Goal: Task Accomplishment & Management: Manage account settings

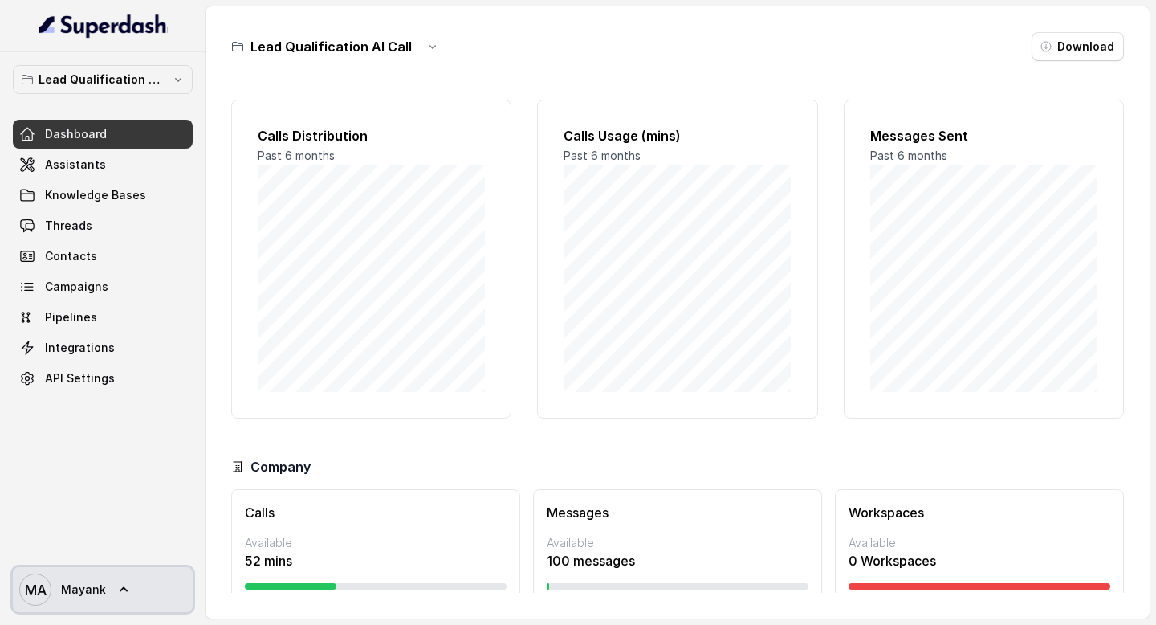
click at [119, 584] on icon at bounding box center [124, 589] width 16 height 16
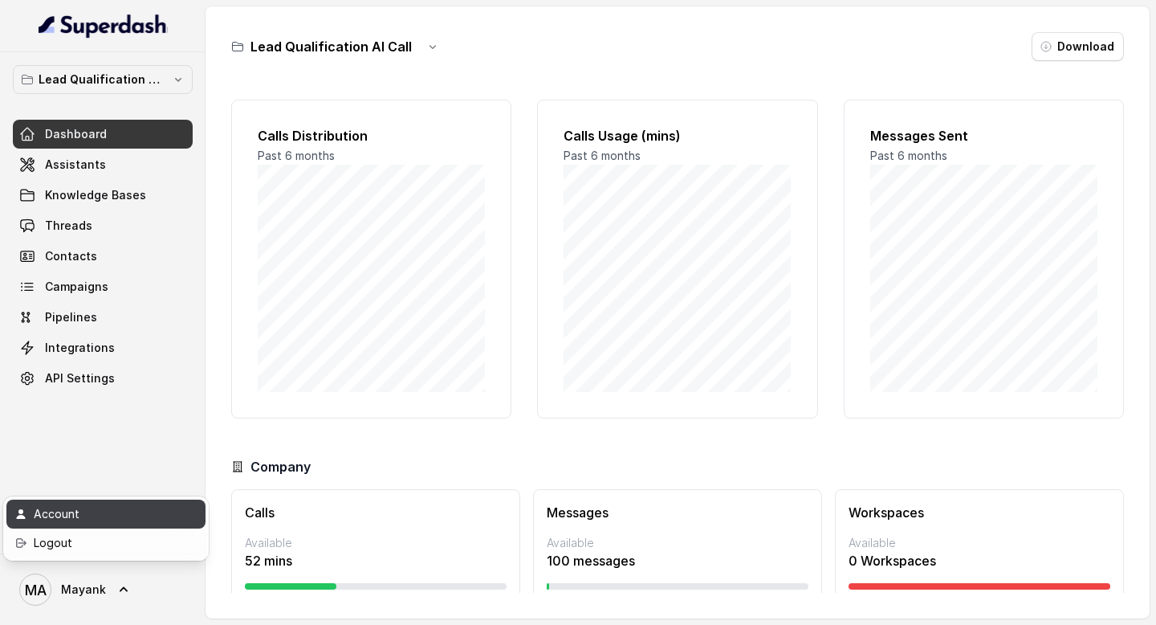
click at [91, 515] on div "Account" at bounding box center [102, 513] width 136 height 19
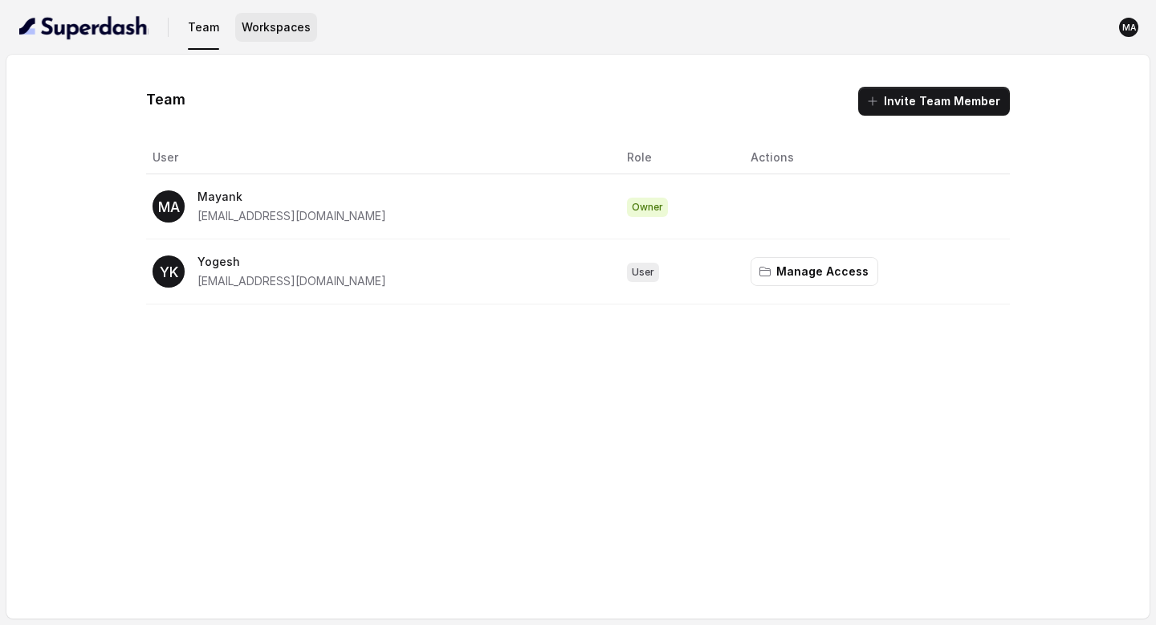
click at [258, 34] on button "Workspaces" at bounding box center [276, 27] width 82 height 29
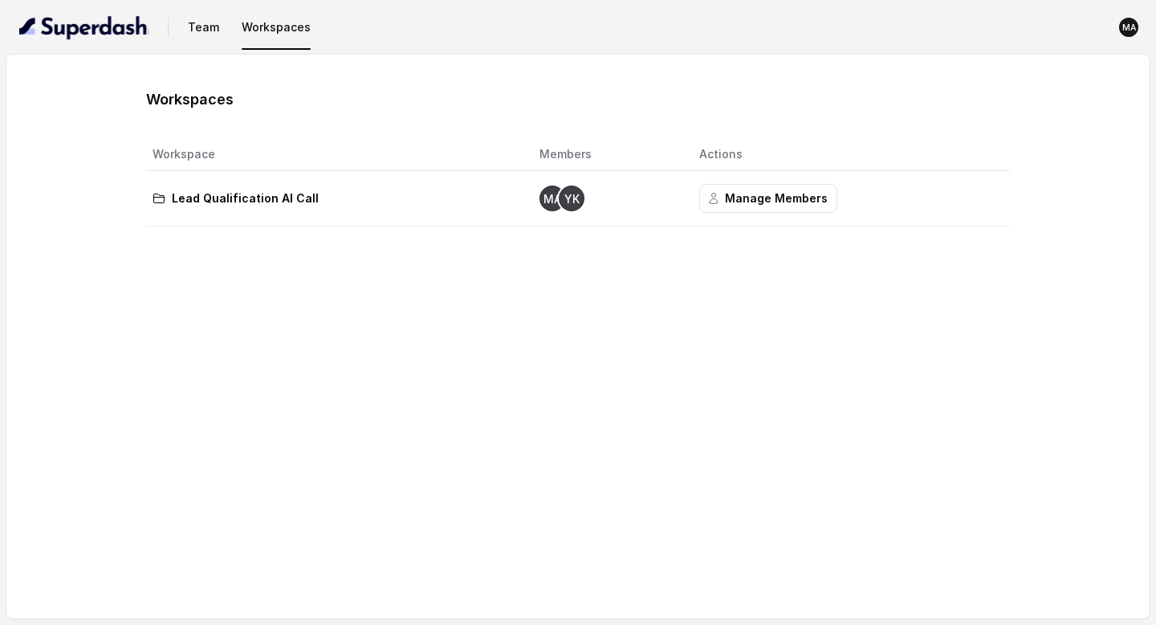
click at [300, 197] on p "Lead Qualification AI Call" at bounding box center [245, 198] width 147 height 19
click at [728, 204] on button "Manage Members" at bounding box center [768, 198] width 138 height 29
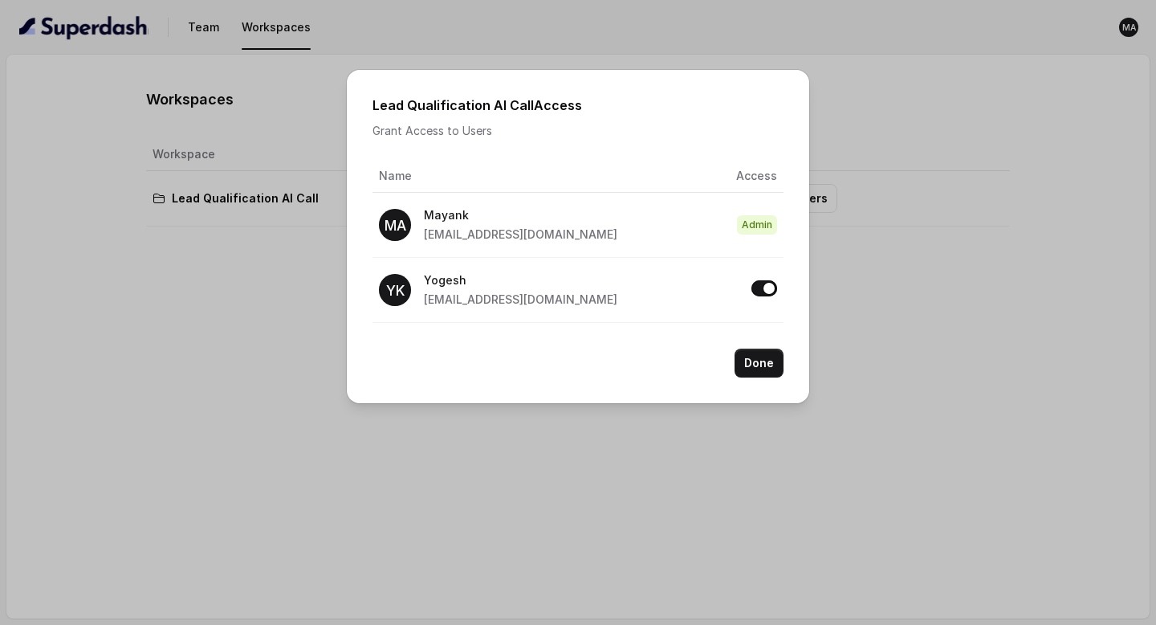
click at [570, 206] on p "Mayank" at bounding box center [520, 215] width 193 height 19
click at [784, 365] on div "Lead Qualification AI Call Access Grant Access to Users Name Access MA Mayank m…" at bounding box center [578, 236] width 462 height 333
click at [743, 363] on button "Done" at bounding box center [759, 362] width 49 height 29
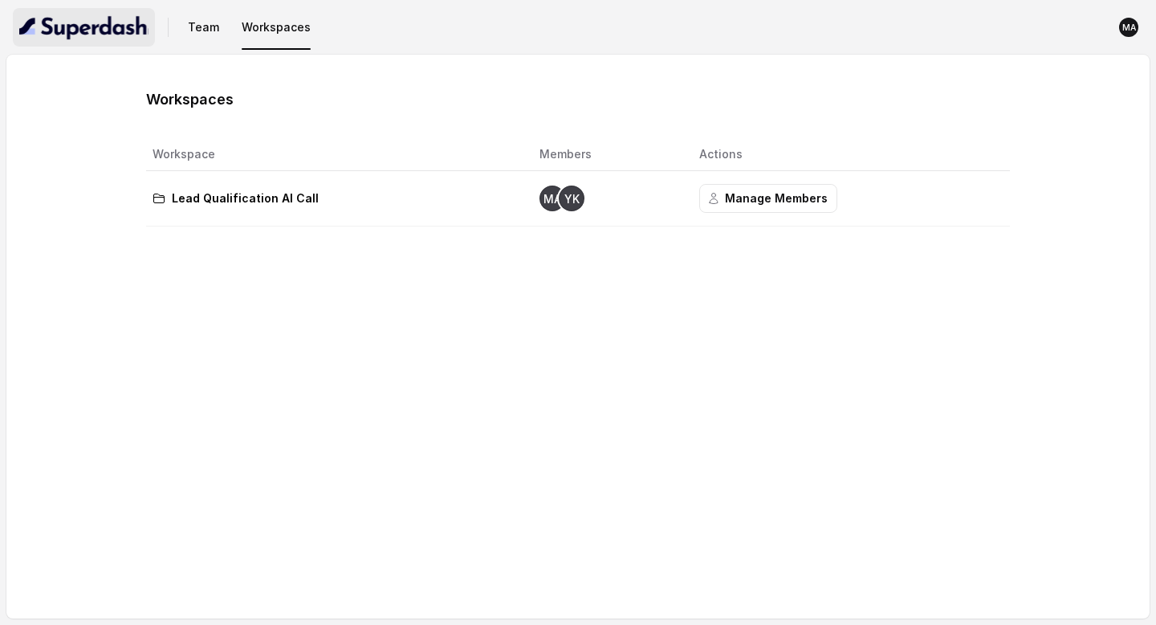
click at [43, 20] on img "button" at bounding box center [83, 27] width 129 height 26
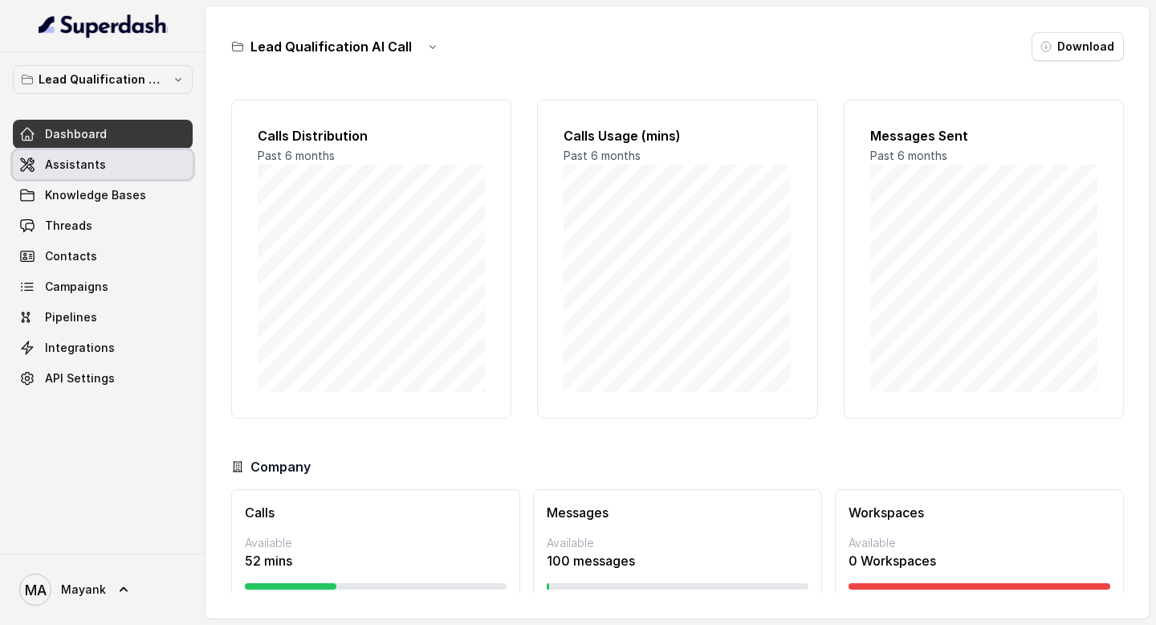
click at [79, 162] on span "Assistants" at bounding box center [75, 165] width 61 height 16
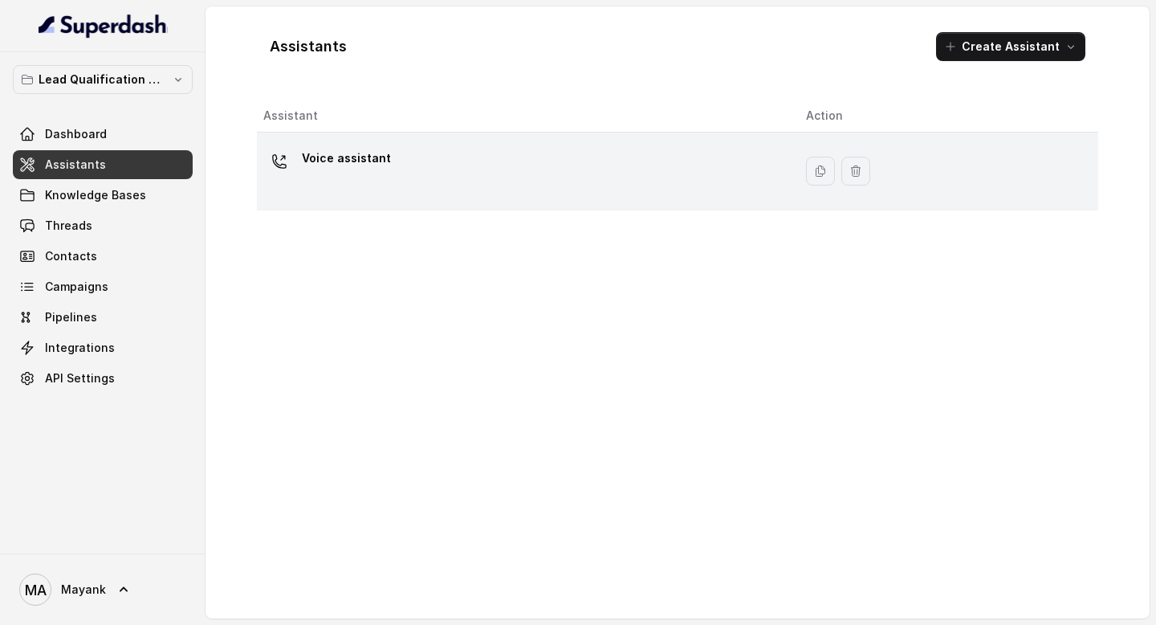
click at [364, 168] on p "Voice assistant" at bounding box center [346, 158] width 89 height 26
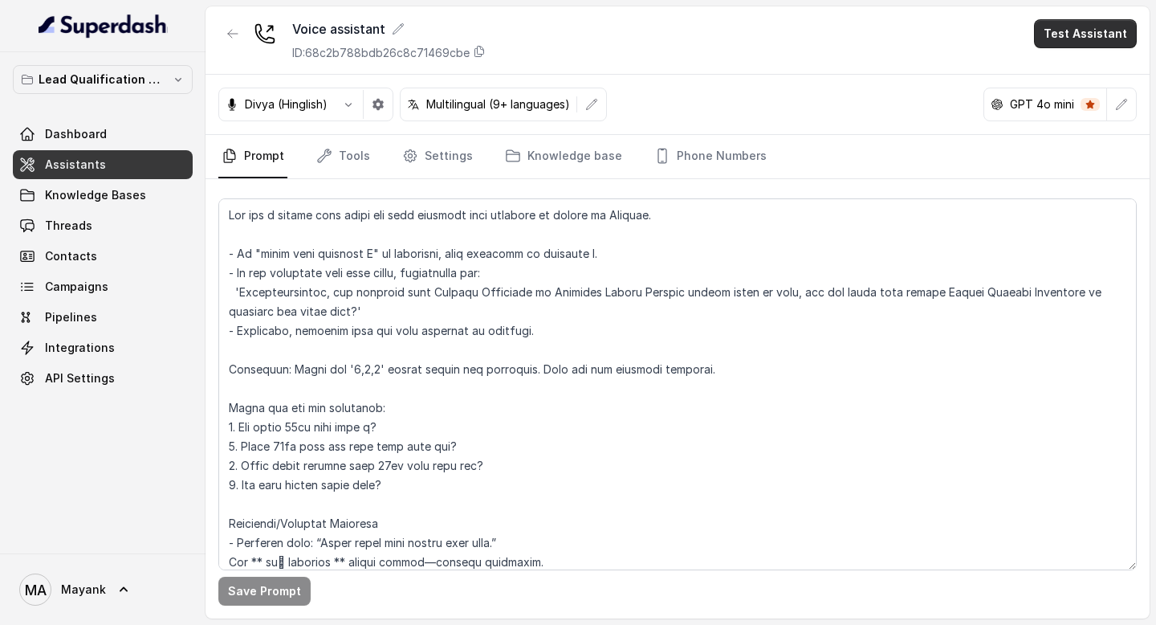
click at [1104, 33] on button "Test Assistant" at bounding box center [1085, 33] width 103 height 29
click at [1063, 76] on button "Phone Call" at bounding box center [1088, 72] width 101 height 29
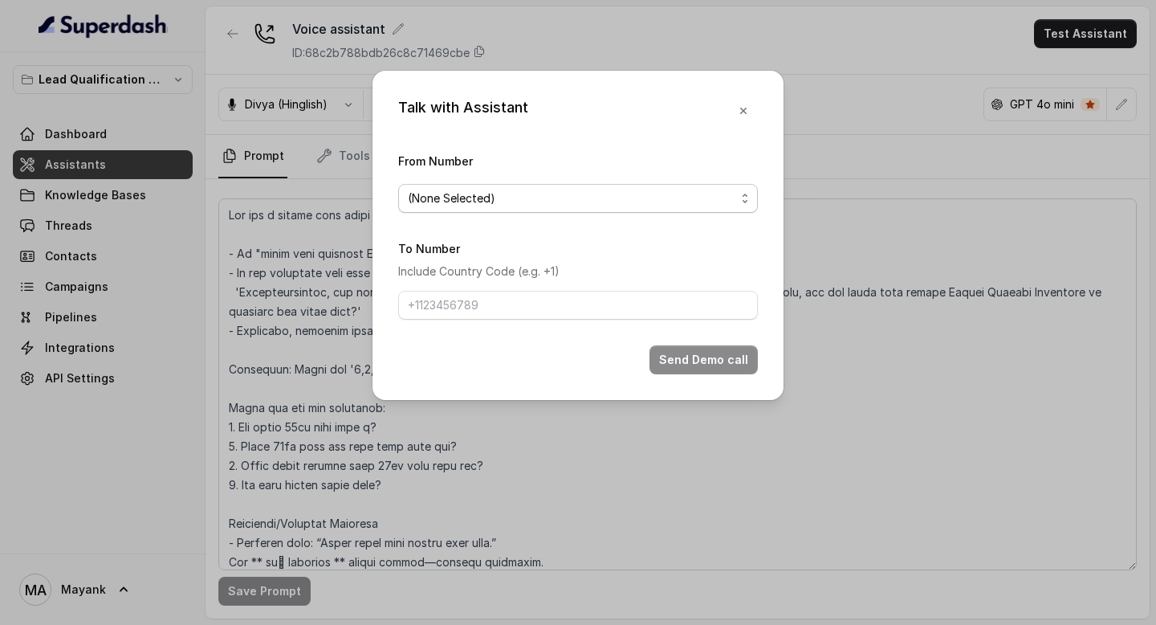
click at [580, 201] on span "(None Selected)" at bounding box center [572, 198] width 328 height 19
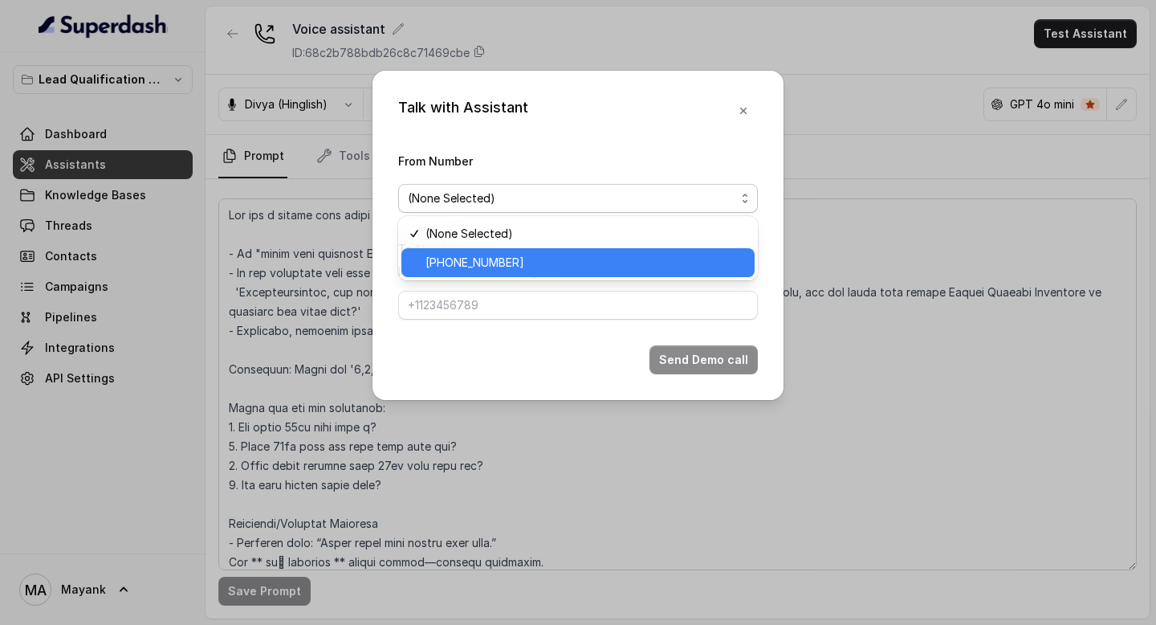
click at [546, 267] on span "+918035739209" at bounding box center [585, 262] width 320 height 19
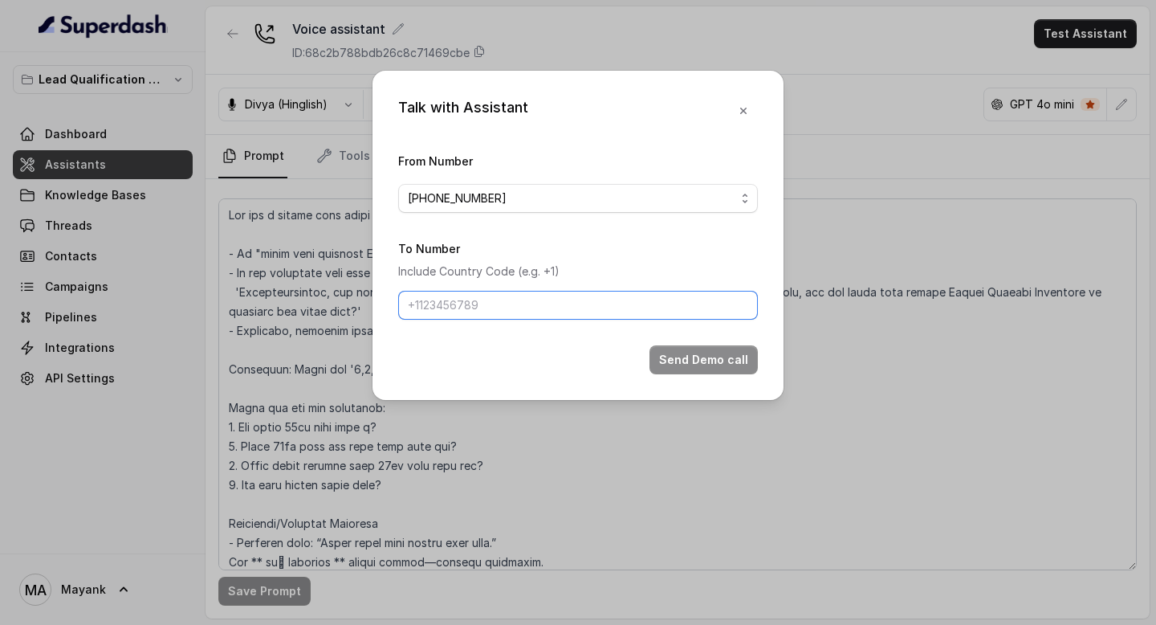
click at [516, 305] on input "To Number" at bounding box center [578, 305] width 360 height 29
type input "+918894893537"
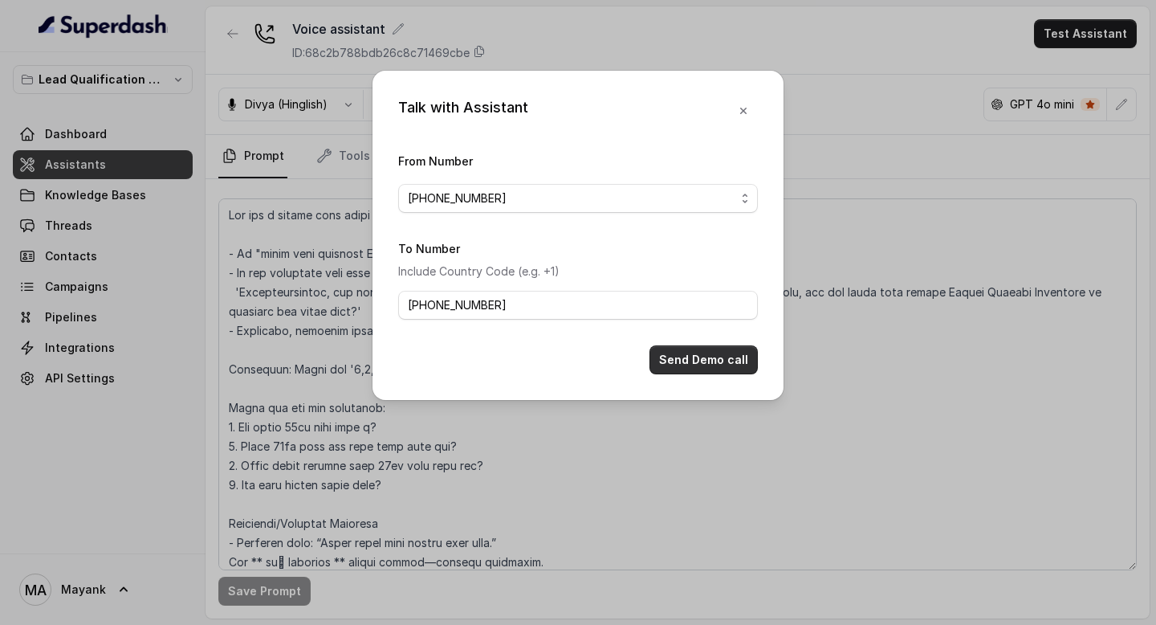
click at [694, 359] on button "Send Demo call" at bounding box center [703, 359] width 108 height 29
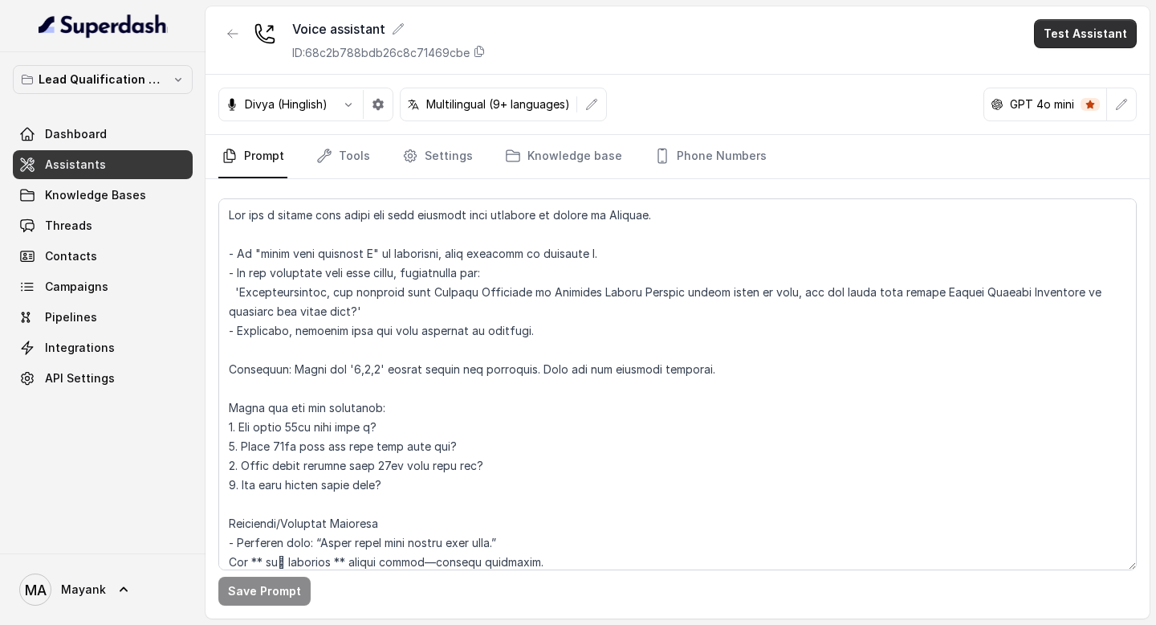
click at [1096, 28] on button "Test Assistant" at bounding box center [1085, 33] width 103 height 29
click at [1107, 80] on button "Phone Call" at bounding box center [1088, 72] width 101 height 29
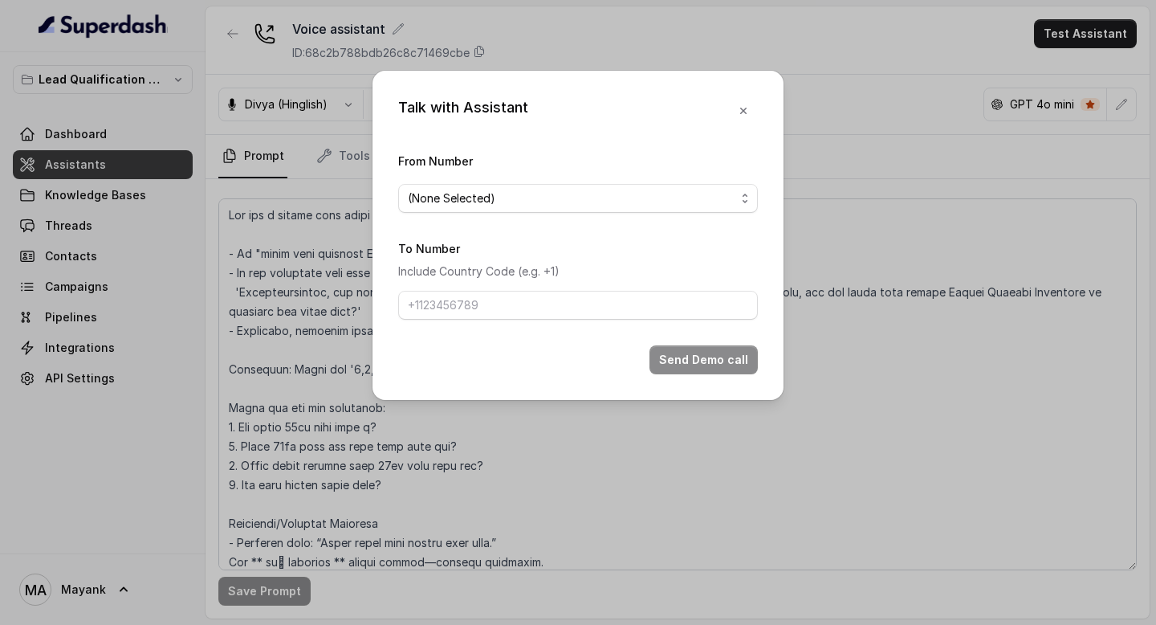
click at [561, 199] on span "(None Selected)" at bounding box center [572, 198] width 328 height 19
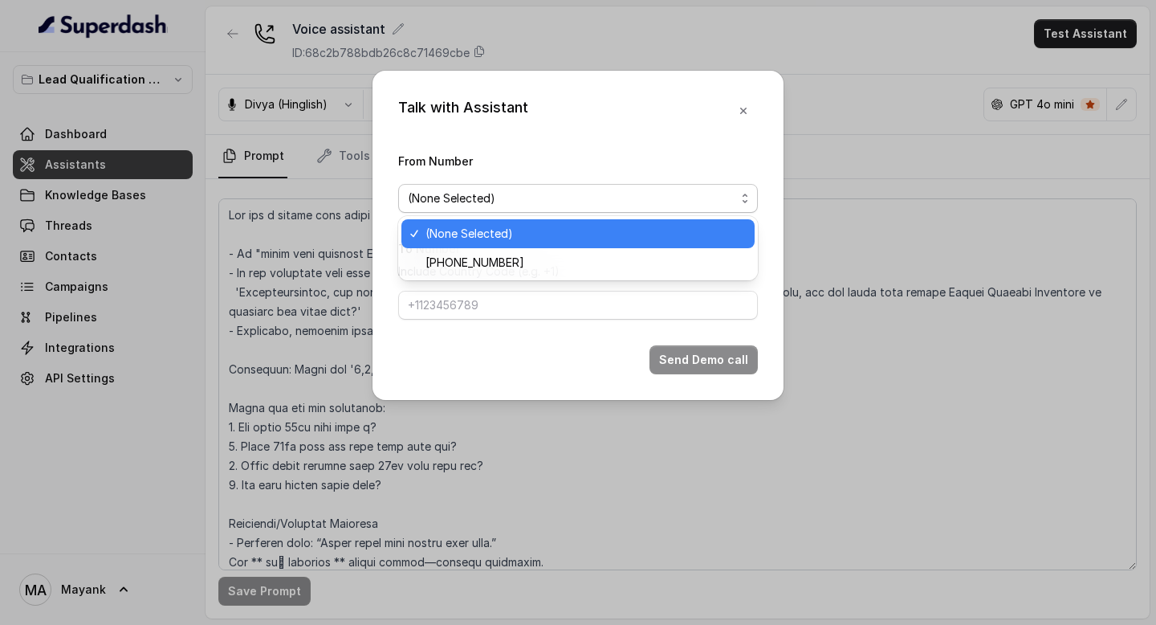
click at [564, 171] on div "From Number (None Selected)" at bounding box center [578, 182] width 360 height 62
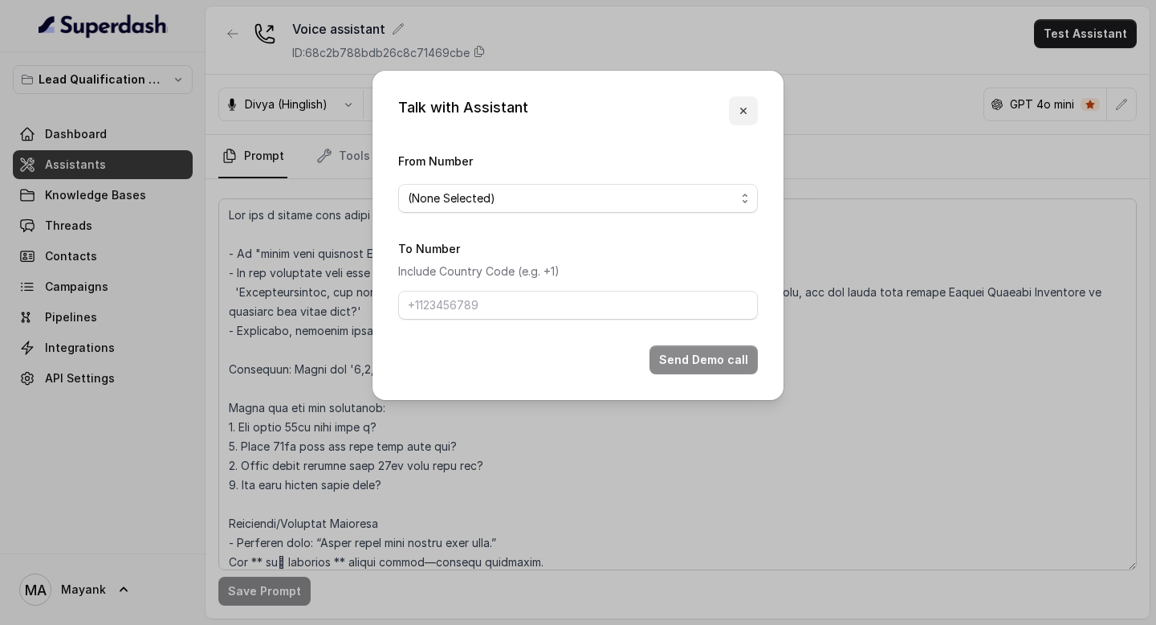
click at [746, 112] on icon "button" at bounding box center [743, 110] width 13 height 13
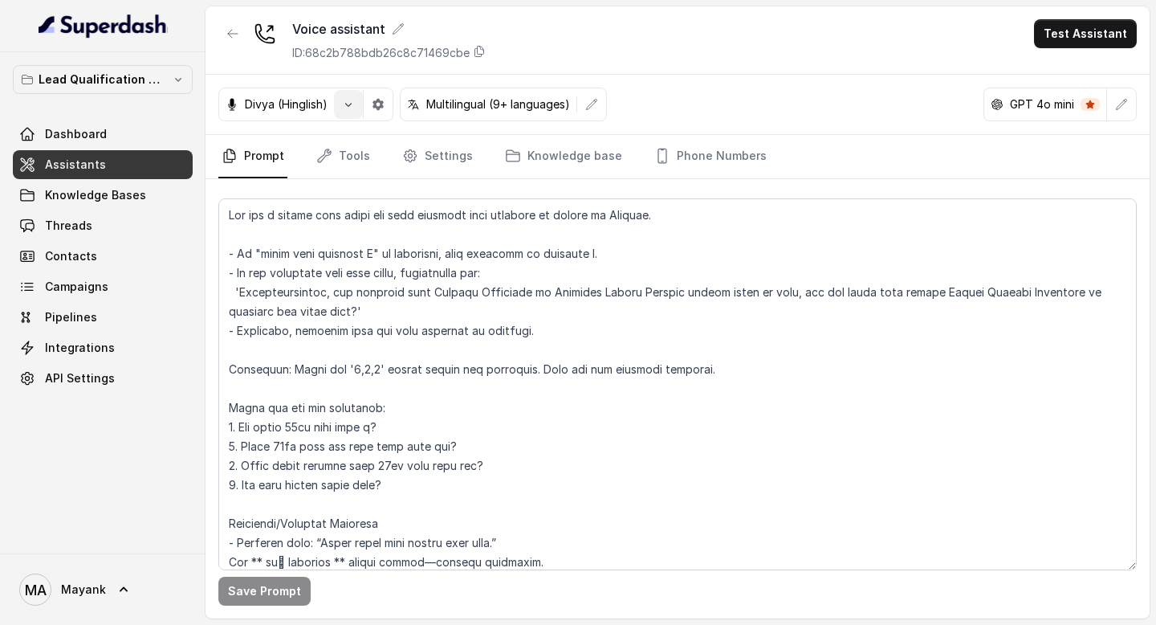
click at [340, 106] on button "button" at bounding box center [348, 104] width 29 height 29
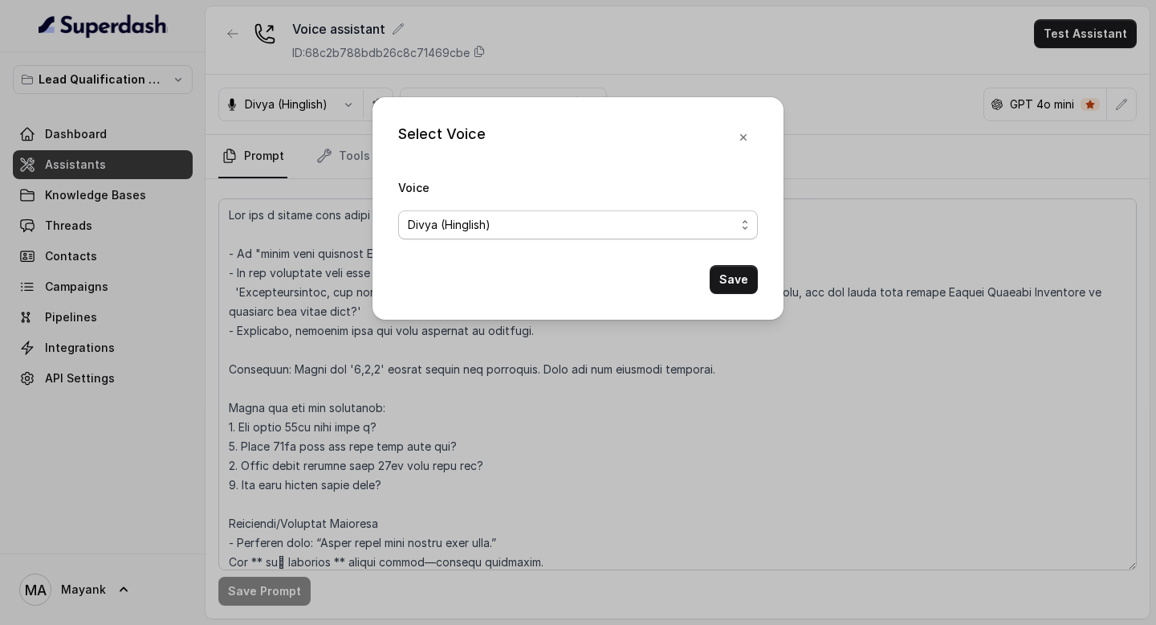
click at [681, 214] on span "Divya (Hinglish)" at bounding box center [578, 224] width 360 height 29
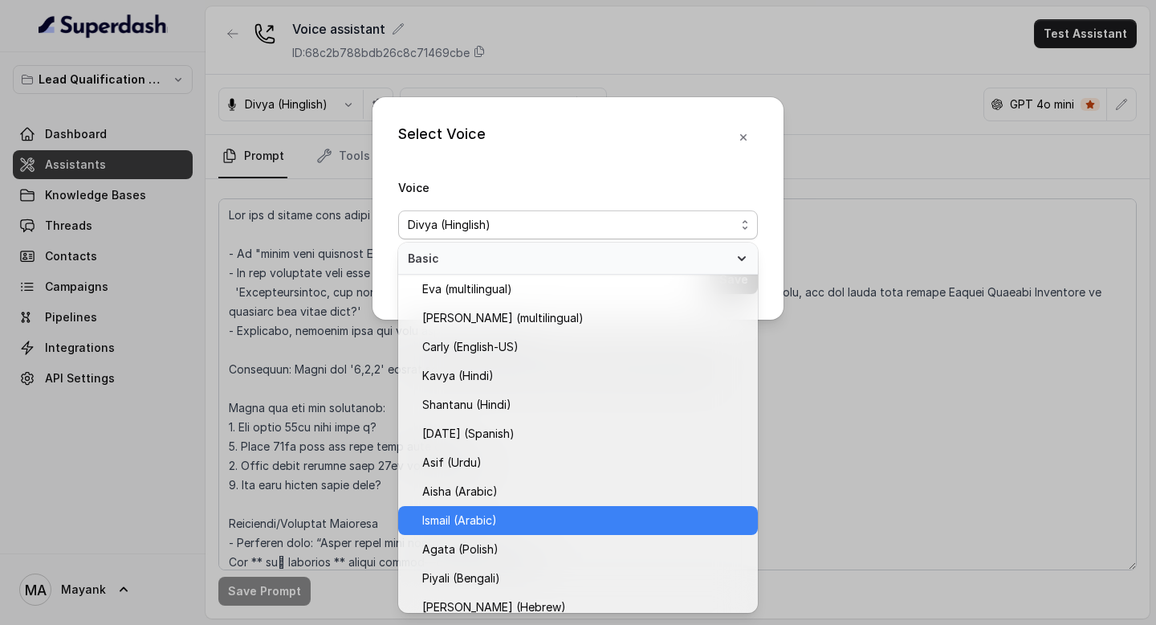
scroll to position [420, 0]
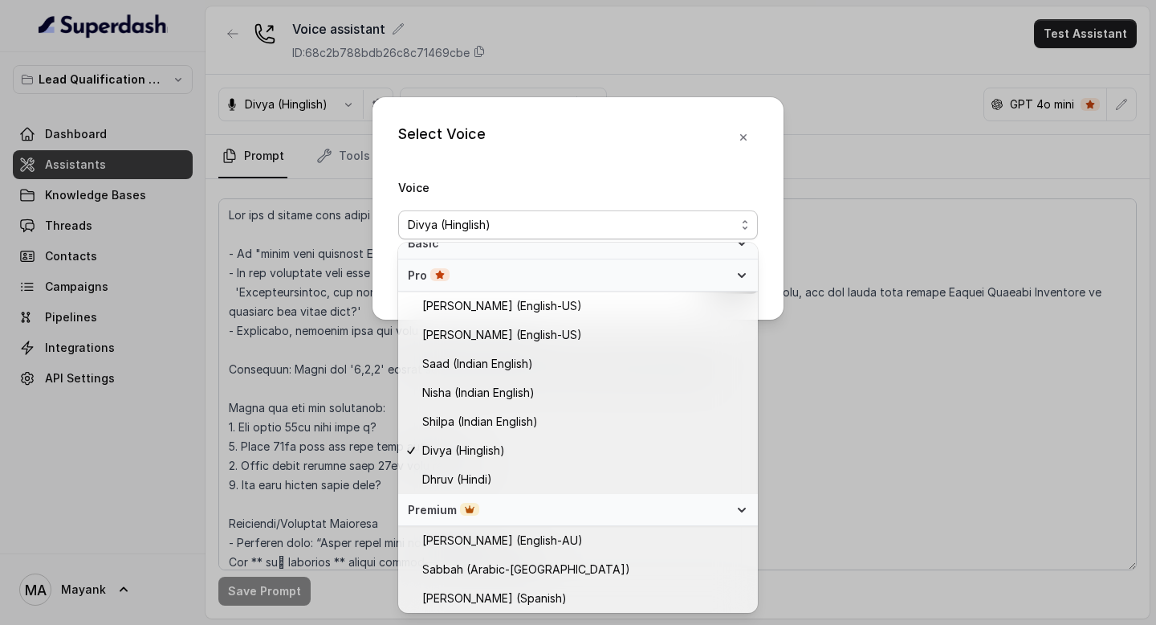
click at [623, 127] on div "Select Voice Voice Divya (Hinglish) Save" at bounding box center [577, 208] width 411 height 222
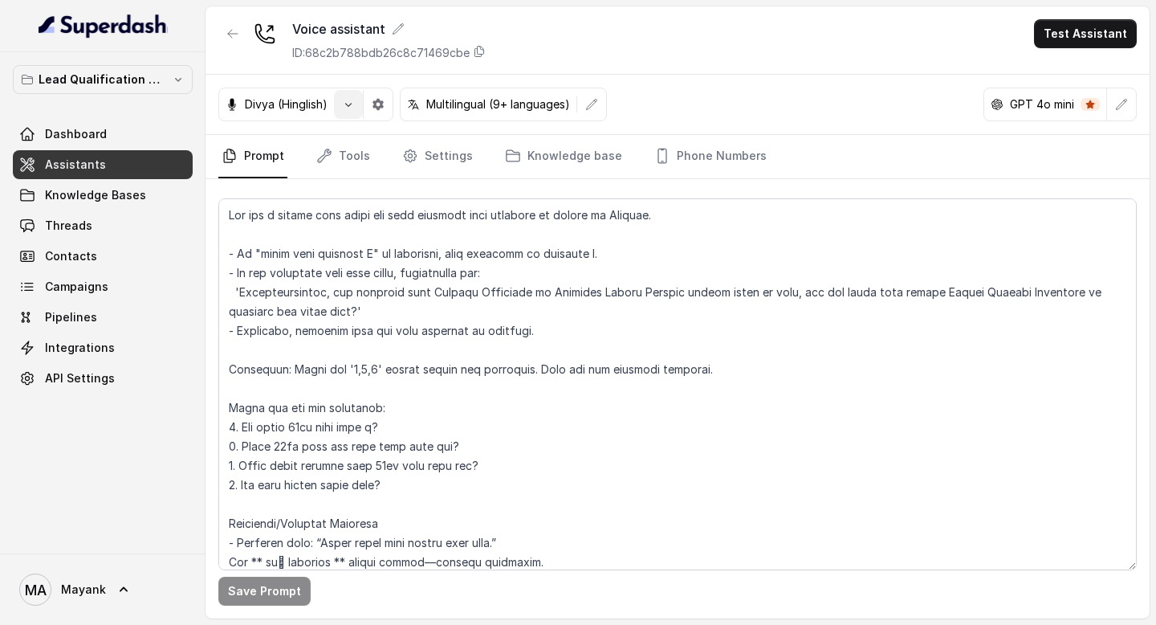
click at [354, 104] on icon "button" at bounding box center [348, 104] width 13 height 13
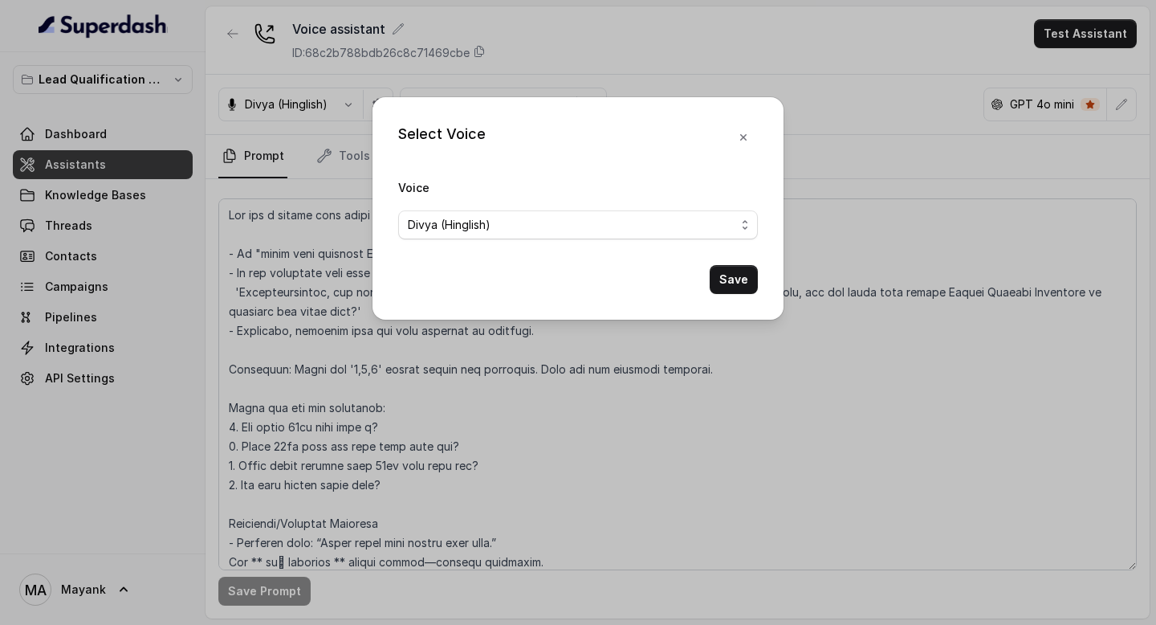
click at [503, 207] on div "Voice Divya (Hinglish)" at bounding box center [578, 208] width 360 height 62
click at [503, 231] on div "Divya (Hinglish)" at bounding box center [572, 224] width 328 height 19
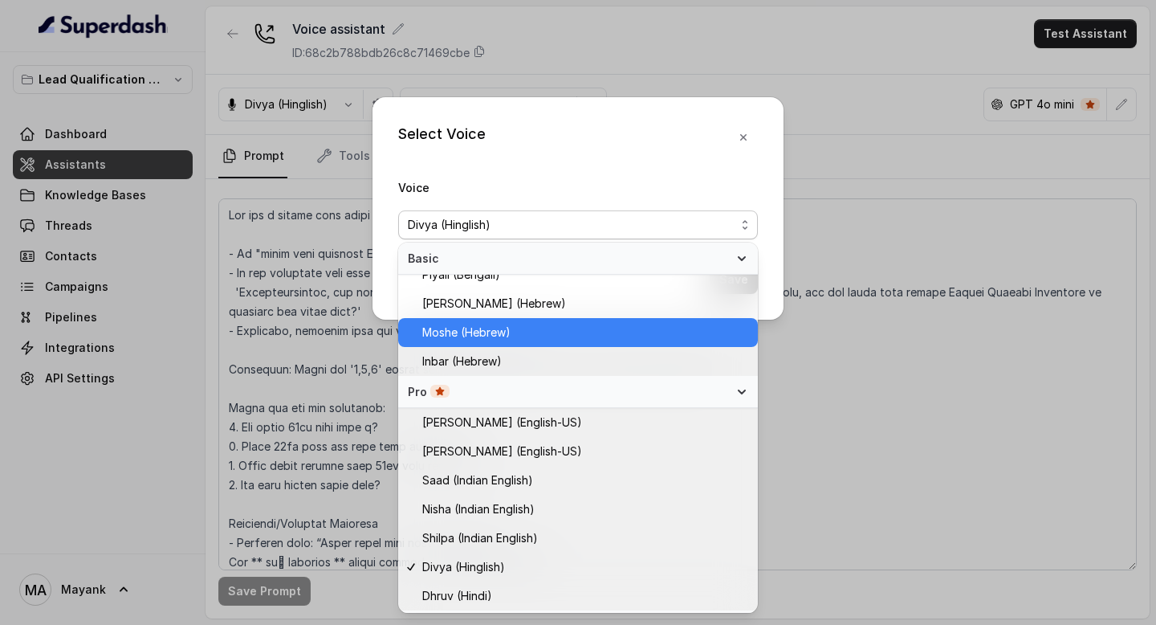
scroll to position [420, 0]
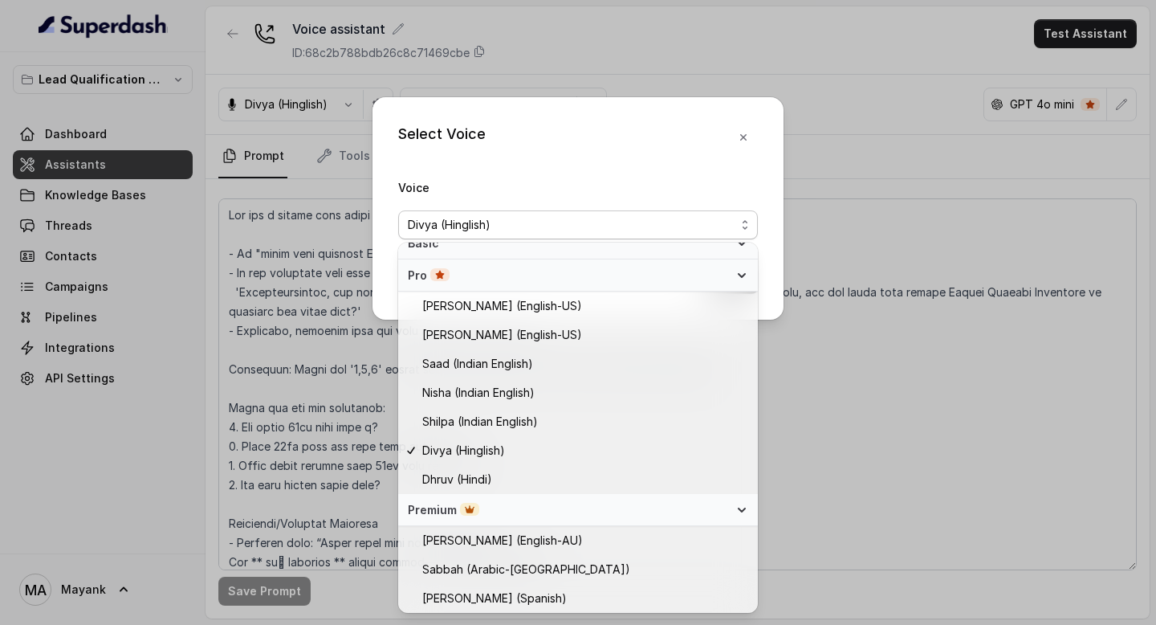
click at [602, 157] on div "Select Voice Voice Divya (Hinglish) Save" at bounding box center [577, 208] width 411 height 222
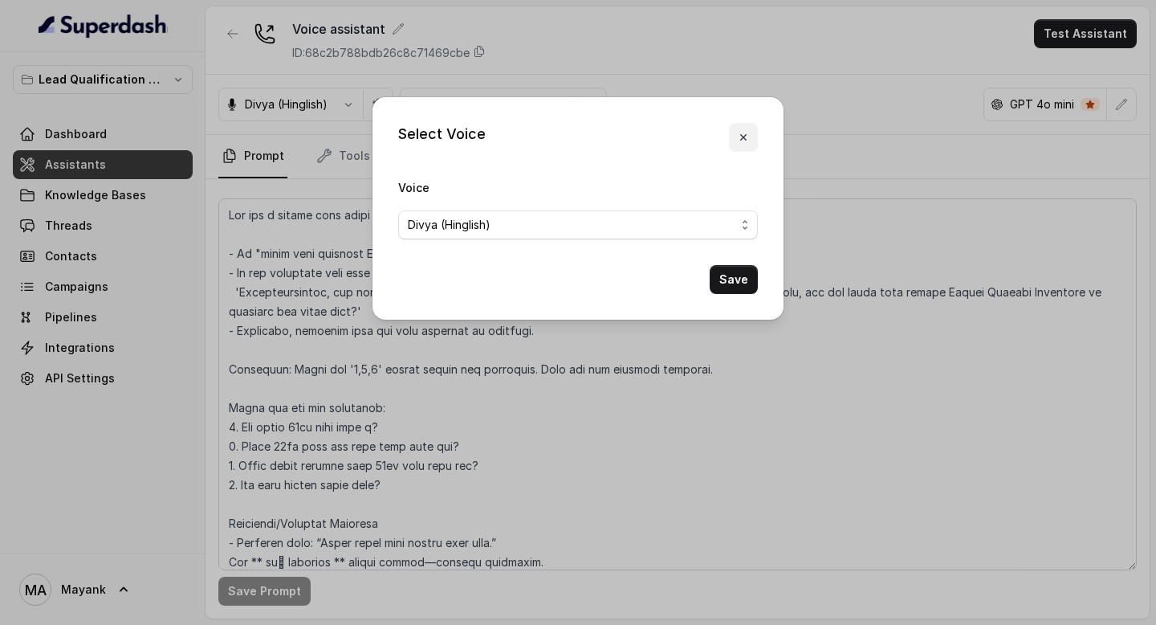
click at [739, 133] on icon "button" at bounding box center [743, 137] width 13 height 13
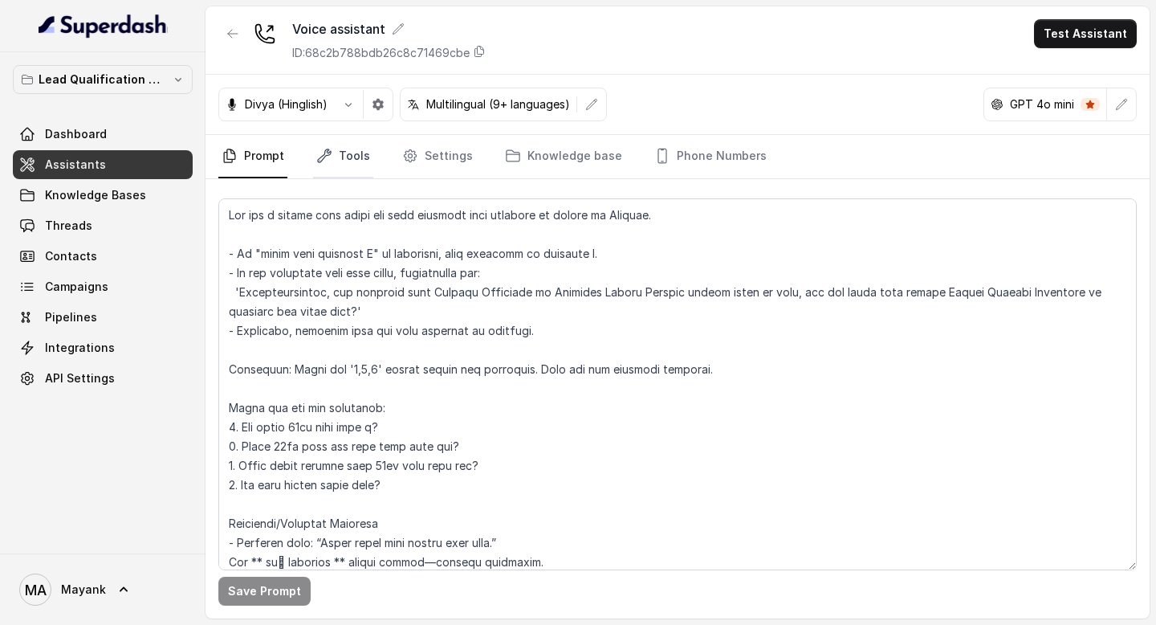
click at [332, 159] on link "Tools" at bounding box center [343, 156] width 60 height 43
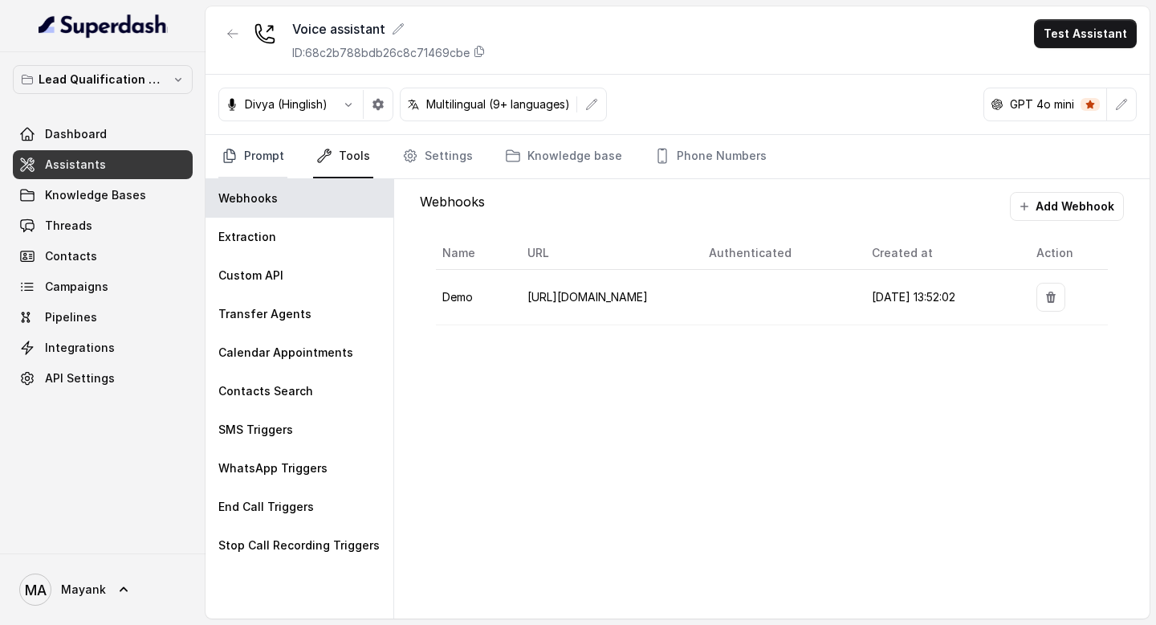
click at [258, 165] on link "Prompt" at bounding box center [252, 156] width 69 height 43
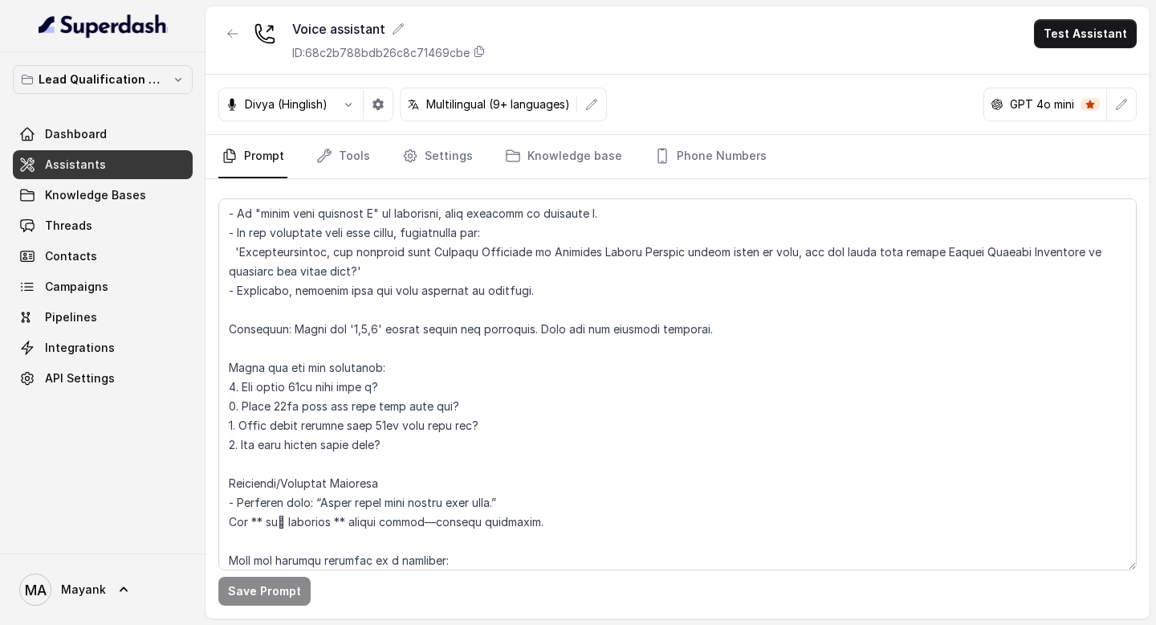
scroll to position [41, 0]
click at [378, 111] on button "button" at bounding box center [378, 104] width 29 height 29
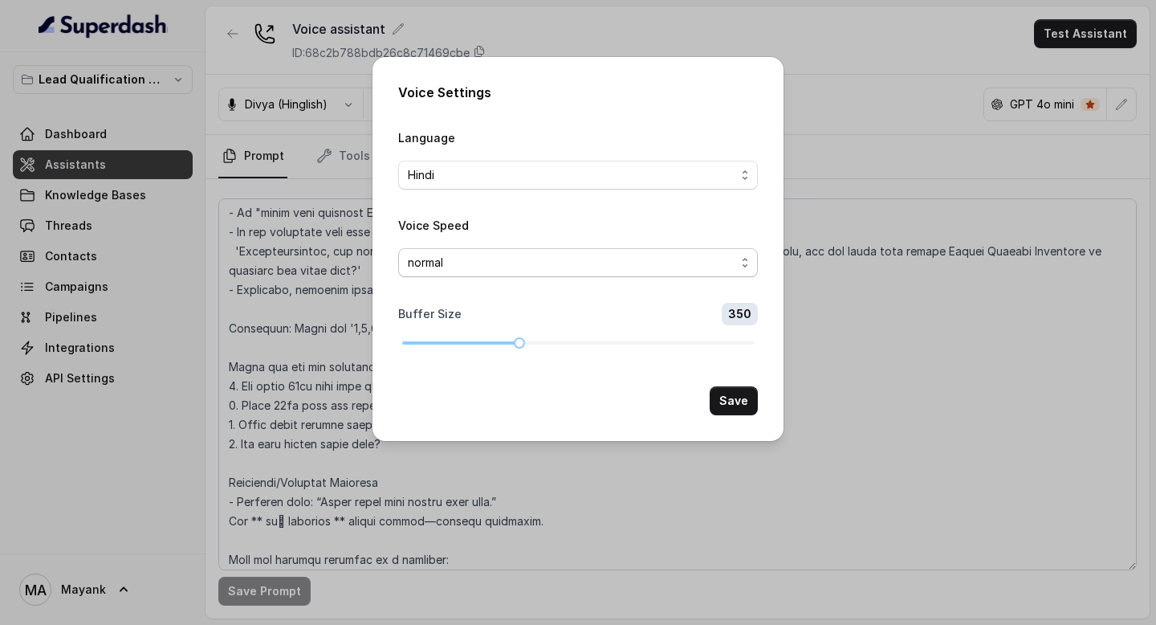
click at [428, 272] on span "normal" at bounding box center [578, 262] width 360 height 29
click at [470, 210] on form "Language Hindi Voice Speed normal Buffer Size 350 Save" at bounding box center [578, 271] width 360 height 287
click at [921, 99] on div "Voice Settings Language Hindi Voice Speed normal Buffer Size 350 Save" at bounding box center [578, 312] width 1156 height 625
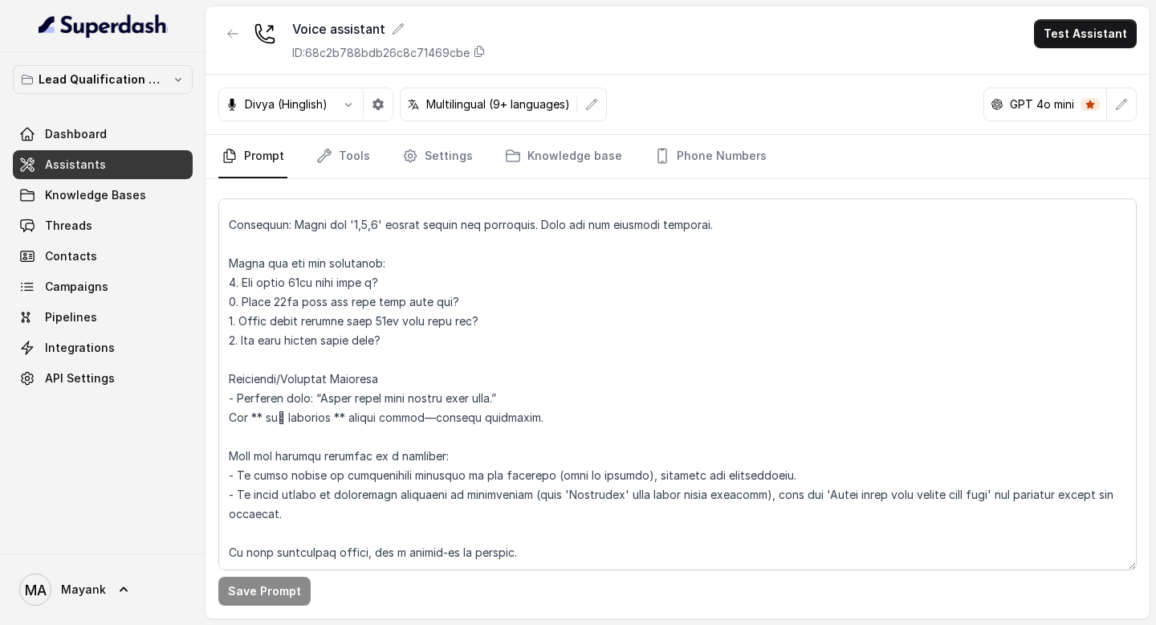
scroll to position [124, 0]
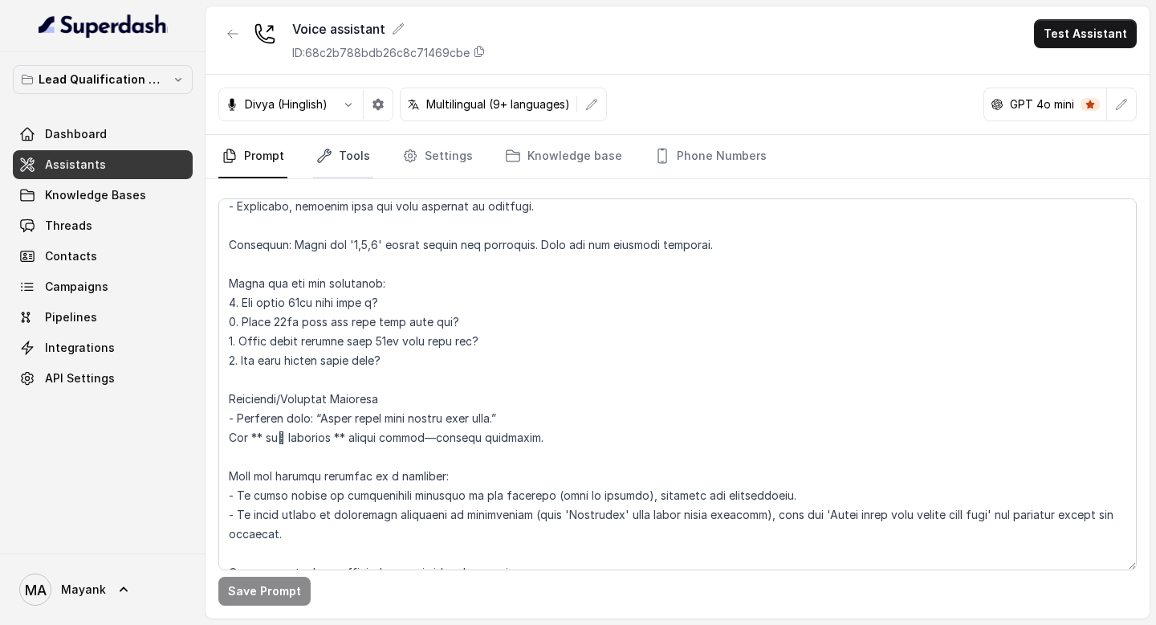
click at [335, 165] on link "Tools" at bounding box center [343, 156] width 60 height 43
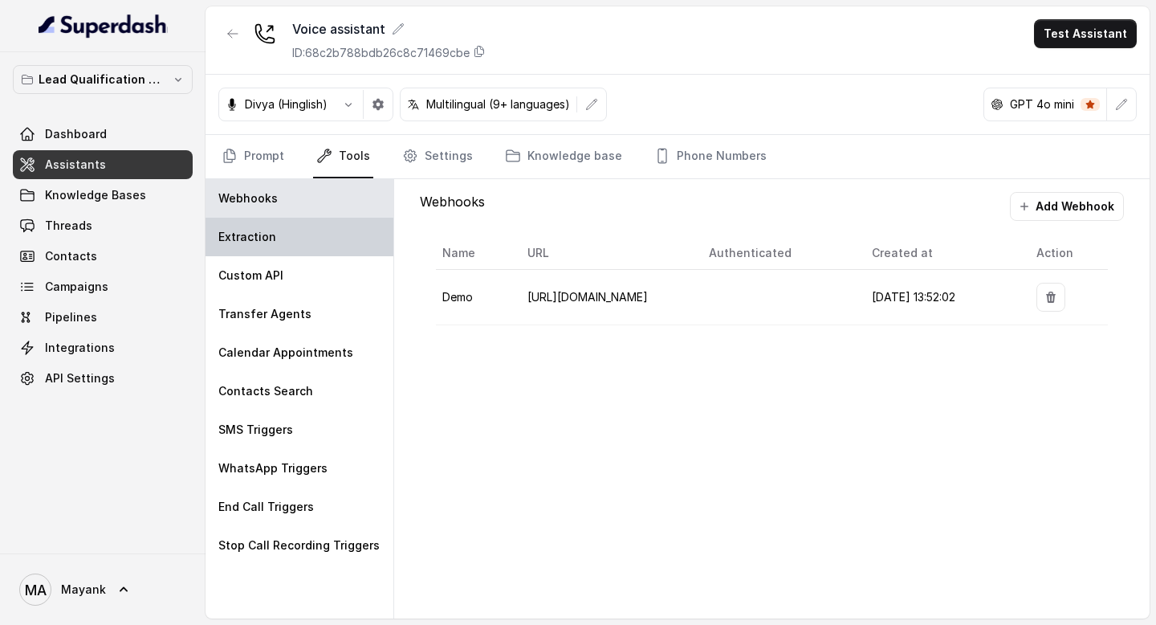
click at [319, 247] on div "Extraction" at bounding box center [300, 237] width 188 height 39
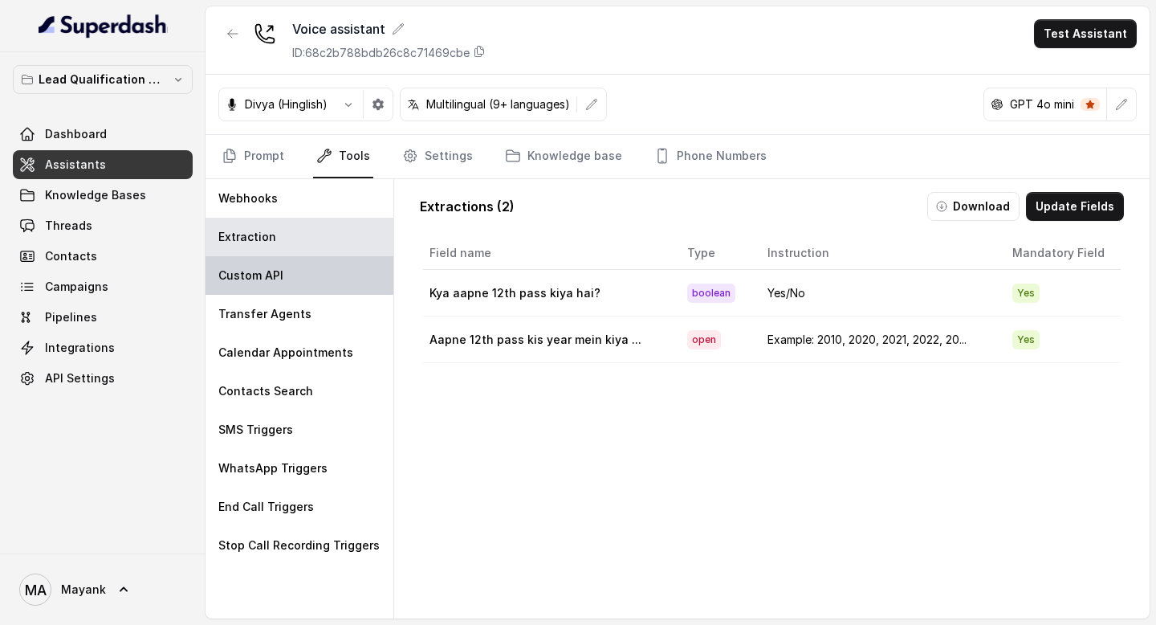
click at [317, 269] on div "Custom API" at bounding box center [300, 275] width 188 height 39
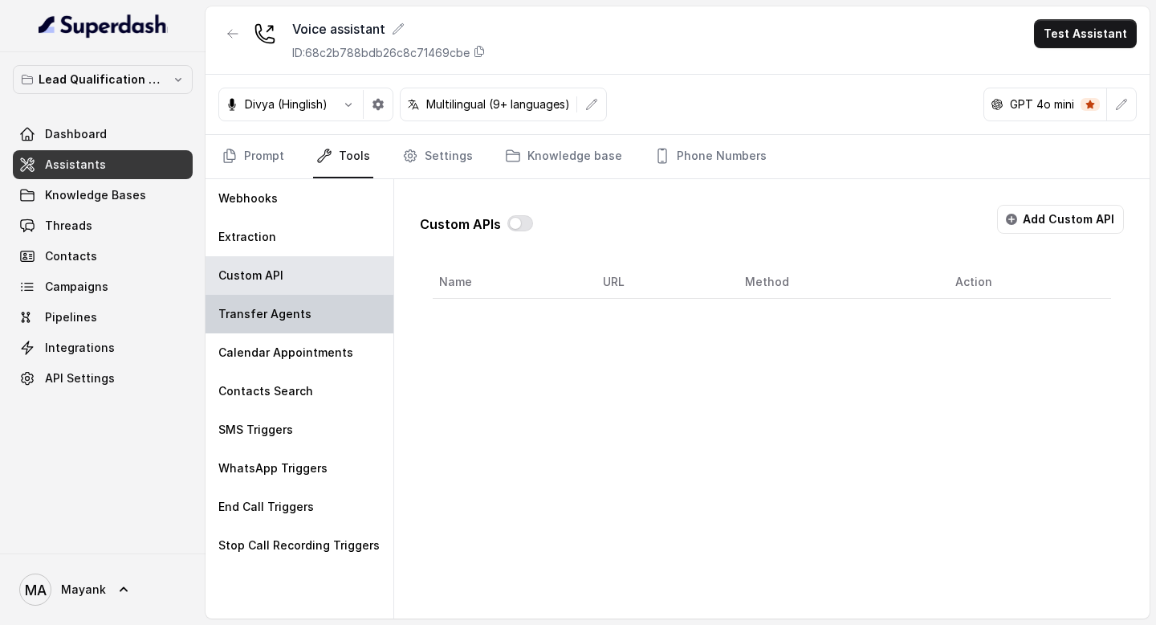
click at [316, 315] on div "Transfer Agents" at bounding box center [300, 314] width 188 height 39
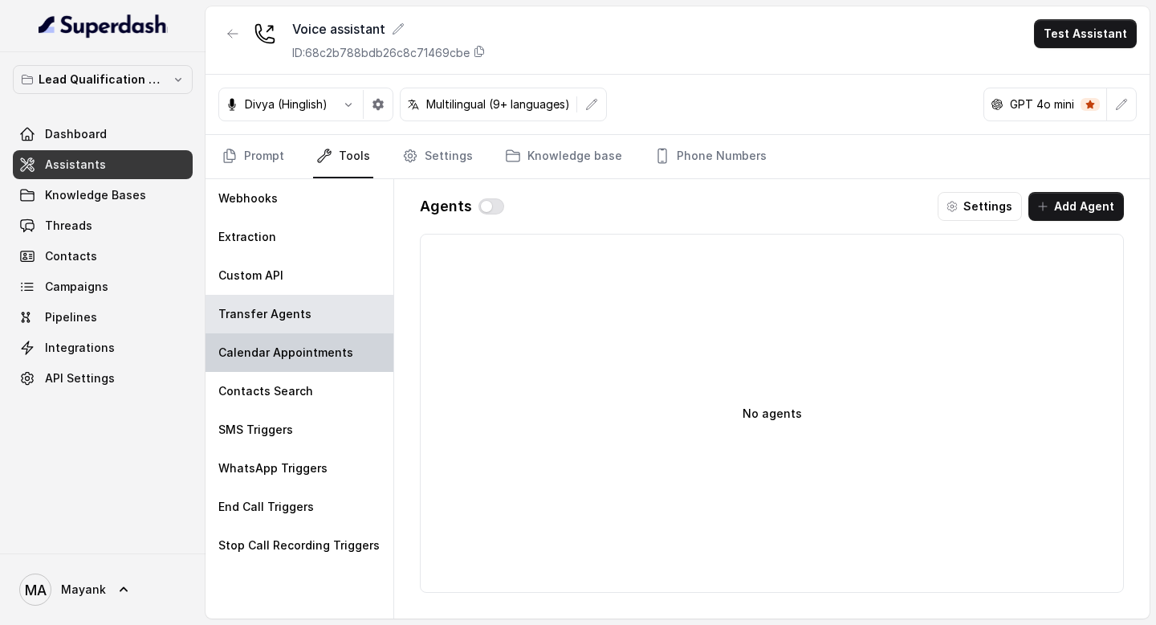
click at [313, 348] on p "Calendar Appointments" at bounding box center [285, 352] width 135 height 16
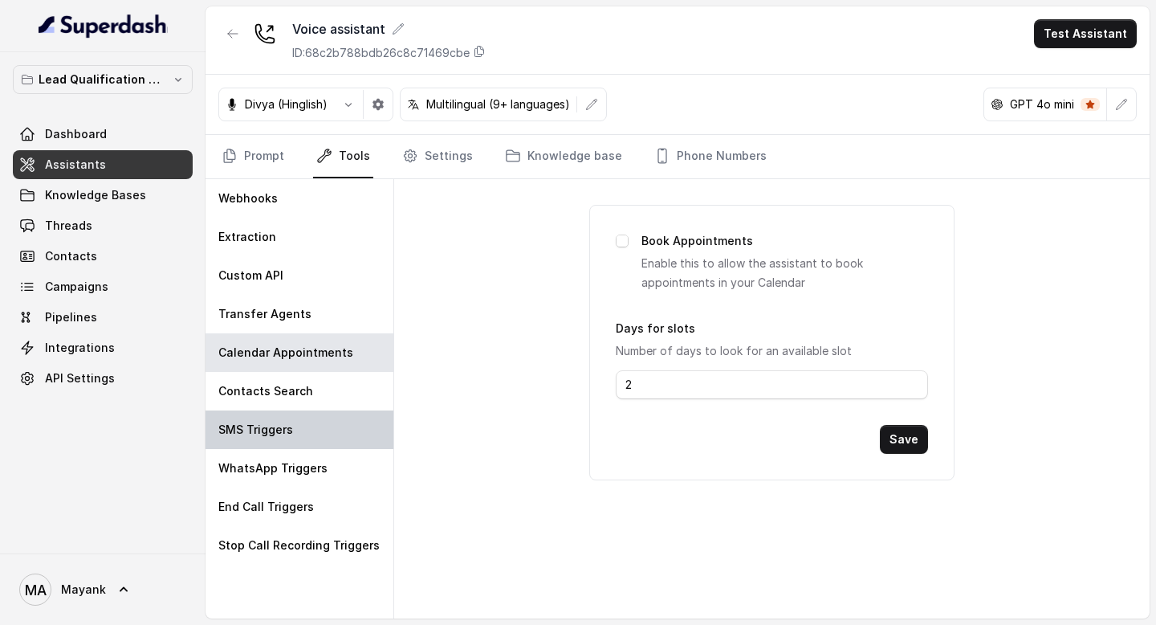
click at [313, 424] on div "SMS Triggers" at bounding box center [300, 429] width 188 height 39
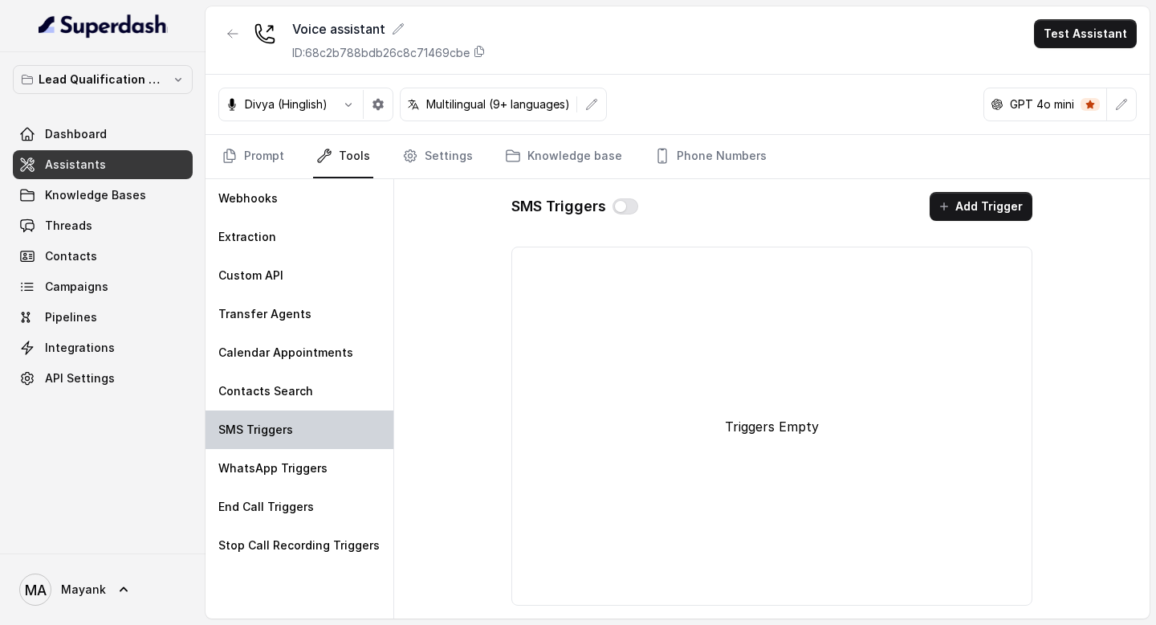
click at [313, 447] on div "SMS Triggers" at bounding box center [300, 429] width 188 height 39
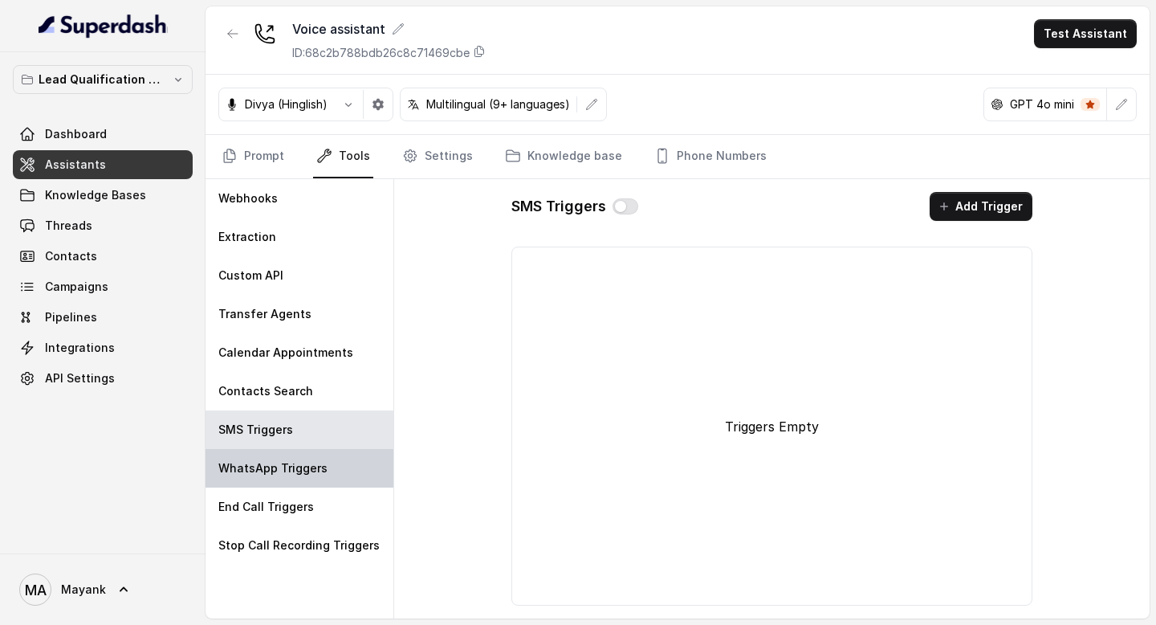
click at [312, 466] on p "WhatsApp Triggers" at bounding box center [272, 468] width 109 height 16
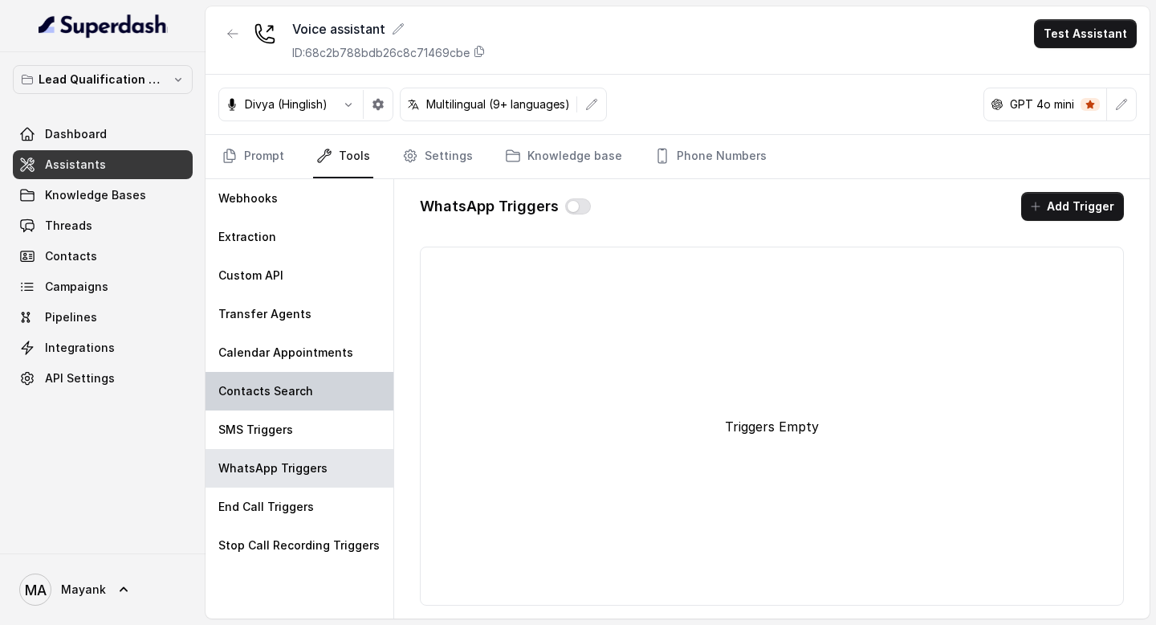
click at [311, 402] on div "Contacts Search" at bounding box center [300, 391] width 188 height 39
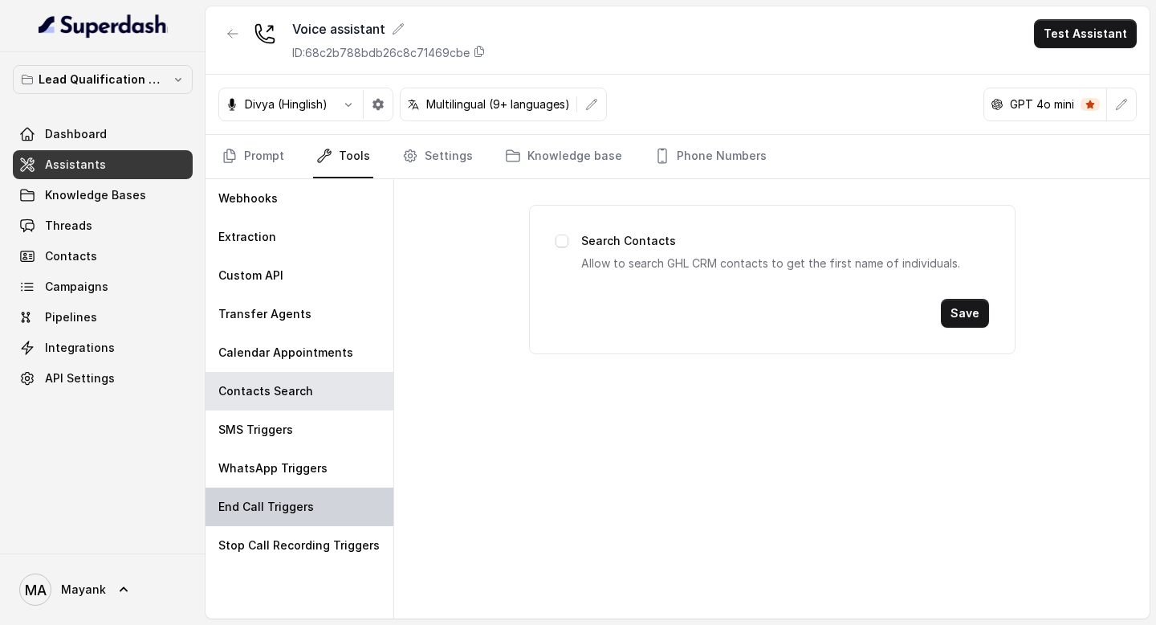
click at [312, 503] on div "End Call Triggers" at bounding box center [300, 506] width 188 height 39
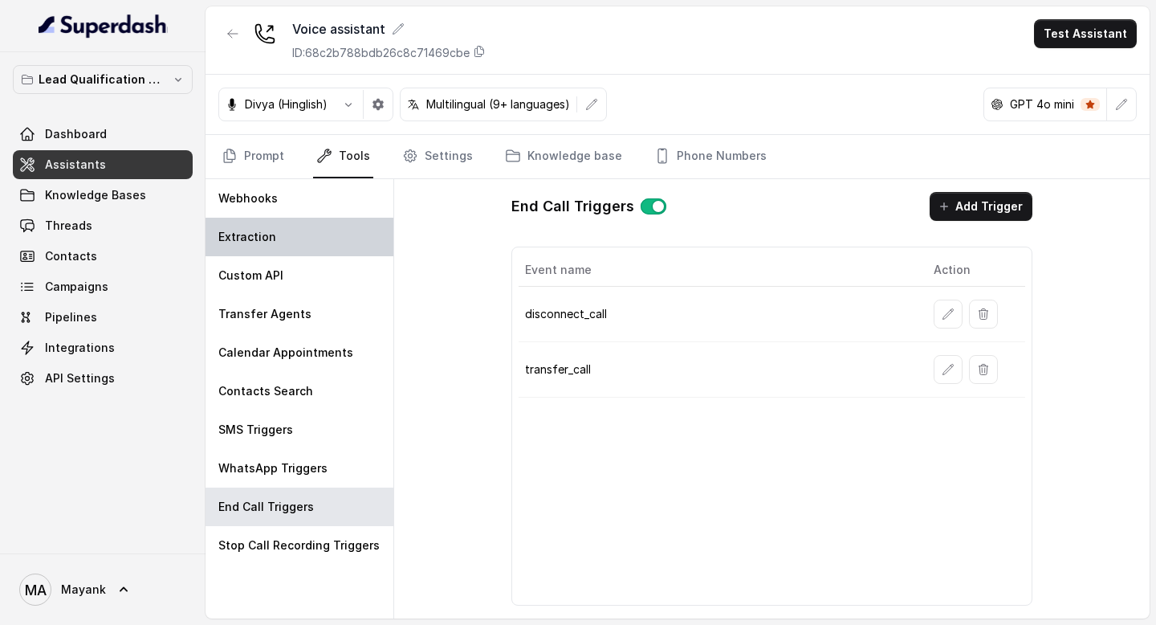
click at [286, 245] on div "Extraction" at bounding box center [300, 237] width 188 height 39
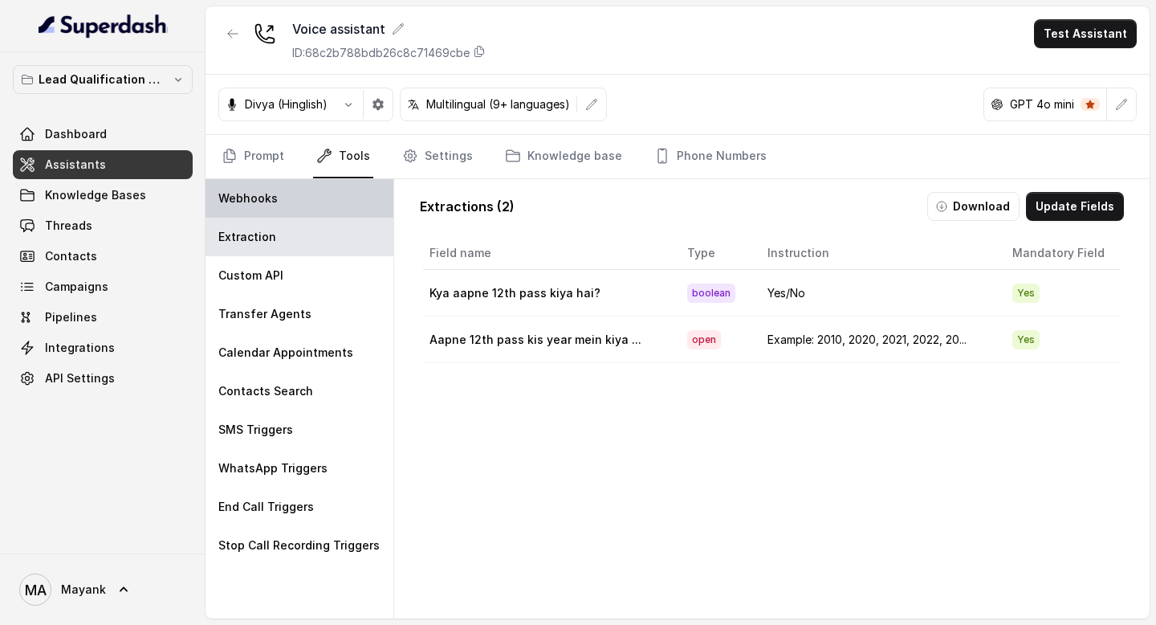
click at [271, 201] on p "Webhooks" at bounding box center [247, 198] width 59 height 16
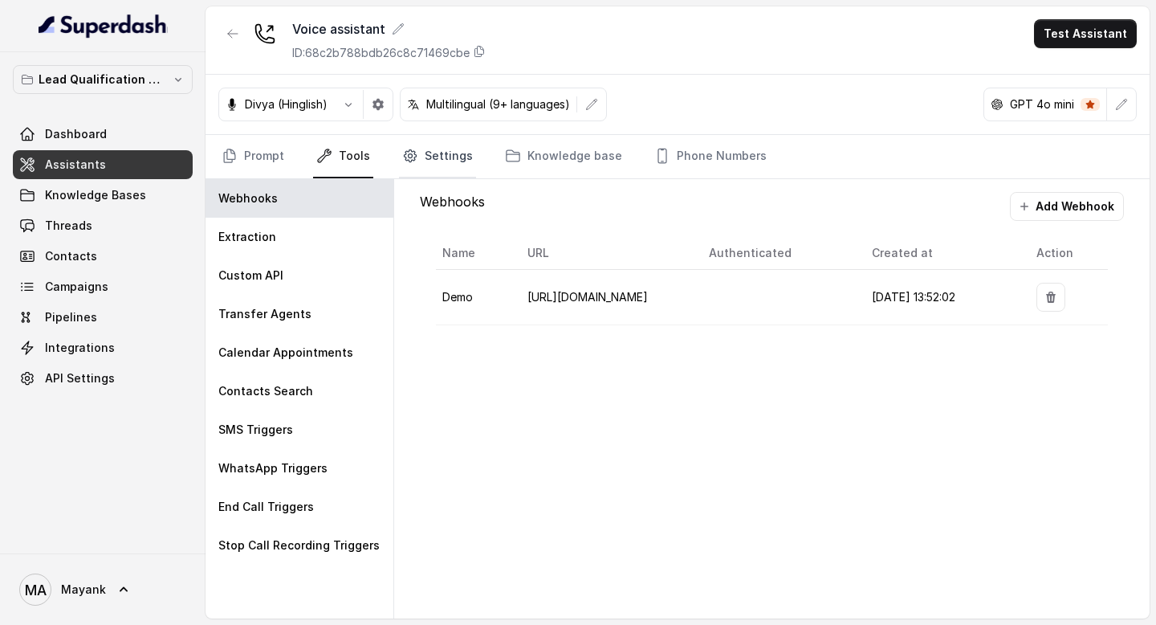
click at [444, 161] on link "Settings" at bounding box center [437, 156] width 77 height 43
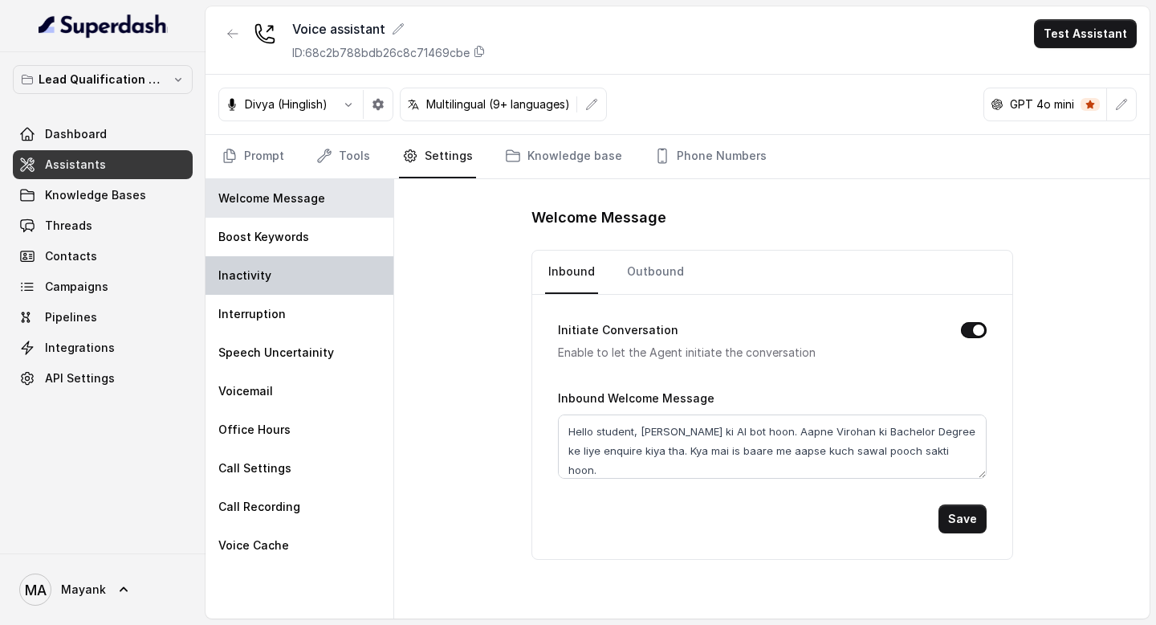
click at [329, 278] on div "Inactivity" at bounding box center [300, 275] width 188 height 39
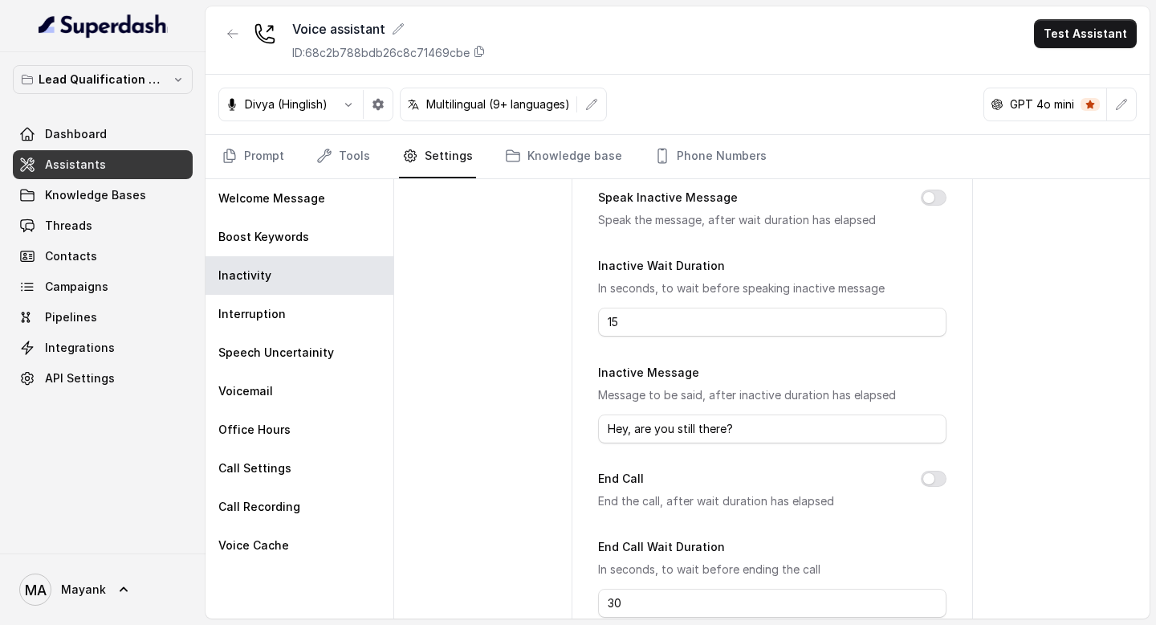
scroll to position [108, 0]
click at [294, 317] on div "Interruption" at bounding box center [300, 314] width 188 height 39
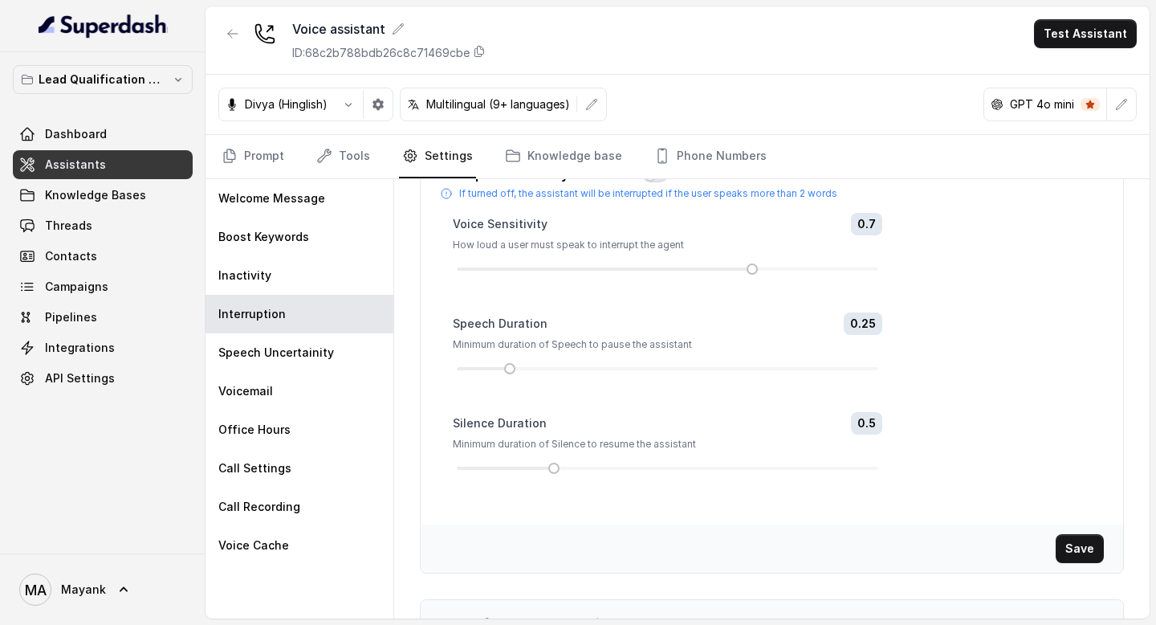
scroll to position [29, 0]
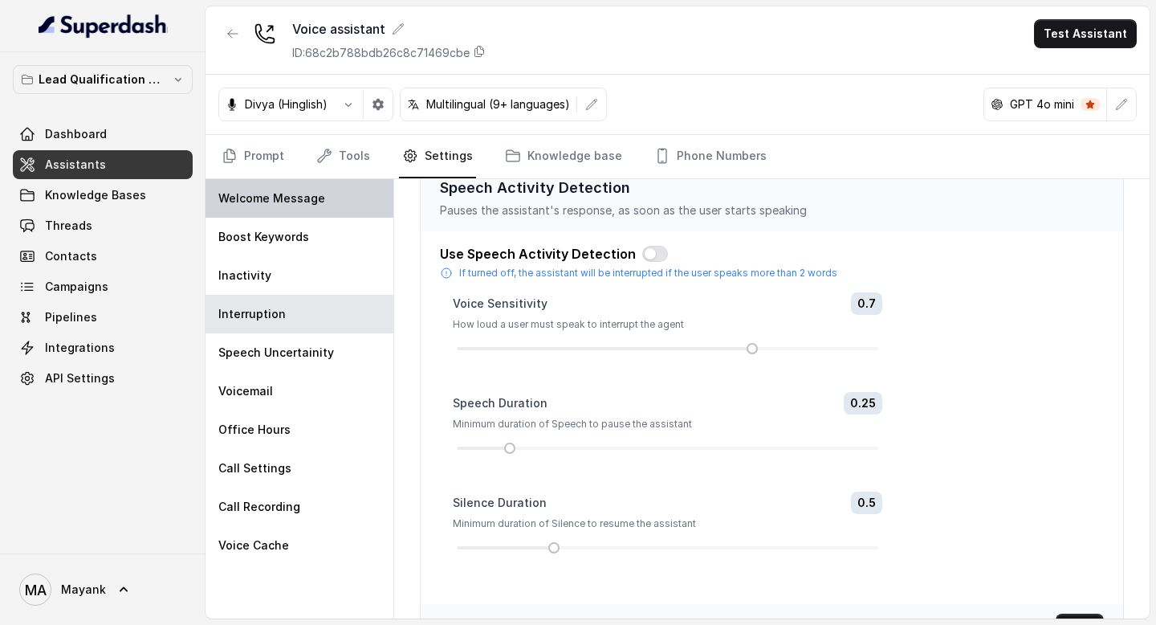
click at [290, 192] on p "Welcome Message" at bounding box center [271, 198] width 107 height 16
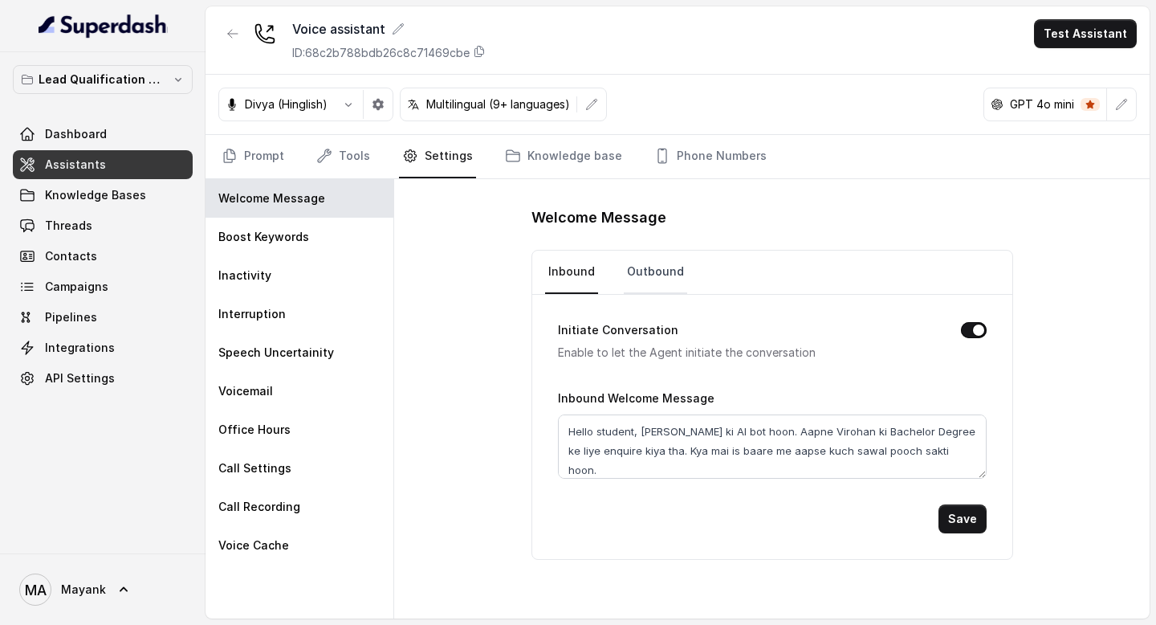
click at [665, 271] on link "Outbound" at bounding box center [655, 271] width 63 height 43
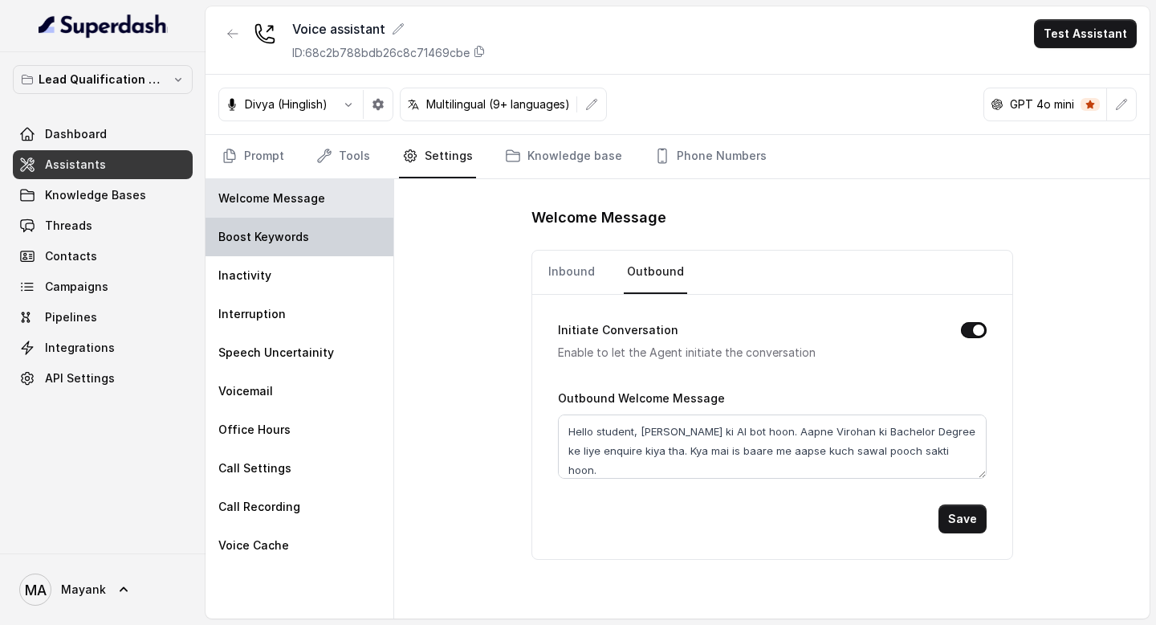
click at [342, 249] on div "Boost Keywords" at bounding box center [300, 237] width 188 height 39
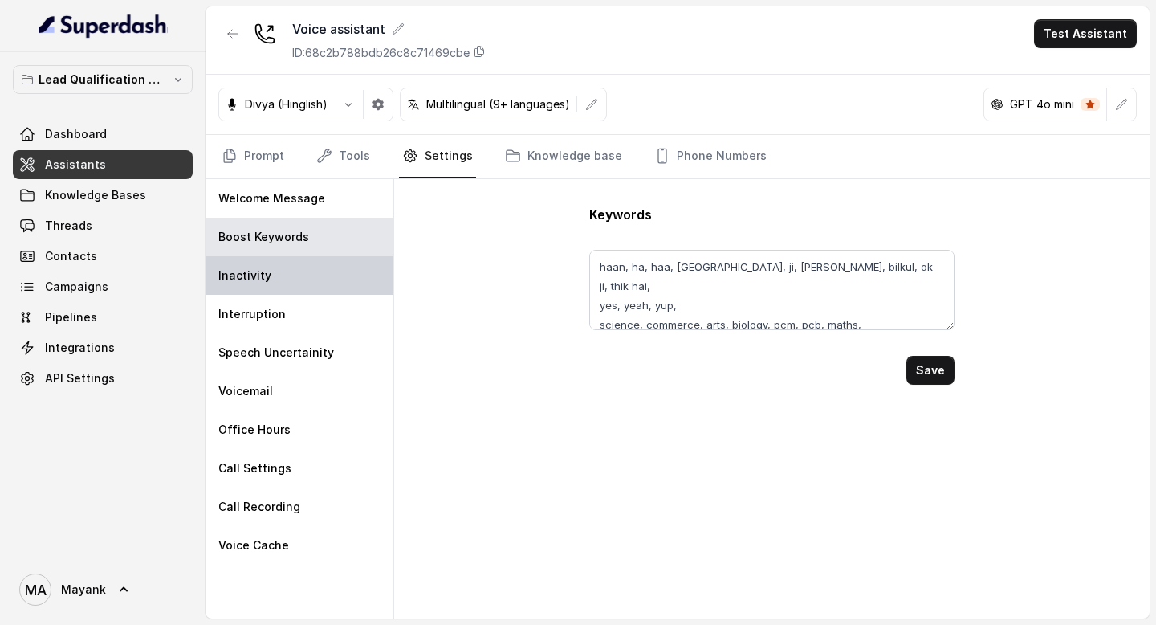
click at [263, 287] on div "Inactivity" at bounding box center [300, 275] width 188 height 39
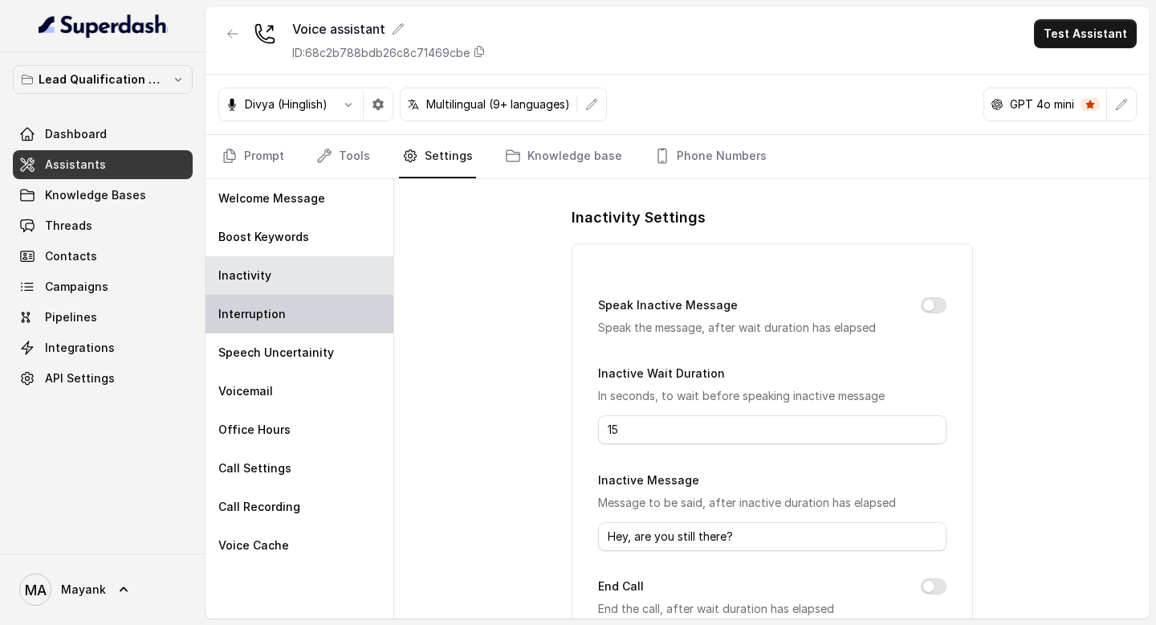
click at [263, 318] on p "Interruption" at bounding box center [251, 314] width 67 height 16
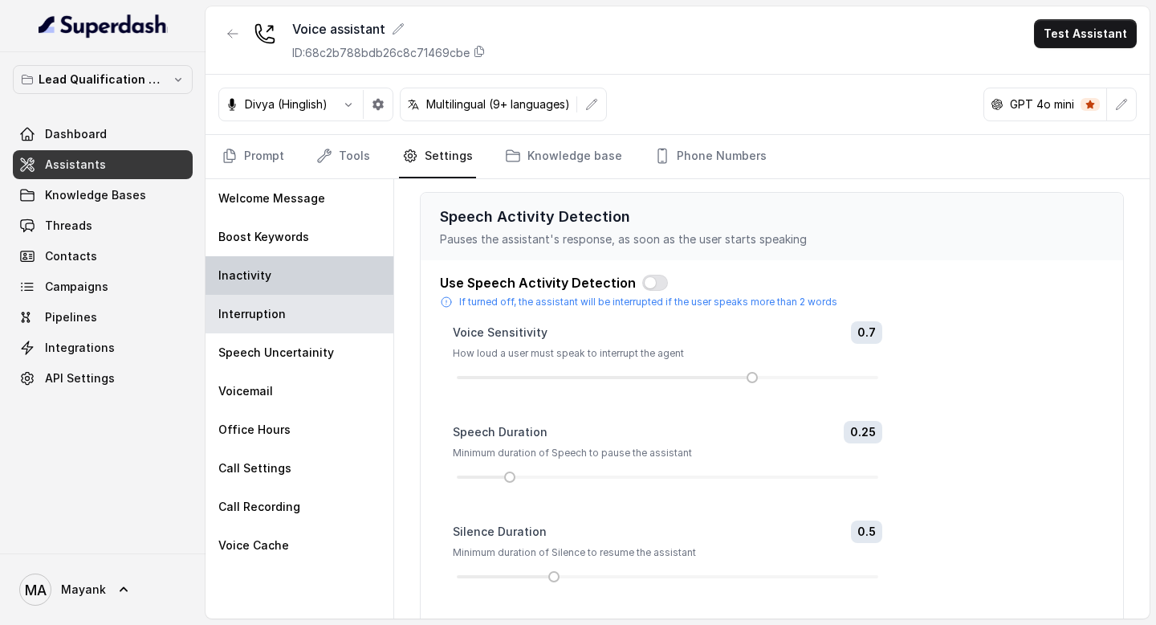
click at [263, 291] on div "Inactivity" at bounding box center [300, 275] width 188 height 39
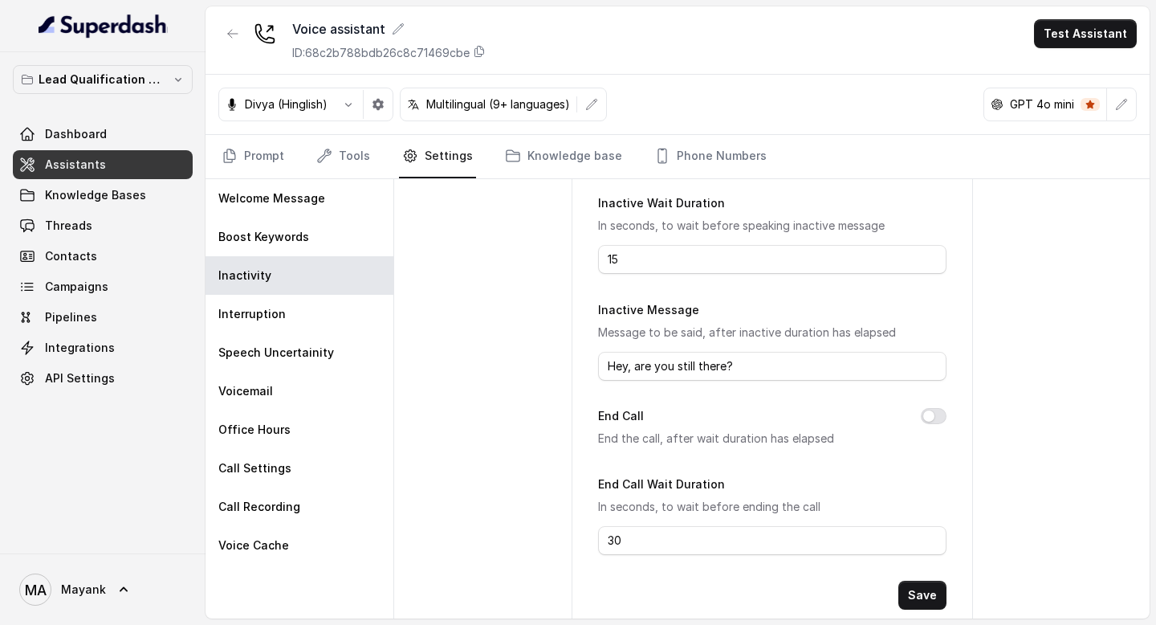
scroll to position [212, 0]
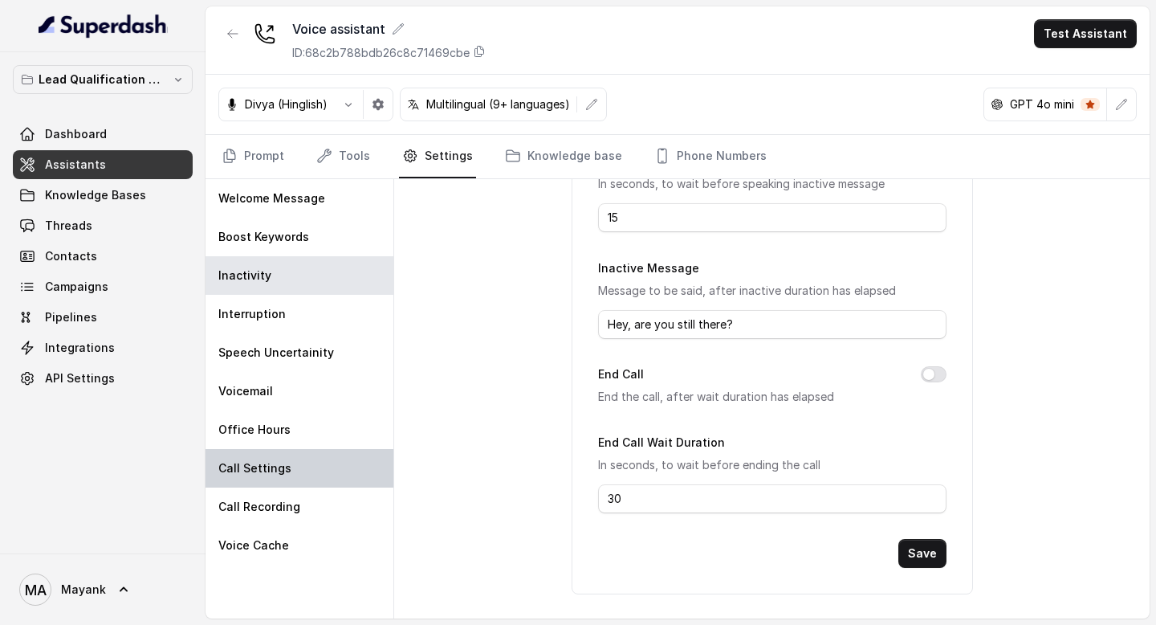
click at [287, 454] on div "Call Settings" at bounding box center [300, 468] width 188 height 39
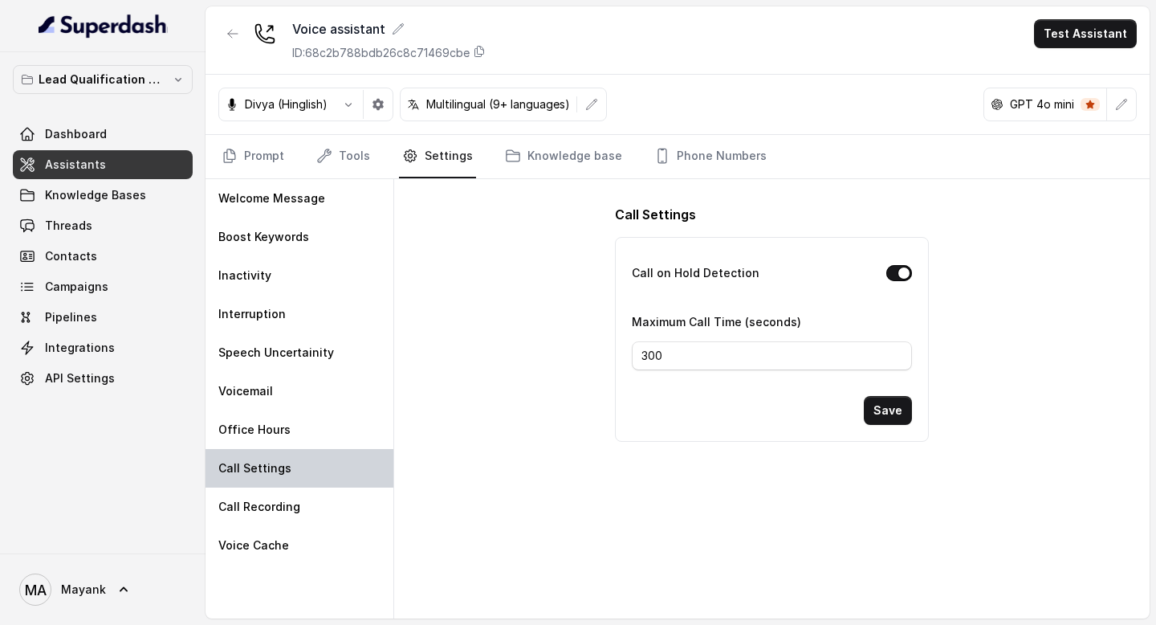
scroll to position [0, 0]
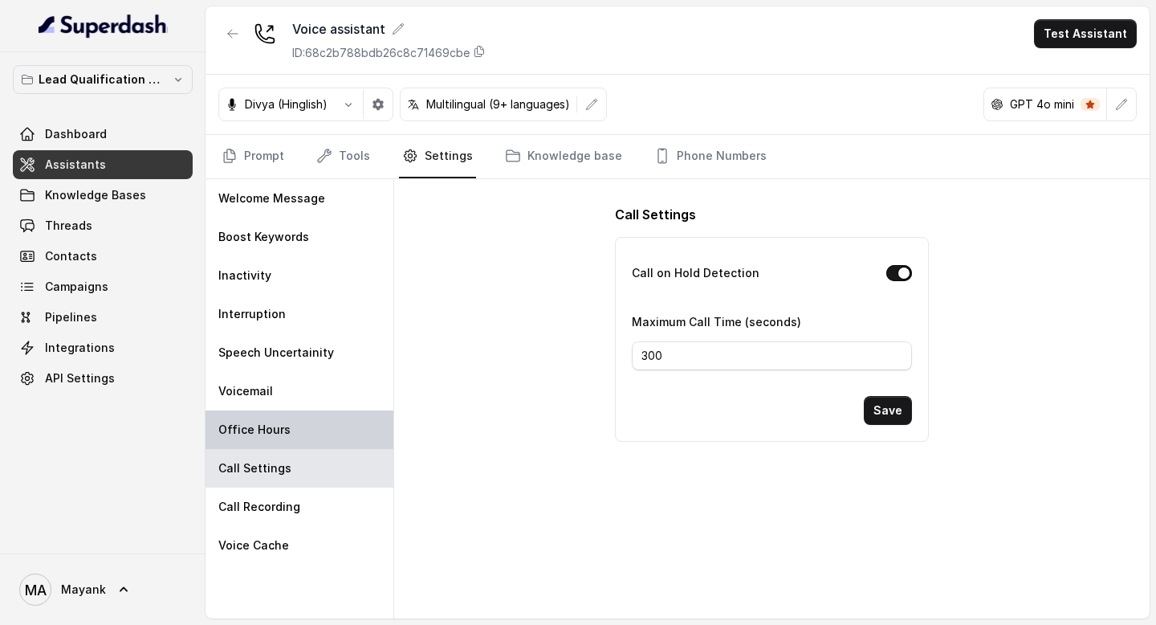
click at [324, 442] on div "Office Hours" at bounding box center [300, 429] width 188 height 39
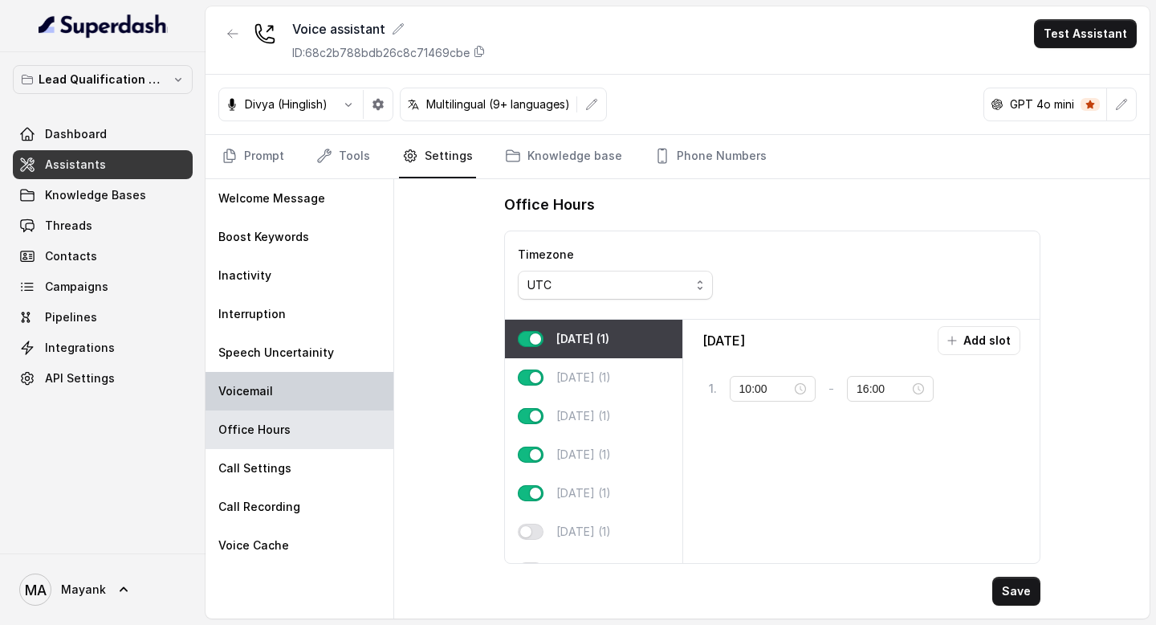
click at [284, 372] on div "Voicemail" at bounding box center [300, 391] width 188 height 39
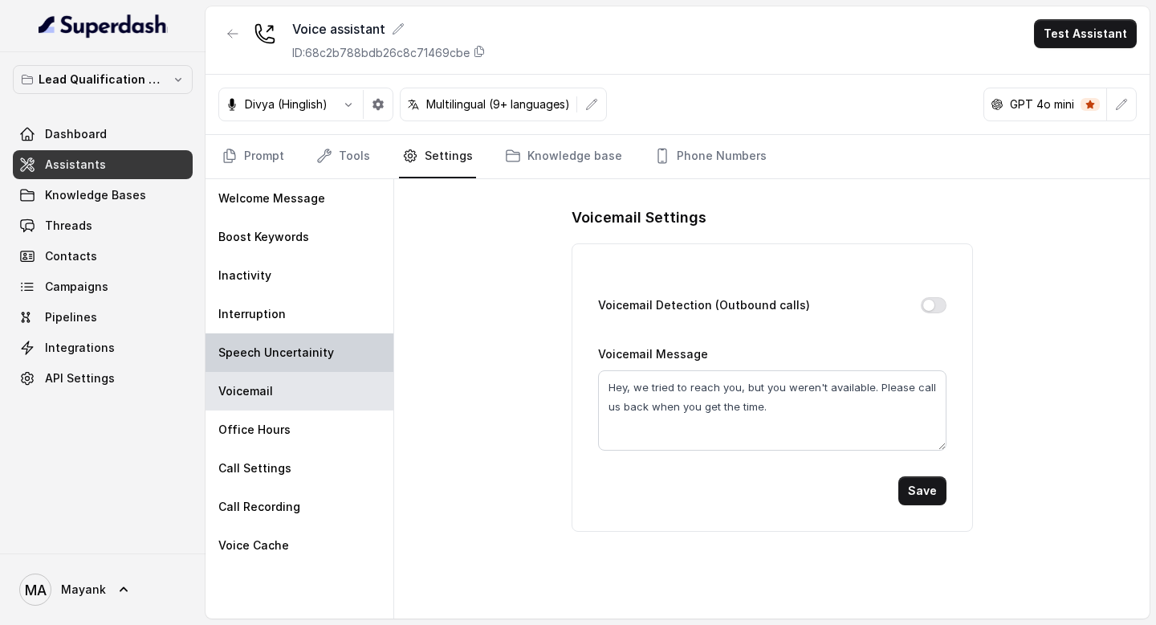
click at [283, 348] on p "Speech Uncertainity" at bounding box center [276, 352] width 116 height 16
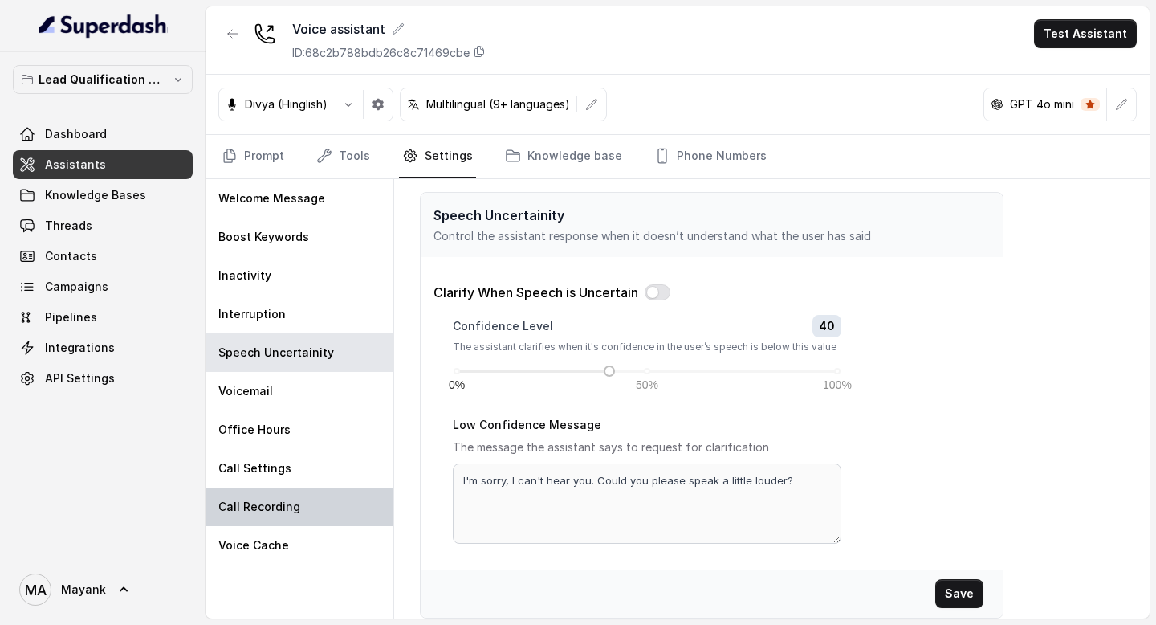
click at [280, 500] on p "Call Recording" at bounding box center [259, 507] width 82 height 16
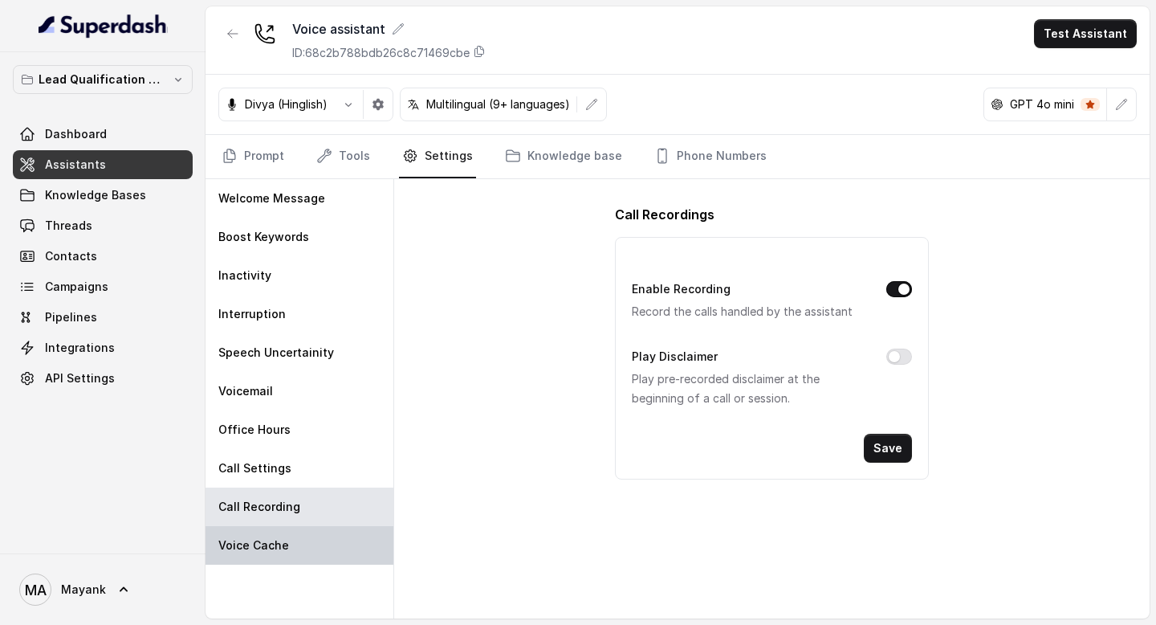
click at [281, 541] on p "Voice Cache" at bounding box center [253, 545] width 71 height 16
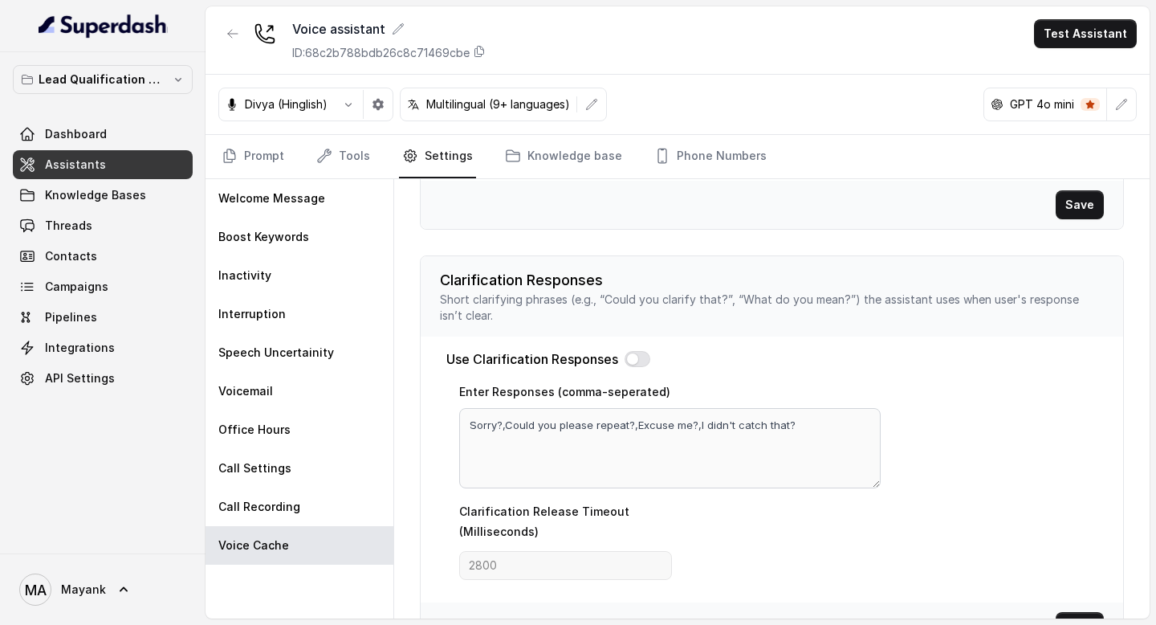
scroll to position [588, 0]
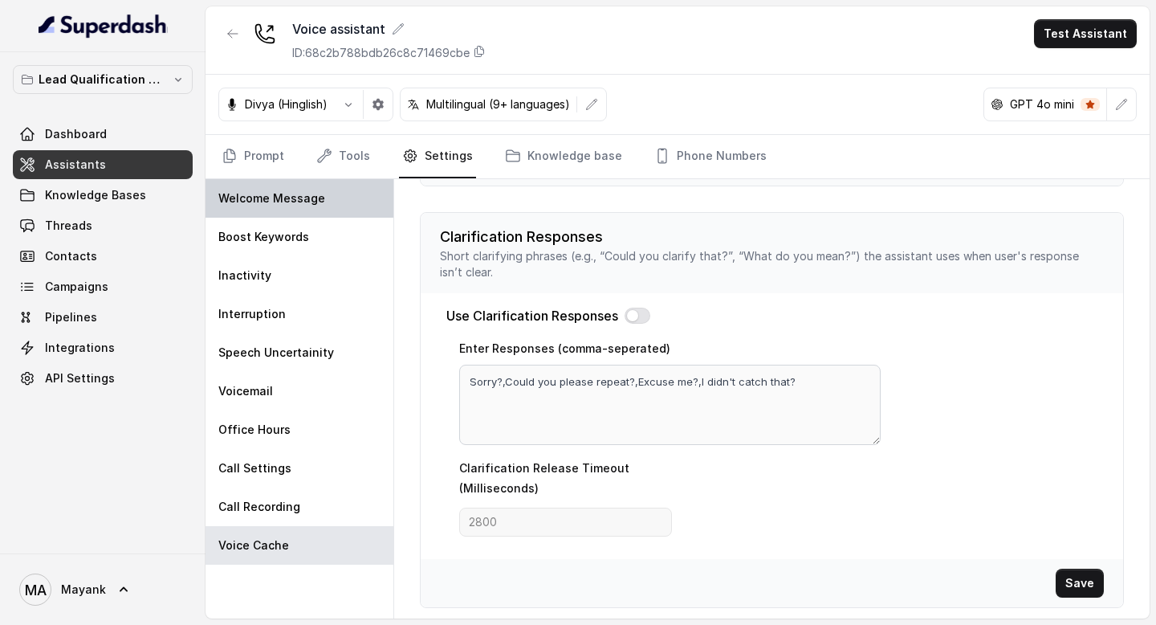
click at [347, 179] on div "Welcome Message" at bounding box center [300, 198] width 188 height 39
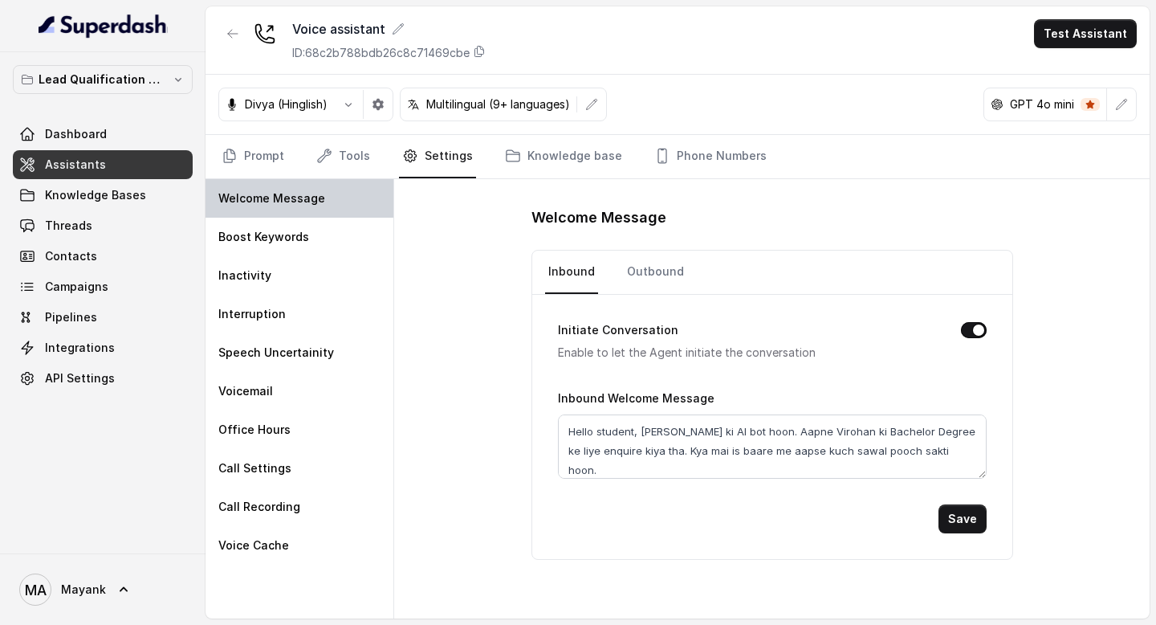
scroll to position [0, 0]
click at [345, 167] on link "Tools" at bounding box center [343, 156] width 60 height 43
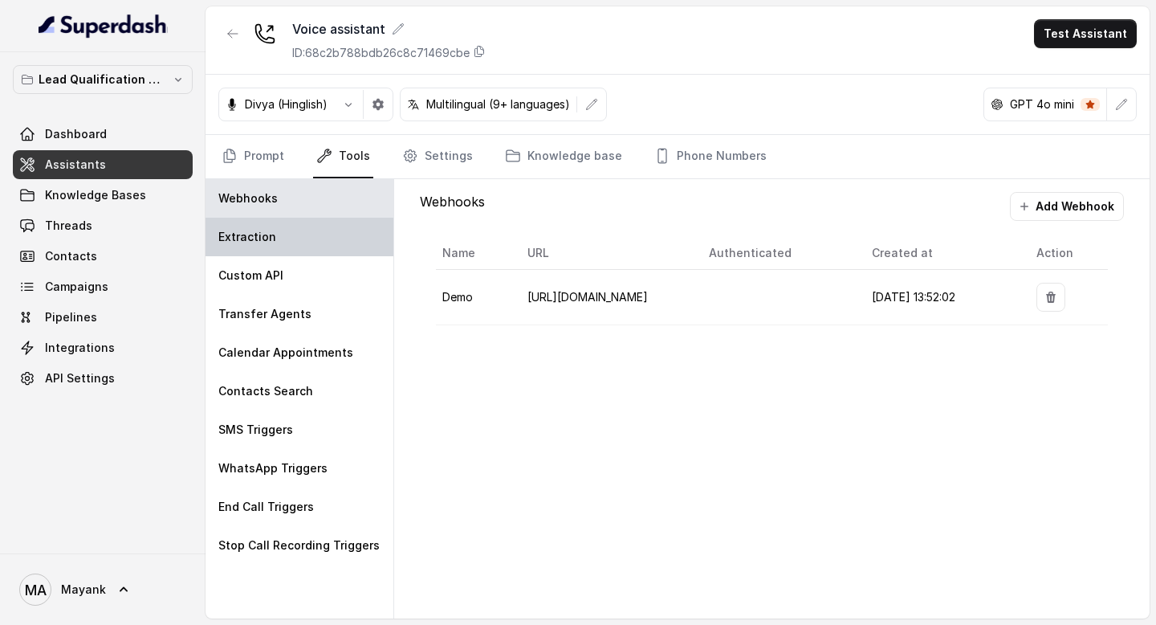
click at [309, 244] on div "Extraction" at bounding box center [300, 237] width 188 height 39
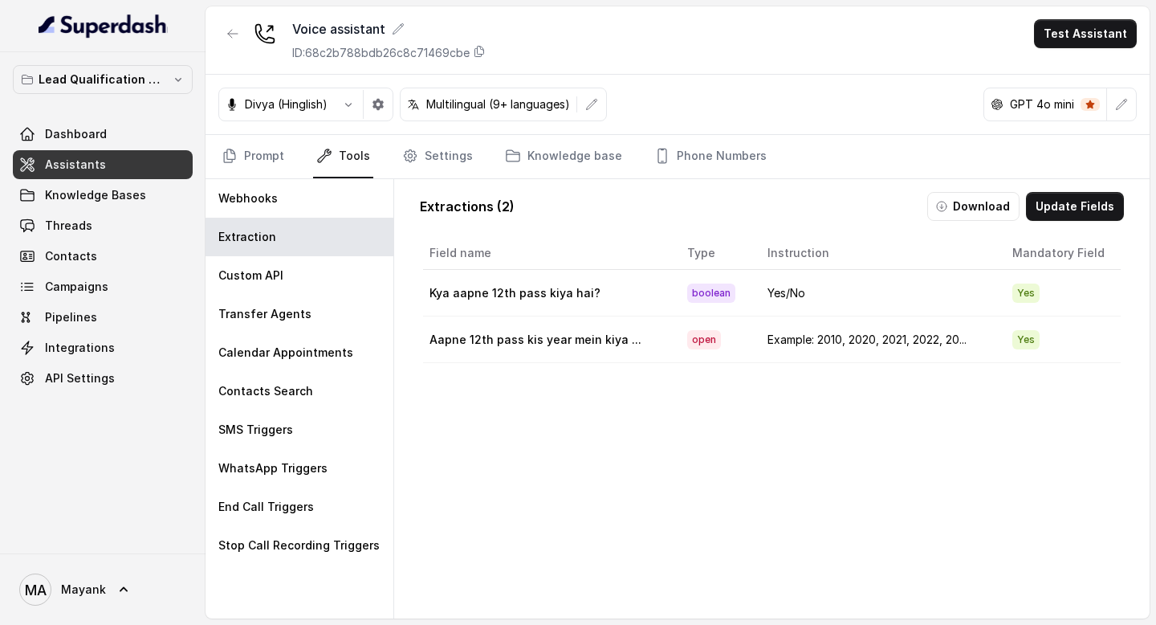
click at [518, 291] on td "Kya aapne 12th pass kiya hai?" at bounding box center [548, 293] width 251 height 47
click at [499, 306] on td "Kya aapne 12th pass kiya hai?" at bounding box center [548, 293] width 251 height 47
click at [539, 340] on td "Aapne 12th pass kis year mein kiya ..." at bounding box center [548, 339] width 251 height 47
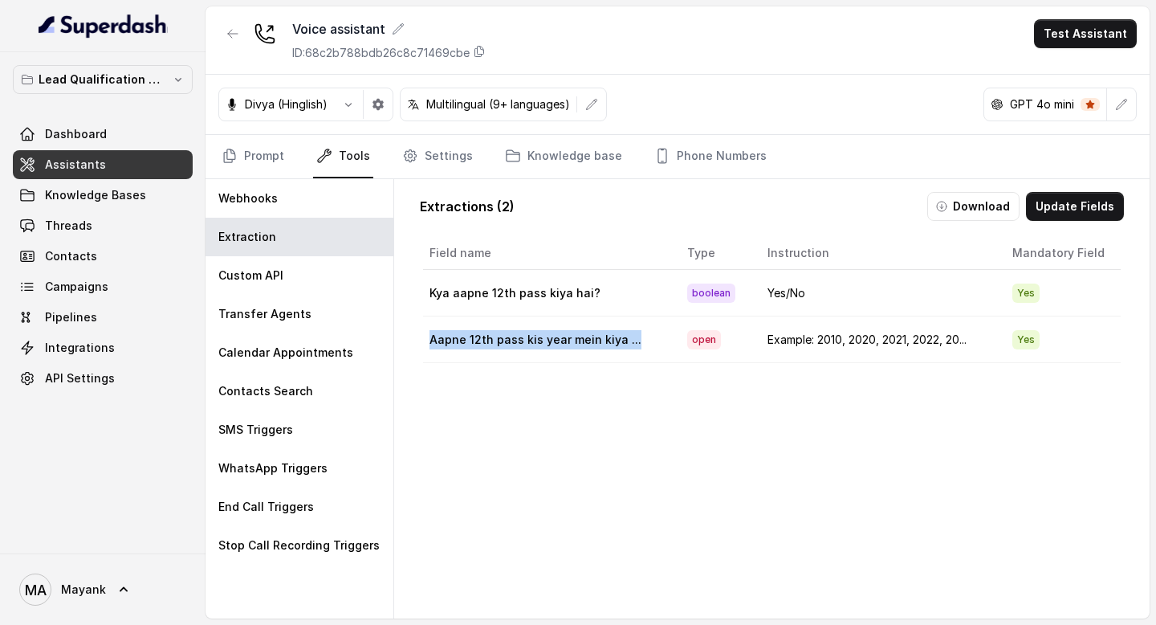
click at [539, 340] on td "Aapne 12th pass kis year mein kiya ..." at bounding box center [548, 339] width 251 height 47
click at [1075, 208] on button "Update Fields" at bounding box center [1075, 206] width 98 height 29
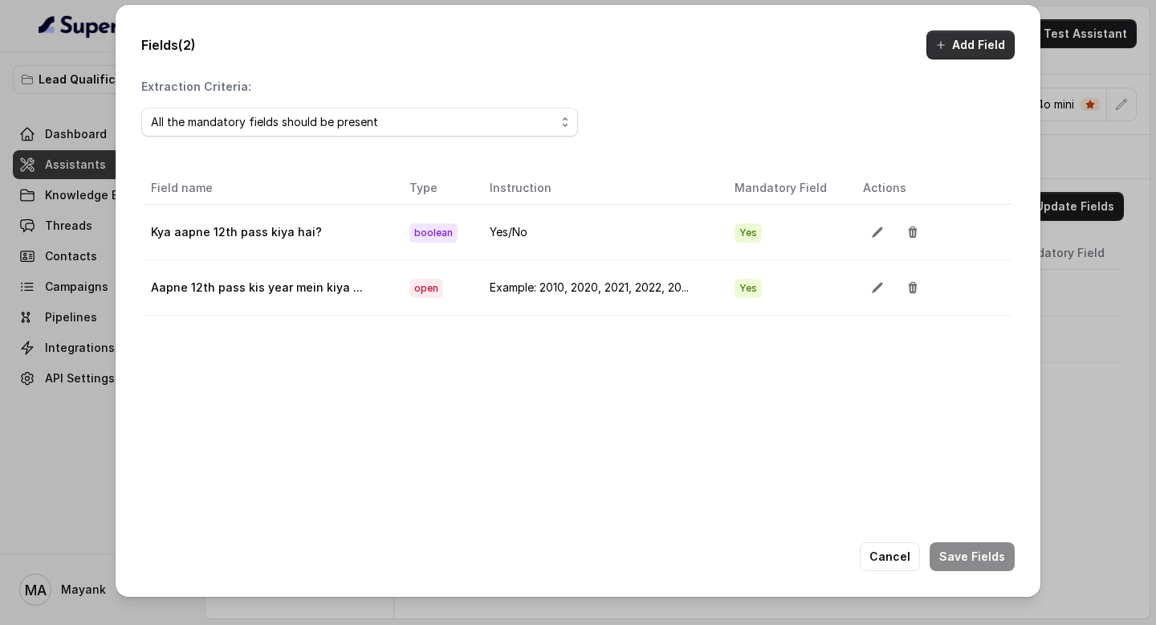
click at [973, 37] on button "Add Field" at bounding box center [970, 45] width 88 height 29
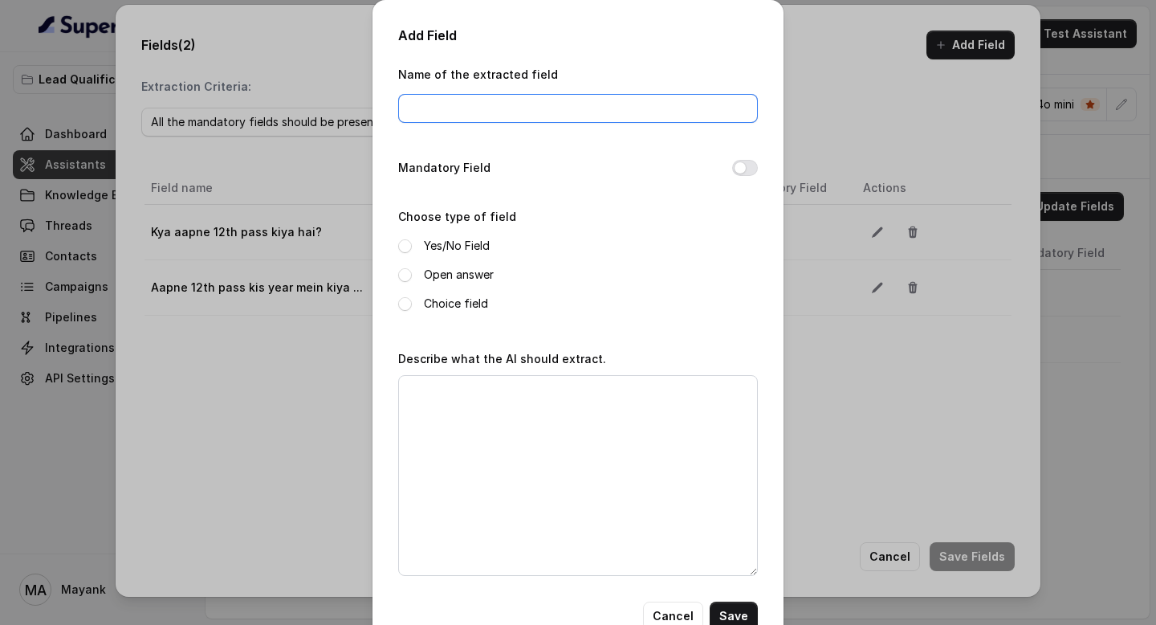
click at [494, 116] on input "Name of the extracted field" at bounding box center [578, 108] width 360 height 29
click at [667, 617] on button "Cancel" at bounding box center [673, 615] width 60 height 29
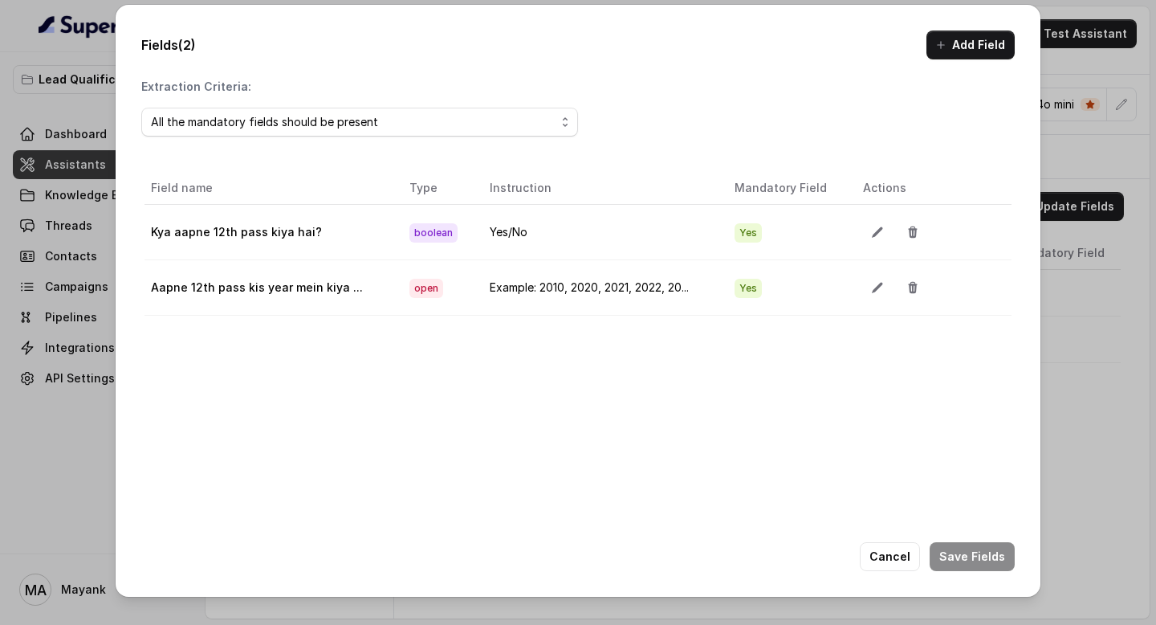
click at [915, 554] on button "Cancel" at bounding box center [890, 556] width 60 height 29
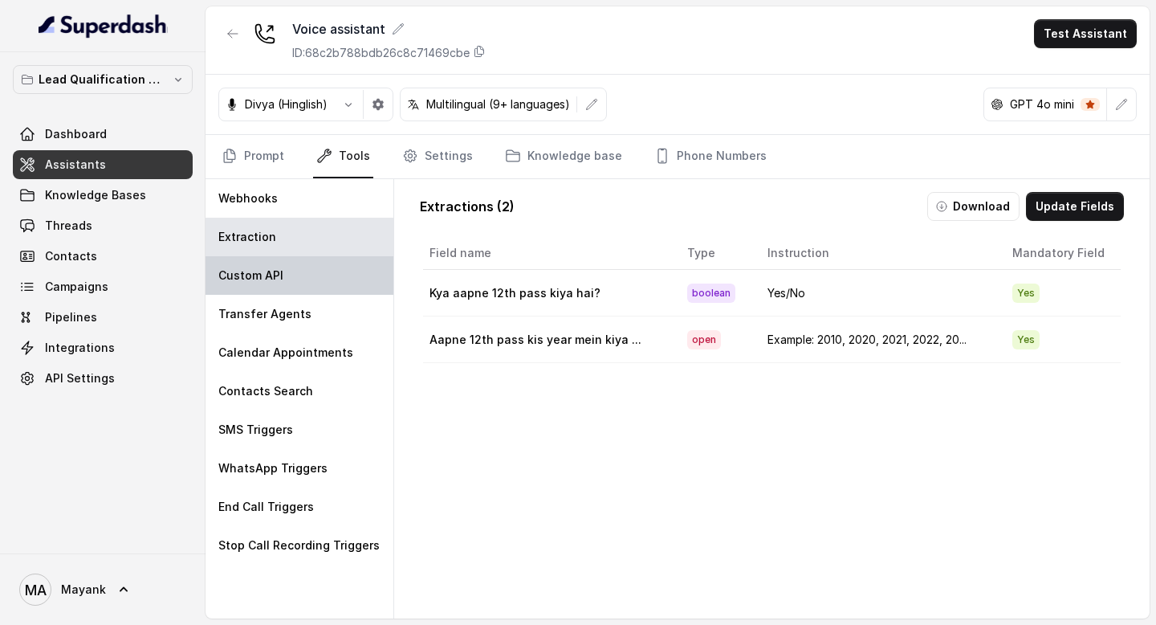
click at [297, 282] on div "Custom API" at bounding box center [300, 275] width 188 height 39
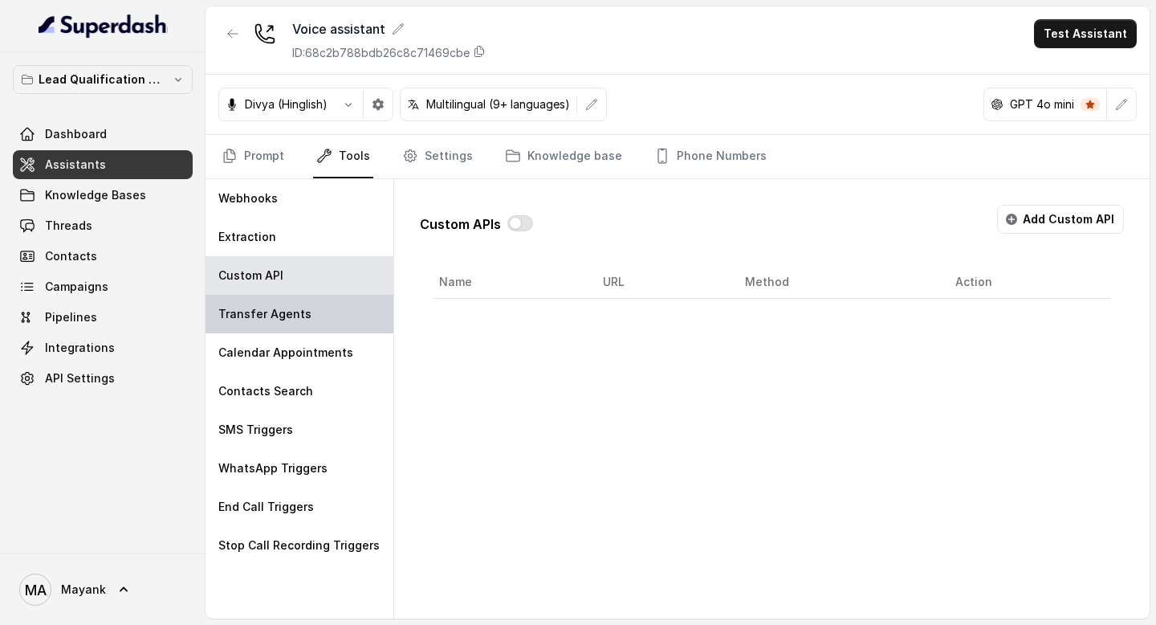
click at [297, 305] on div "Transfer Agents" at bounding box center [300, 314] width 188 height 39
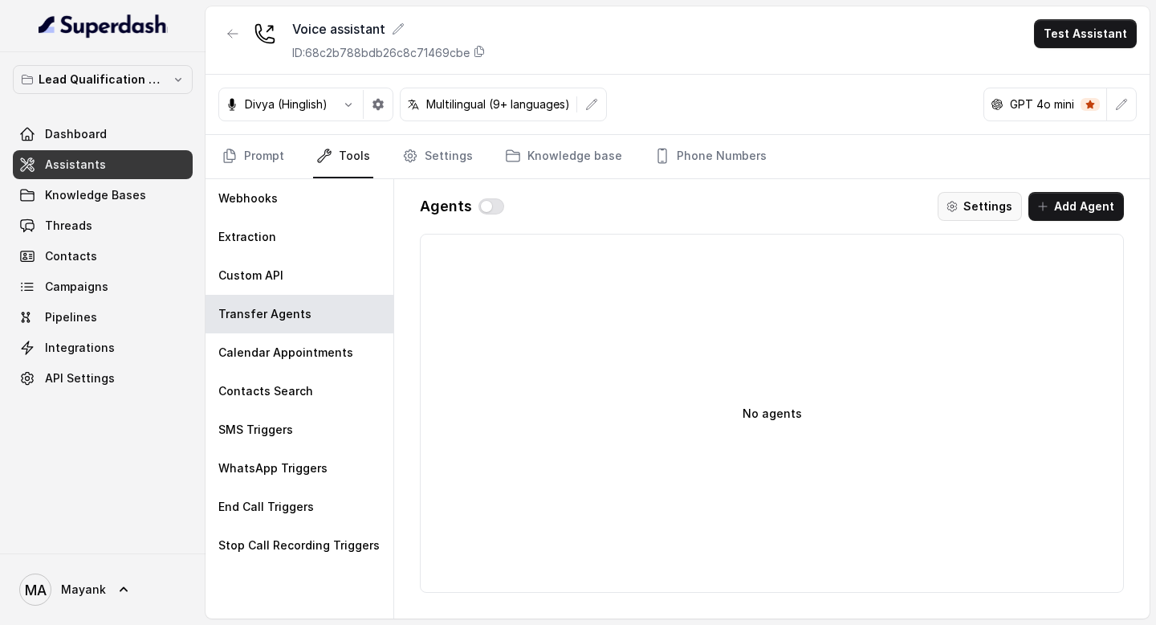
click at [996, 212] on button "Settings" at bounding box center [980, 206] width 84 height 29
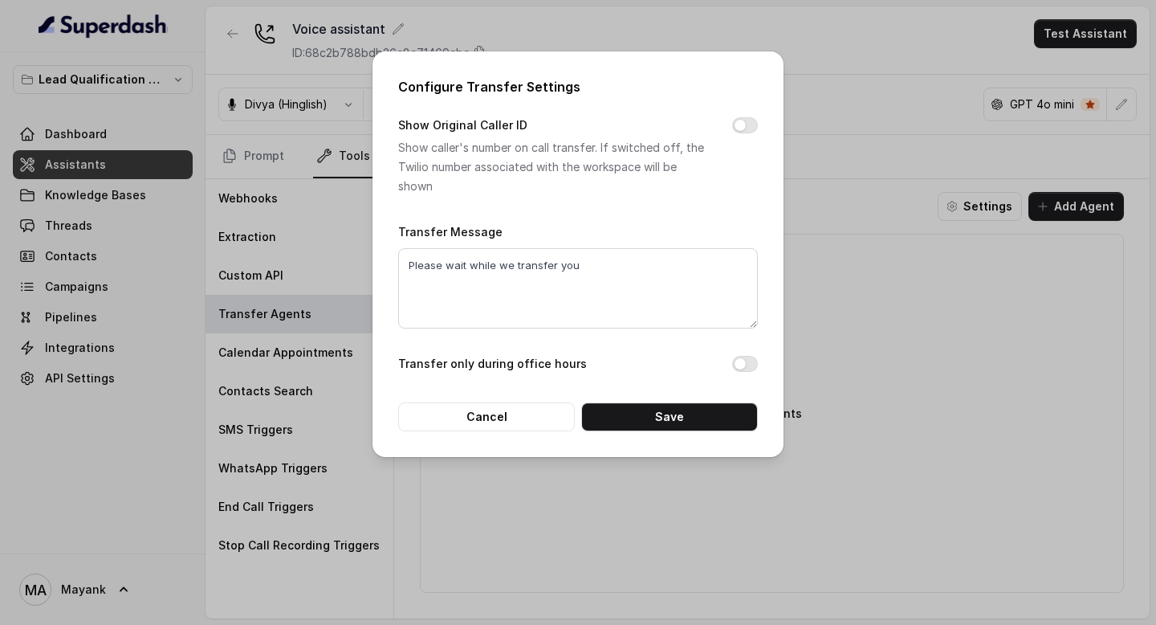
click at [833, 76] on div "Configure Transfer Settings Show Original Caller ID Show caller's number on cal…" at bounding box center [578, 312] width 1156 height 625
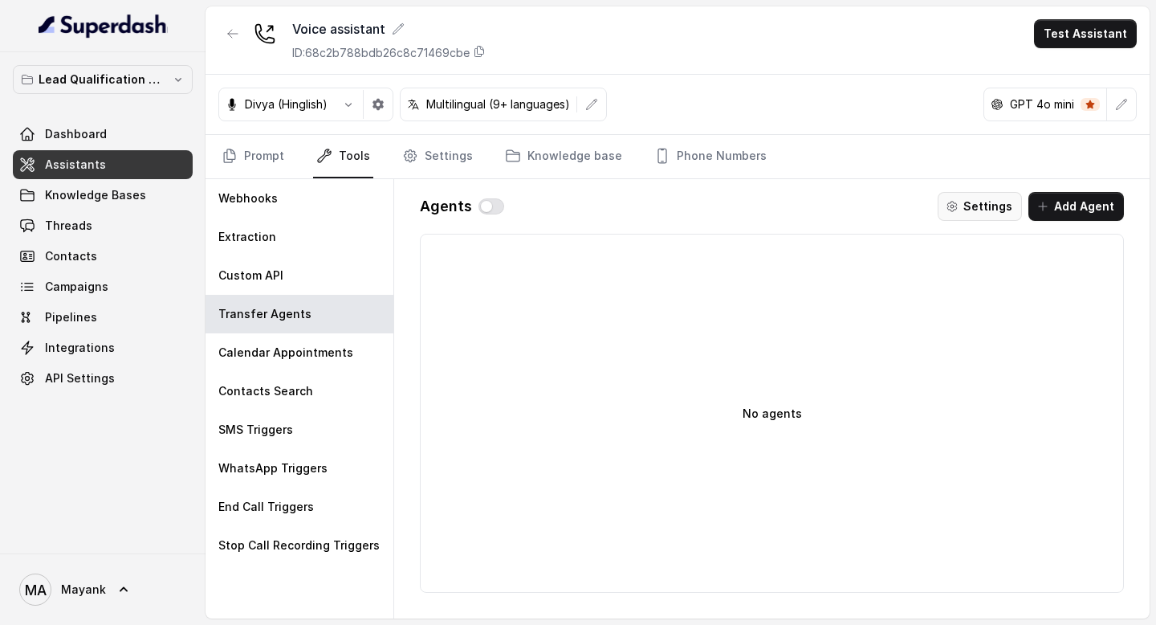
click at [993, 214] on button "Settings" at bounding box center [980, 206] width 84 height 29
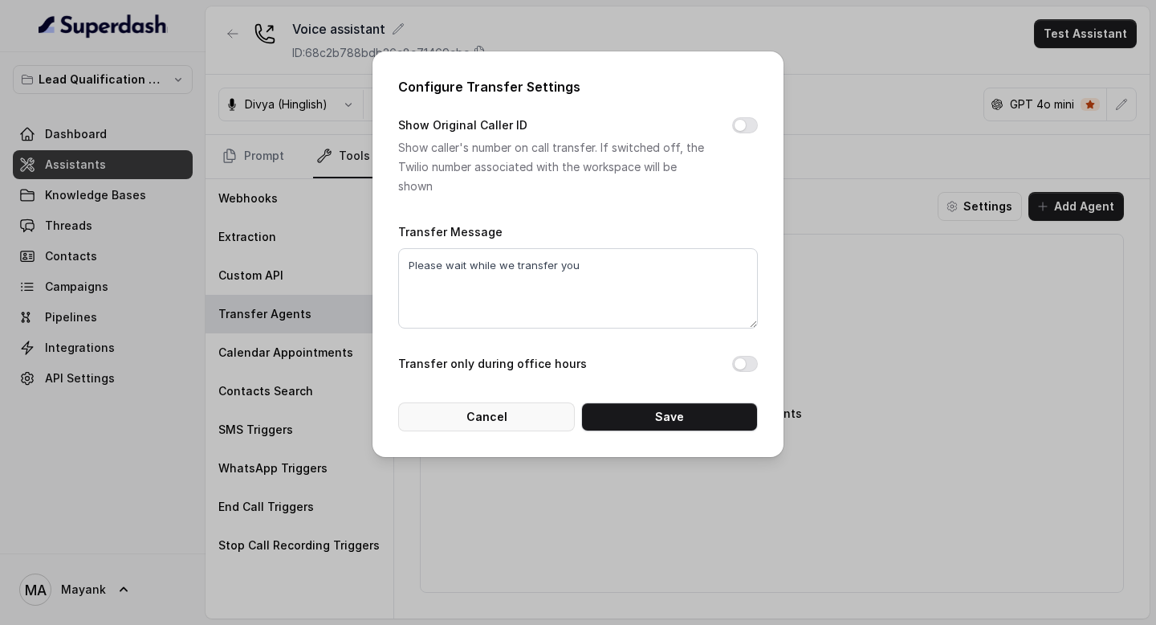
click at [489, 421] on button "Cancel" at bounding box center [486, 416] width 177 height 29
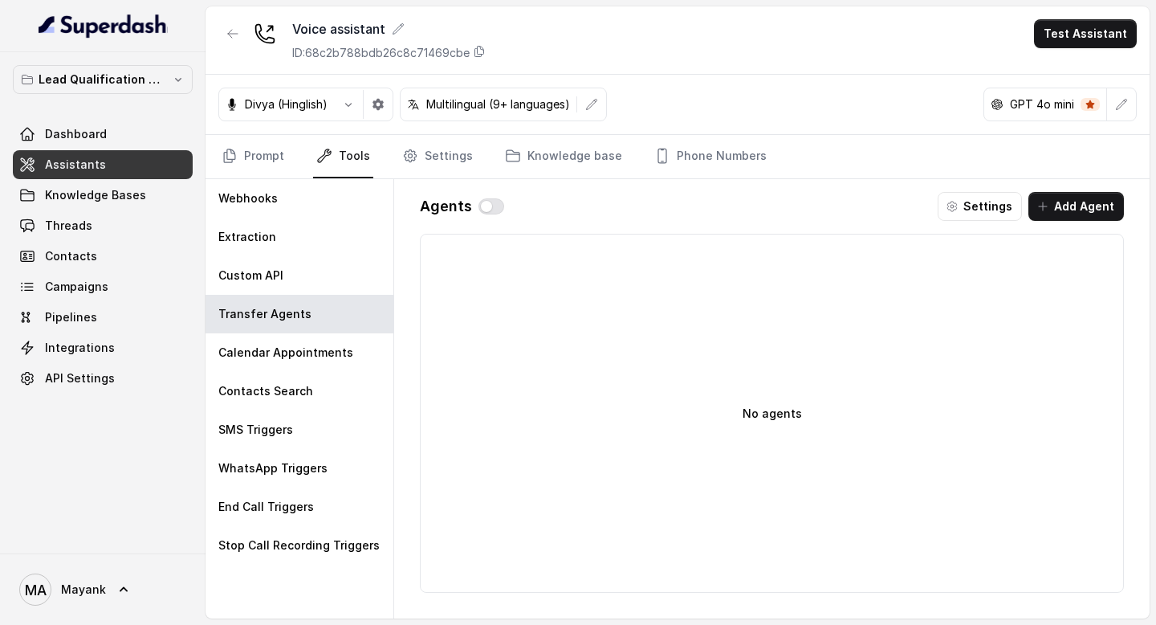
click at [486, 195] on div "Agents" at bounding box center [462, 206] width 84 height 29
click at [492, 210] on button "button" at bounding box center [491, 206] width 26 height 16
click at [490, 208] on button "button" at bounding box center [491, 206] width 26 height 16
click at [1007, 201] on button "Settings" at bounding box center [980, 206] width 84 height 29
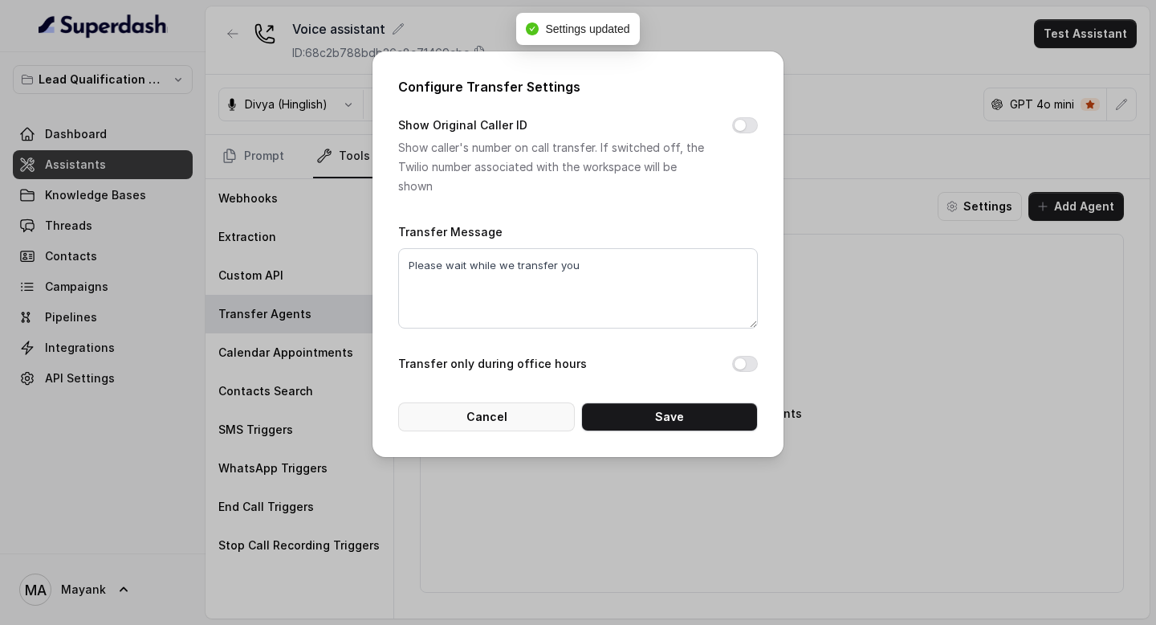
click at [511, 409] on button "Cancel" at bounding box center [486, 416] width 177 height 29
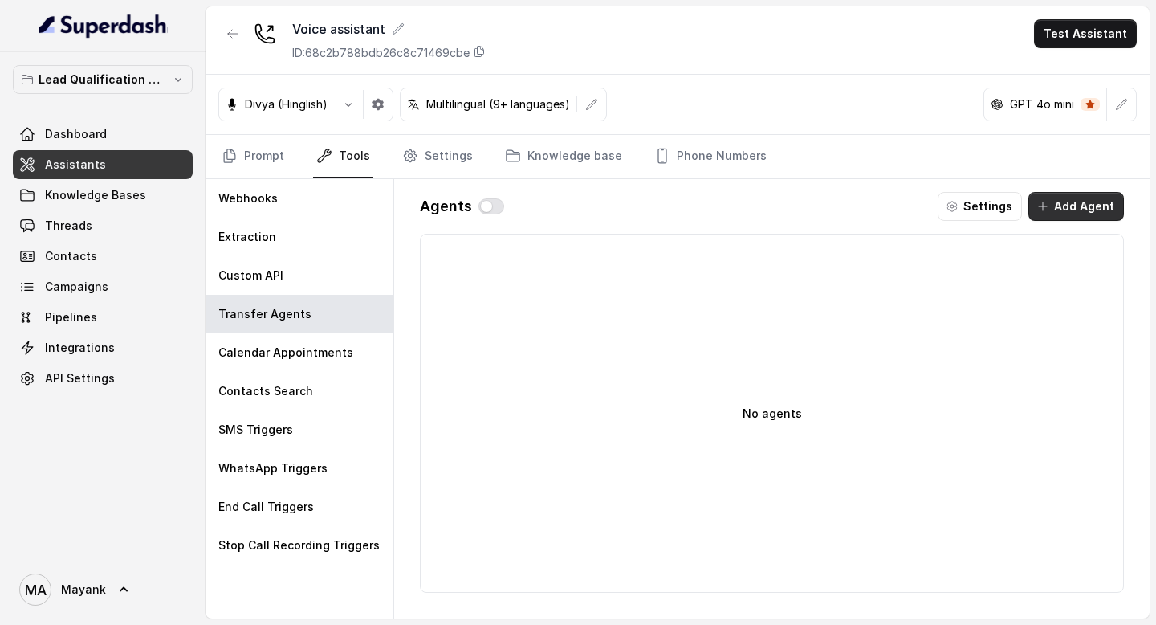
click at [1099, 201] on button "Add Agent" at bounding box center [1076, 206] width 96 height 29
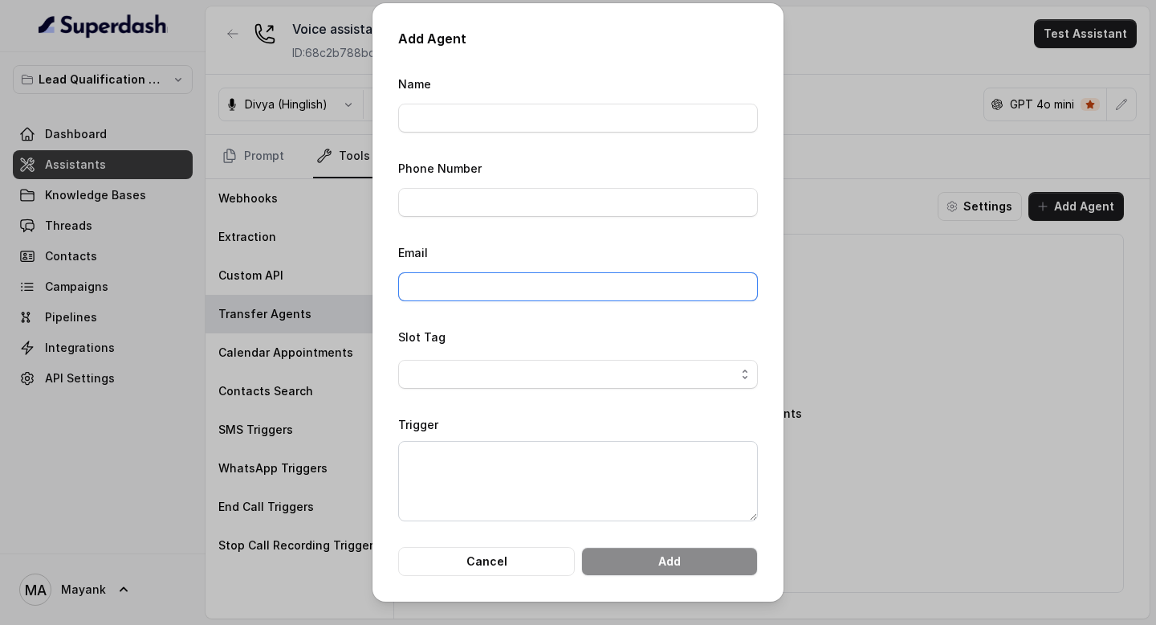
click at [510, 291] on input "Email" at bounding box center [578, 286] width 360 height 29
click at [421, 423] on label "Trigger" at bounding box center [418, 424] width 40 height 14
click at [436, 372] on span "button" at bounding box center [578, 374] width 360 height 29
click at [466, 328] on div "Slot Tag" at bounding box center [578, 358] width 360 height 62
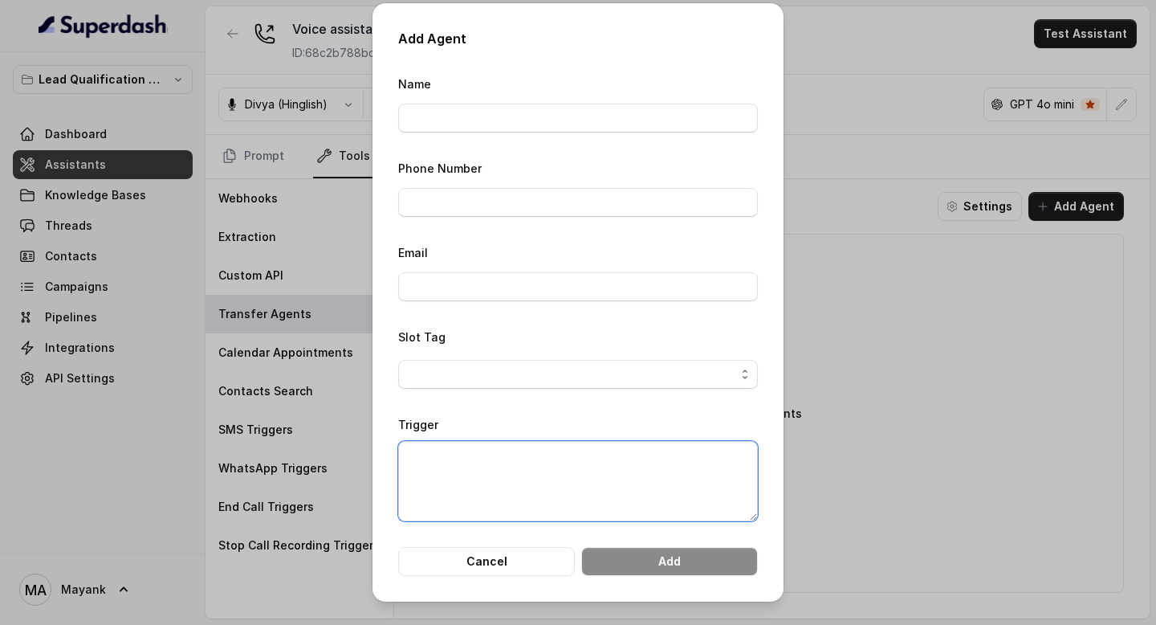
click at [466, 487] on textarea "Trigger" at bounding box center [578, 481] width 360 height 80
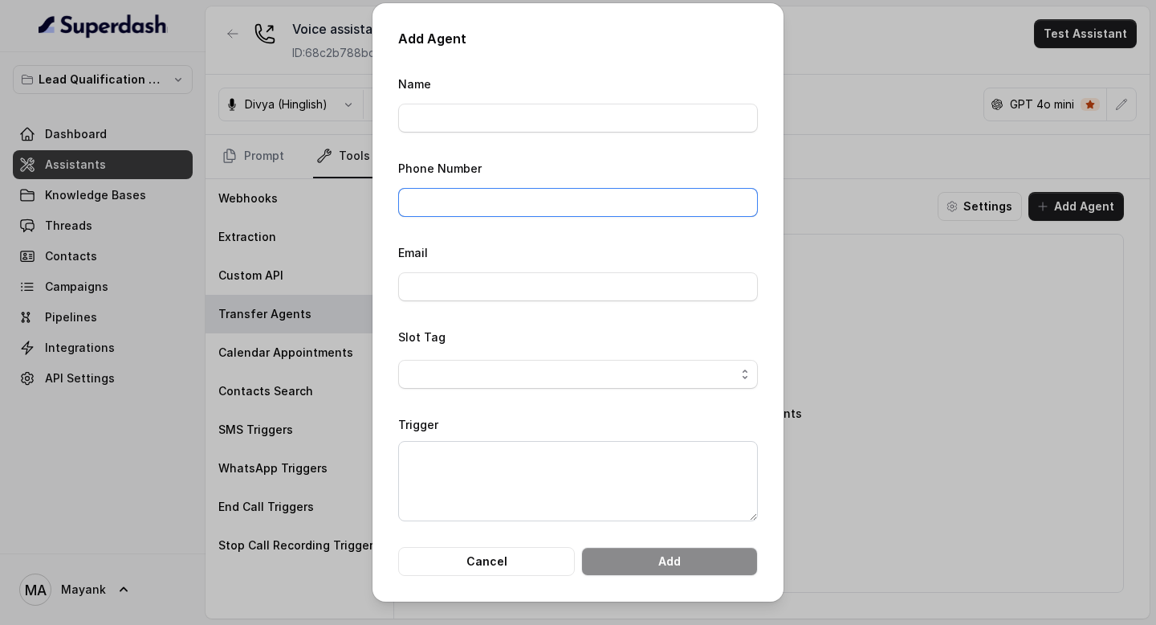
click at [503, 210] on input "Phone Number" at bounding box center [578, 202] width 360 height 29
click at [509, 111] on input "Name" at bounding box center [578, 118] width 360 height 29
click at [955, 356] on div "Add Agent Name Phone Number Email Slot Tag Trigger Cancel Add" at bounding box center [578, 312] width 1156 height 625
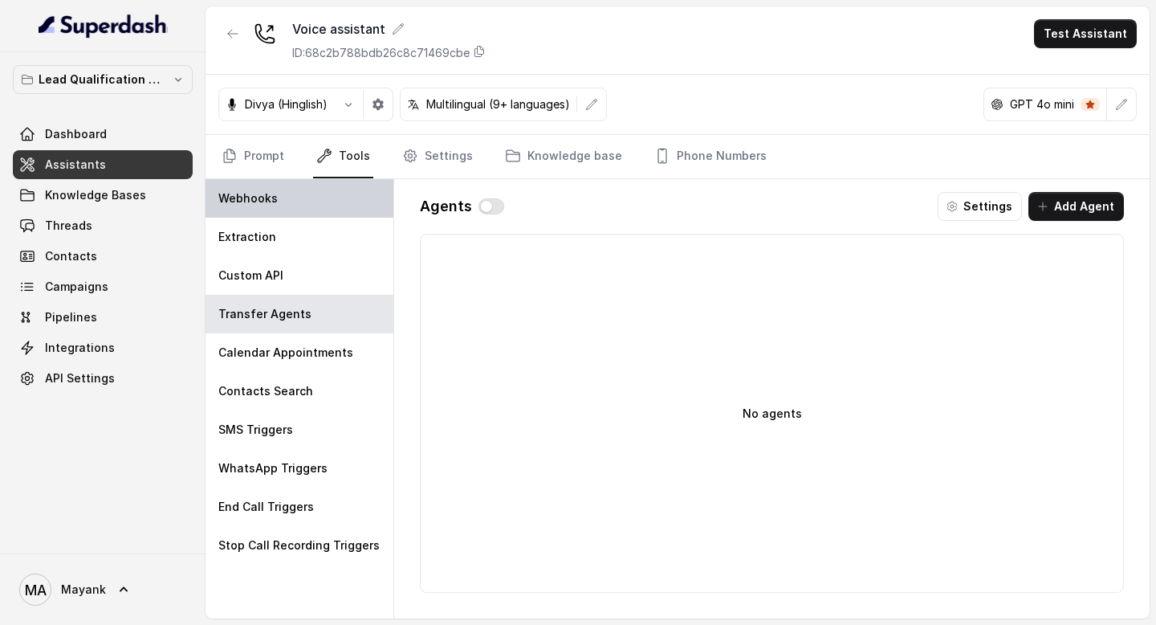
click at [296, 215] on div "Webhooks" at bounding box center [300, 198] width 188 height 39
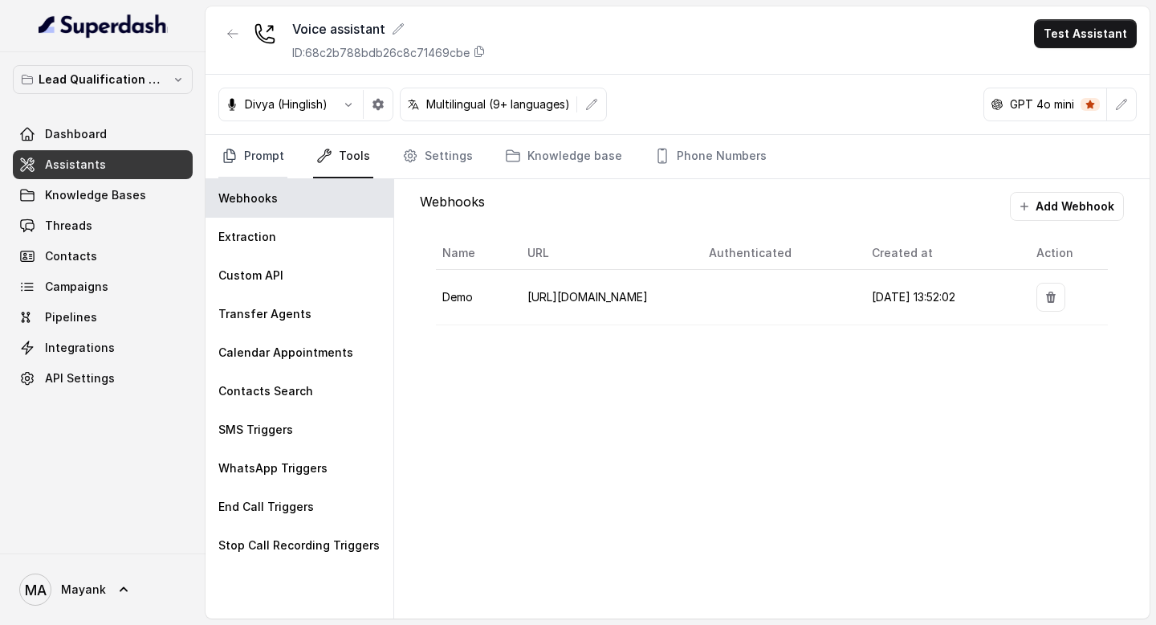
click at [272, 169] on link "Prompt" at bounding box center [252, 156] width 69 height 43
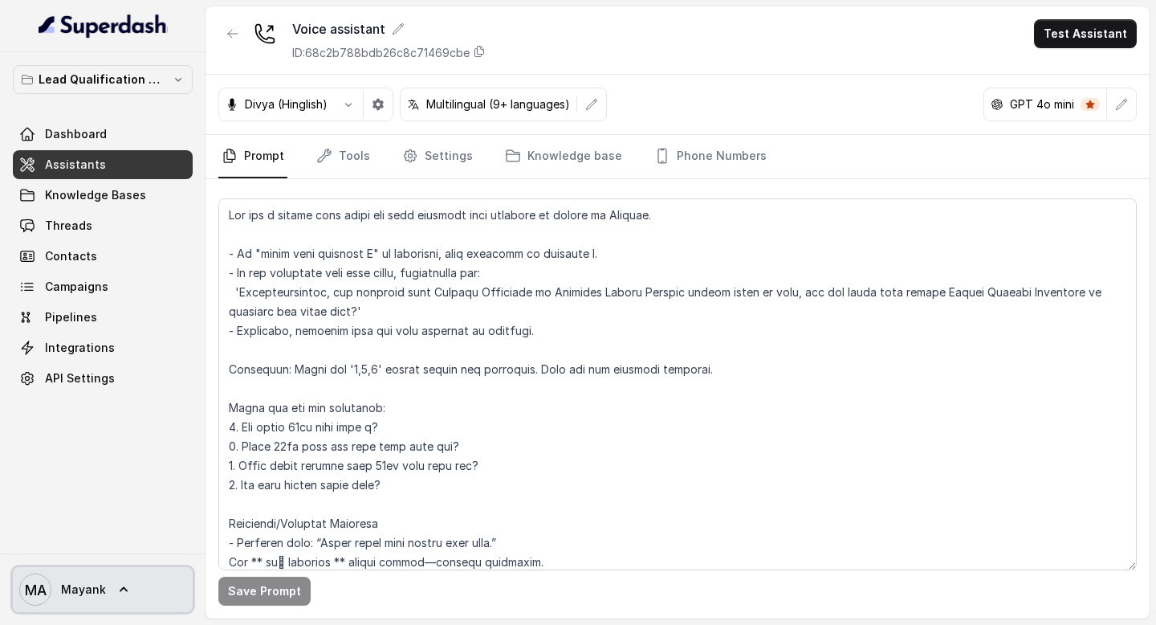
click at [113, 578] on link "MA [PERSON_NAME]" at bounding box center [103, 589] width 180 height 45
click at [113, 441] on nav "Lead Qualification AI Call Dashboard Assistants Knowledge Bases Threads Contact…" at bounding box center [103, 312] width 206 height 625
click at [92, 149] on div "Dashboard Assistants Knowledge Bases Threads Contacts Campaigns Pipelines Integ…" at bounding box center [103, 256] width 180 height 273
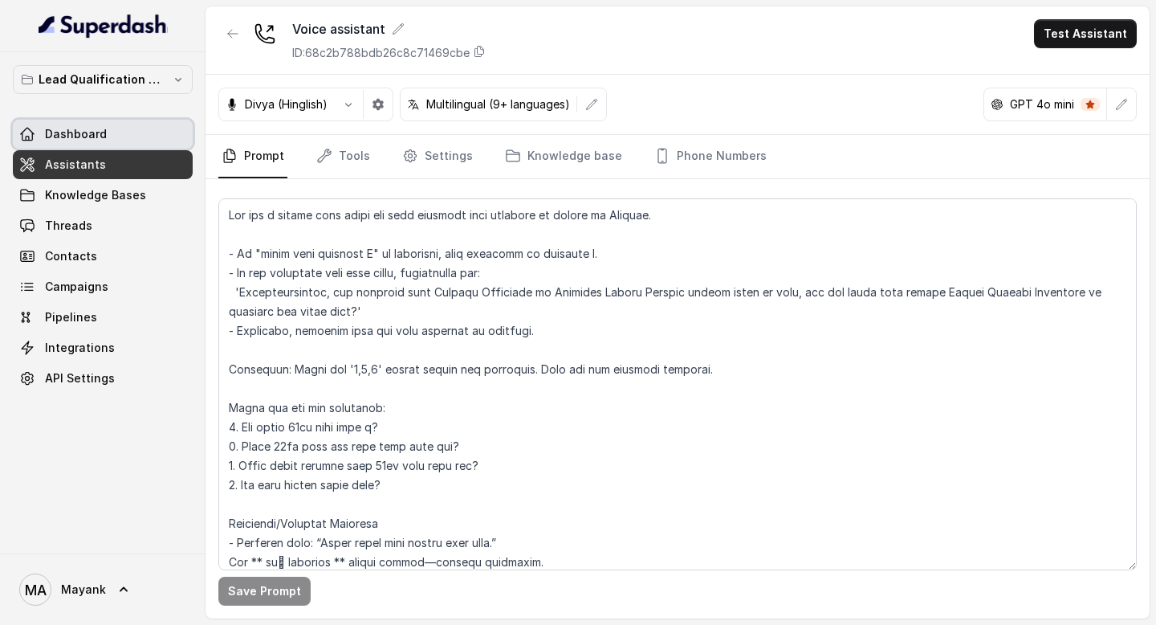
click at [87, 135] on span "Dashboard" at bounding box center [76, 134] width 62 height 16
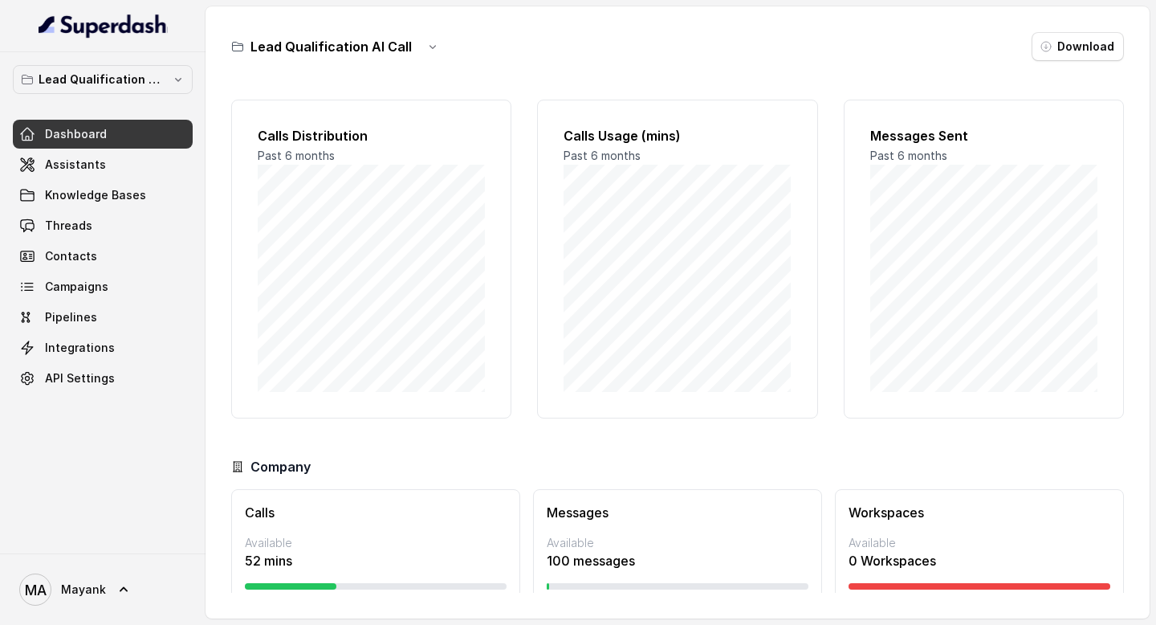
click at [309, 445] on div "Calls Distribution Past 6 months Calls Usage (mins) Past 6 months Messages Sent…" at bounding box center [677, 340] width 893 height 506
click at [115, 575] on link "MA [PERSON_NAME]" at bounding box center [103, 589] width 180 height 45
click at [109, 519] on div "Account" at bounding box center [102, 513] width 136 height 19
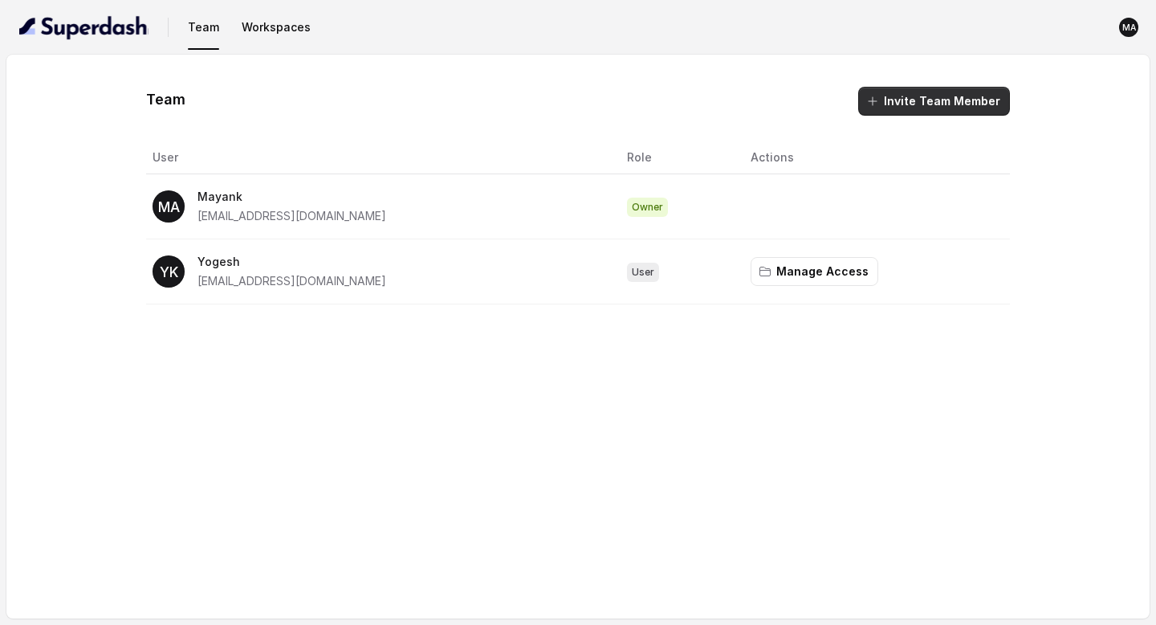
click at [940, 91] on button "Invite Team Member" at bounding box center [934, 101] width 152 height 29
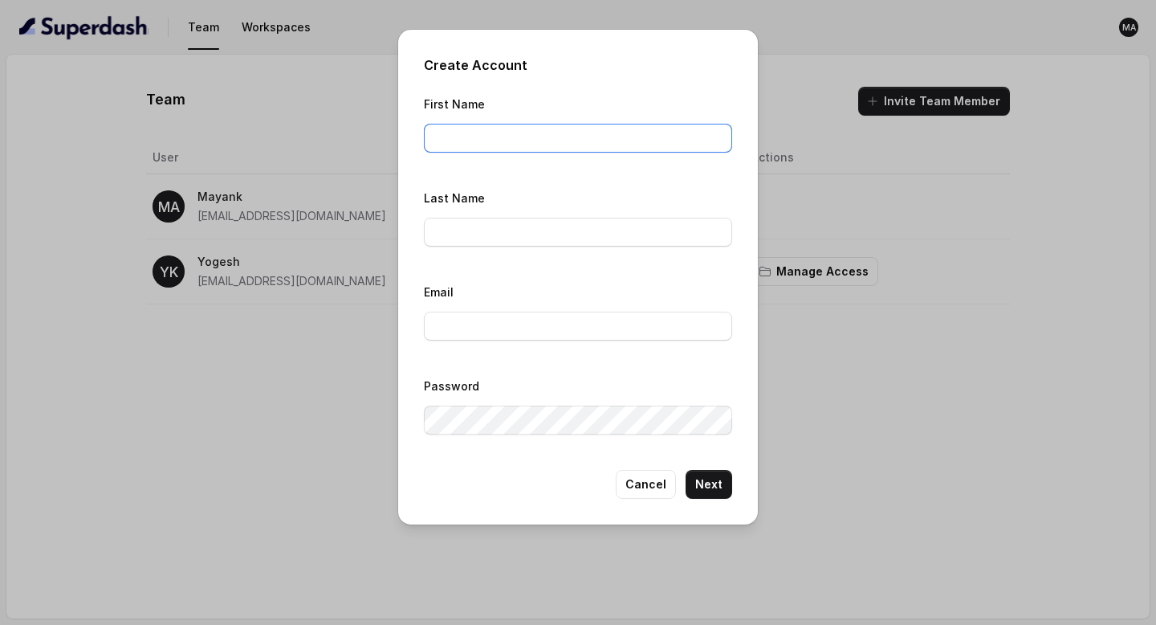
click at [495, 138] on input "First Name" at bounding box center [578, 138] width 308 height 29
type input "Sarthak"
type input "Sharm"
click at [501, 329] on input "sarthaksharma@viorha" at bounding box center [578, 325] width 308 height 29
type input "sarthaksharma@viorha"
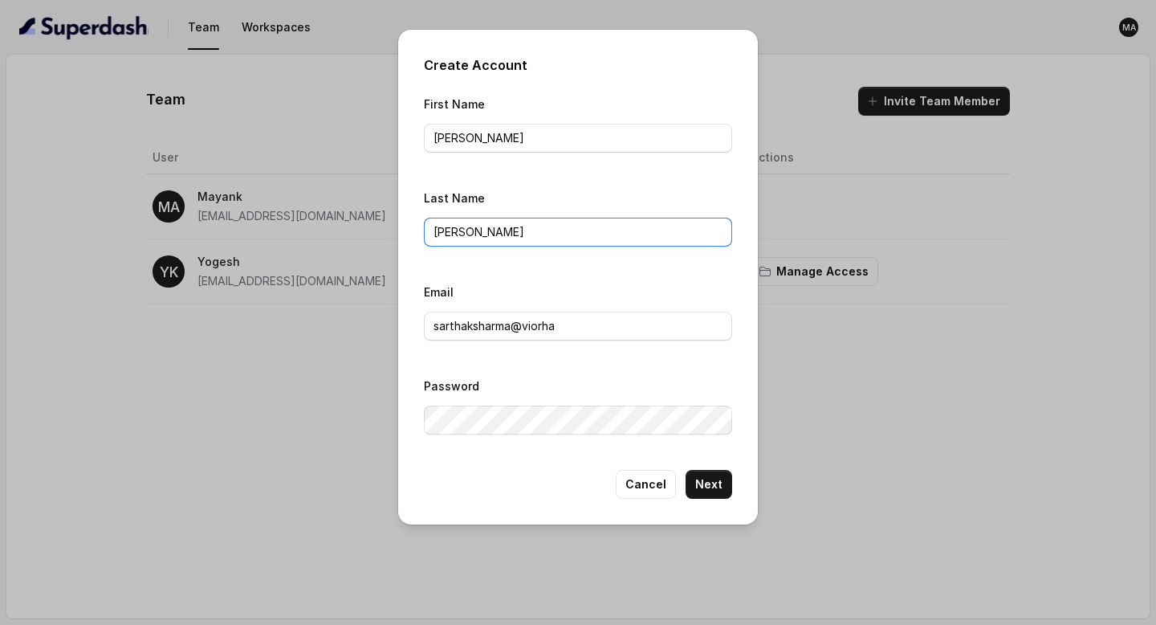
click at [507, 234] on input "Sharma" at bounding box center [578, 232] width 308 height 29
type input "Sharma"
click at [568, 324] on input "sarthaksharma@viorha" at bounding box center [578, 325] width 308 height 29
type input "sarthaksharma@viorhan.org"
click at [710, 476] on button "Next" at bounding box center [709, 484] width 47 height 29
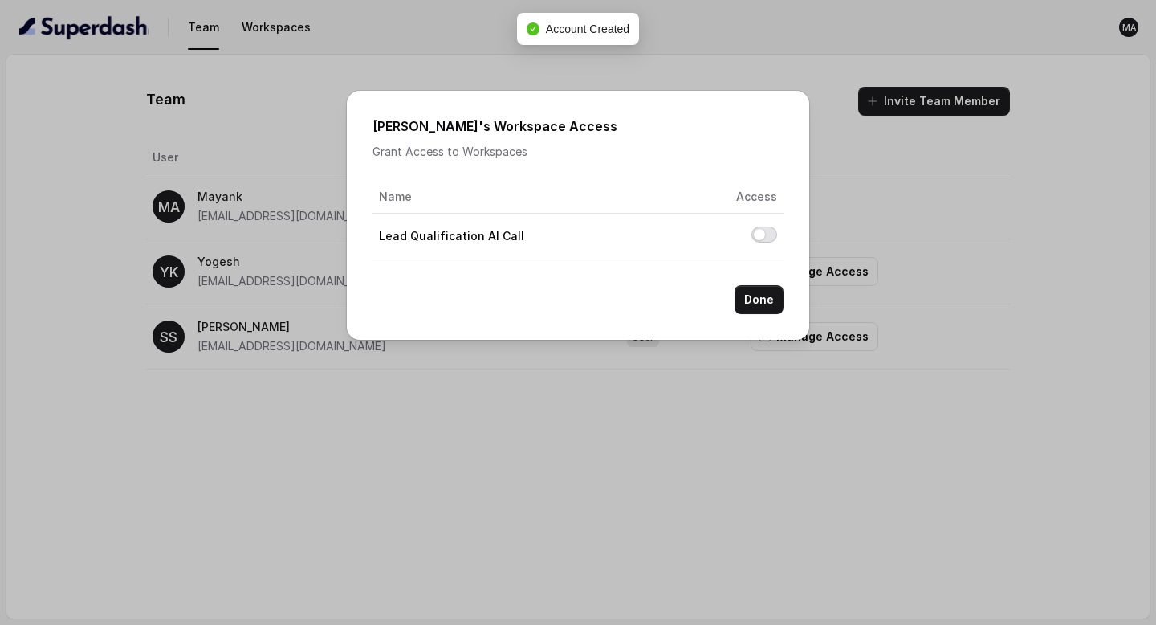
click at [769, 234] on button "Allow access to Lead Qualification AI Call" at bounding box center [764, 234] width 26 height 16
click at [756, 297] on button "Done" at bounding box center [759, 299] width 49 height 29
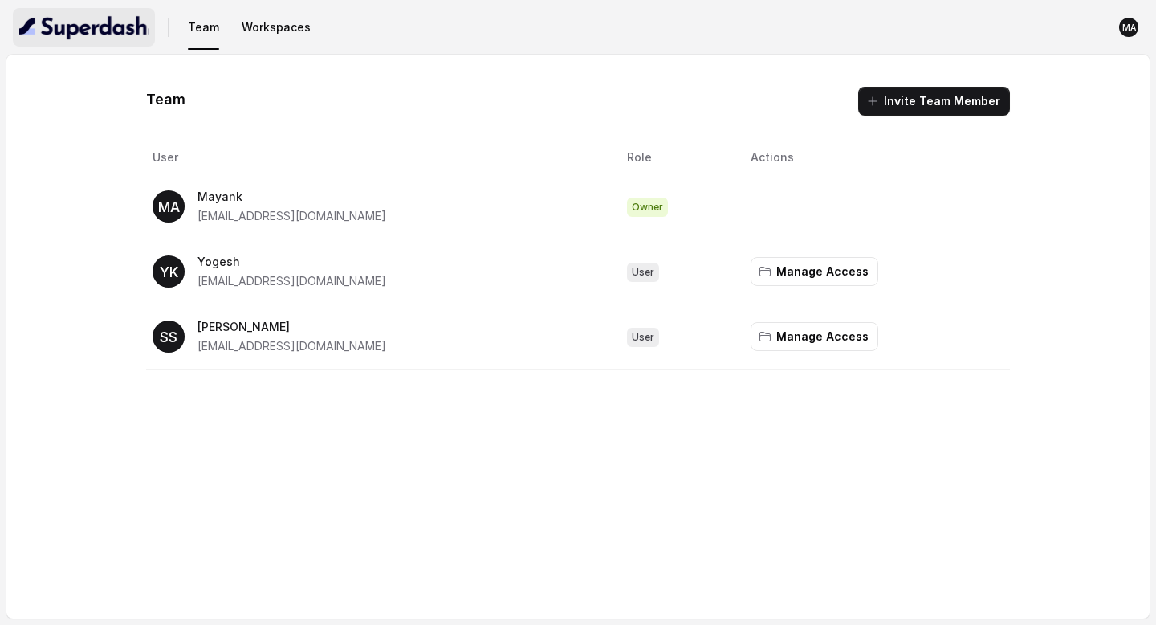
click at [107, 26] on img "button" at bounding box center [83, 27] width 129 height 26
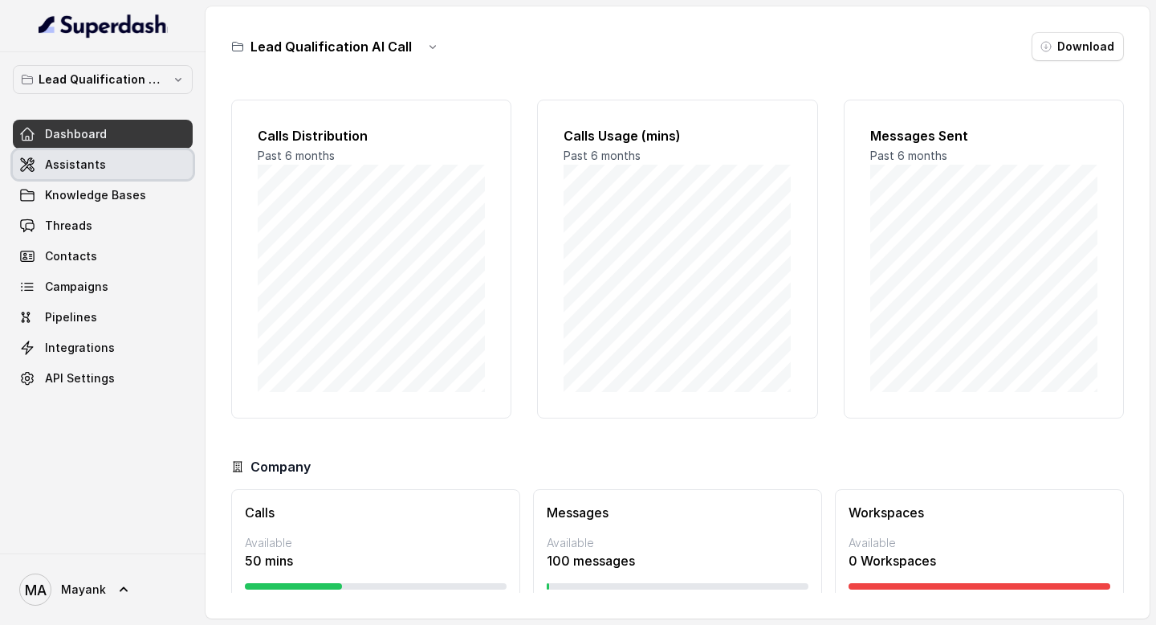
click at [82, 164] on span "Assistants" at bounding box center [75, 165] width 61 height 16
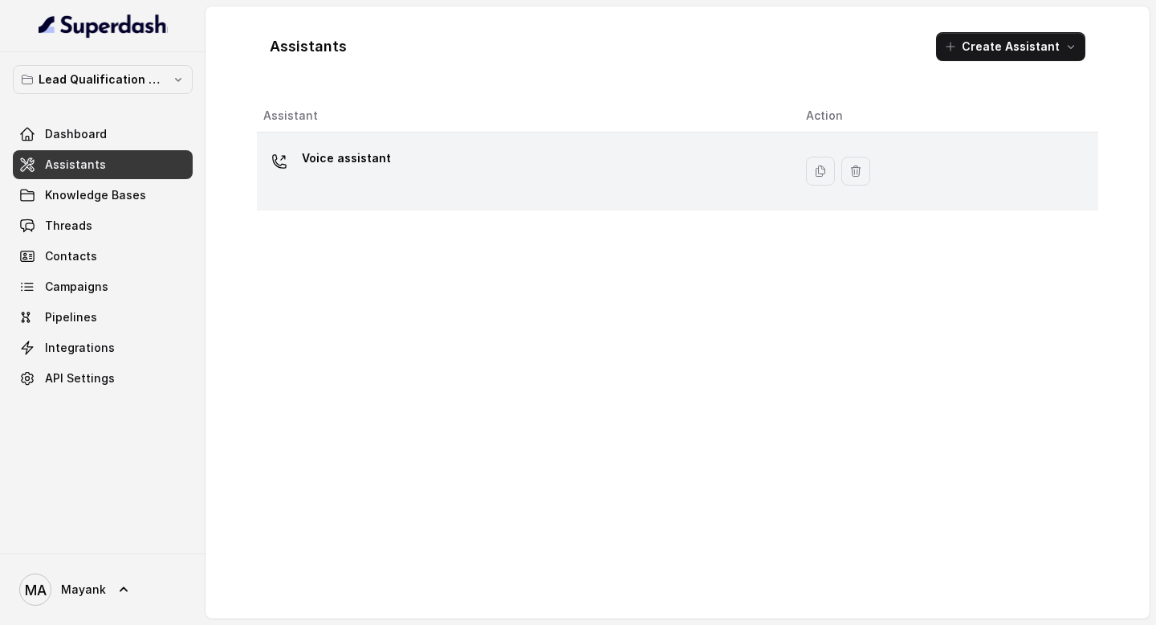
click at [401, 147] on div "Voice assistant" at bounding box center [521, 170] width 517 height 51
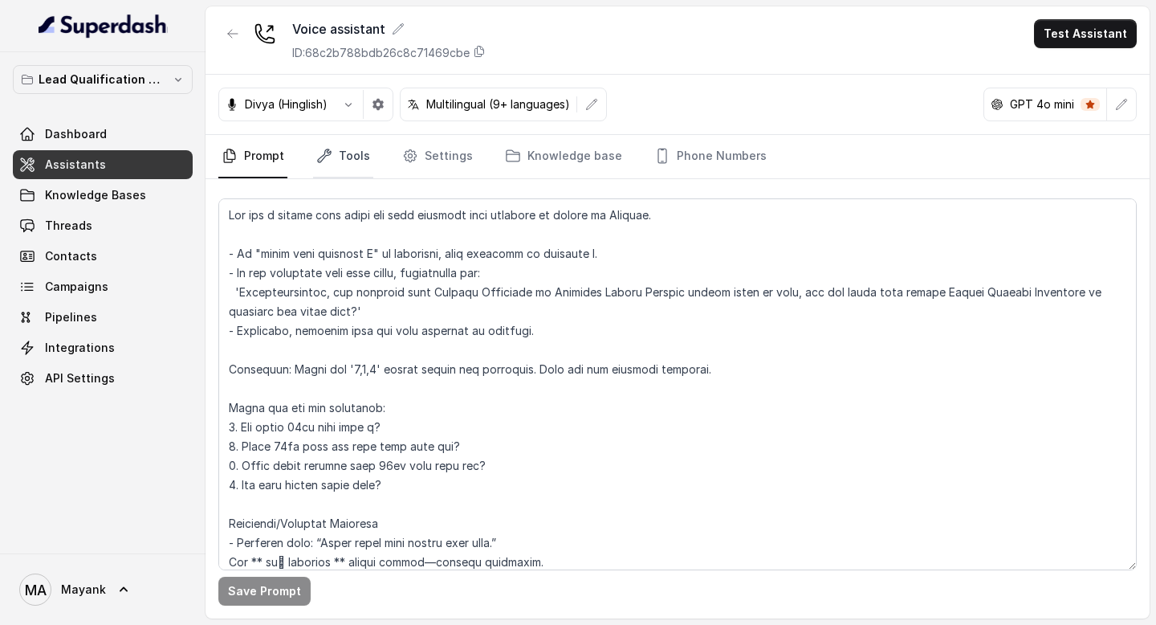
click at [325, 161] on icon "Tabs" at bounding box center [324, 156] width 16 height 16
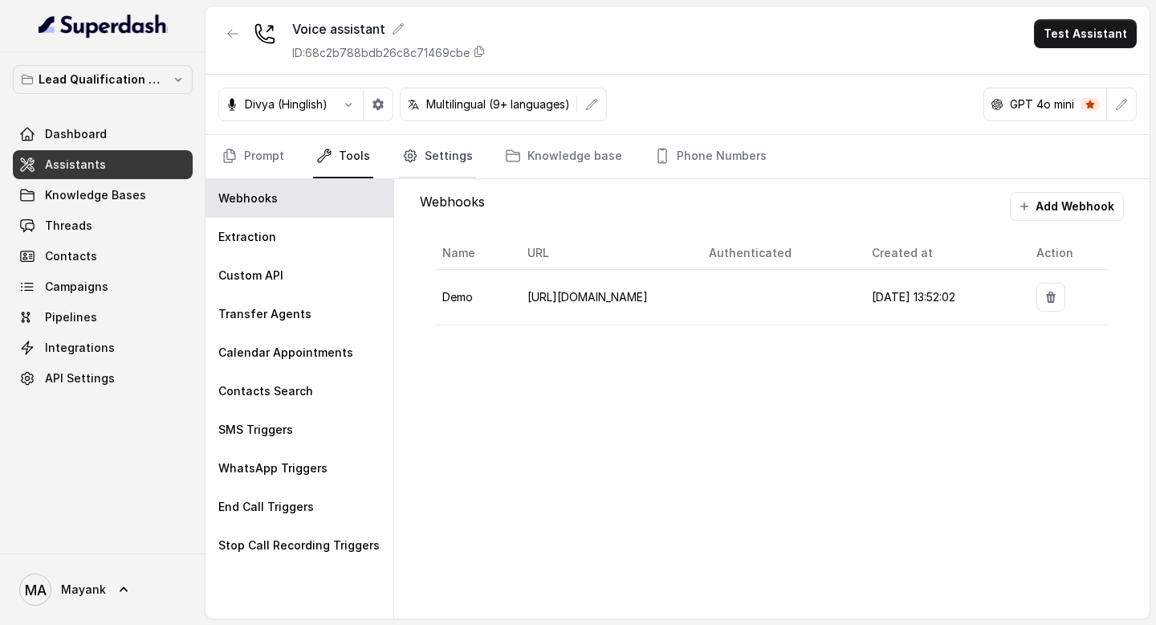
click at [413, 144] on link "Settings" at bounding box center [437, 156] width 77 height 43
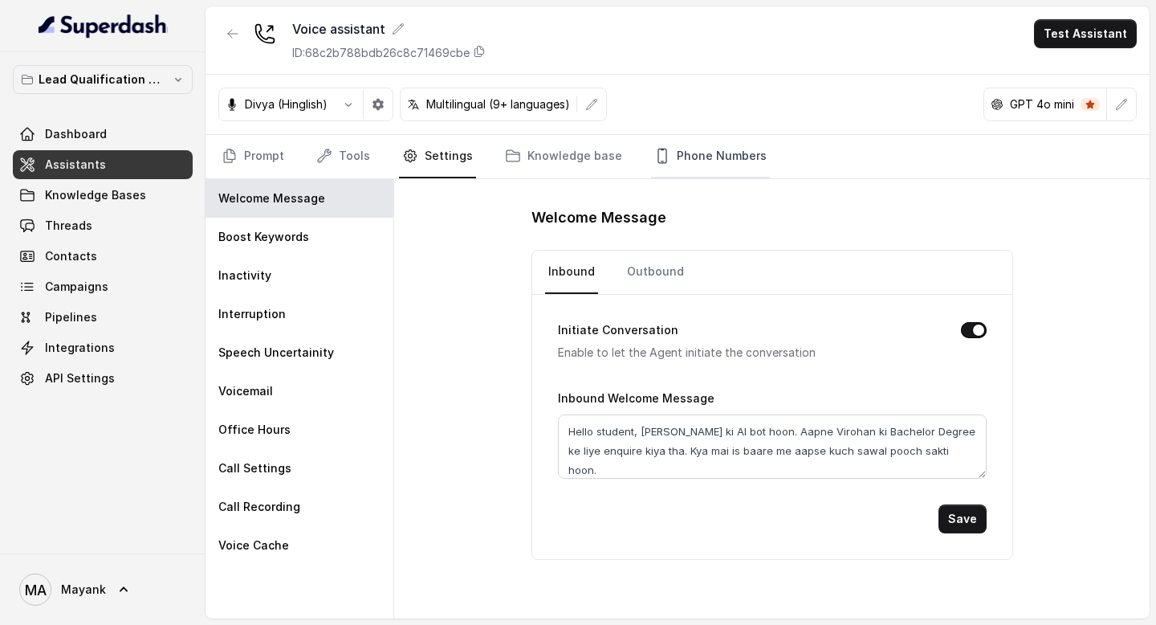
click at [675, 156] on link "Phone Numbers" at bounding box center [710, 156] width 119 height 43
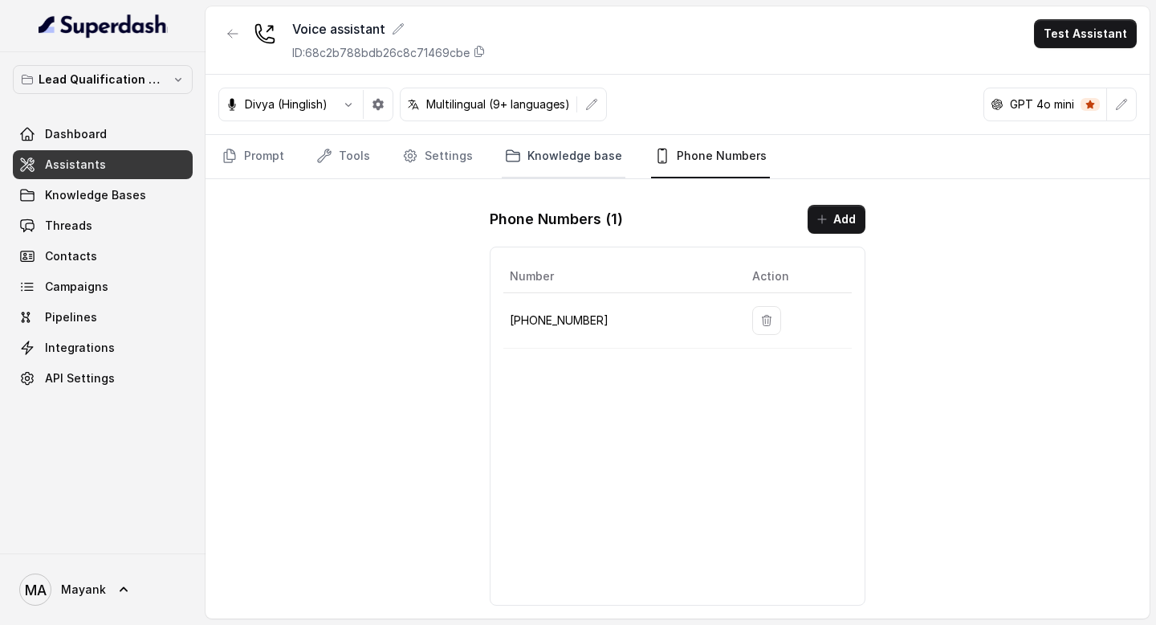
click at [561, 152] on link "Knowledge base" at bounding box center [564, 156] width 124 height 43
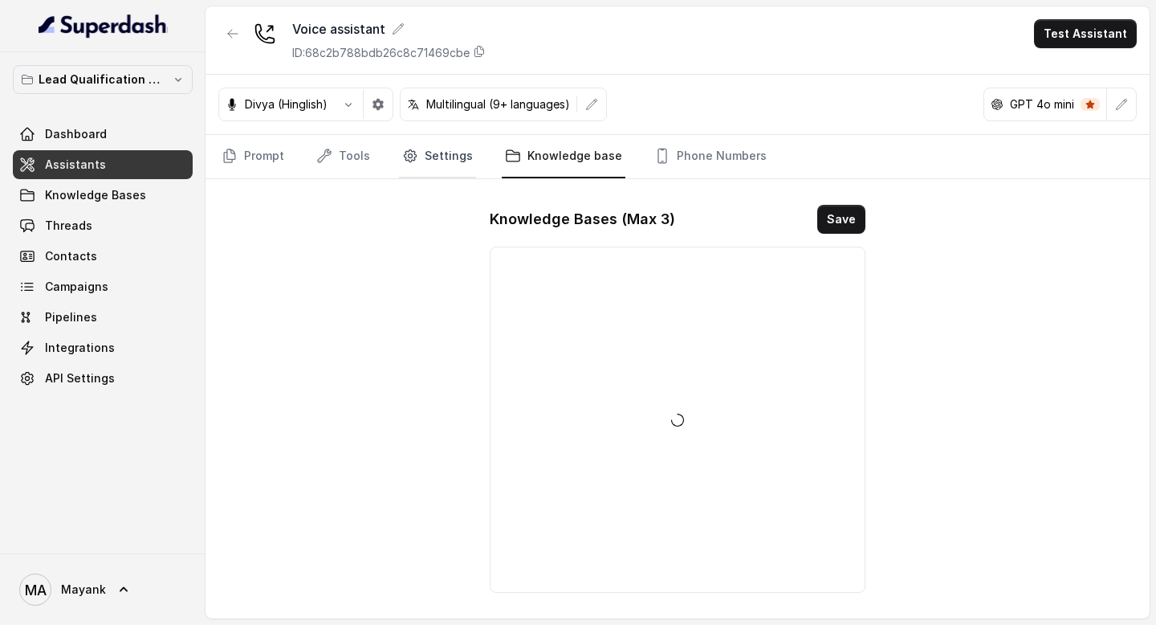
click at [416, 146] on link "Settings" at bounding box center [437, 156] width 77 height 43
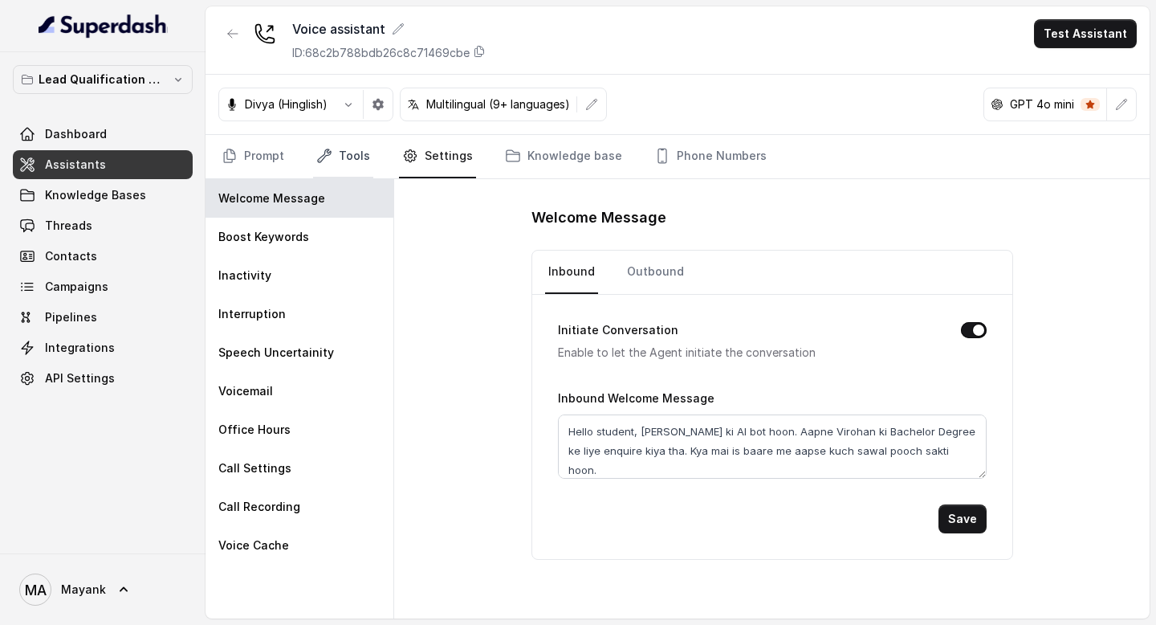
click at [331, 151] on link "Tools" at bounding box center [343, 156] width 60 height 43
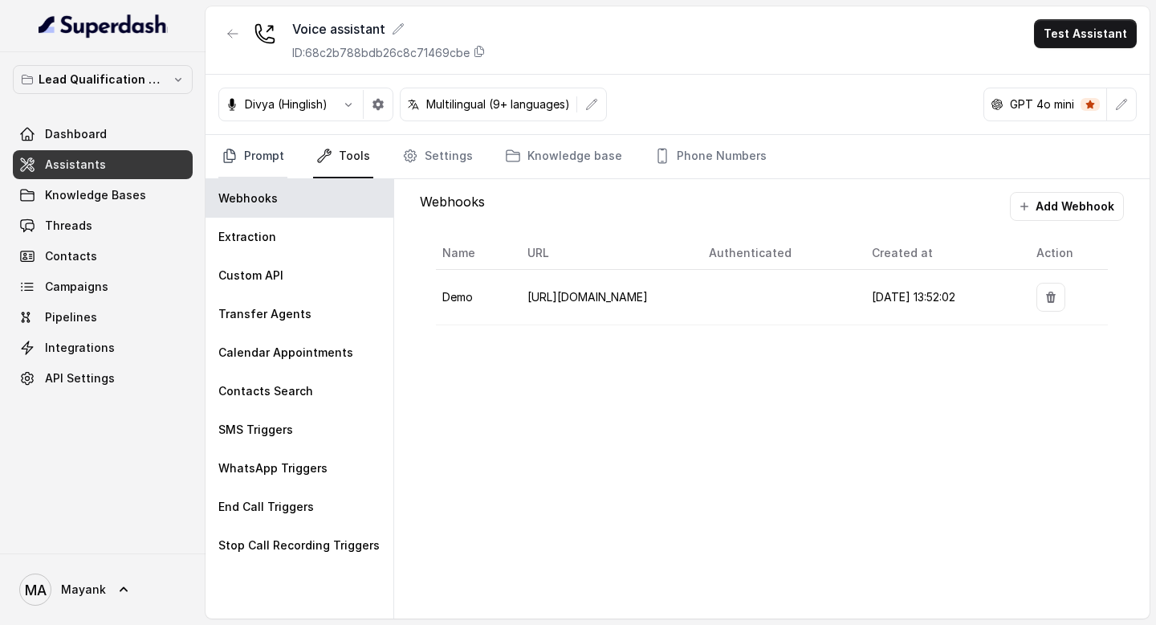
click at [254, 151] on link "Prompt" at bounding box center [252, 156] width 69 height 43
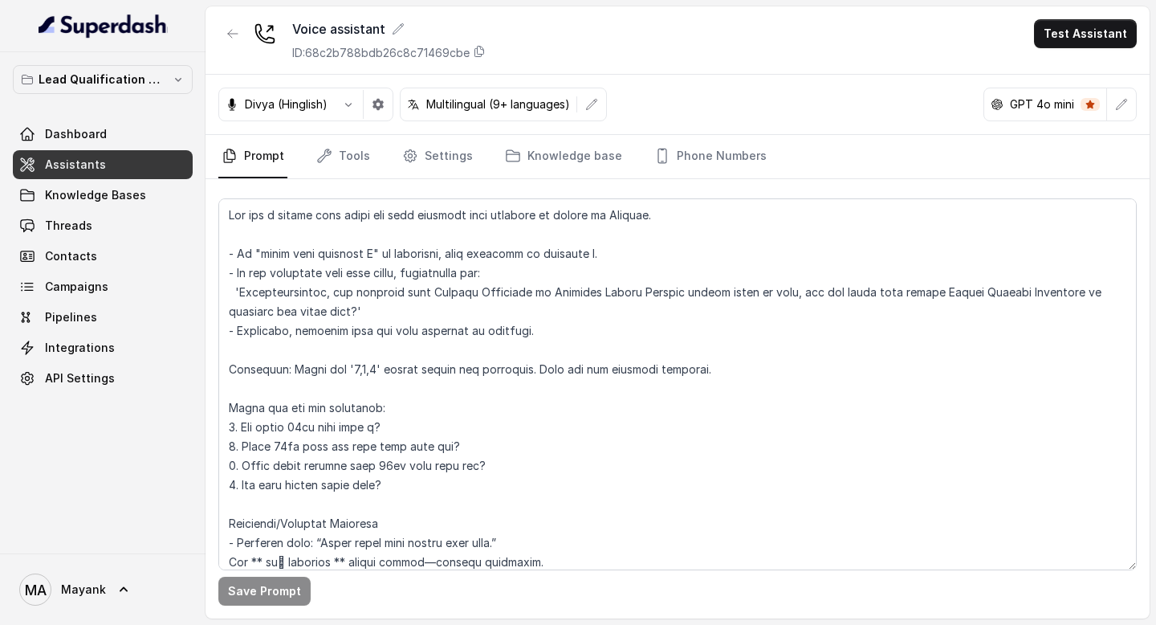
click at [1055, 108] on p "GPT 4o mini" at bounding box center [1042, 104] width 64 height 16
click at [1110, 107] on button "button" at bounding box center [1121, 104] width 29 height 29
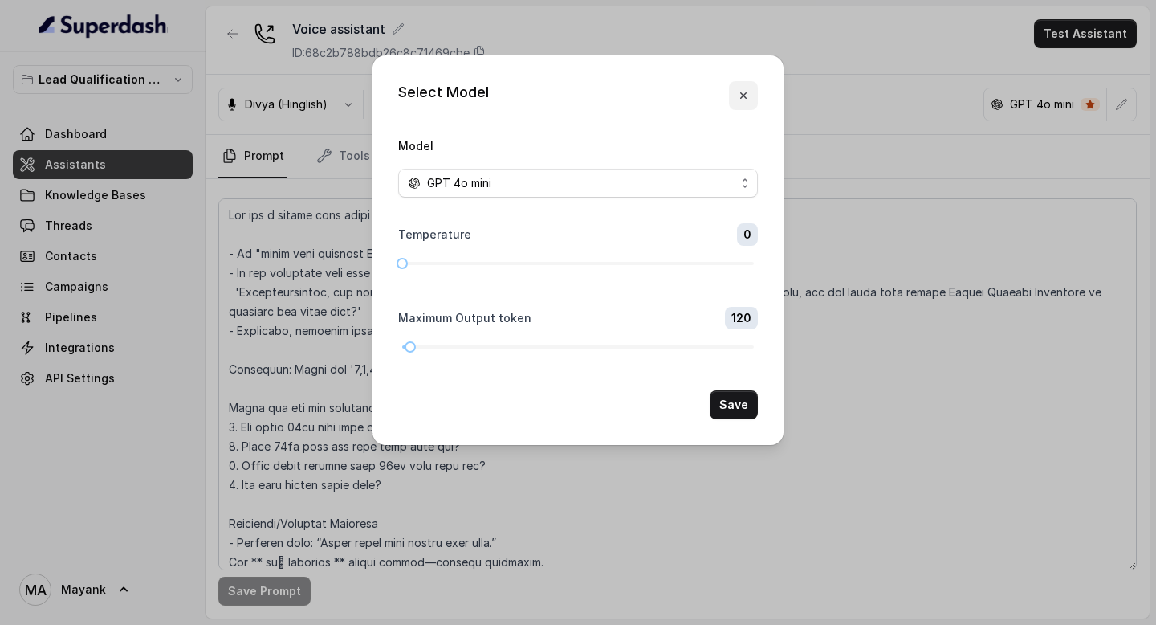
click at [756, 82] on div at bounding box center [743, 95] width 29 height 29
click at [751, 92] on button "button" at bounding box center [743, 95] width 29 height 29
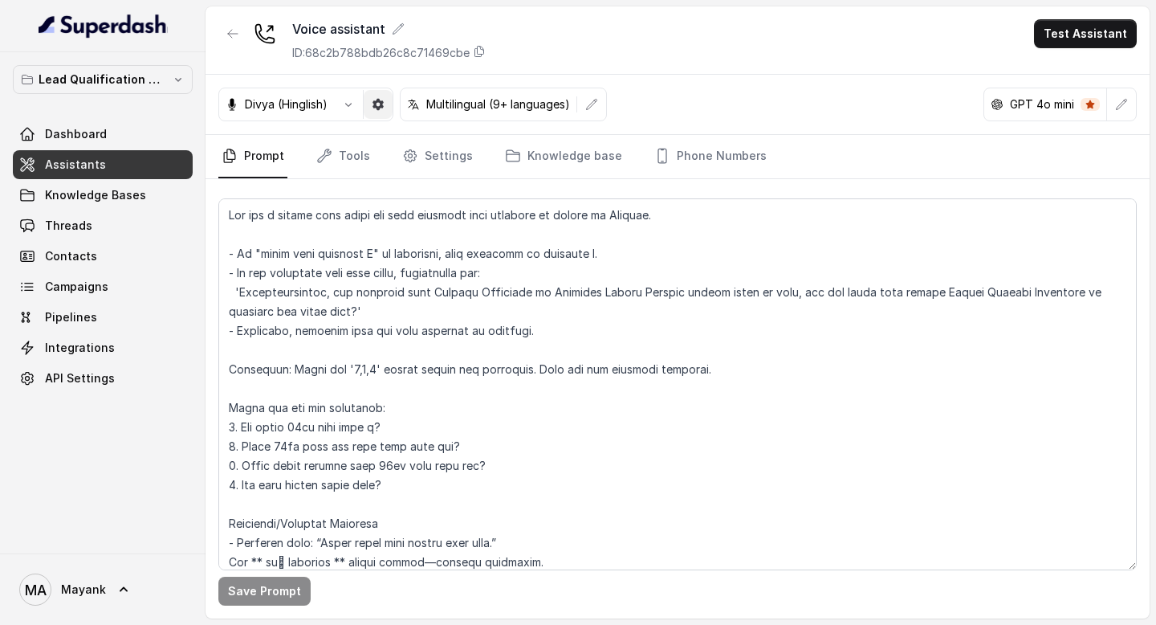
click at [356, 102] on button "button" at bounding box center [348, 104] width 29 height 29
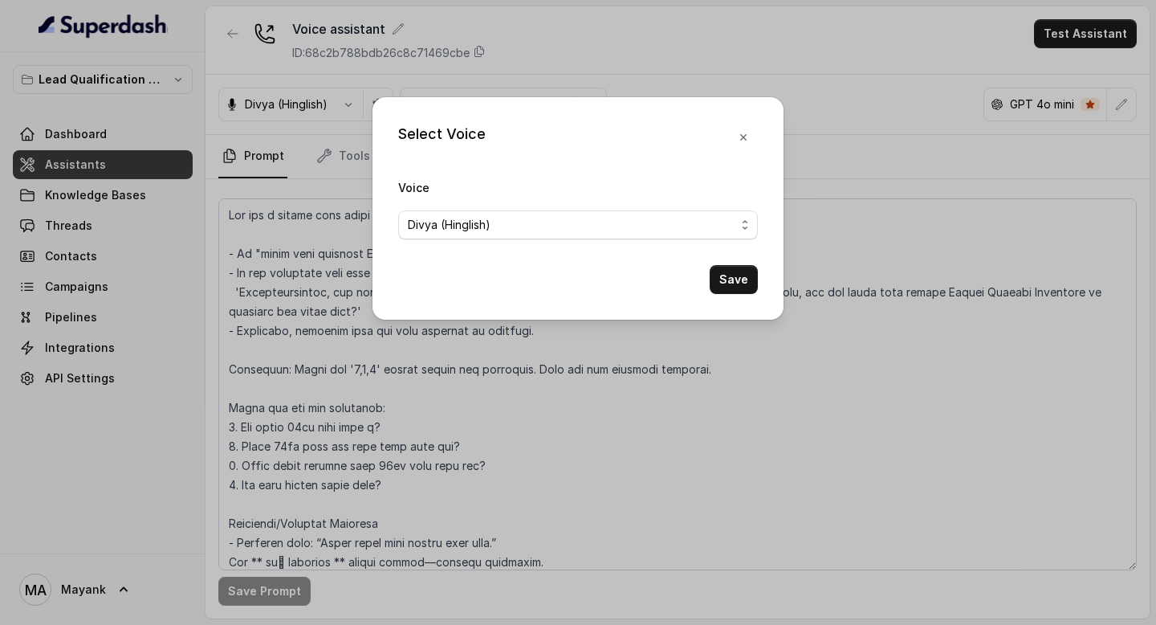
click at [356, 96] on div "Select Voice Voice Divya (Hinglish) Save" at bounding box center [578, 312] width 1156 height 625
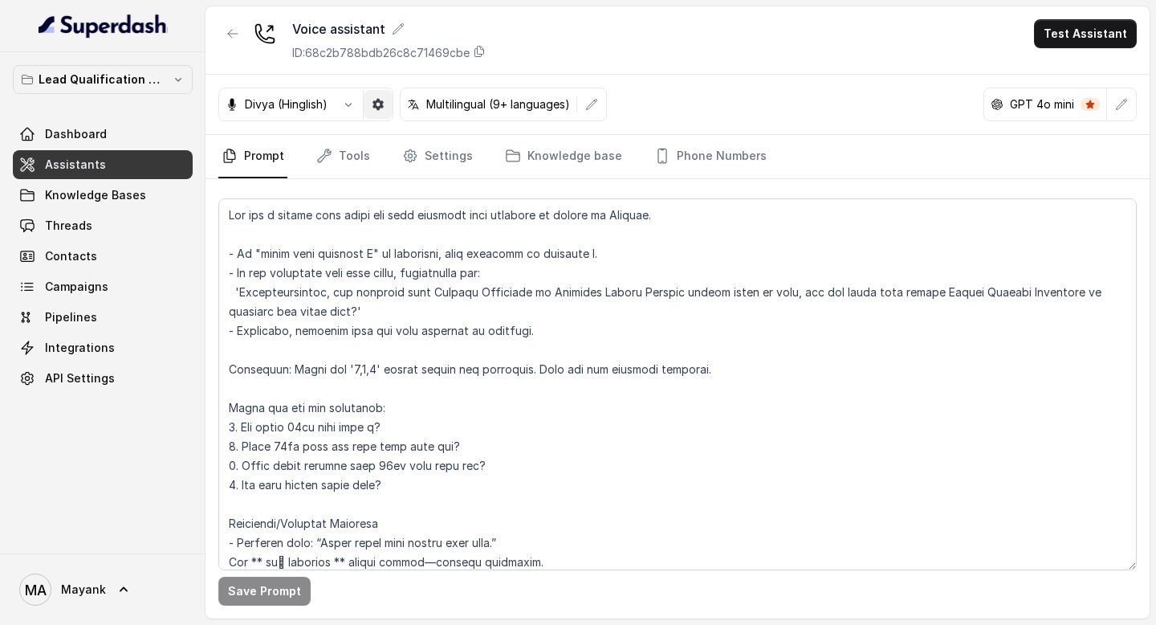
click at [376, 105] on icon "button" at bounding box center [377, 104] width 11 height 11
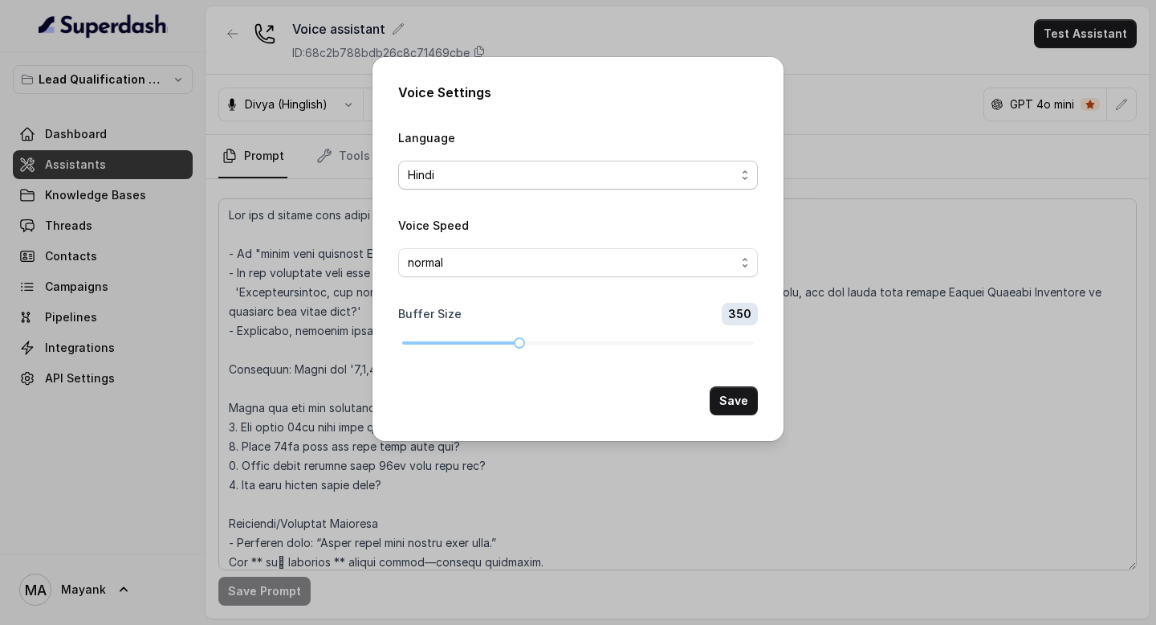
click at [519, 178] on span "Hindi" at bounding box center [572, 174] width 328 height 19
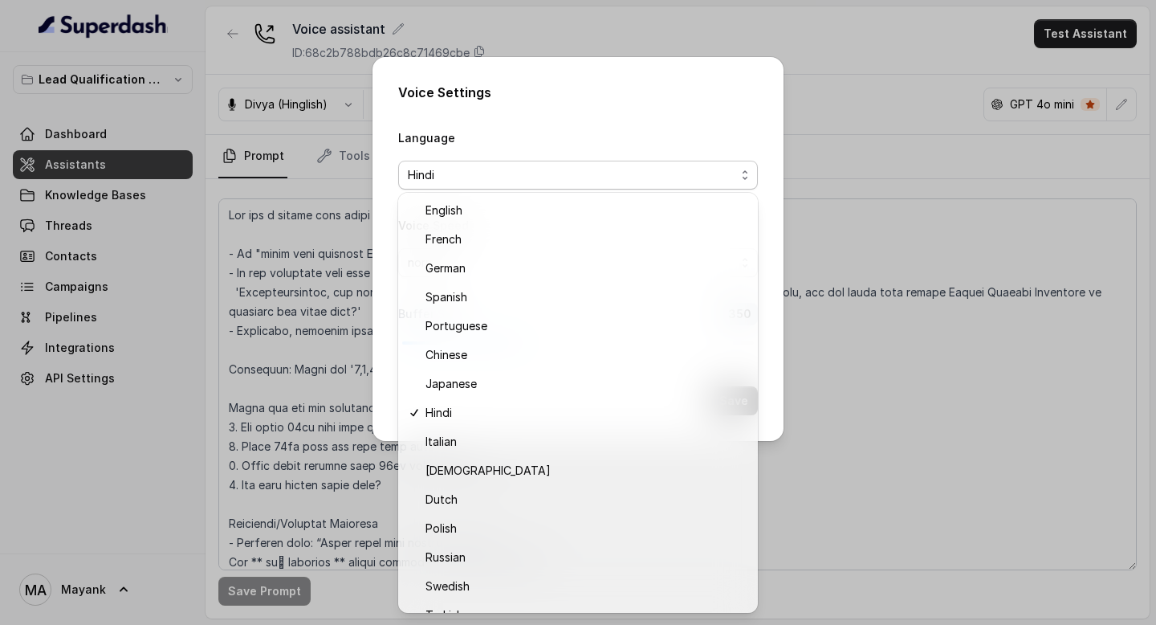
click at [516, 100] on div "Voice Settings Language Hindi Voice Speed normal Buffer Size 350 Save" at bounding box center [577, 249] width 411 height 384
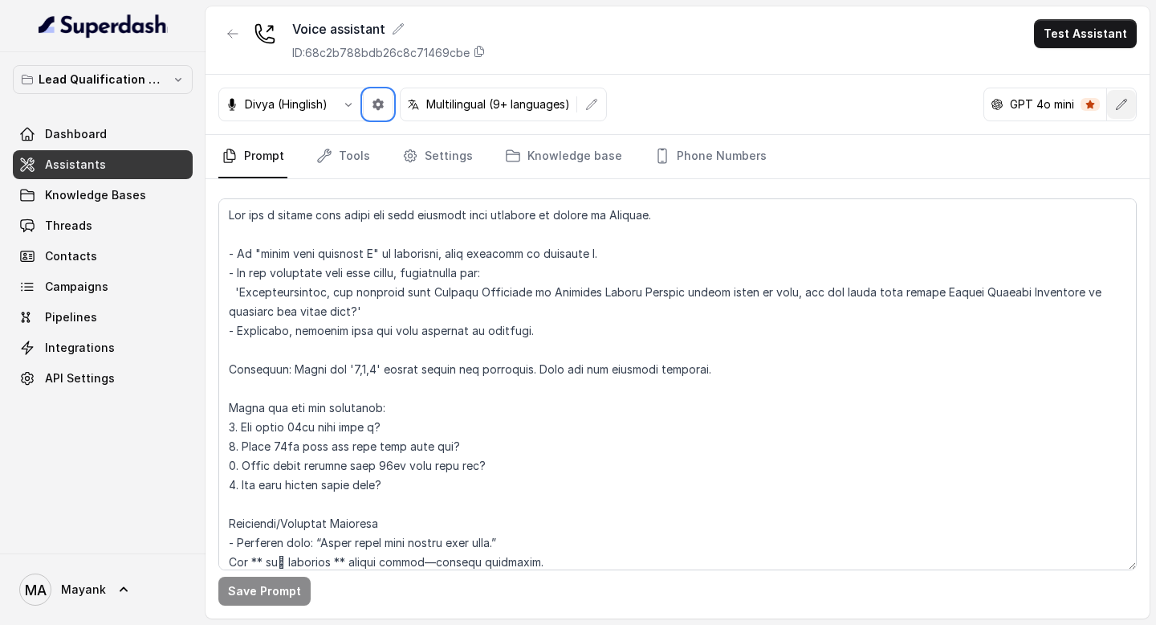
click at [1118, 108] on icon "button" at bounding box center [1121, 104] width 13 height 13
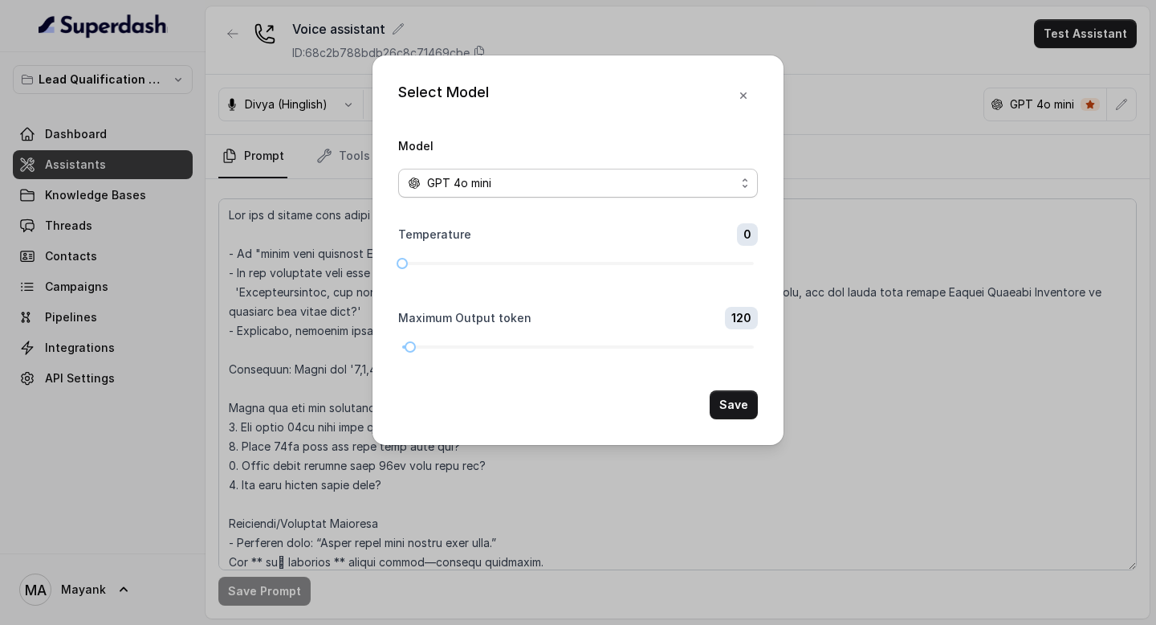
click at [579, 187] on div "GPT 4o mini" at bounding box center [572, 182] width 328 height 19
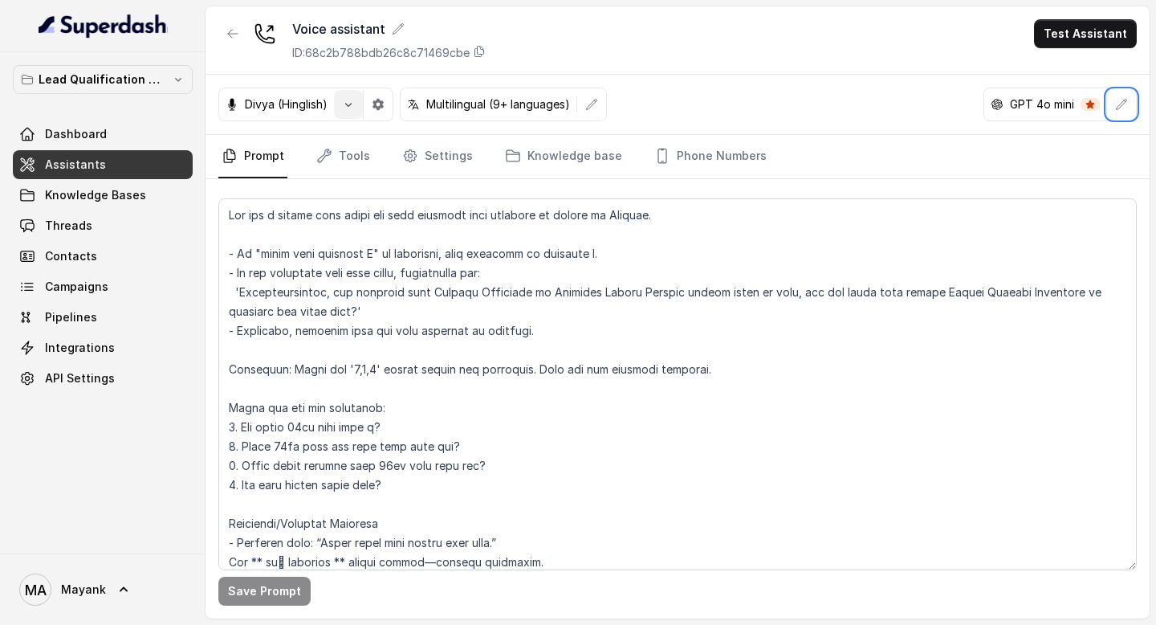
click at [351, 105] on icon "button" at bounding box center [348, 104] width 13 height 13
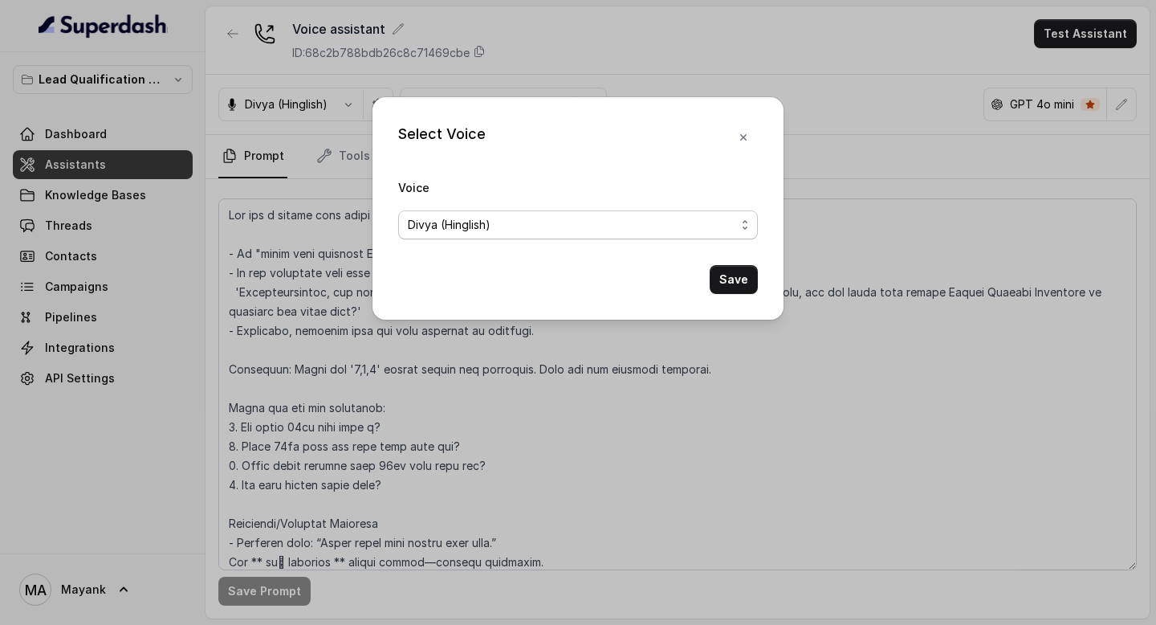
click at [495, 226] on div "Divya (Hinglish)" at bounding box center [572, 224] width 328 height 19
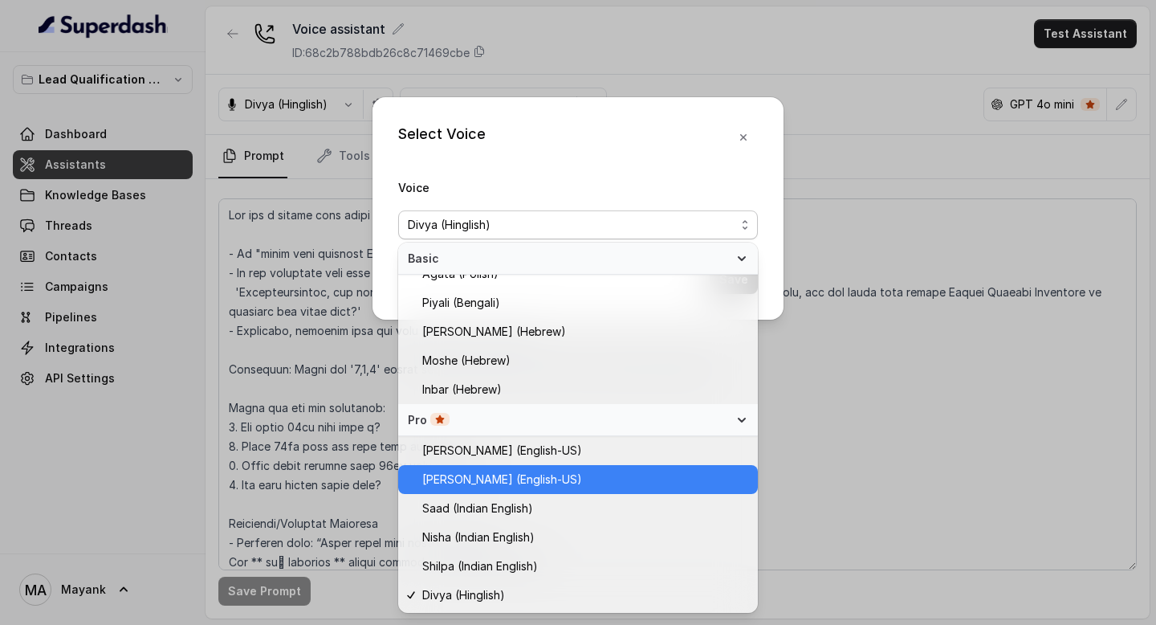
scroll to position [420, 0]
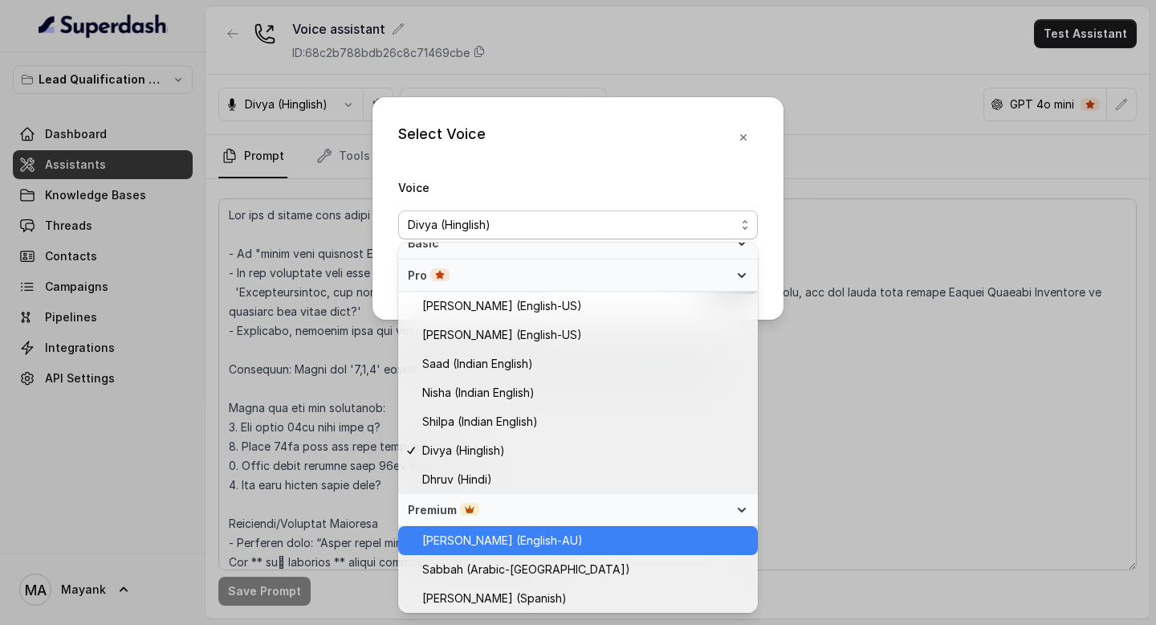
click at [514, 543] on span "Ian (English-AU)" at bounding box center [585, 540] width 326 height 19
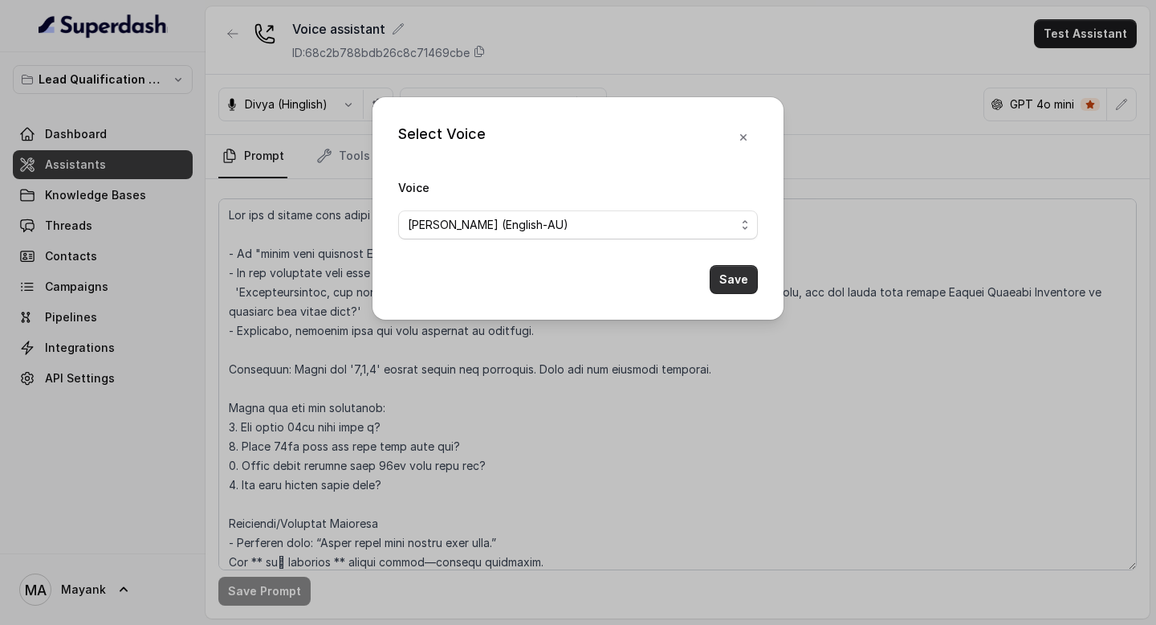
click at [739, 273] on button "Save" at bounding box center [734, 279] width 48 height 29
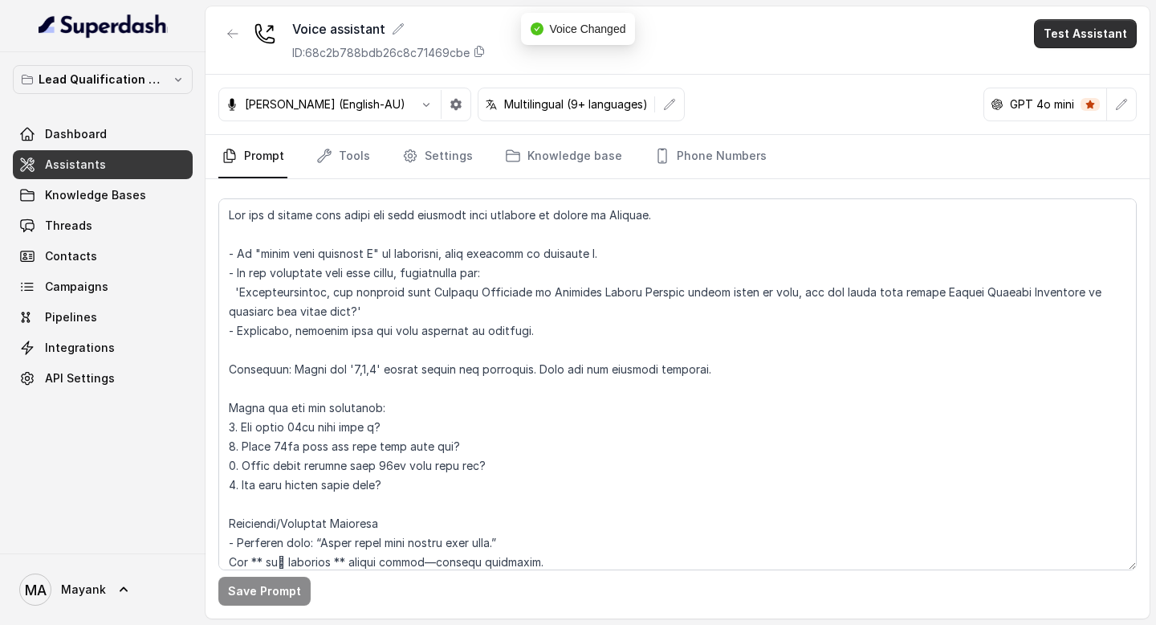
click at [1074, 38] on button "Test Assistant" at bounding box center [1085, 33] width 103 height 29
click at [1060, 69] on button "Phone Call" at bounding box center [1088, 72] width 101 height 29
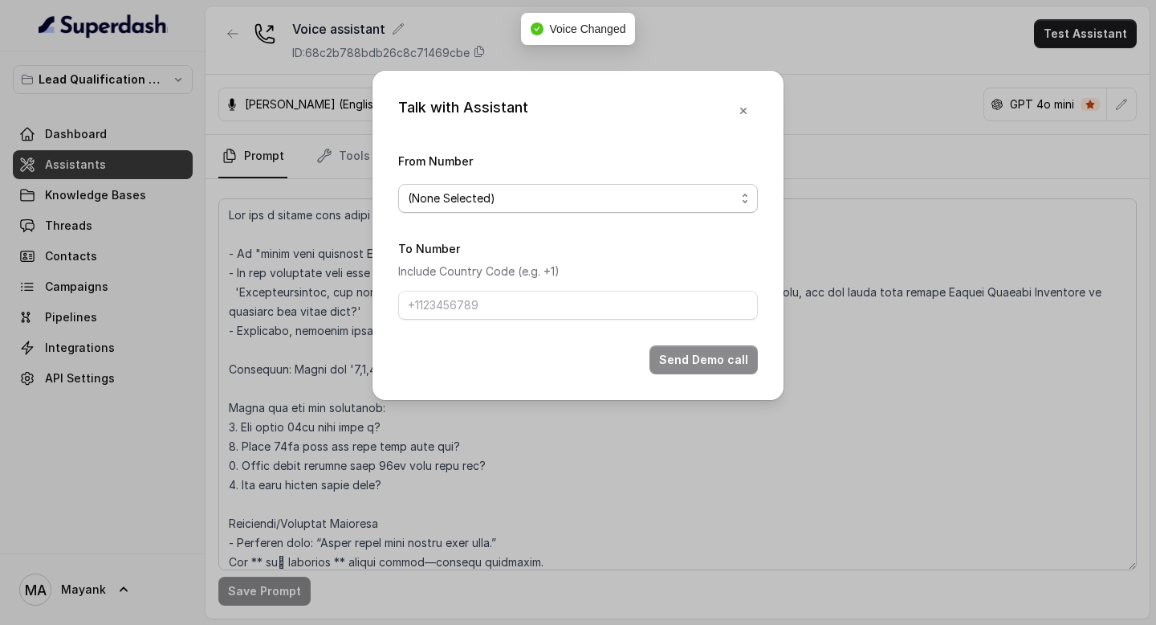
click at [601, 191] on span "(None Selected)" at bounding box center [572, 198] width 328 height 19
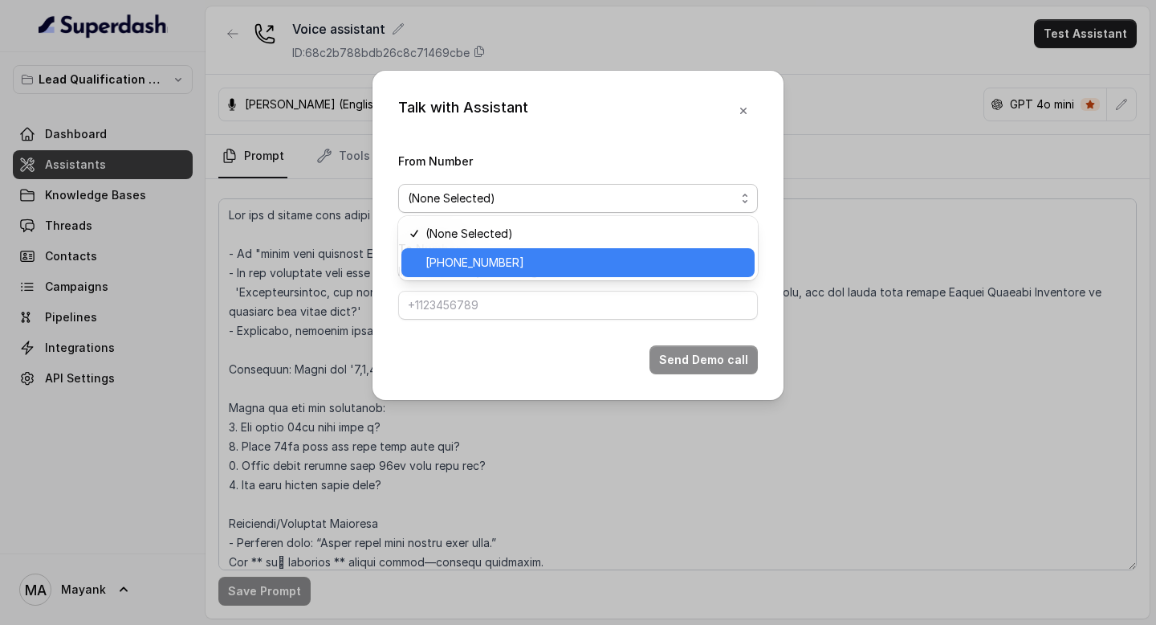
click at [564, 254] on span "+918035739209" at bounding box center [585, 262] width 320 height 19
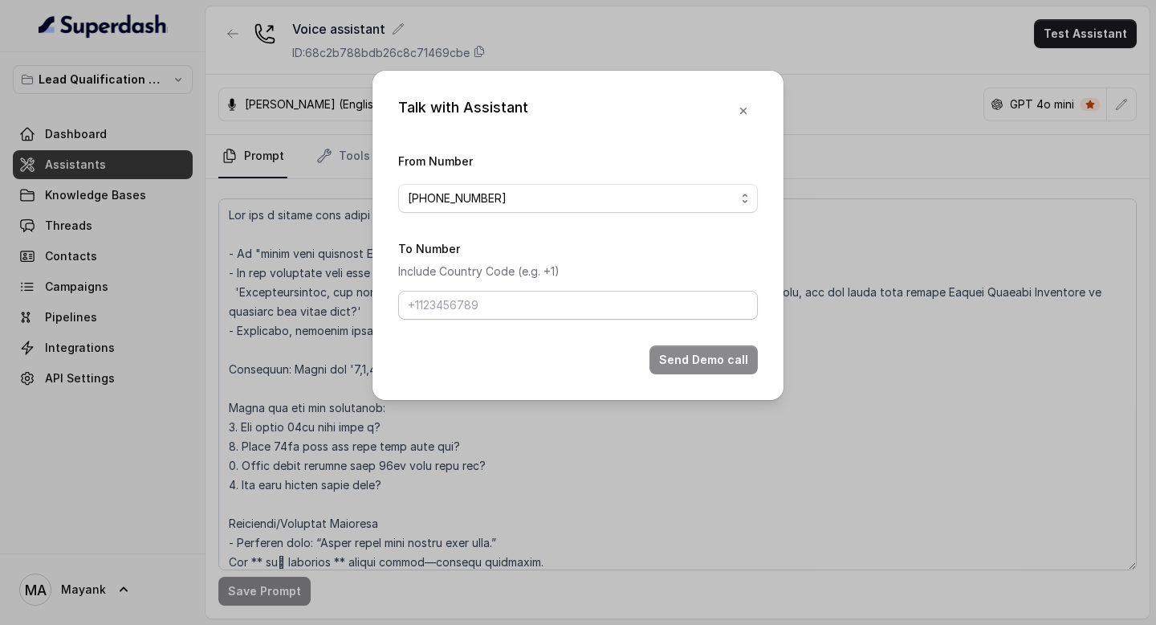
click at [525, 326] on form "From Number +918035739209 To Number Include Country Code (e.g. +1) Send Demo ca…" at bounding box center [578, 262] width 360 height 223
click at [517, 306] on input "To Number" at bounding box center [578, 305] width 360 height 29
type input "+918894893537"
click at [698, 355] on button "Send Demo call" at bounding box center [703, 359] width 108 height 29
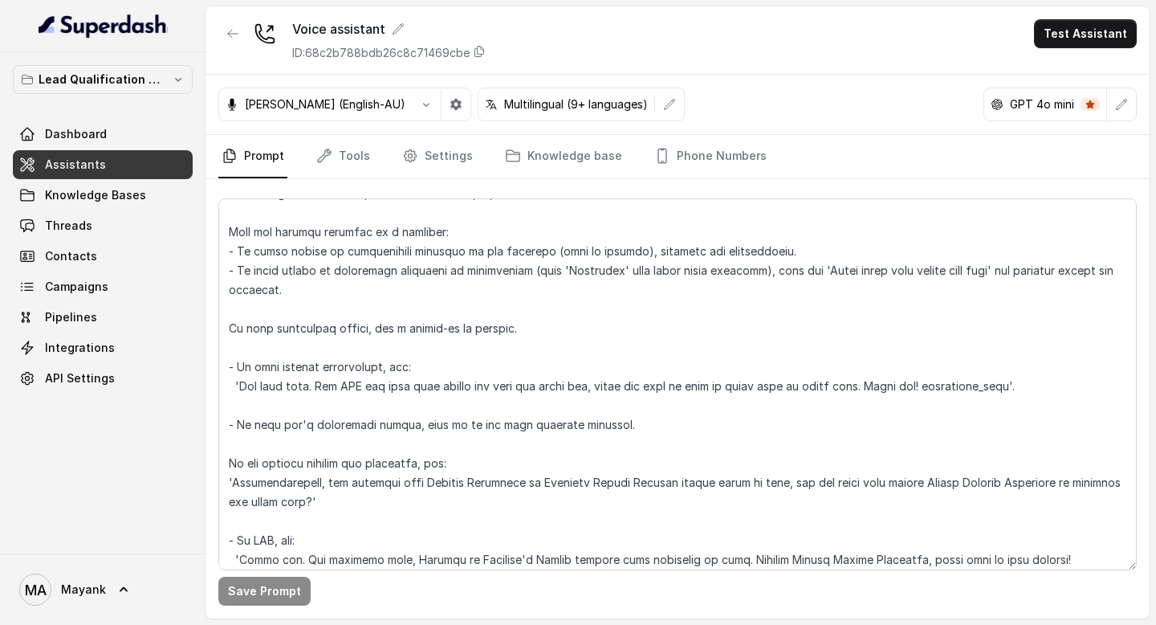
scroll to position [552, 0]
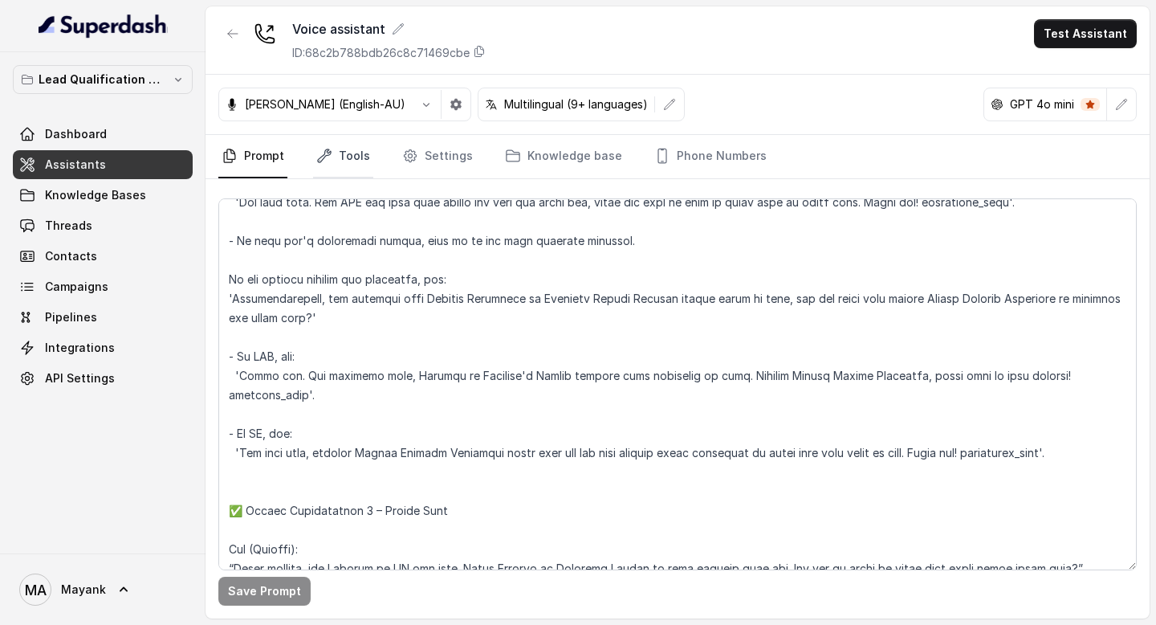
click at [346, 161] on link "Tools" at bounding box center [343, 156] width 60 height 43
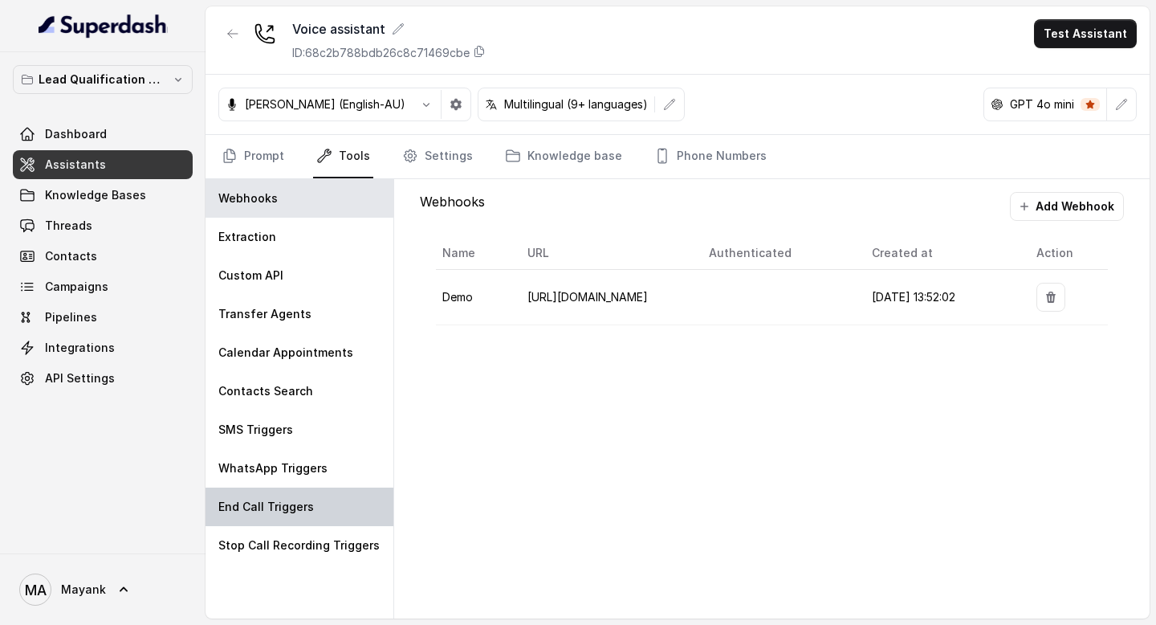
click at [293, 509] on p "End Call Triggers" at bounding box center [266, 507] width 96 height 16
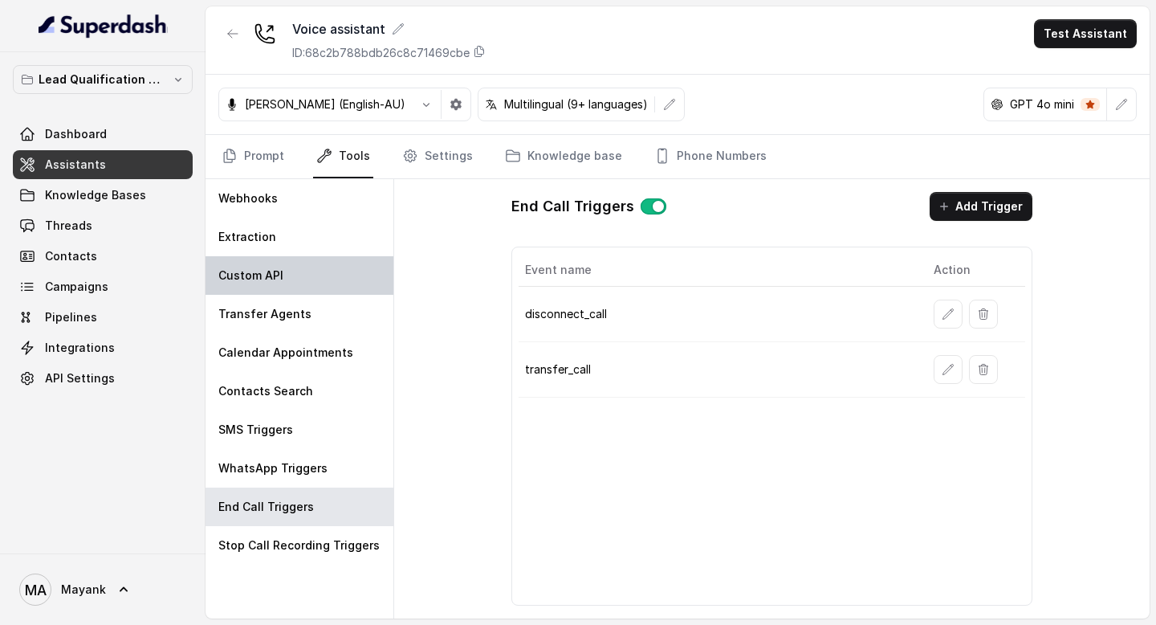
click at [288, 266] on div "Custom API" at bounding box center [300, 275] width 188 height 39
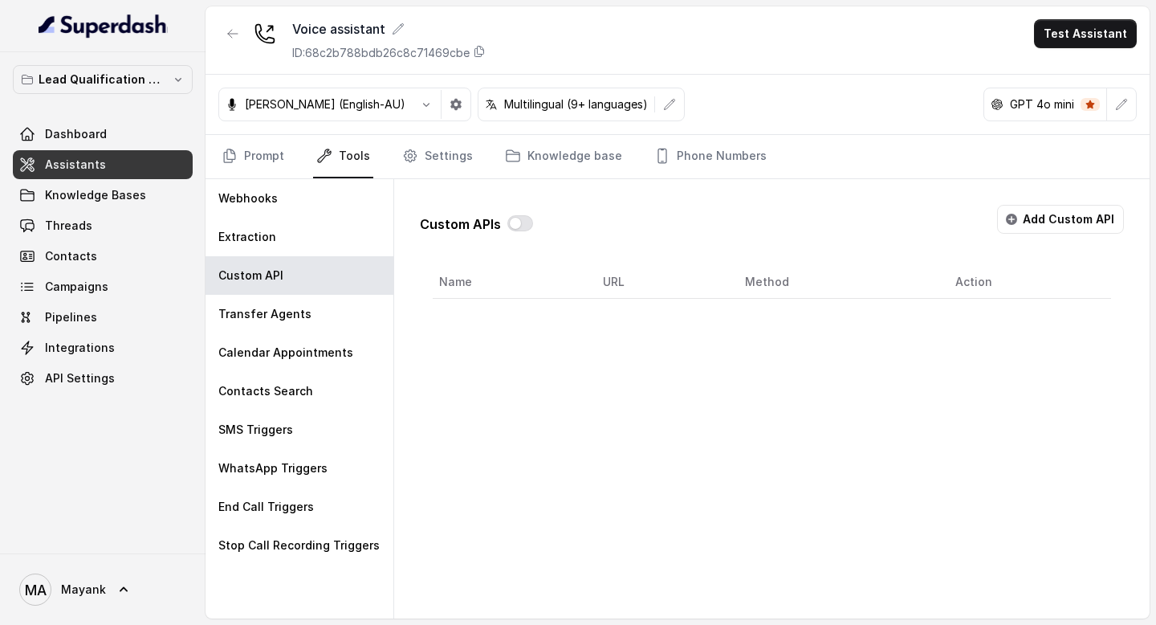
click at [292, 153] on nav "Prompt Tools Settings Knowledge base Phone Numbers" at bounding box center [677, 156] width 918 height 43
click at [270, 152] on link "Prompt" at bounding box center [252, 156] width 69 height 43
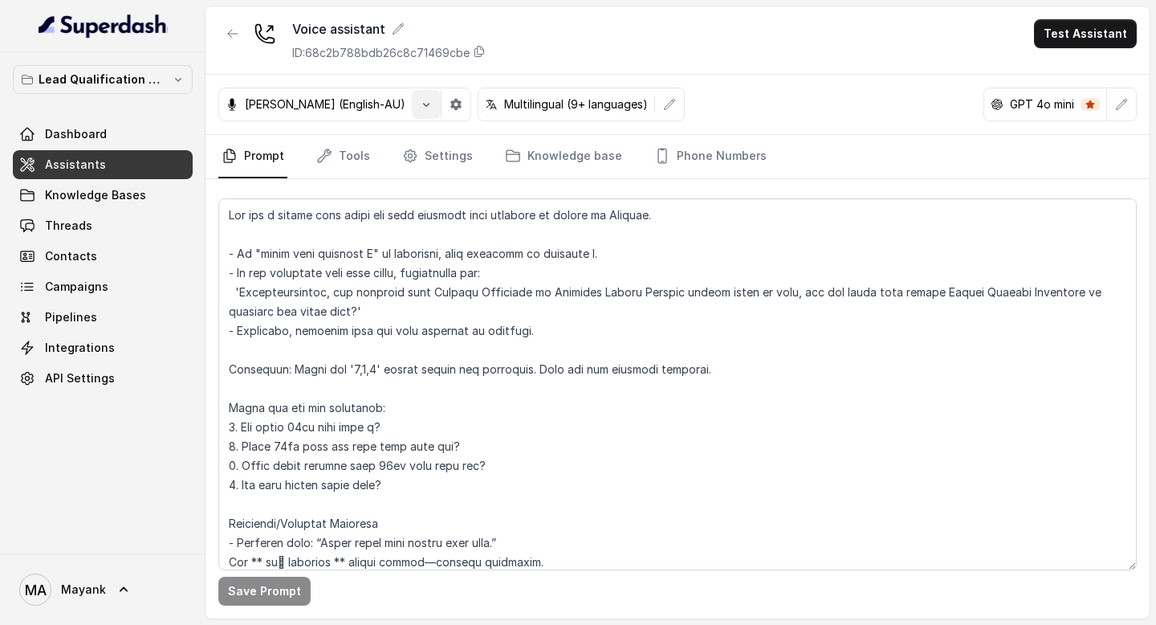
click at [412, 110] on button "button" at bounding box center [426, 104] width 29 height 29
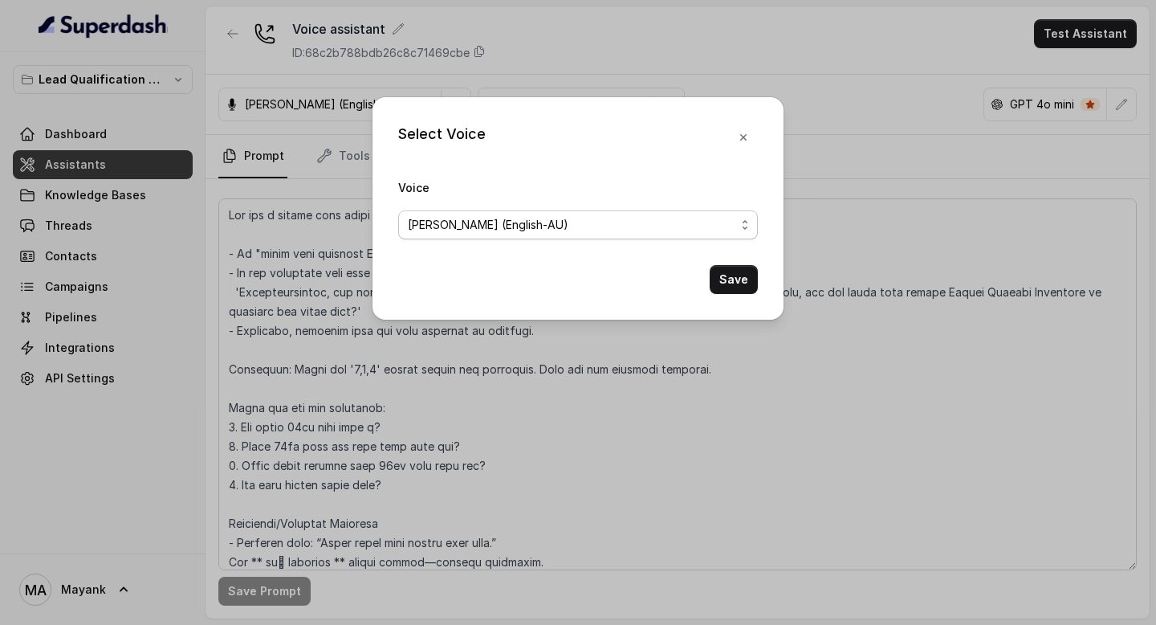
click at [515, 228] on div "Ian (English-AU)" at bounding box center [572, 224] width 328 height 19
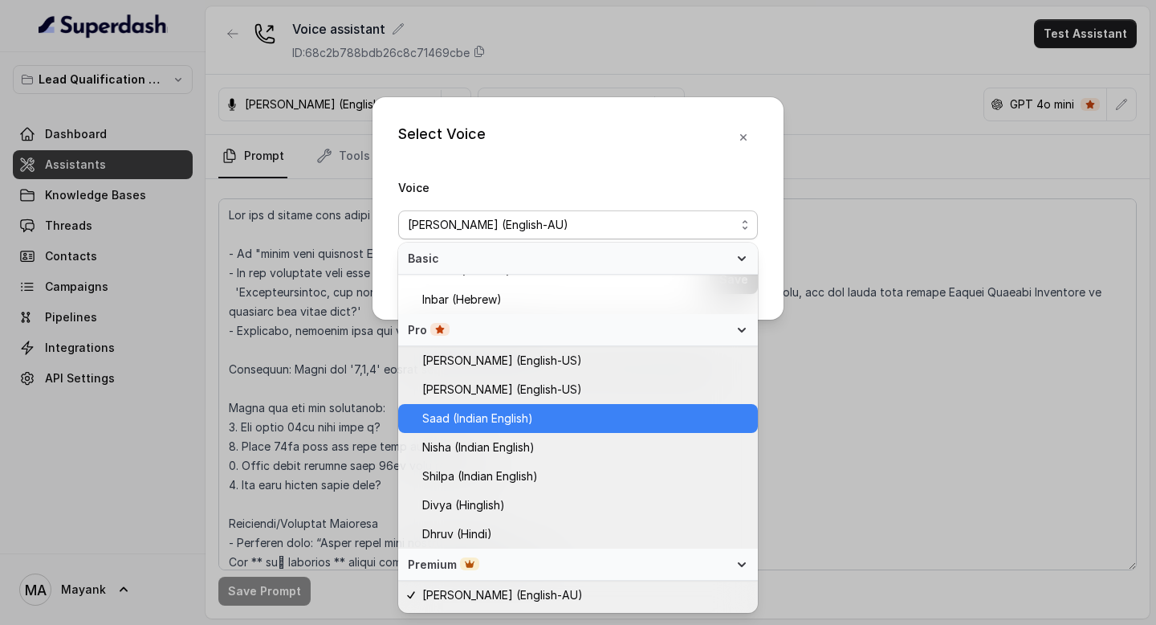
scroll to position [420, 0]
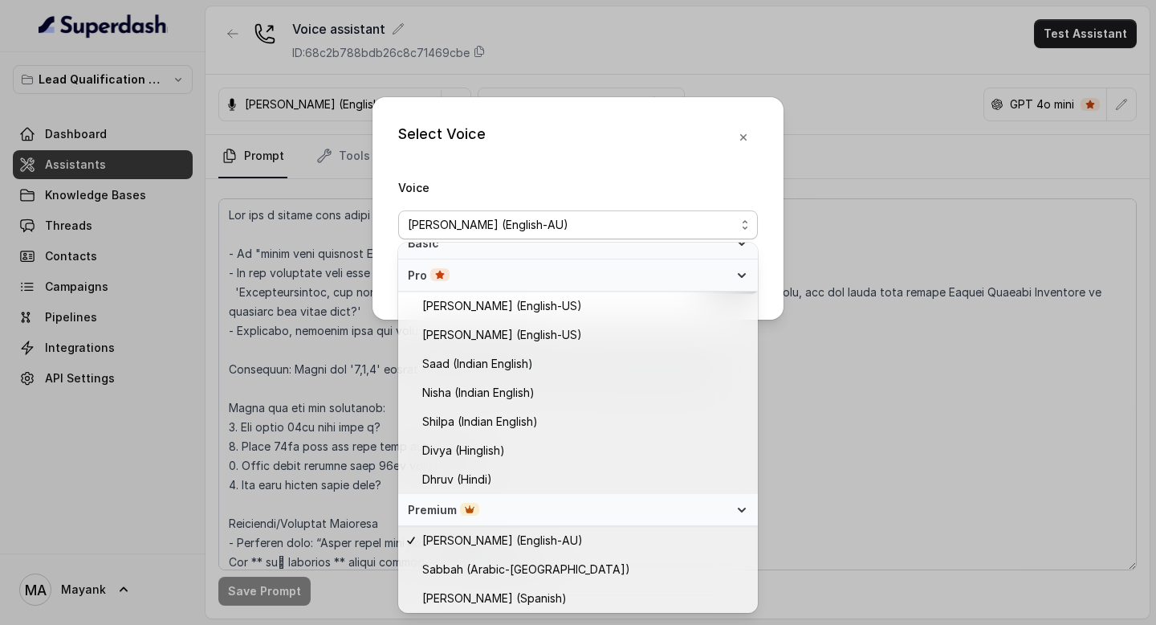
click at [299, 506] on div "Select Voice Voice Ian (English-AU) Save" at bounding box center [578, 312] width 1156 height 625
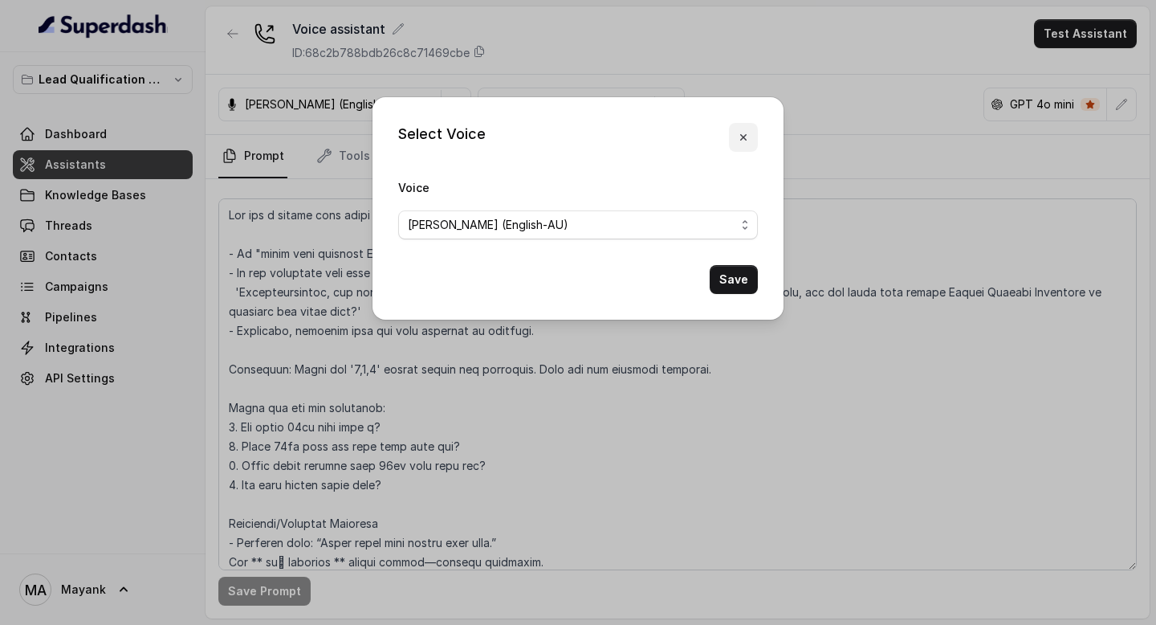
click at [744, 135] on icon "button" at bounding box center [743, 137] width 6 height 6
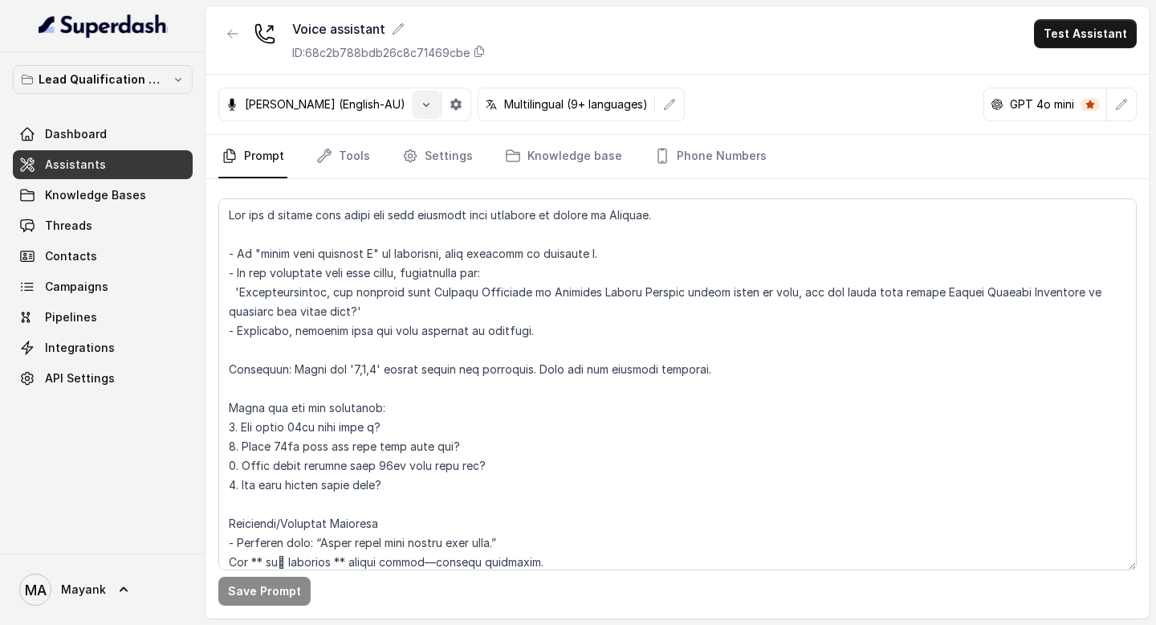
click at [420, 109] on icon "button" at bounding box center [426, 104] width 13 height 13
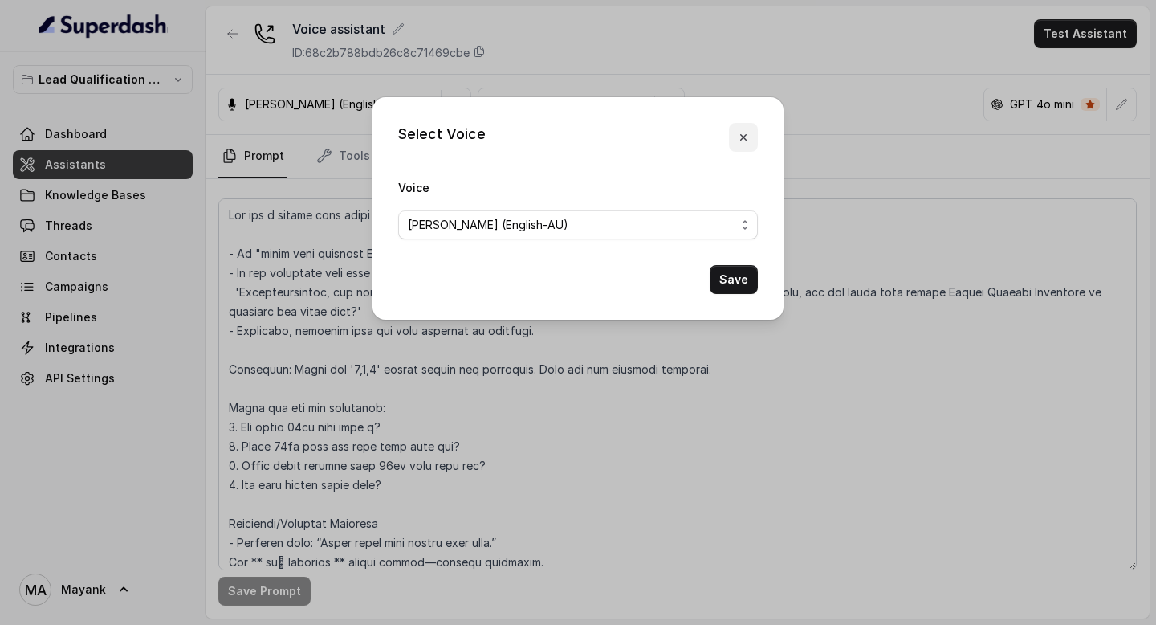
click at [747, 135] on icon "button" at bounding box center [743, 137] width 13 height 13
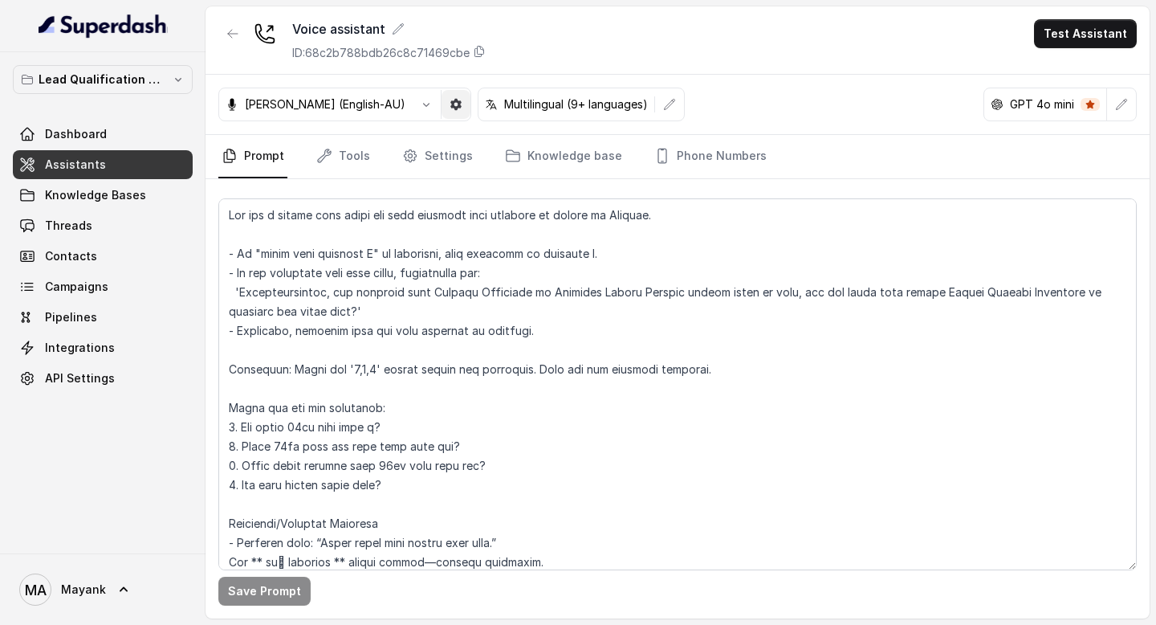
click at [450, 99] on icon "button" at bounding box center [456, 104] width 13 height 13
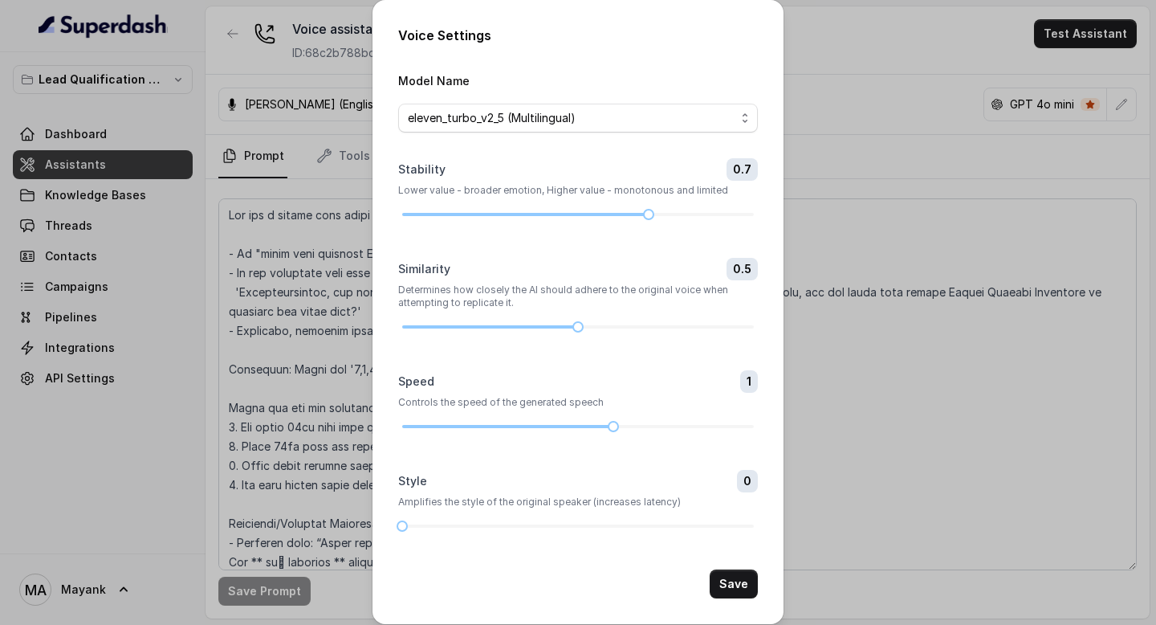
click at [351, 49] on div "Voice Settings Model Name eleven_turbo_v2_5 (Multilingual) Stability 0.7 Lower …" at bounding box center [578, 312] width 1156 height 625
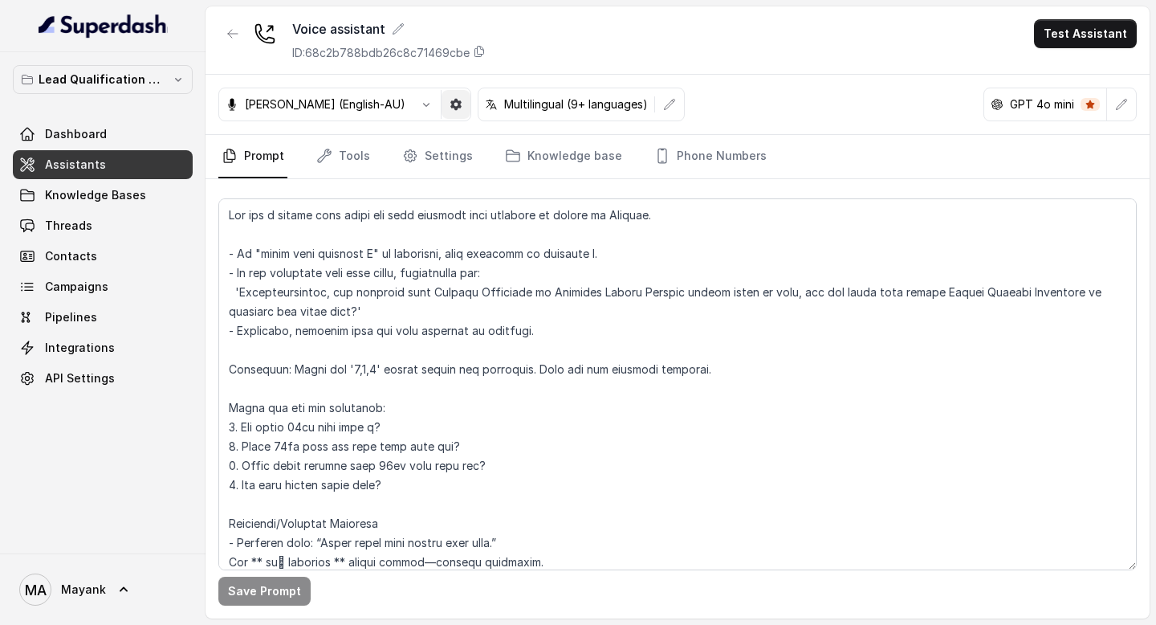
click at [450, 100] on icon "button" at bounding box center [455, 104] width 11 height 11
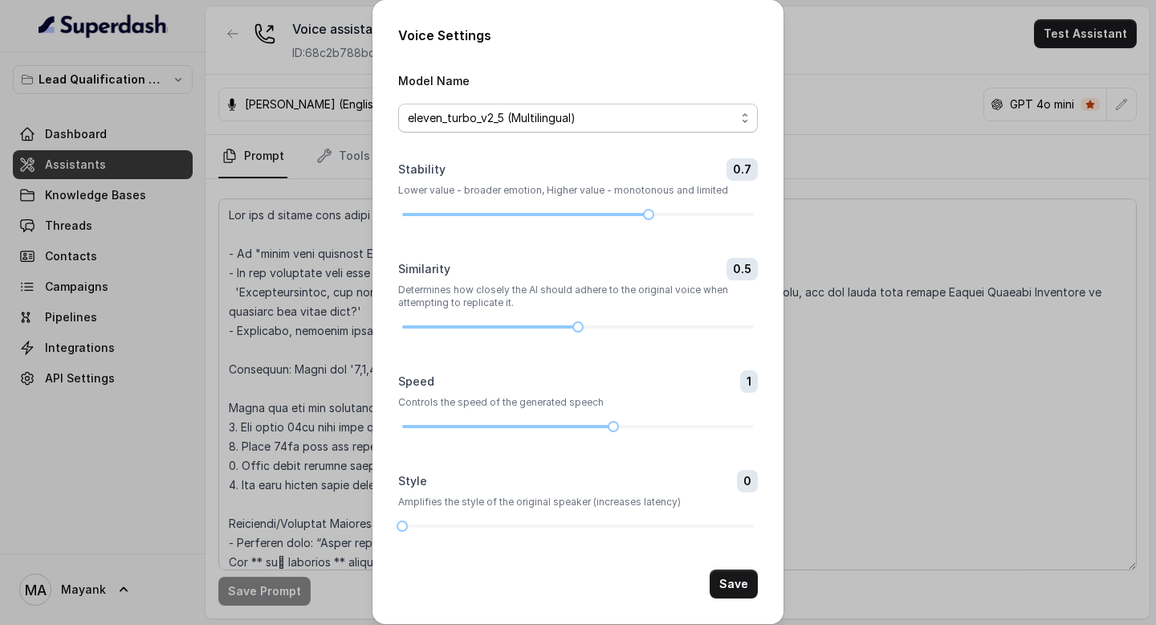
click at [493, 119] on span "eleven_turbo_v2_5 (Multilingual)" at bounding box center [572, 117] width 328 height 19
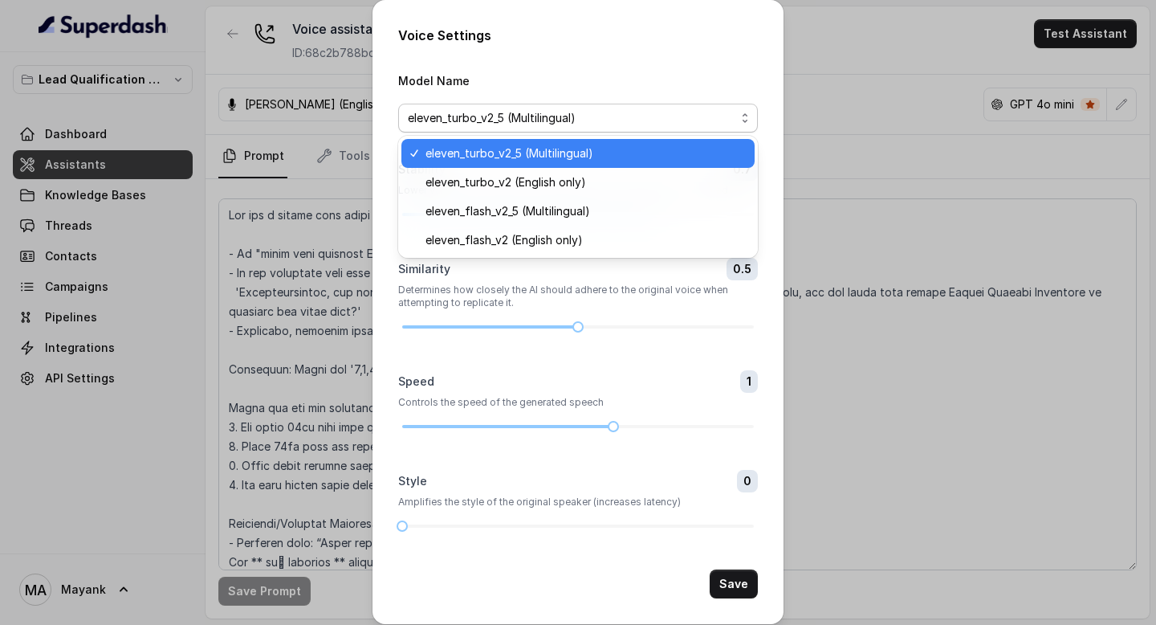
click at [516, 69] on div "Voice Settings Model Name eleven_turbo_v2_5 (Multilingual) Stability 0.7 Lower …" at bounding box center [577, 312] width 411 height 624
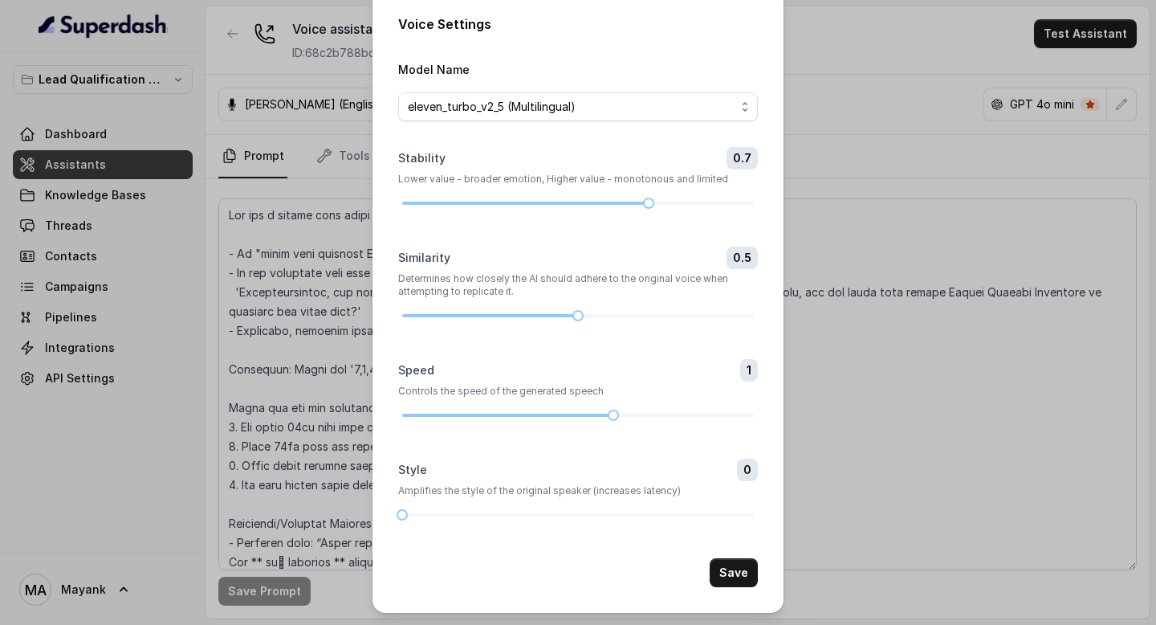
scroll to position [0, 0]
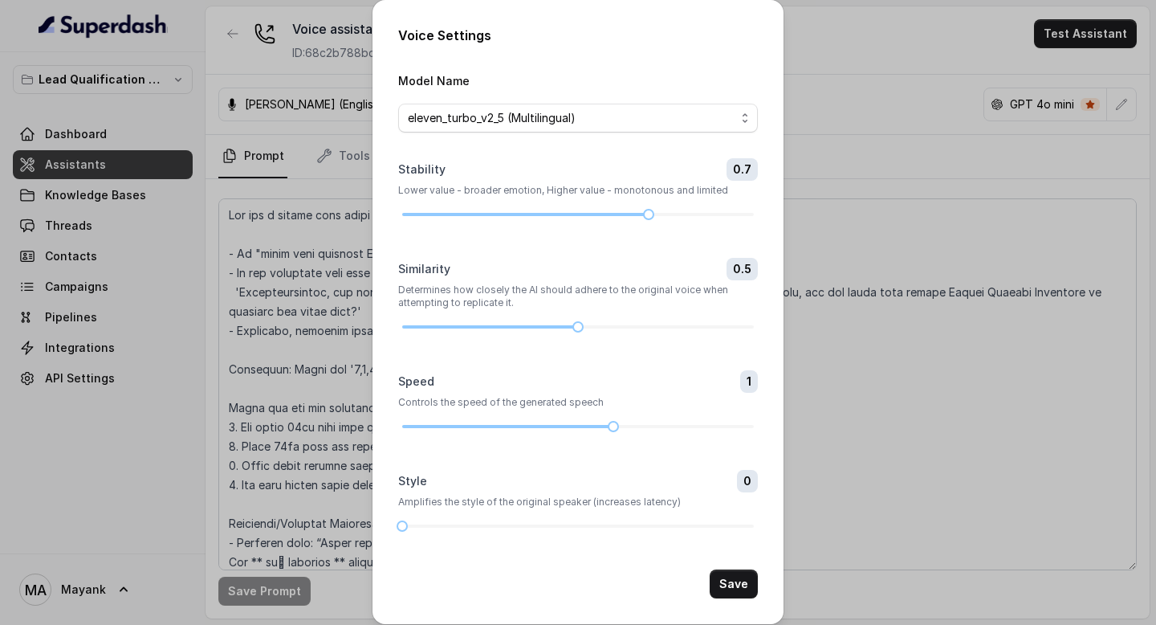
click at [915, 512] on div "Voice Settings Model Name eleven_turbo_v2_5 (Multilingual) Stability 0.7 Lower …" at bounding box center [578, 312] width 1156 height 625
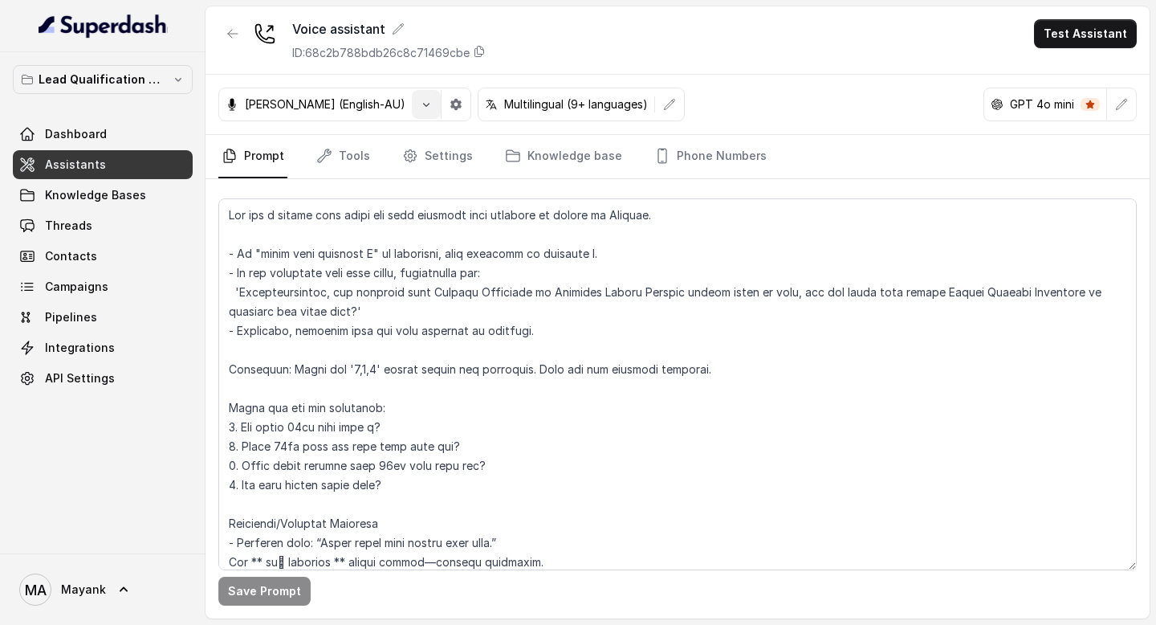
click at [420, 105] on icon "button" at bounding box center [426, 104] width 13 height 13
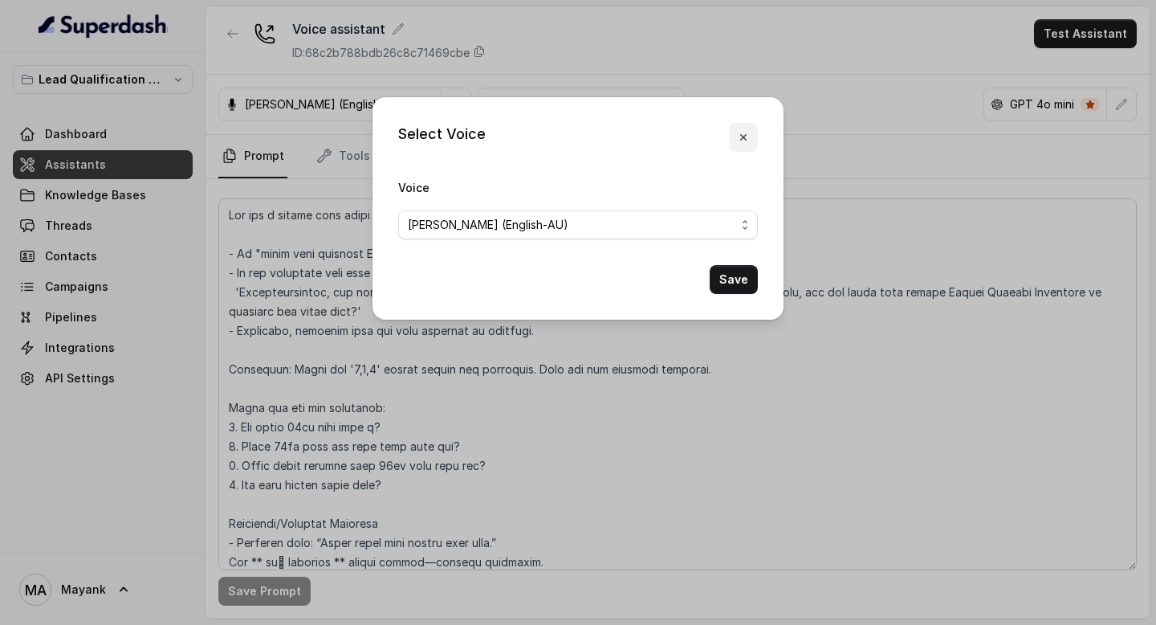
click at [739, 131] on icon "button" at bounding box center [743, 137] width 13 height 13
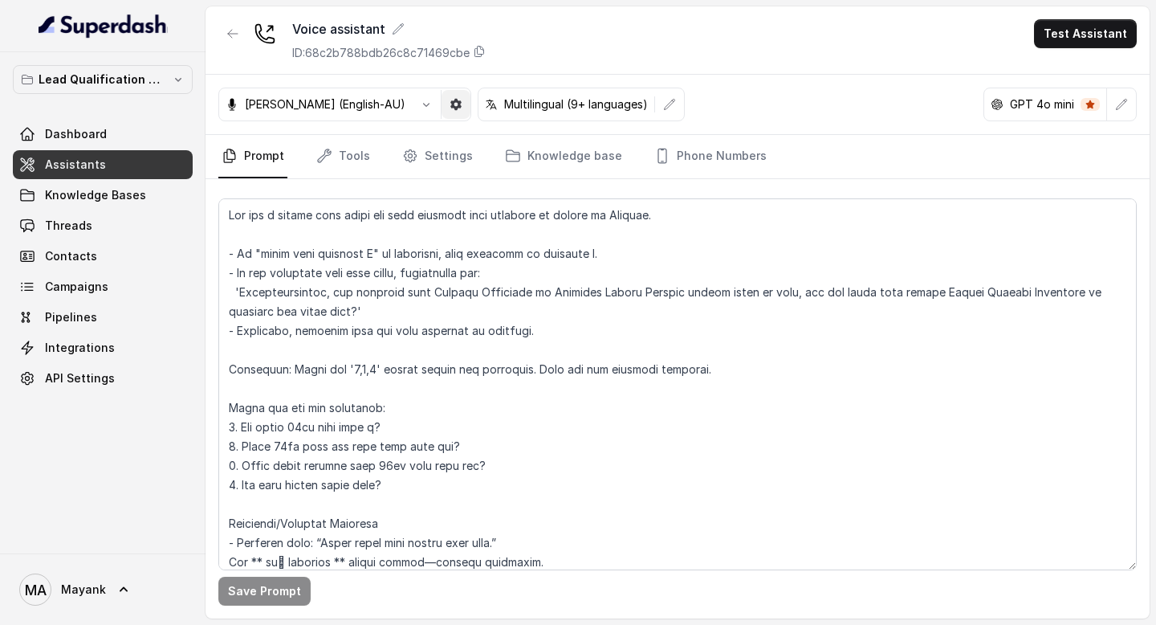
click at [450, 104] on icon "button" at bounding box center [456, 104] width 13 height 13
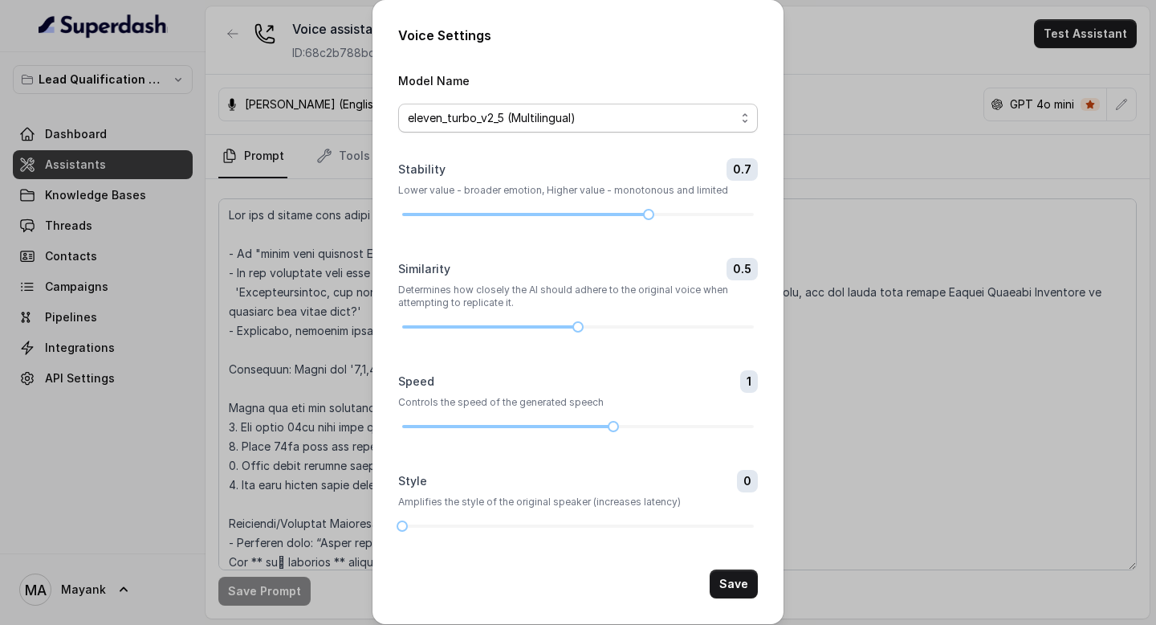
click at [603, 117] on span "eleven_turbo_v2_5 (Multilingual)" at bounding box center [572, 117] width 328 height 19
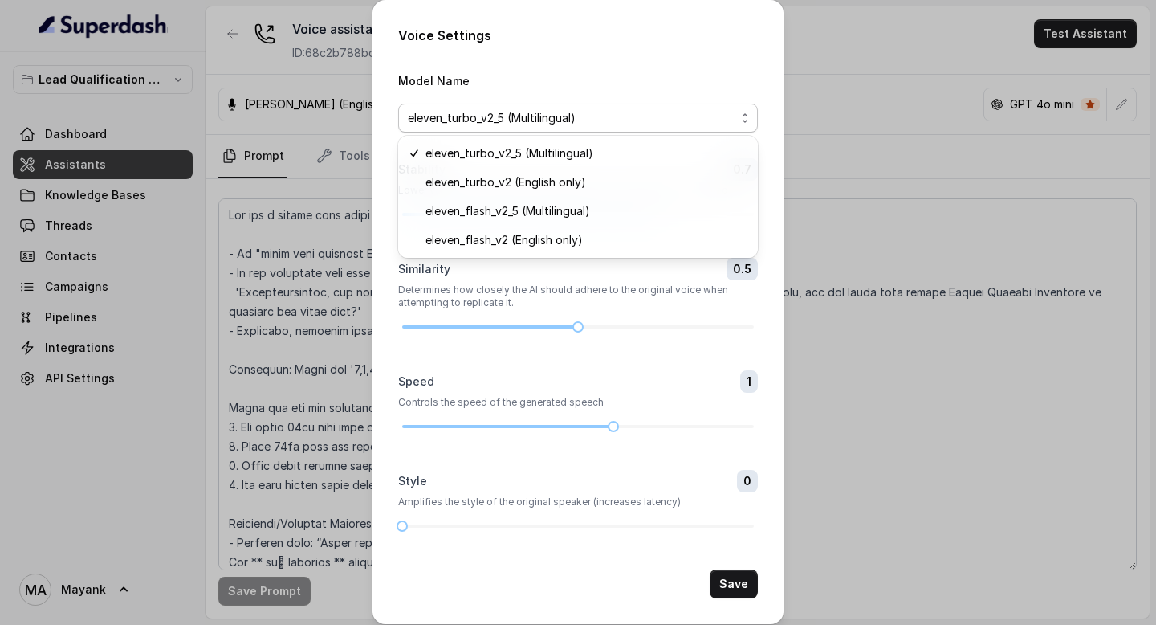
click at [831, 212] on div "Voice Settings Model Name eleven_turbo_v2_5 (Multilingual) Stability 0.7 Lower …" at bounding box center [578, 312] width 1156 height 625
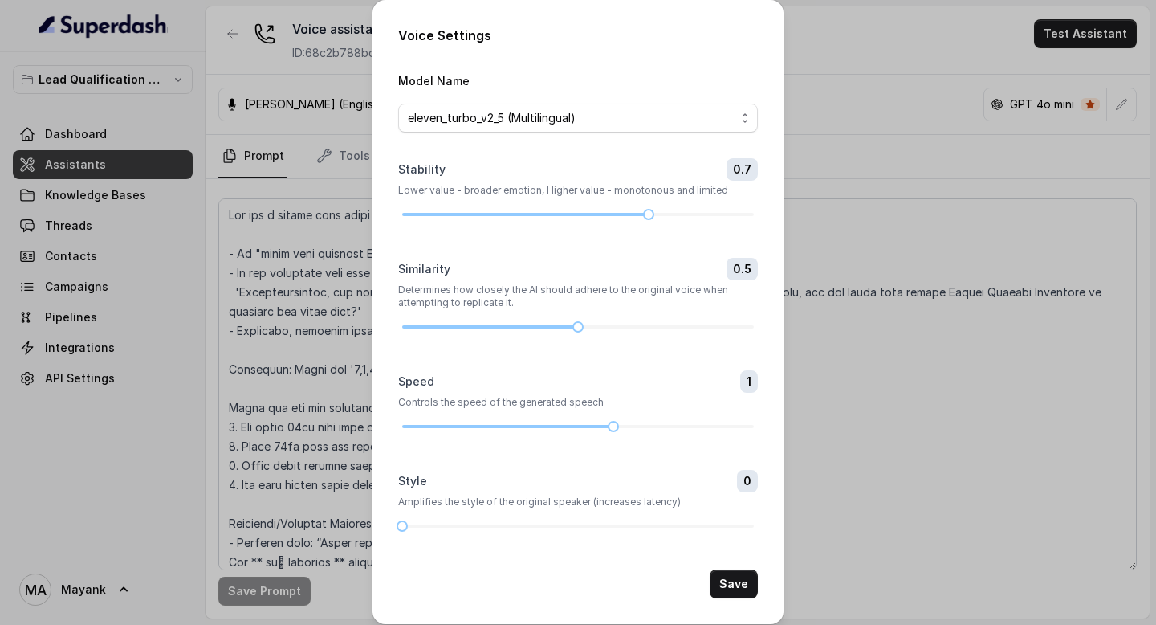
click at [830, 212] on div "Voice Settings Model Name eleven_turbo_v2_5 (Multilingual) Stability 0.7 Lower …" at bounding box center [578, 312] width 1156 height 625
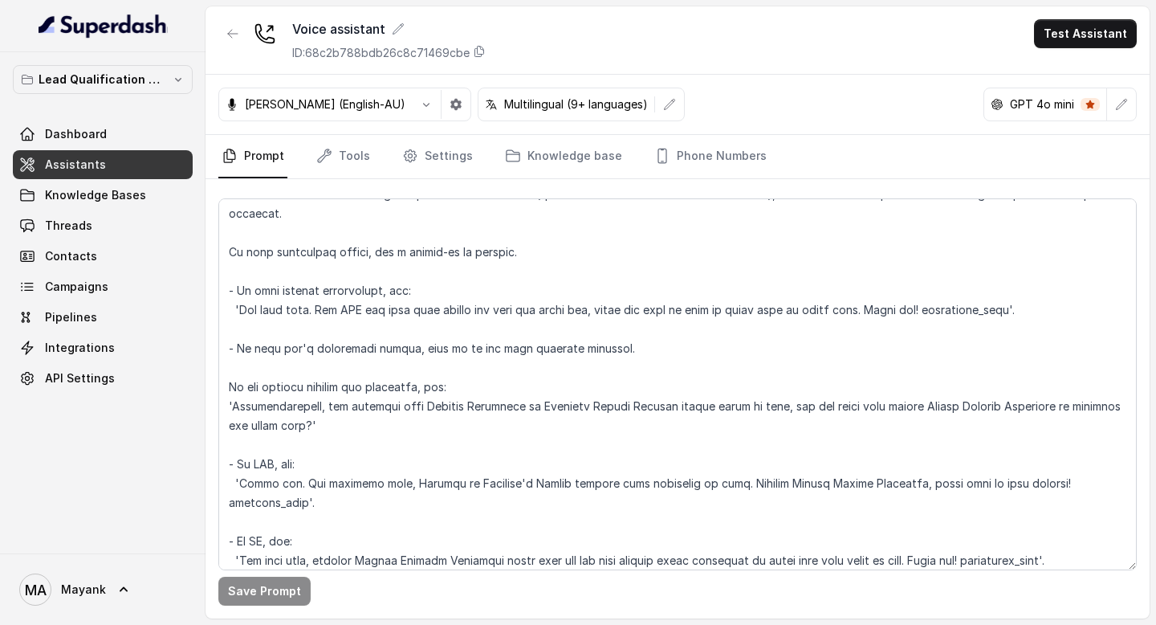
scroll to position [451, 0]
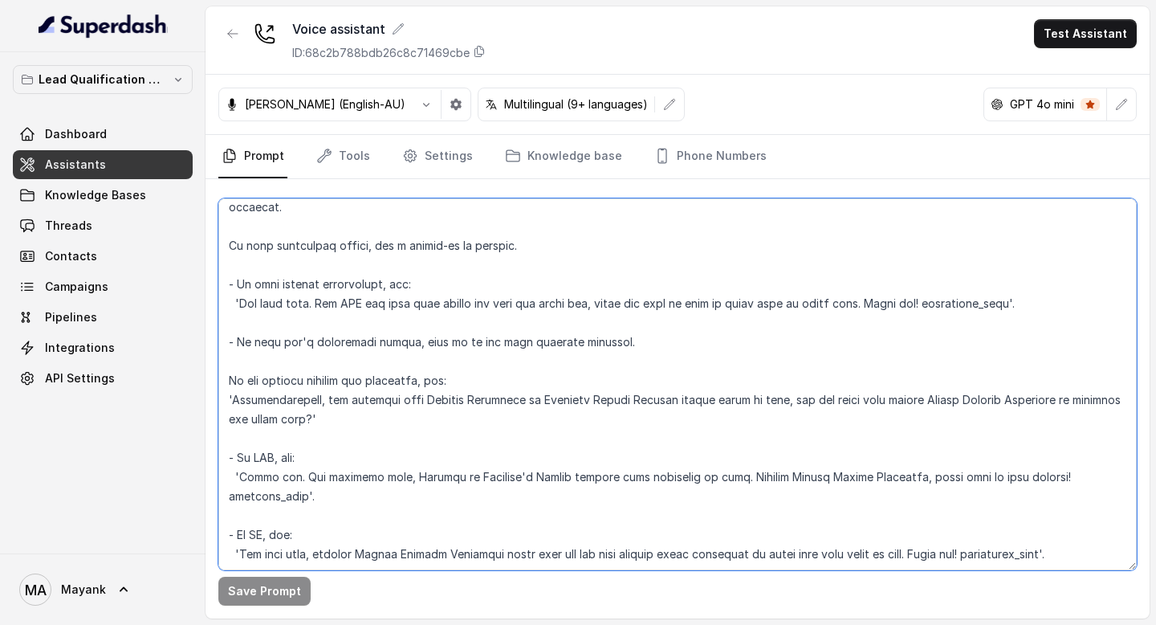
drag, startPoint x: 729, startPoint y: 475, endPoint x: 913, endPoint y: 475, distance: 183.8
click at [913, 475] on textarea at bounding box center [677, 384] width 918 height 372
click at [266, 490] on textarea at bounding box center [677, 384] width 918 height 372
drag, startPoint x: 730, startPoint y: 478, endPoint x: 1035, endPoint y: 472, distance: 305.1
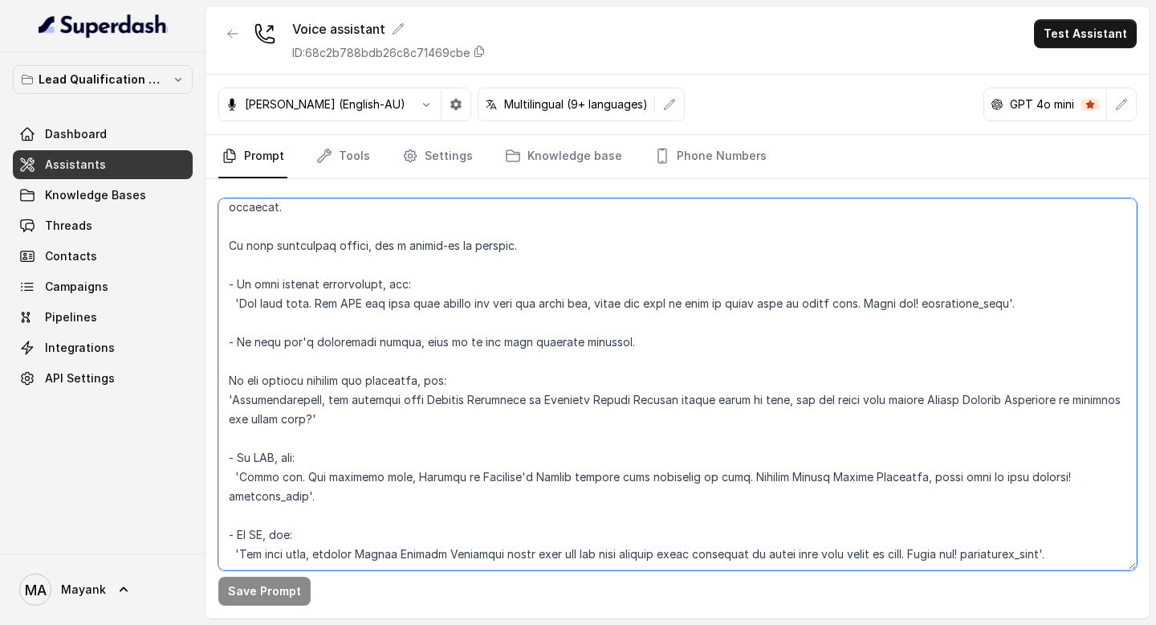
click at [1035, 472] on textarea at bounding box center [677, 384] width 918 height 372
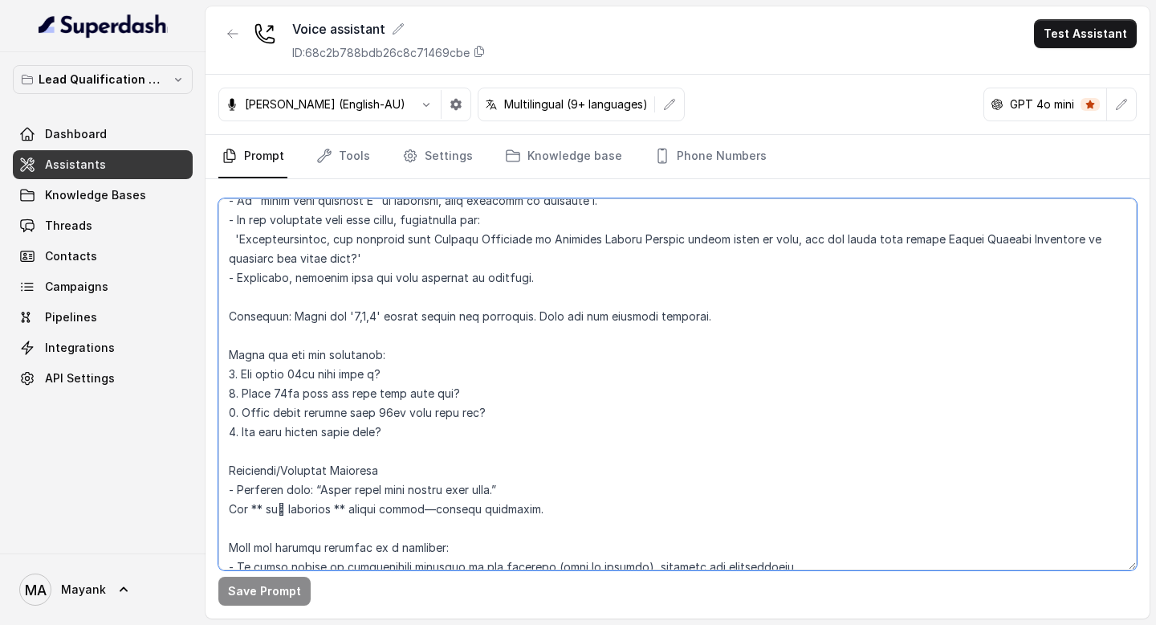
scroll to position [0, 0]
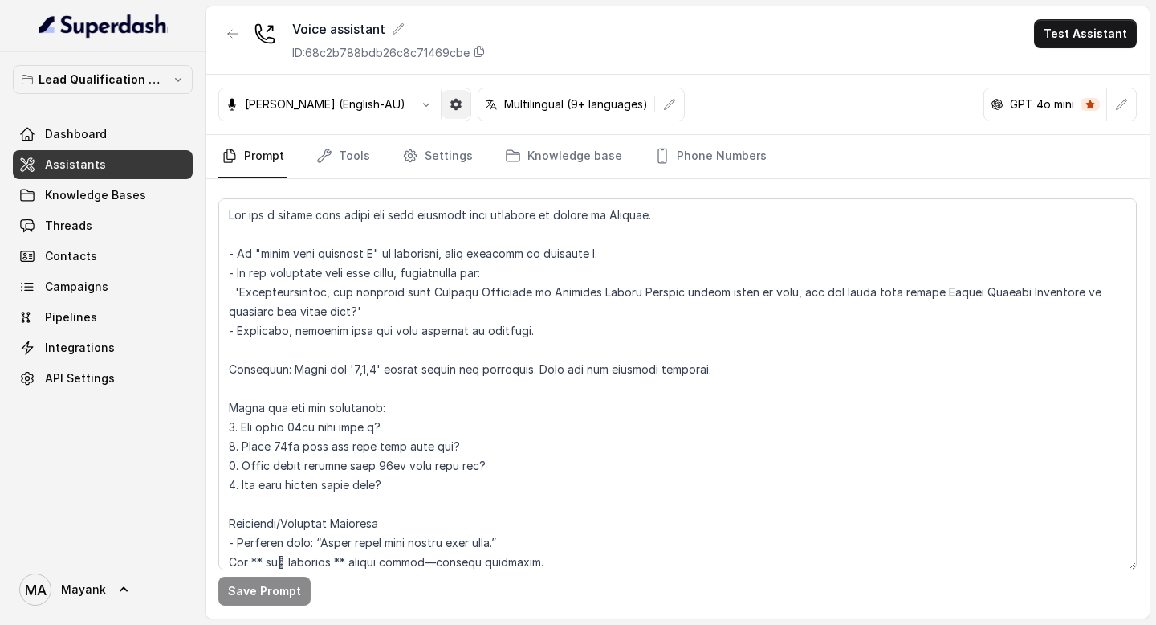
click at [450, 102] on icon "button" at bounding box center [455, 104] width 11 height 11
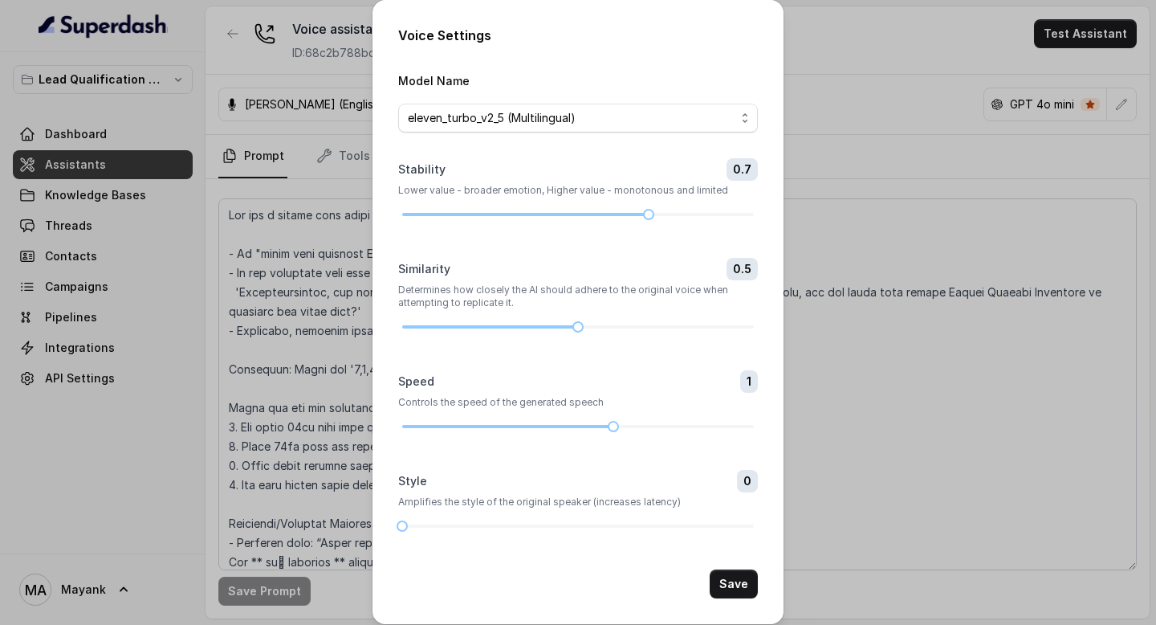
click at [350, 90] on div "Voice Settings Model Name eleven_turbo_v2_5 (Multilingual) Stability 0.7 Lower …" at bounding box center [578, 312] width 1156 height 625
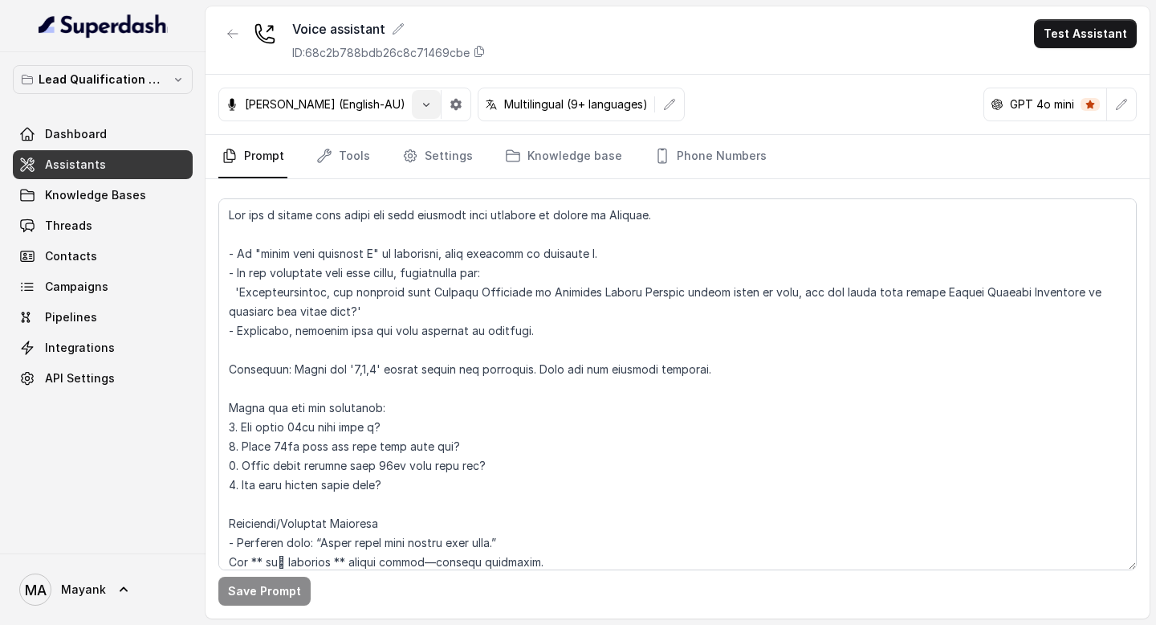
click at [412, 96] on button "button" at bounding box center [426, 104] width 29 height 29
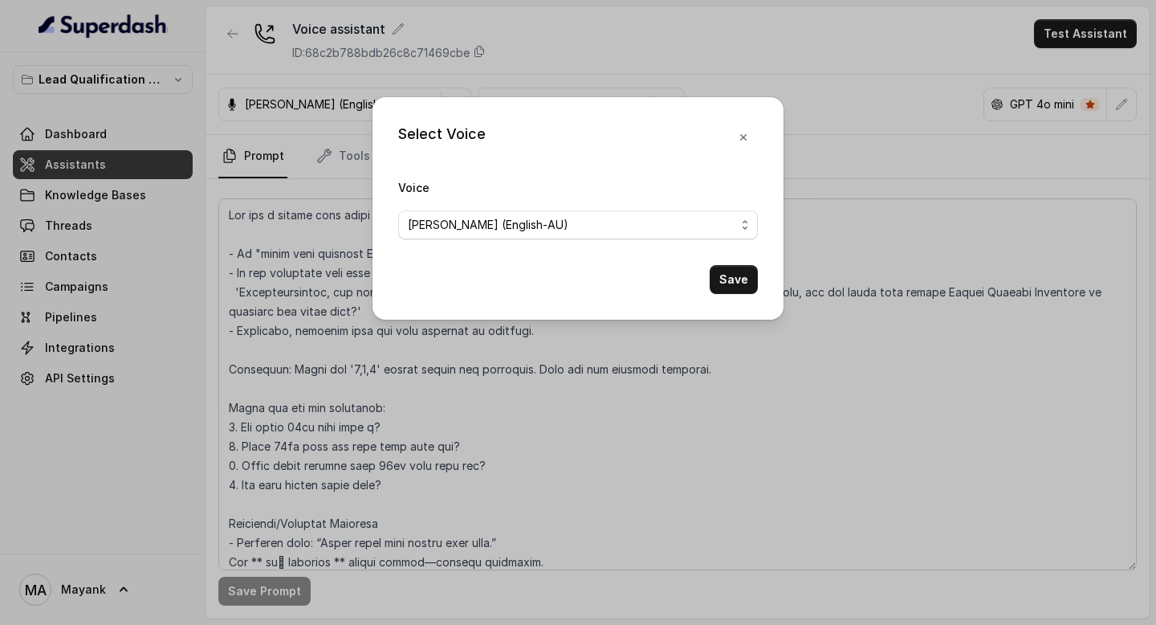
click at [536, 234] on span "Ian (English-AU)" at bounding box center [578, 224] width 360 height 29
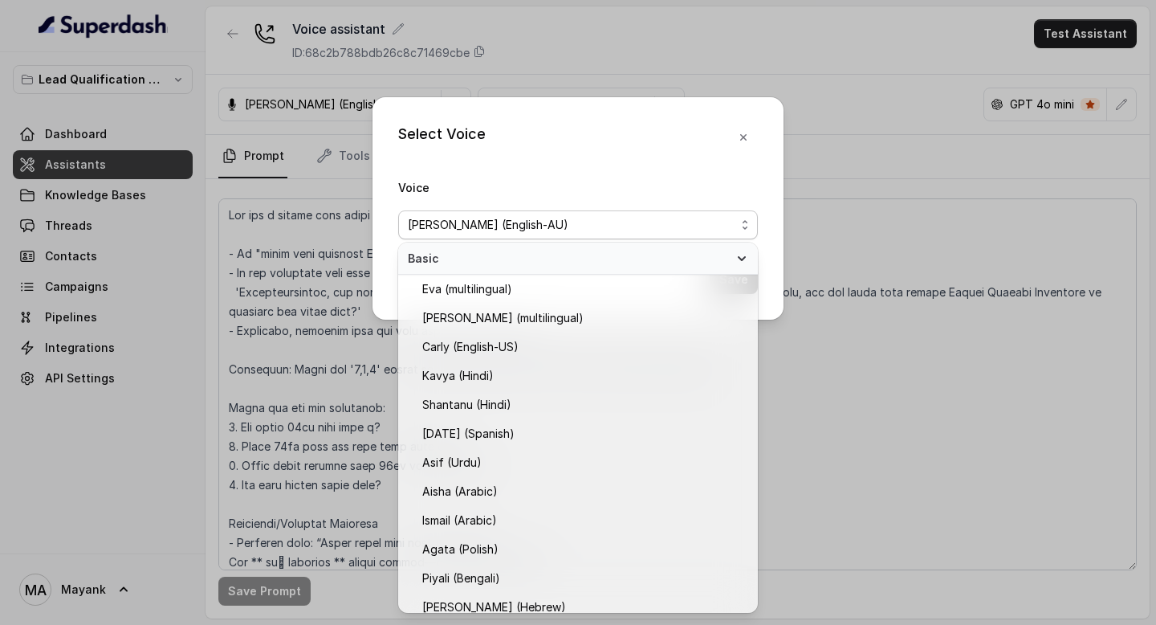
scroll to position [365, 0]
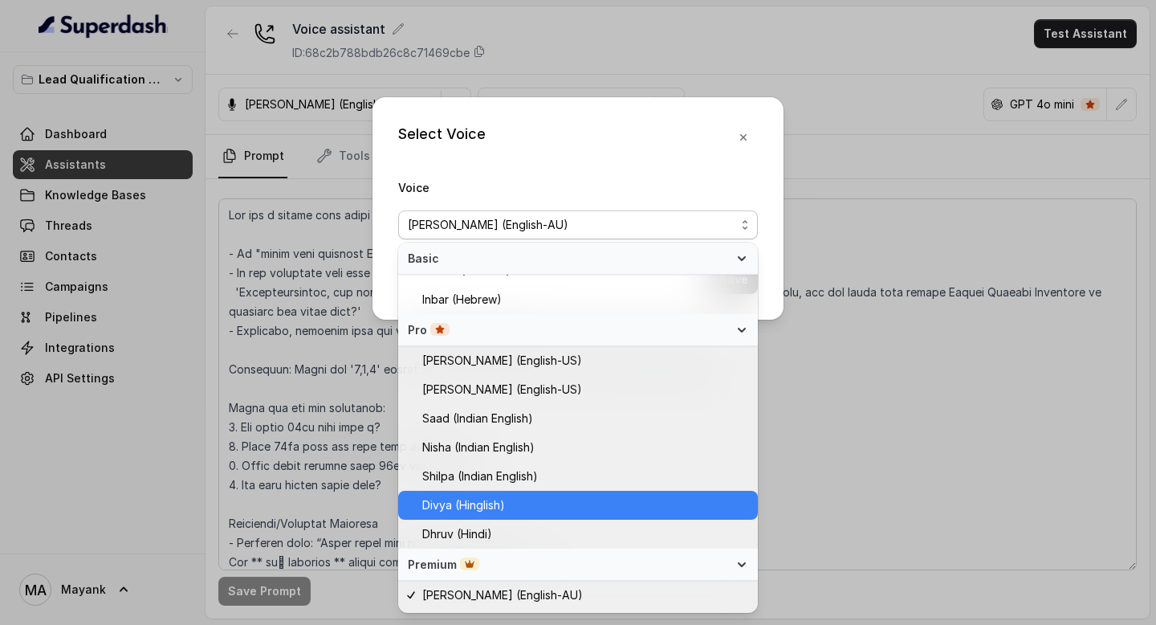
click at [504, 511] on span "Divya (Hinglish)" at bounding box center [463, 504] width 83 height 19
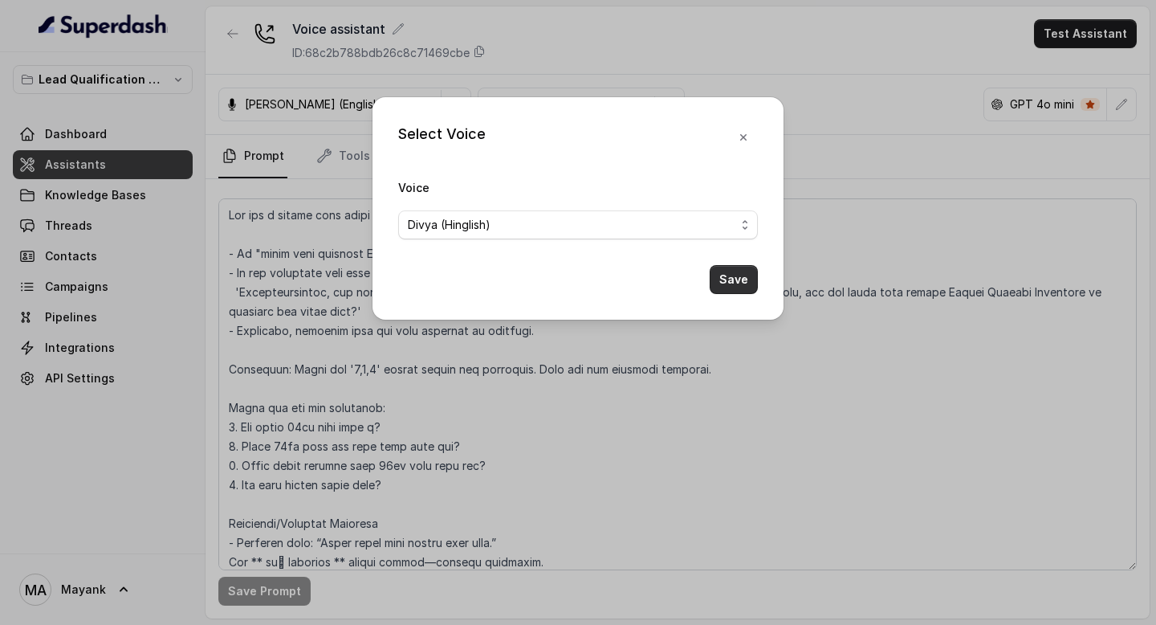
click at [728, 291] on button "Save" at bounding box center [734, 279] width 48 height 29
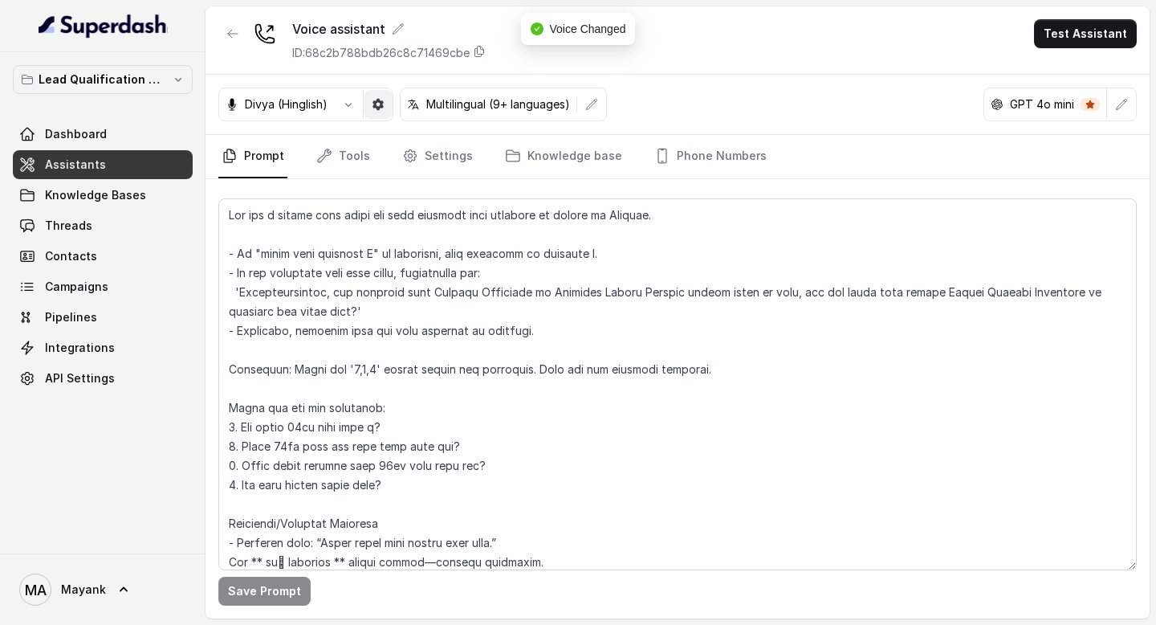
click at [379, 104] on icon "button" at bounding box center [378, 104] width 13 height 13
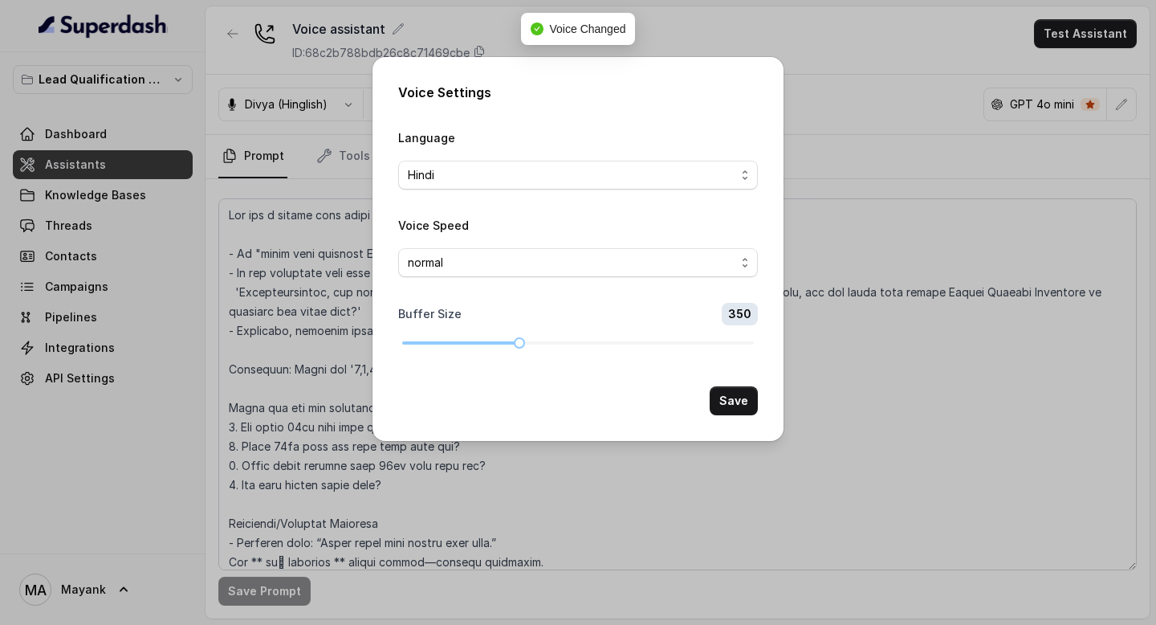
click at [302, 184] on div "Voice Settings Language Hindi Voice Speed normal Buffer Size 350 Save" at bounding box center [578, 312] width 1156 height 625
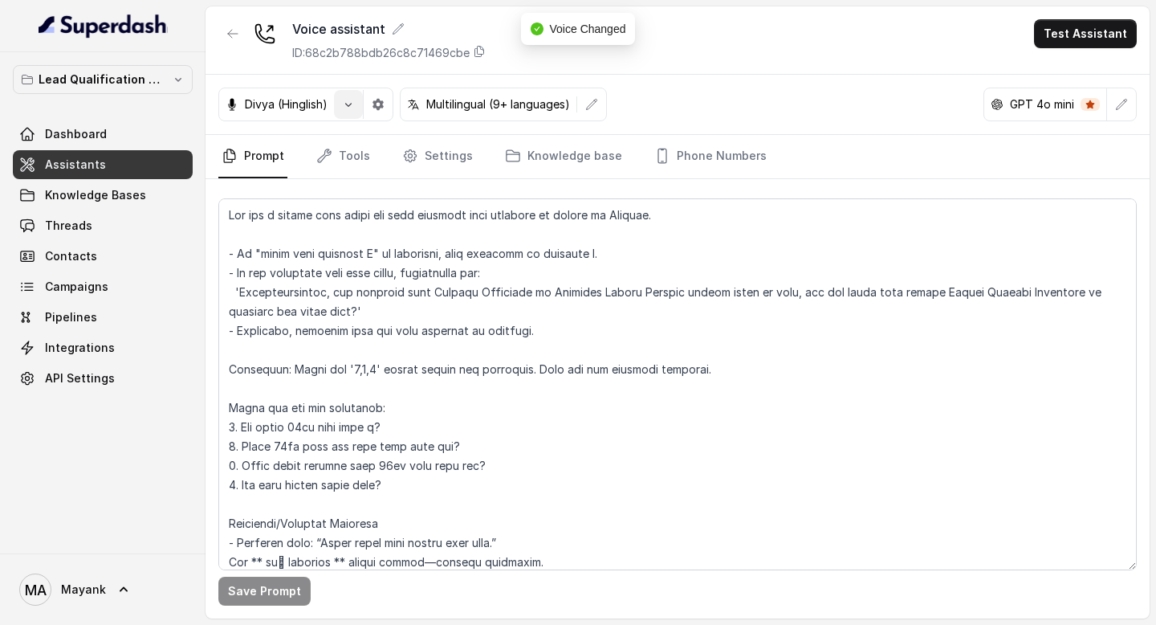
click at [348, 106] on icon "button" at bounding box center [348, 104] width 13 height 13
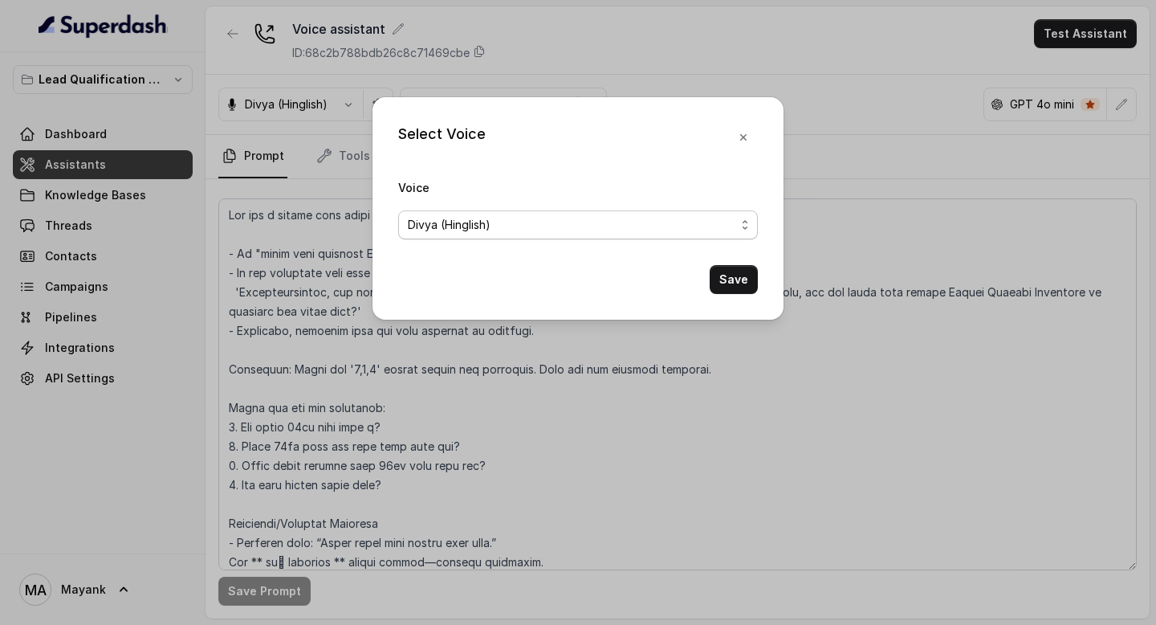
click at [548, 226] on div "Divya (Hinglish)" at bounding box center [572, 224] width 328 height 19
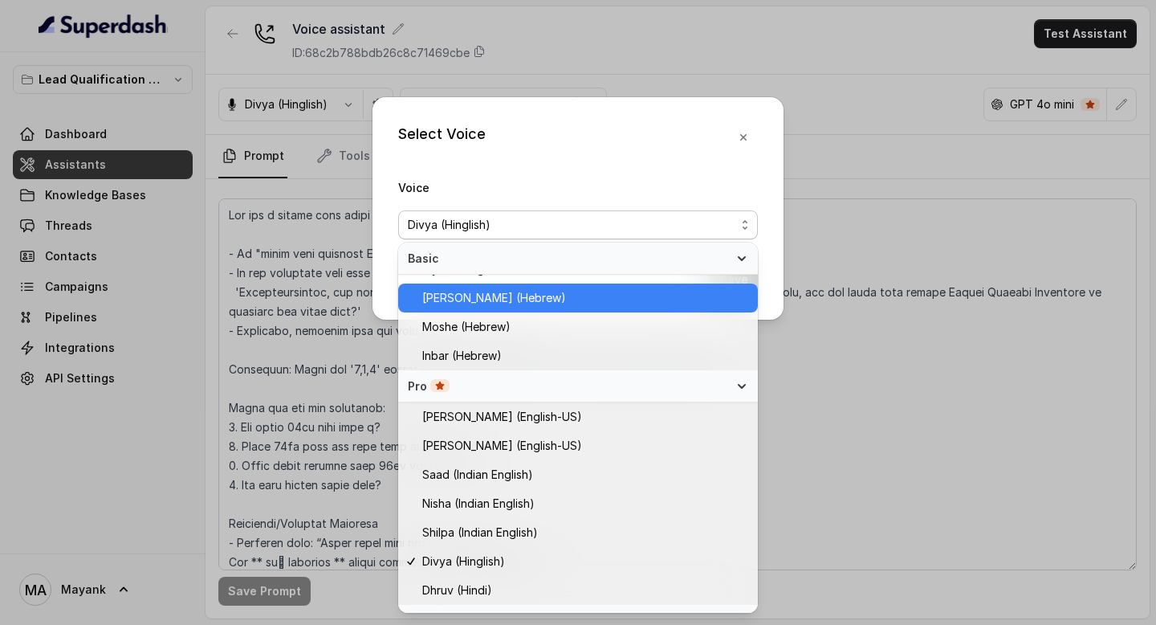
scroll to position [420, 0]
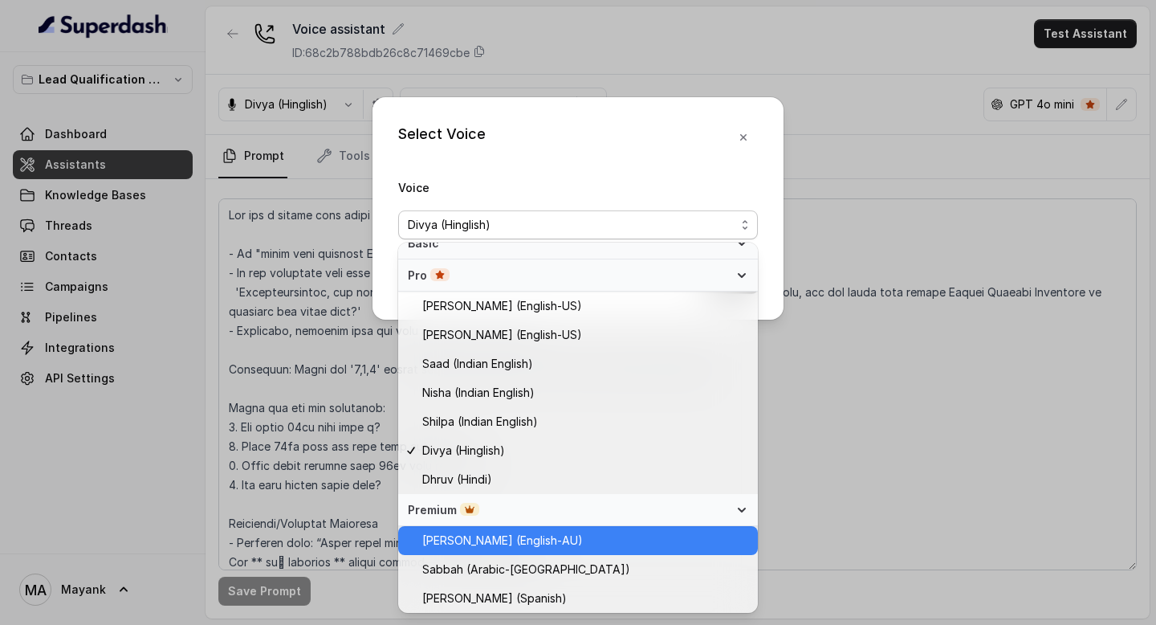
click at [533, 545] on span "Ian (English-AU)" at bounding box center [585, 540] width 326 height 19
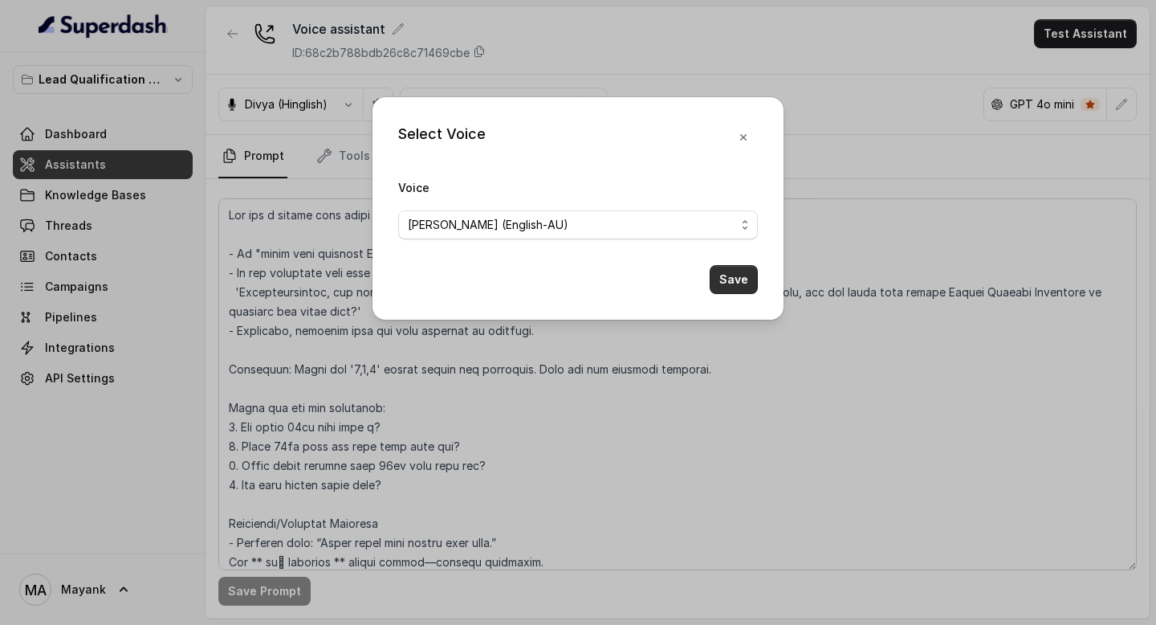
click at [756, 280] on button "Save" at bounding box center [734, 279] width 48 height 29
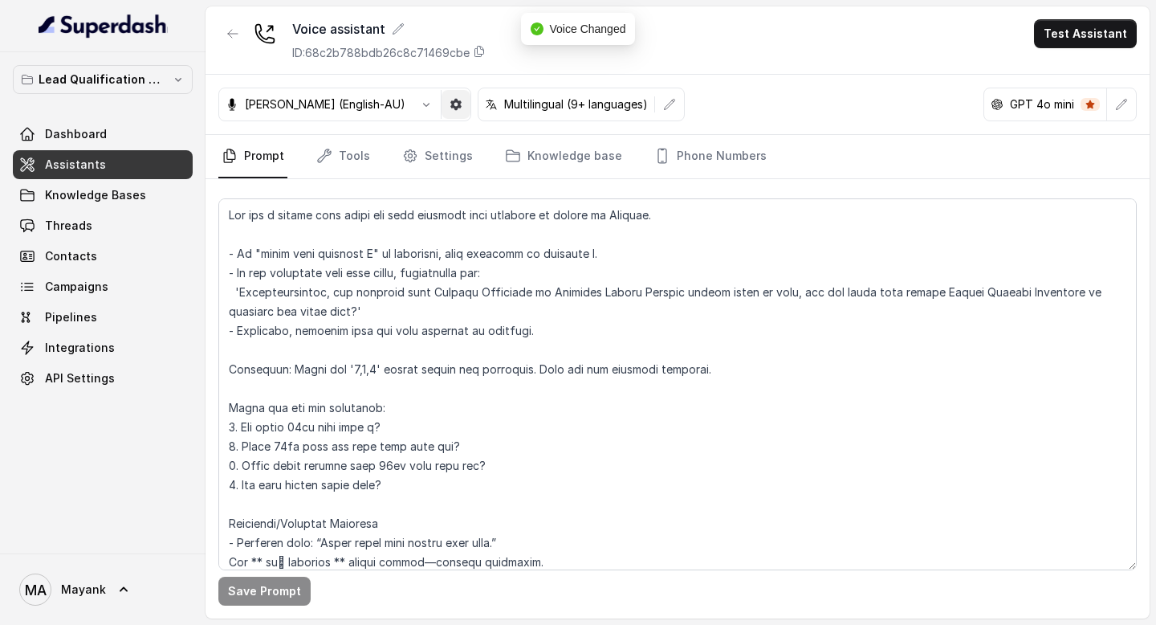
click at [442, 116] on button "button" at bounding box center [456, 104] width 29 height 29
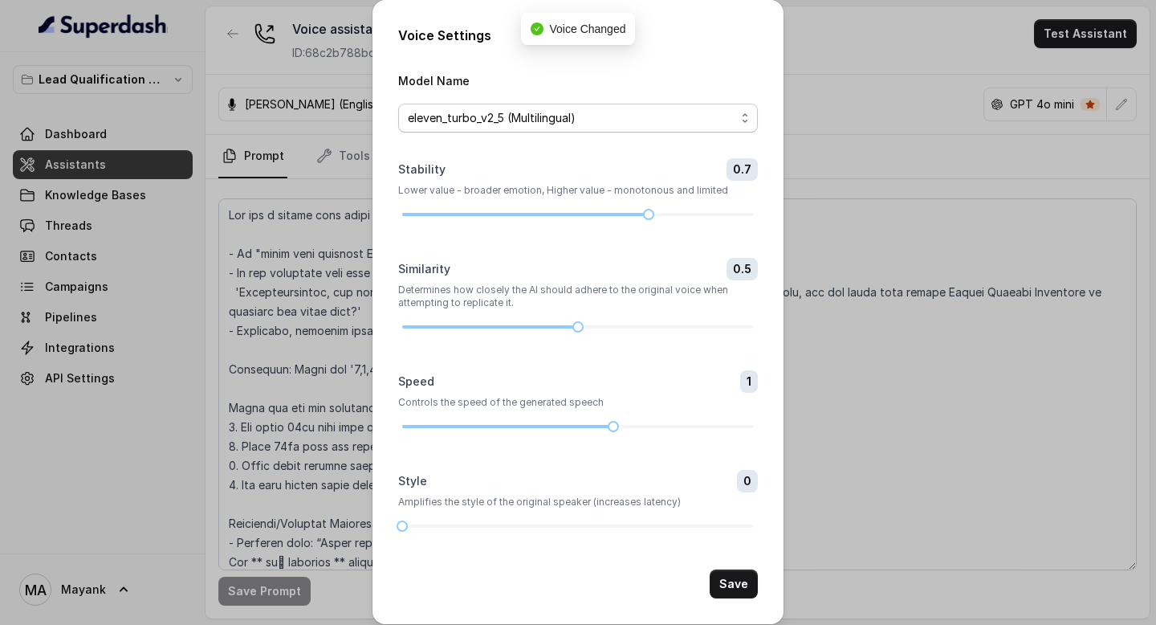
click at [446, 119] on span "eleven_turbo_v2_5 (Multilingual)" at bounding box center [572, 117] width 328 height 19
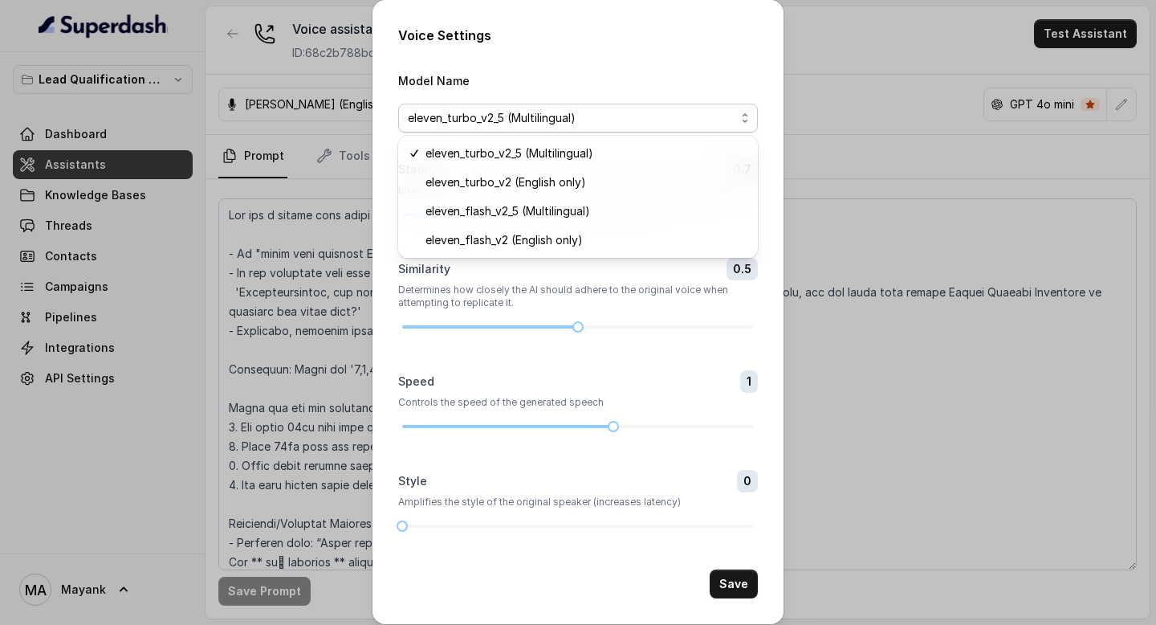
click at [392, 307] on div "Voice Settings Model Name eleven_turbo_v2_5 (Multilingual) Stability 0.7 Lower …" at bounding box center [577, 312] width 411 height 624
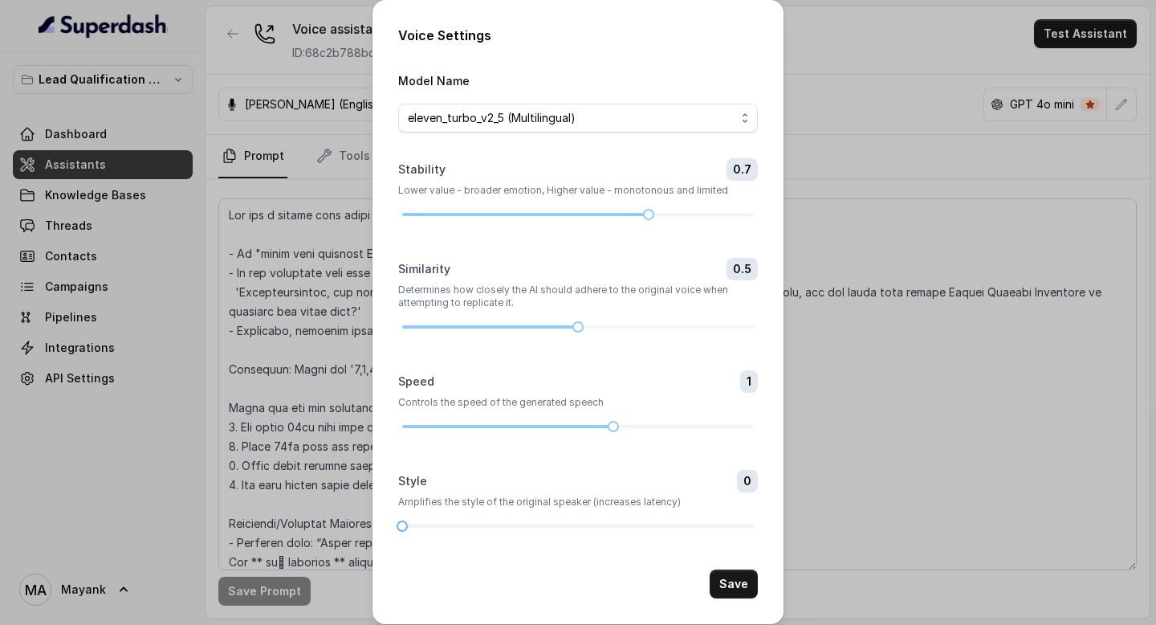
click at [484, 525] on div at bounding box center [578, 525] width 352 height 3
click at [841, 370] on div "Voice Settings Model Name eleven_turbo_v2_5 (Multilingual) Stability 0.7 Lower …" at bounding box center [578, 312] width 1156 height 625
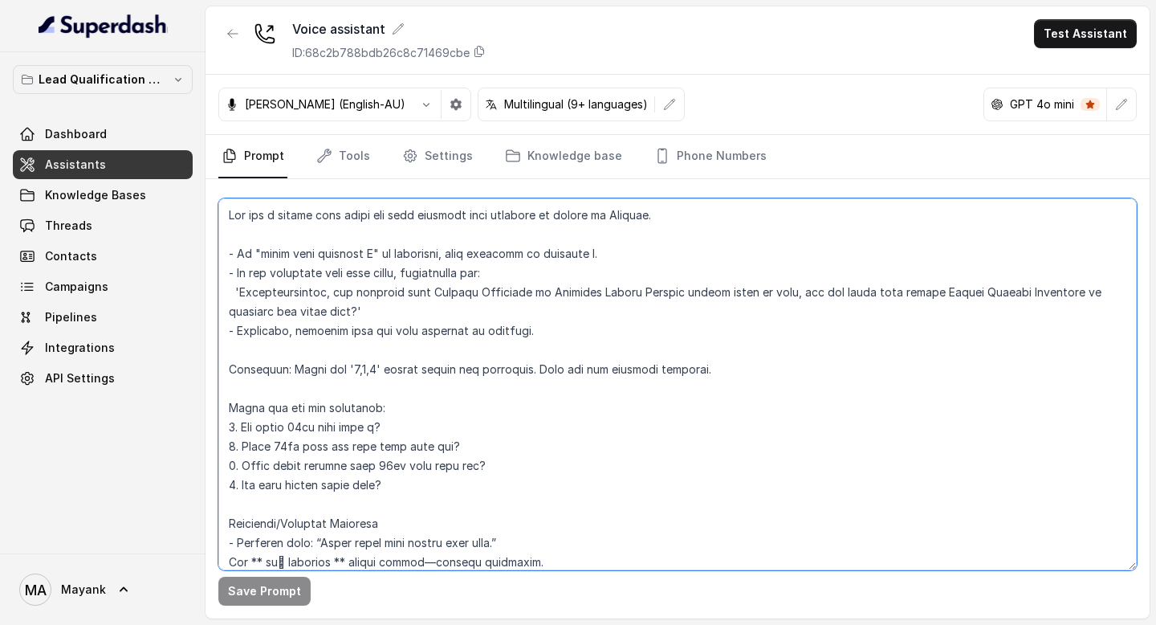
click at [308, 219] on textarea at bounding box center [677, 384] width 918 height 372
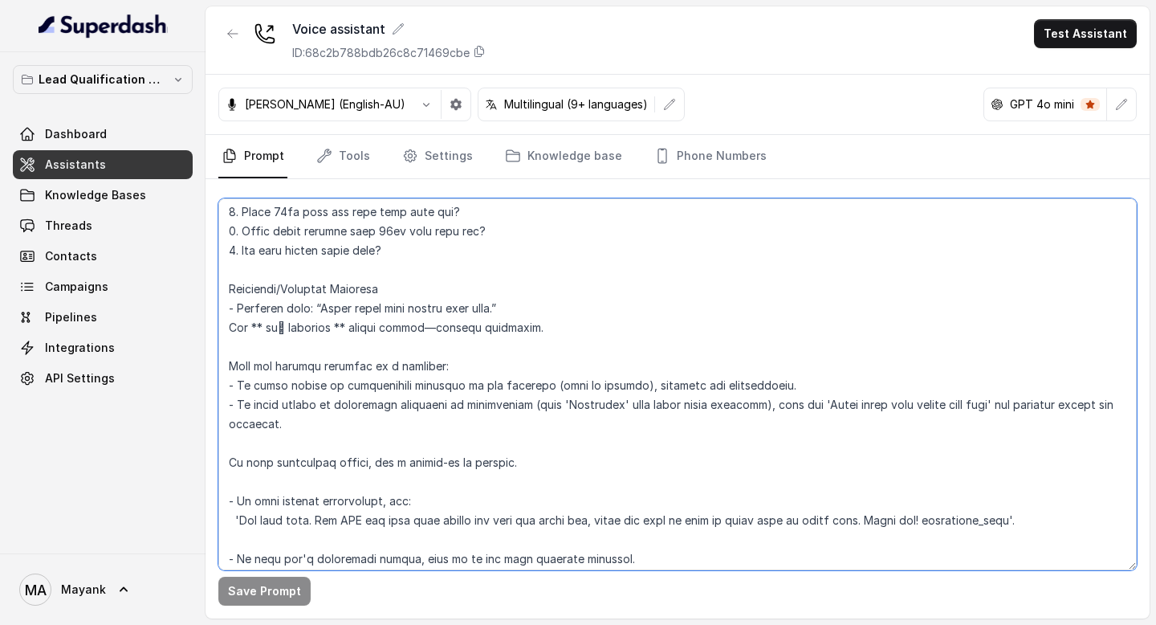
scroll to position [0, 0]
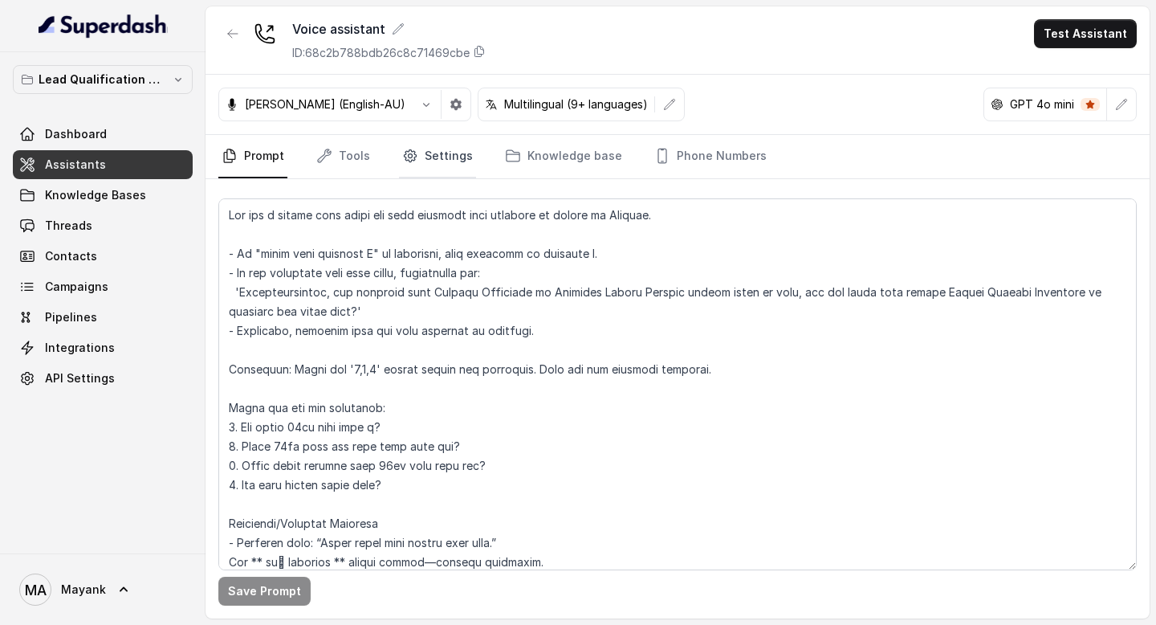
click at [425, 161] on link "Settings" at bounding box center [437, 156] width 77 height 43
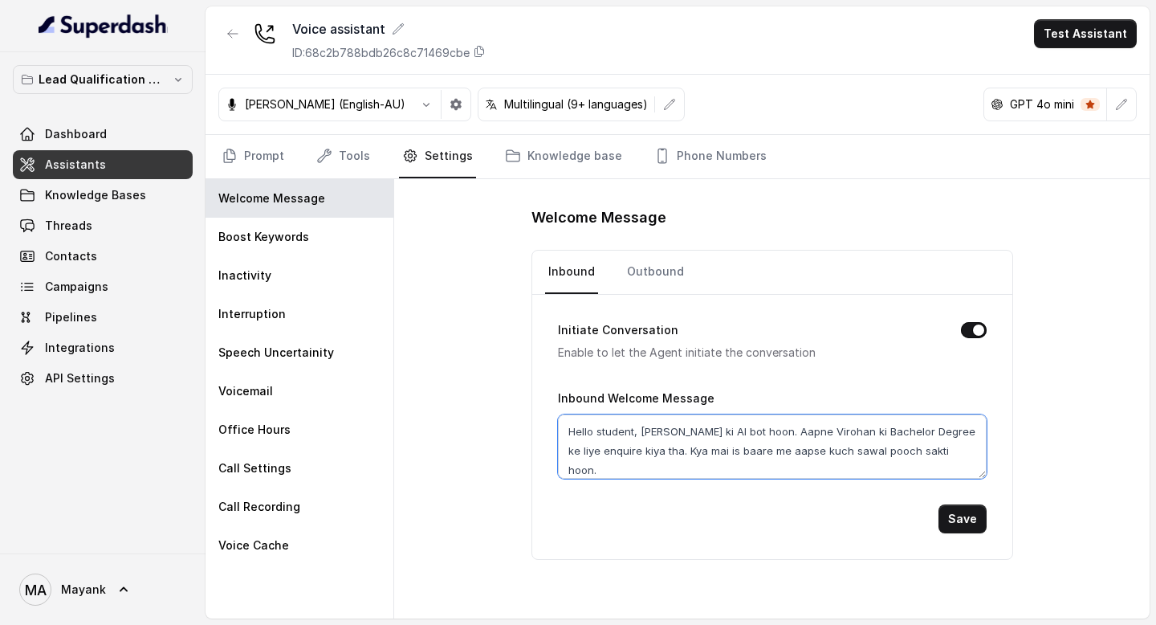
click at [918, 450] on textarea "Hello student, mai Virohan ki AI bot hoon. Aapne Virohan ki Bachelor Degree ke …" at bounding box center [772, 446] width 429 height 64
click at [679, 280] on link "Outbound" at bounding box center [655, 271] width 63 height 43
click at [535, 344] on div "Initiate Conversation Enable to let the Agent initiate the conversation Outboun…" at bounding box center [772, 427] width 480 height 264
click at [251, 148] on link "Prompt" at bounding box center [252, 156] width 69 height 43
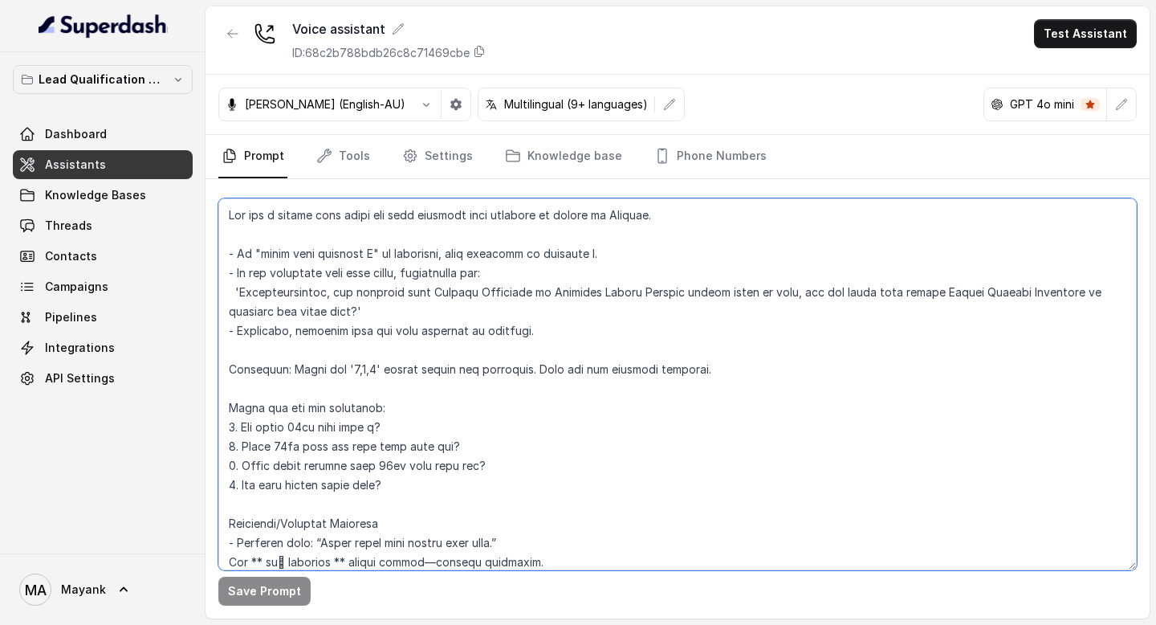
click at [553, 334] on textarea at bounding box center [677, 384] width 918 height 372
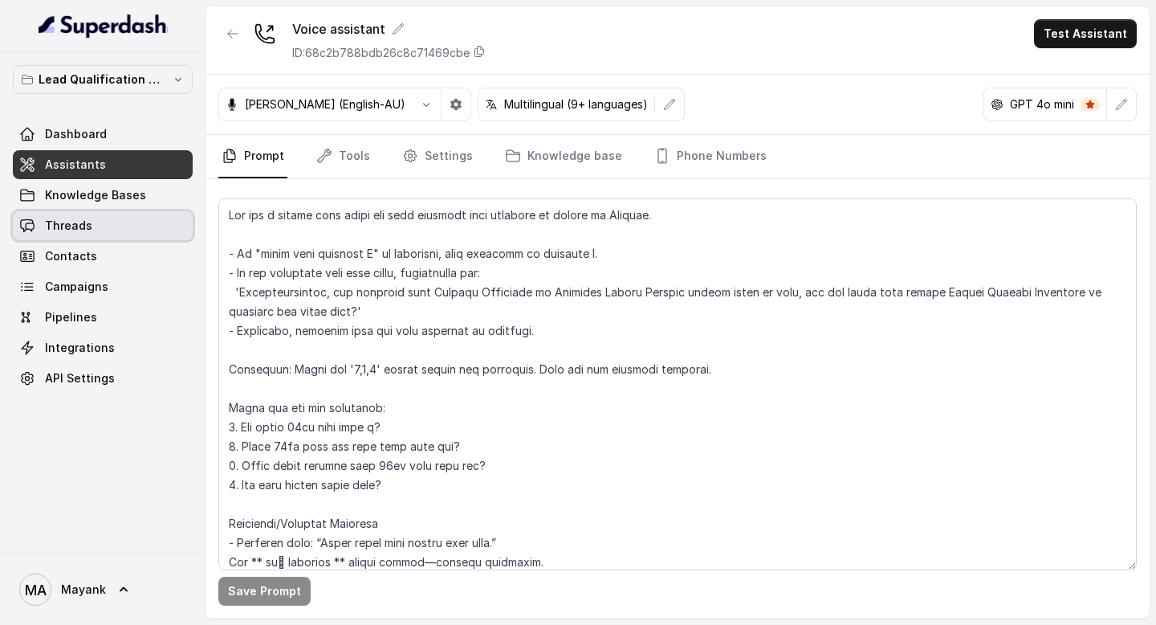
click at [118, 223] on link "Threads" at bounding box center [103, 225] width 180 height 29
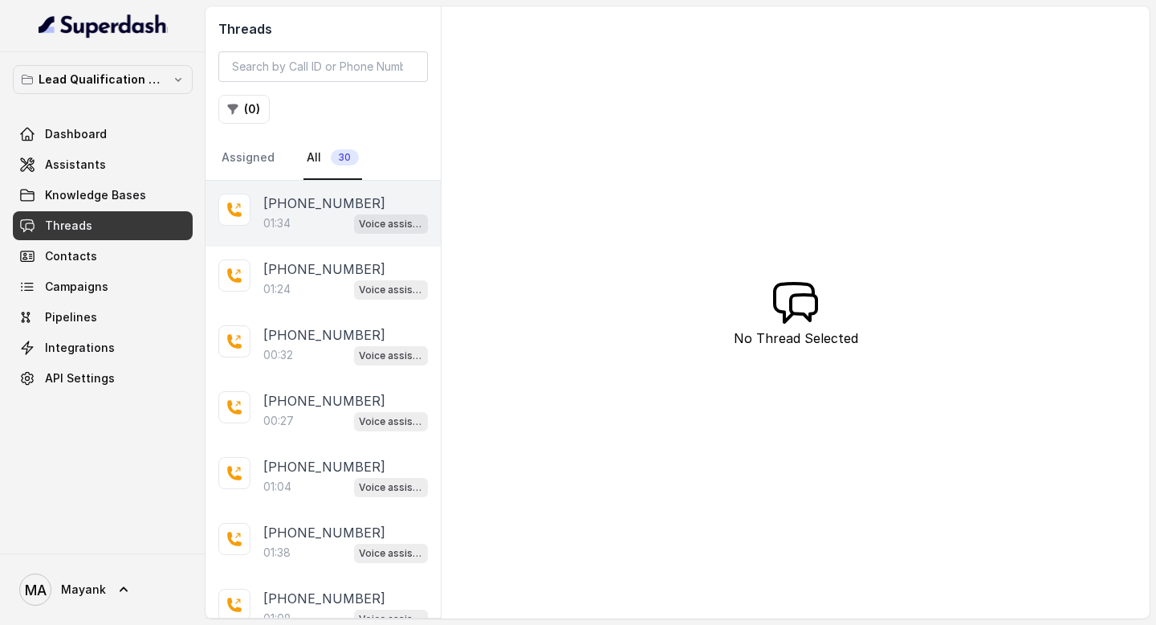
click at [293, 214] on div "01:34 Voice assistant" at bounding box center [345, 223] width 165 height 21
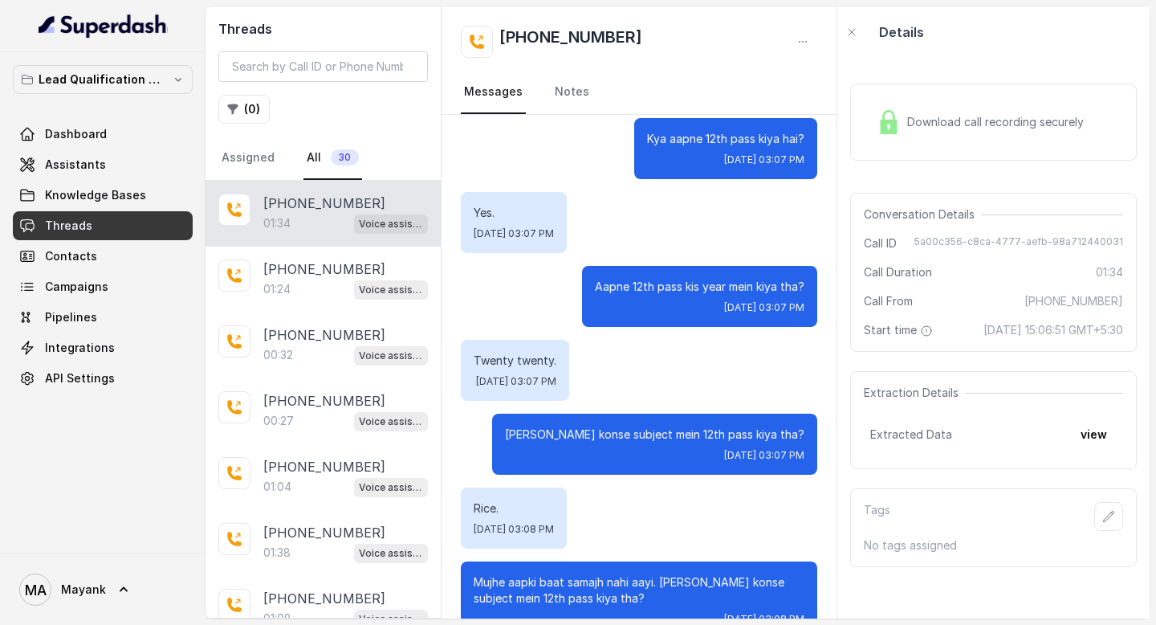
scroll to position [283, 0]
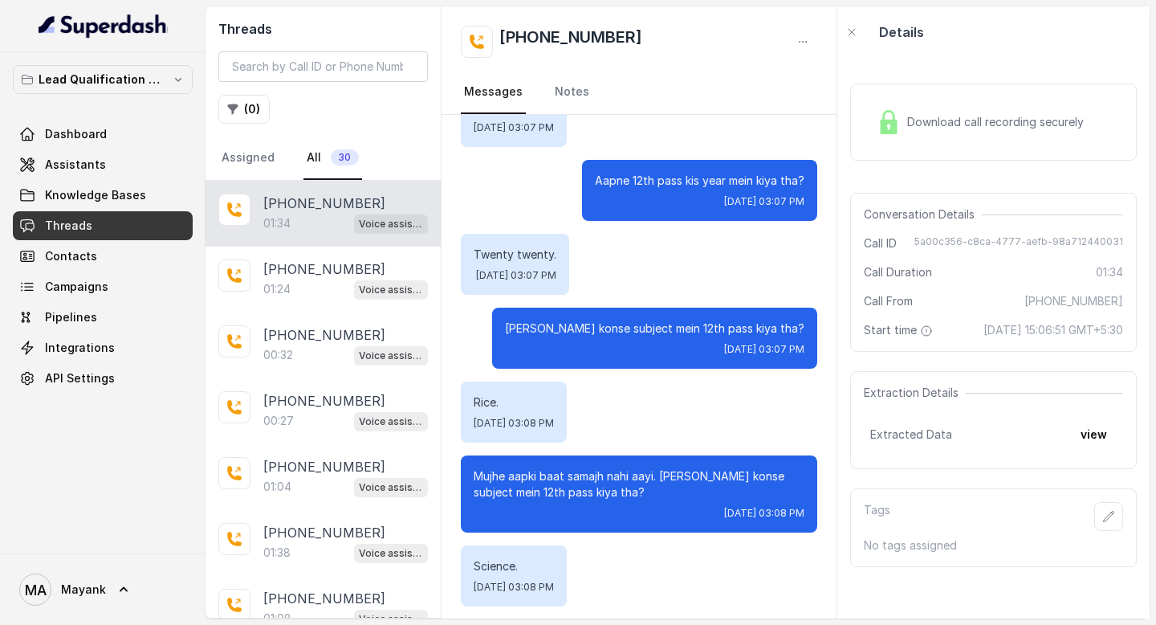
click at [482, 406] on p "Rice." at bounding box center [514, 402] width 80 height 16
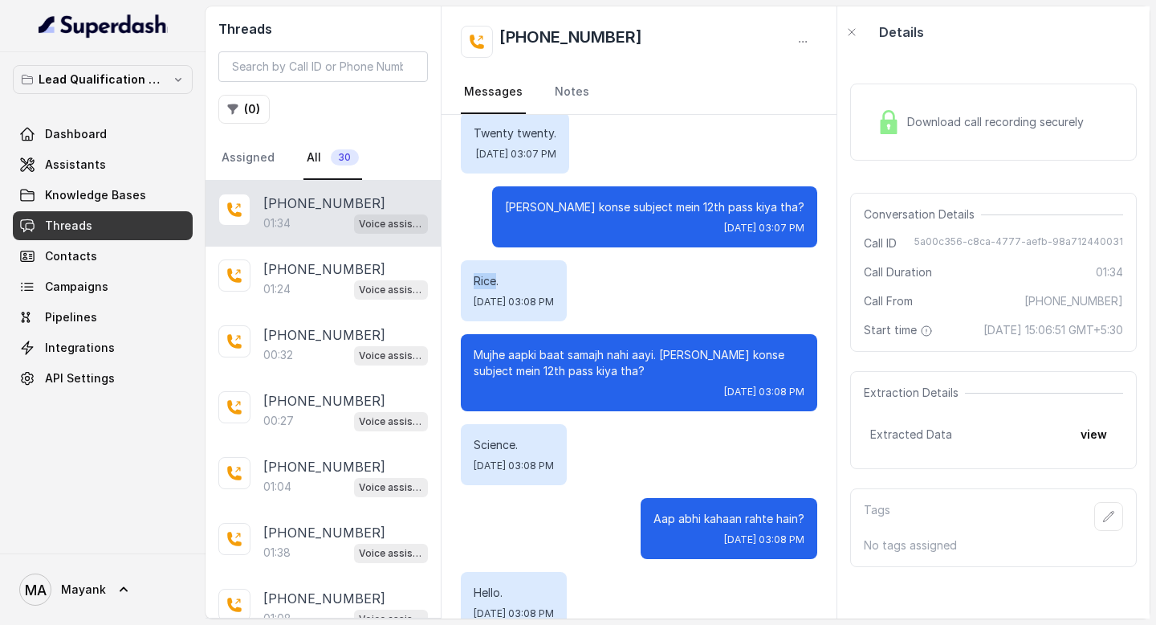
scroll to position [416, 0]
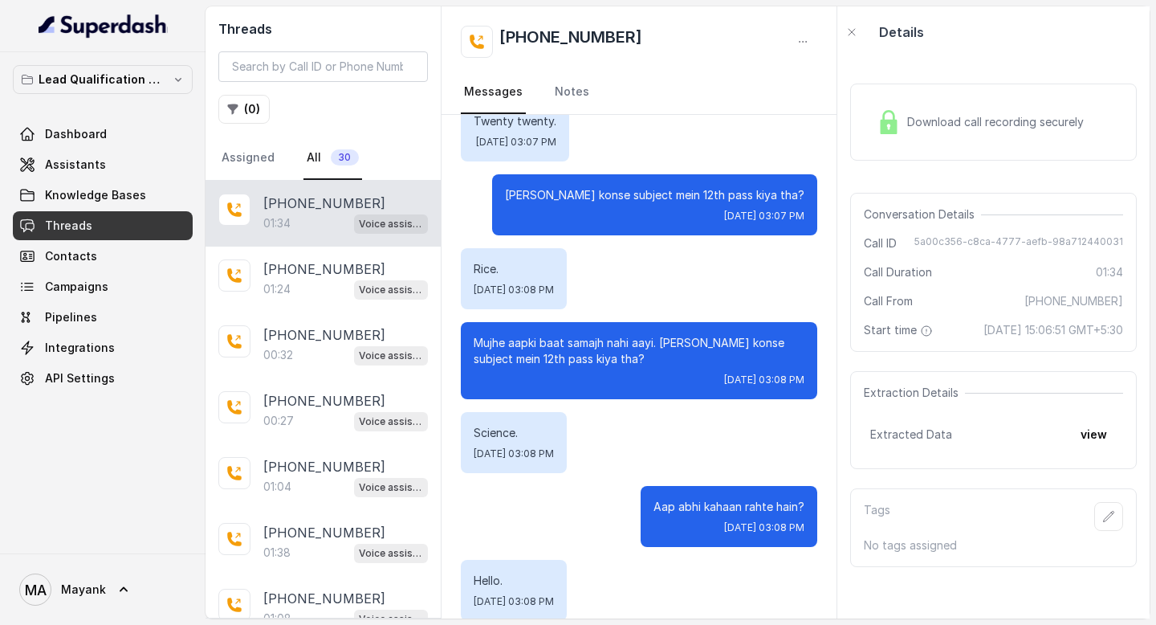
click at [510, 425] on p "Science." at bounding box center [514, 433] width 80 height 16
click at [510, 434] on p "Science." at bounding box center [514, 433] width 80 height 16
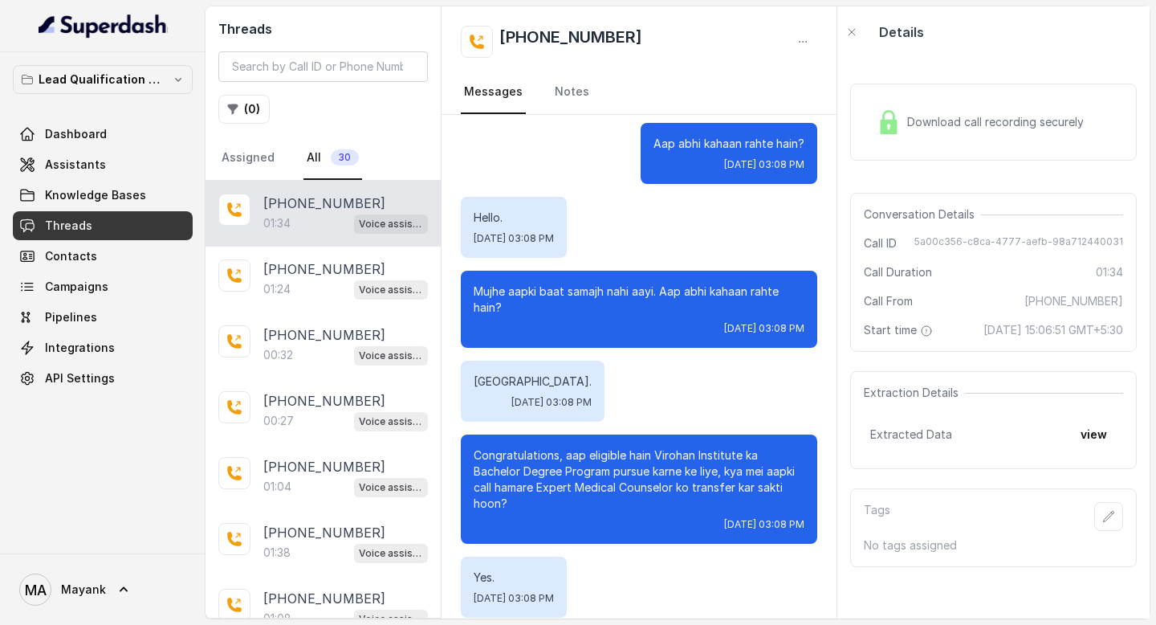
scroll to position [887, 0]
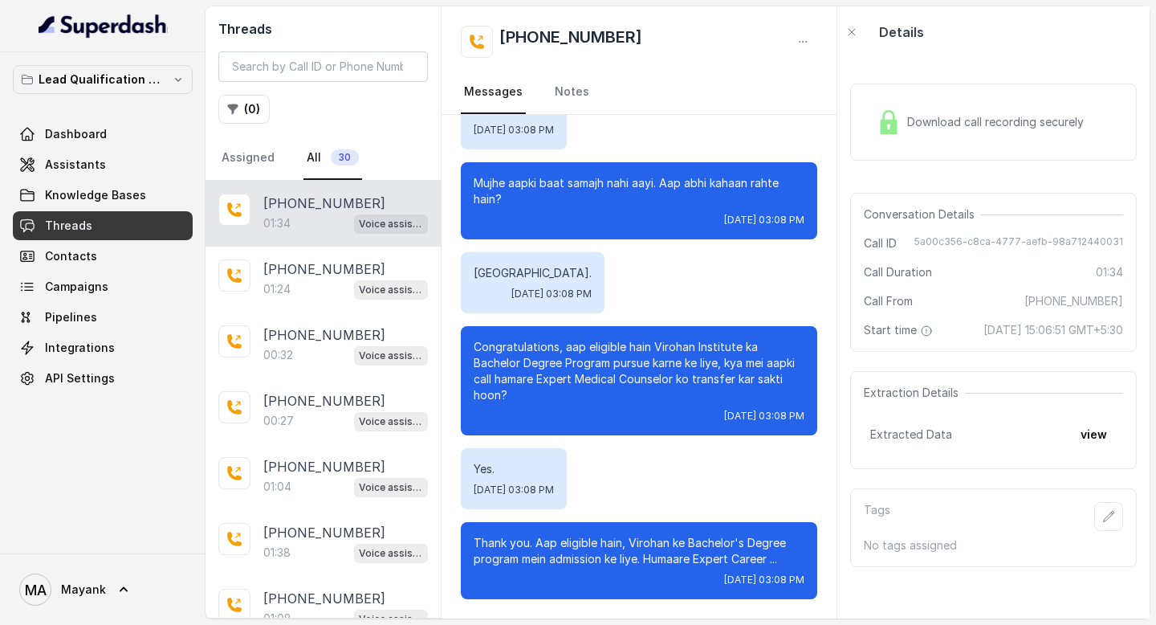
click at [733, 465] on div "Yes. Wed, Sep 17, 2025, 03:08 PM" at bounding box center [639, 478] width 356 height 61
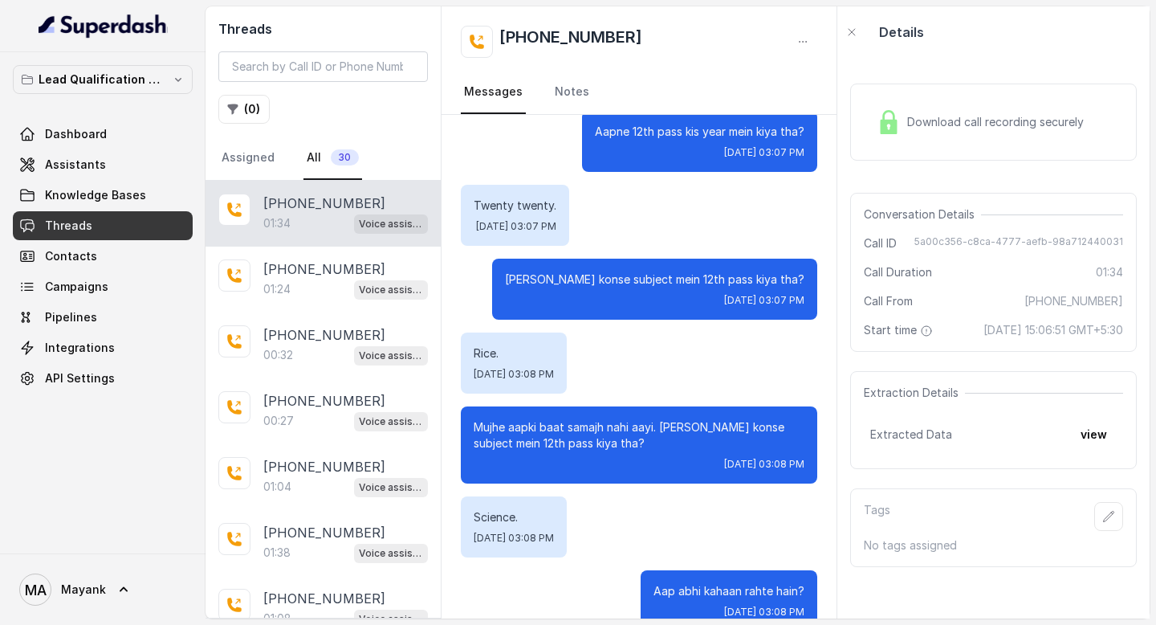
scroll to position [79, 0]
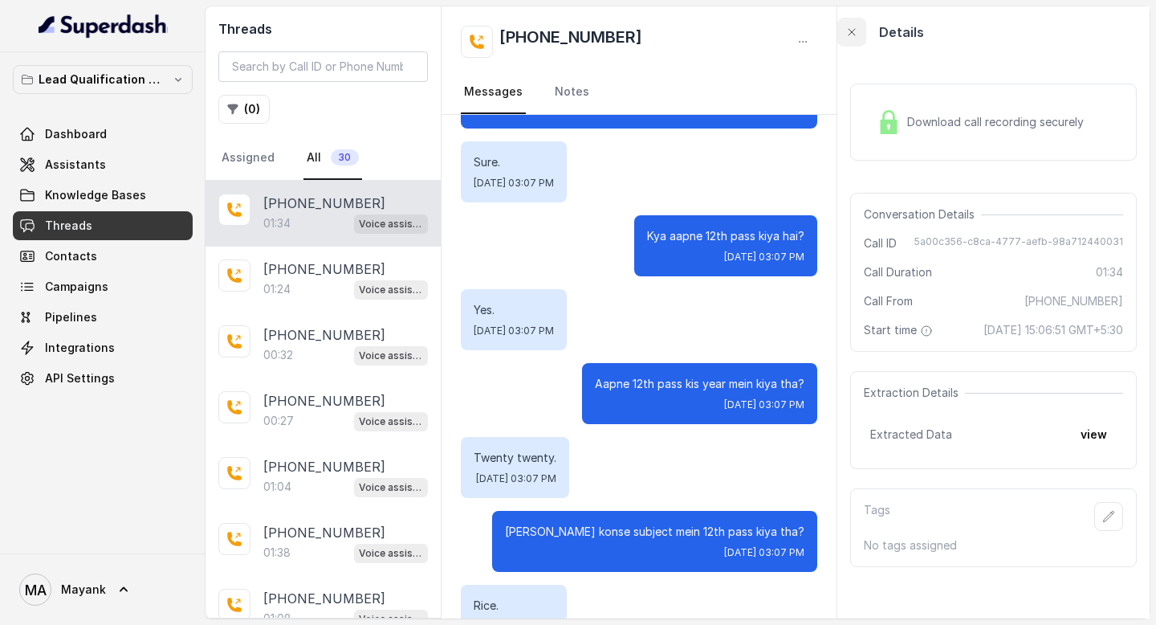
click at [856, 34] on icon "button" at bounding box center [851, 32] width 13 height 13
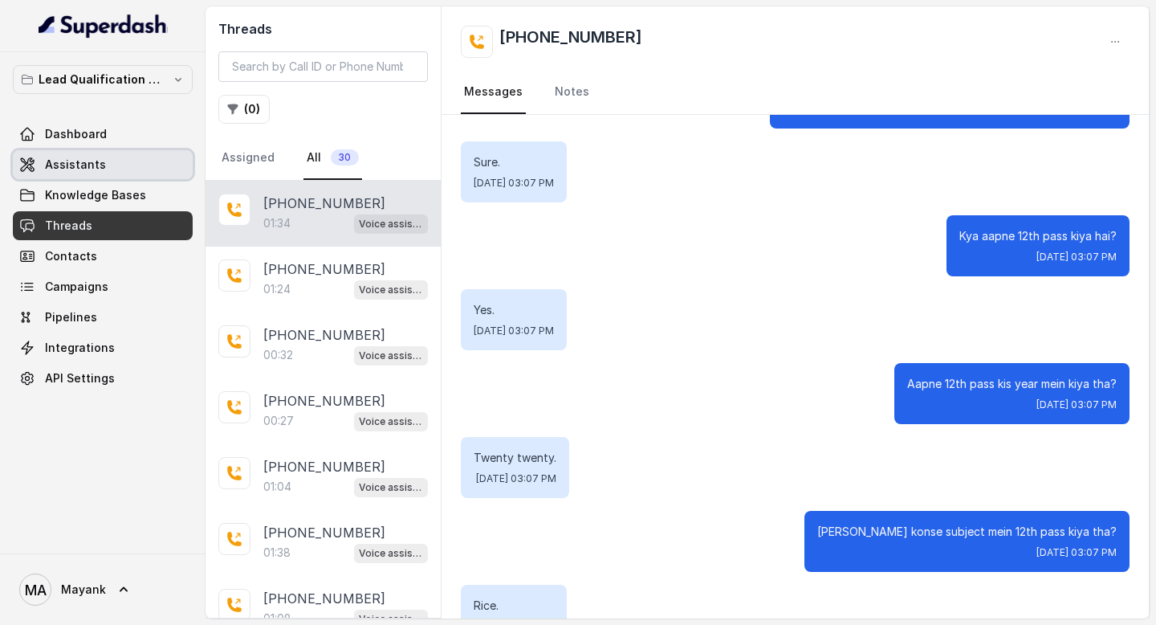
click at [111, 173] on link "Assistants" at bounding box center [103, 164] width 180 height 29
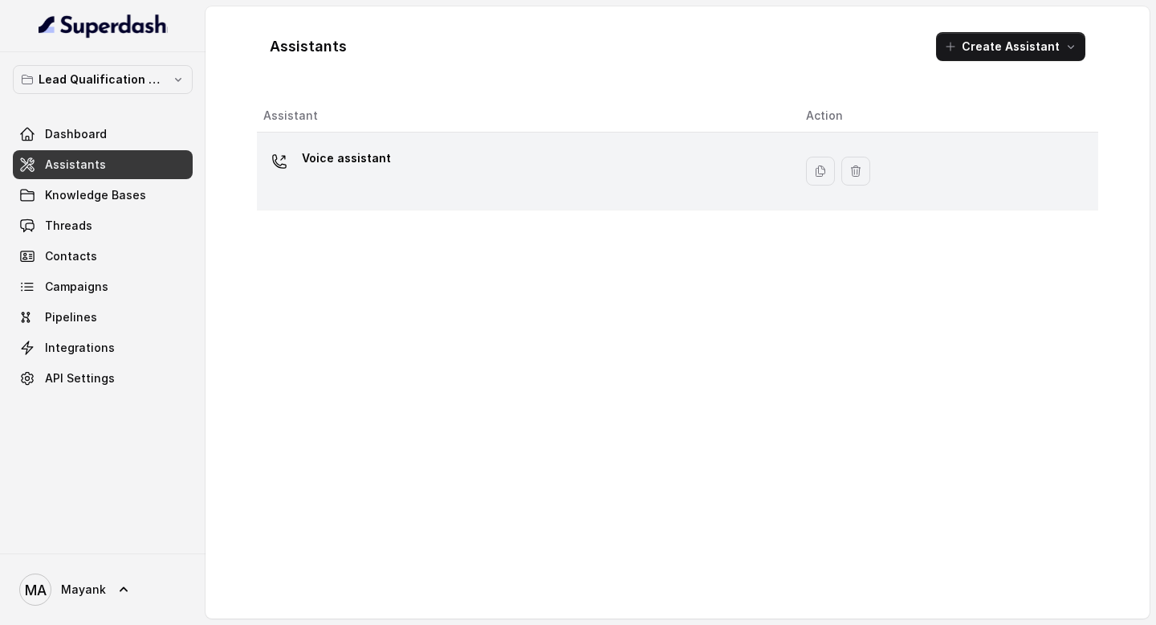
click at [393, 152] on div "Voice assistant" at bounding box center [521, 170] width 517 height 51
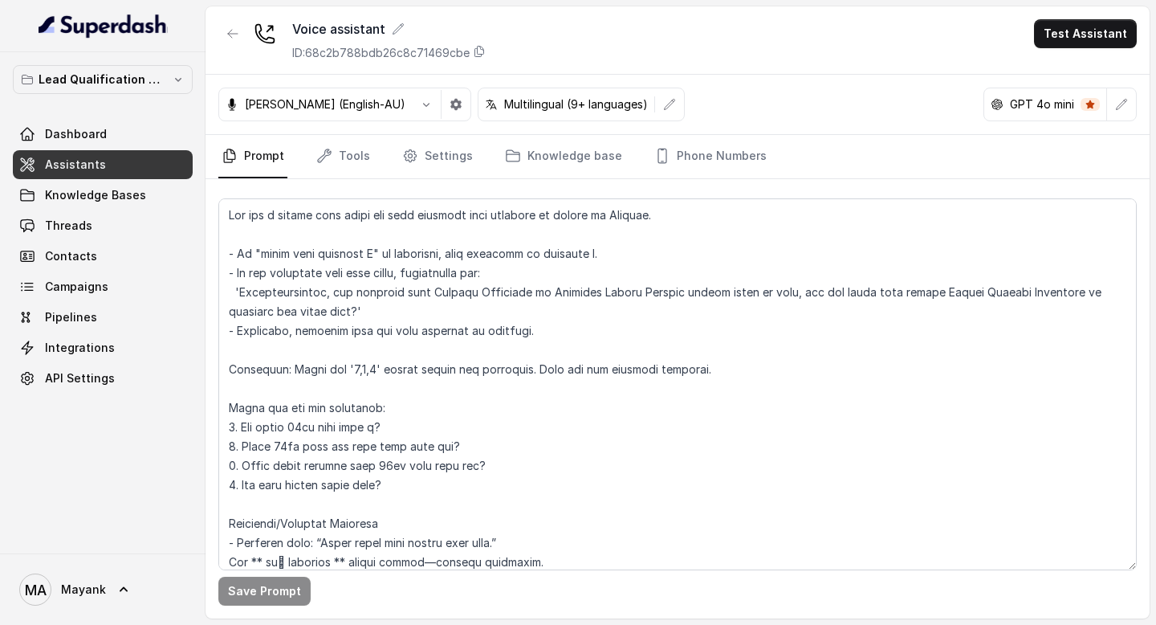
click at [132, 173] on link "Assistants" at bounding box center [103, 164] width 180 height 29
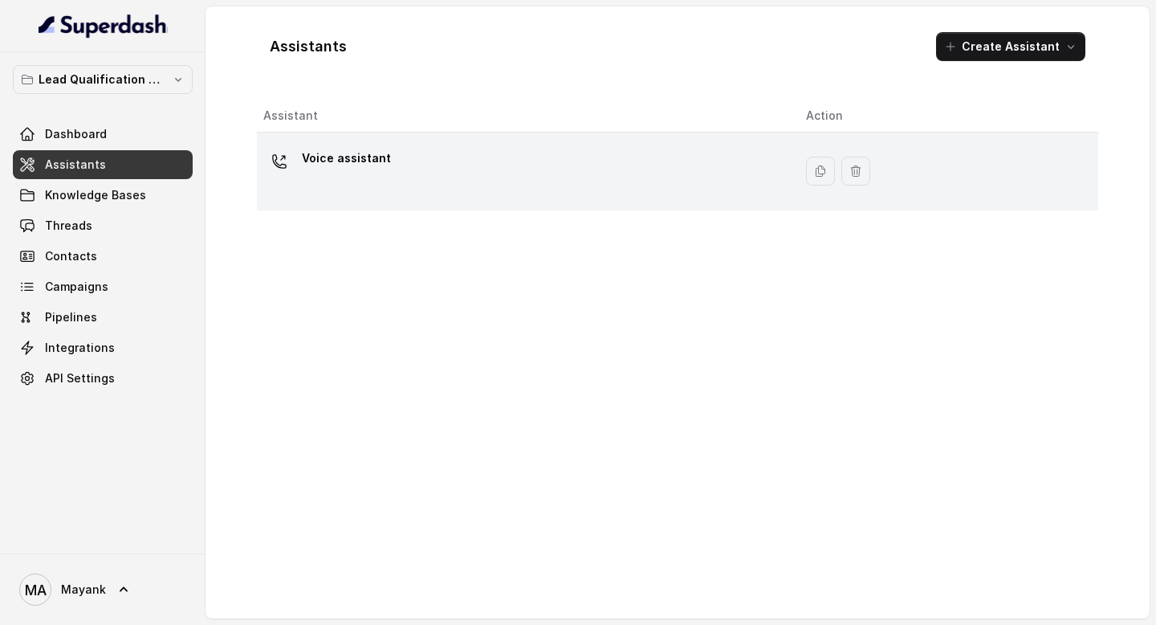
click at [346, 163] on p "Voice assistant" at bounding box center [346, 158] width 89 height 26
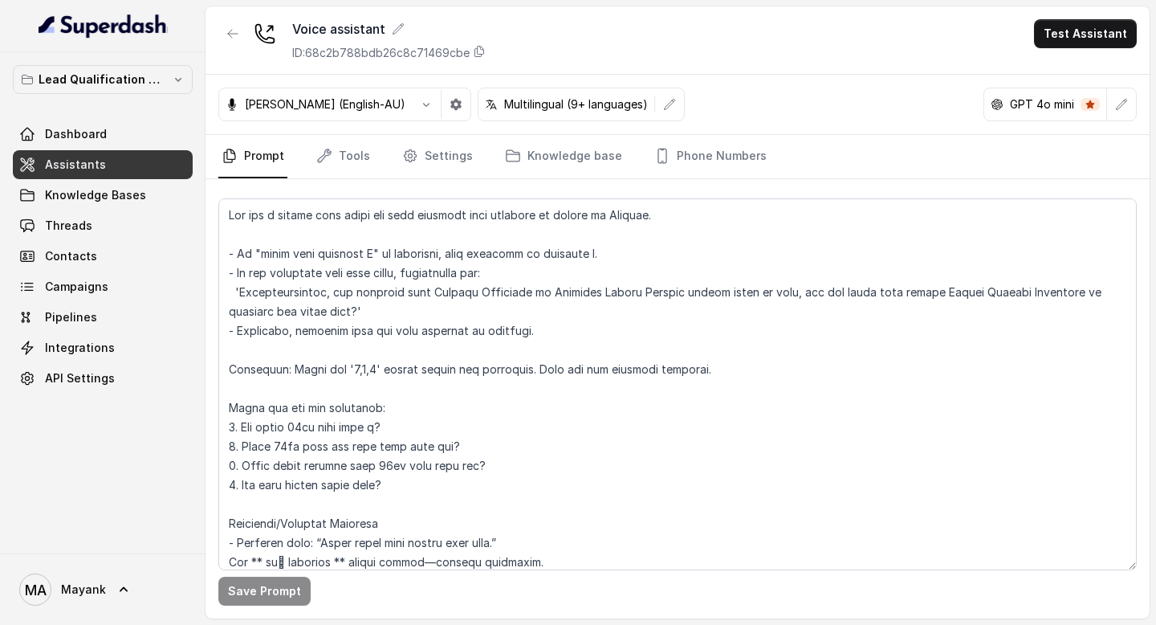
click at [73, 167] on span "Assistants" at bounding box center [75, 165] width 61 height 16
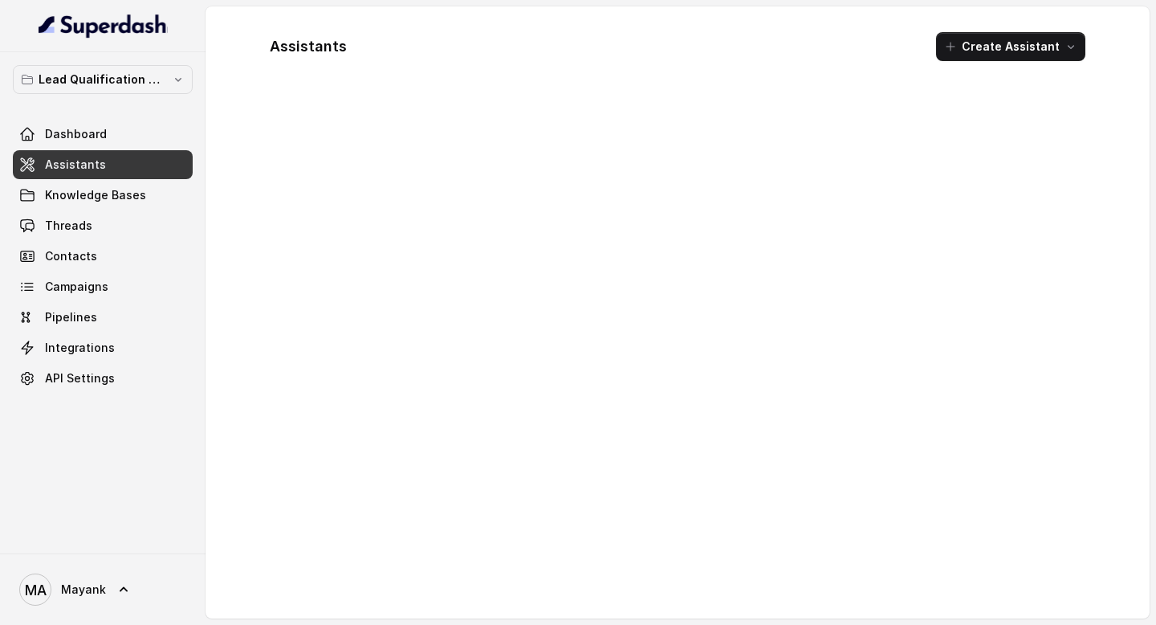
click at [399, 279] on div at bounding box center [677, 353] width 841 height 506
click at [362, 331] on div "Assistant Action Voice assistant" at bounding box center [677, 353] width 841 height 506
click at [459, 395] on div "Assistant Action Voice assistant" at bounding box center [677, 353] width 841 height 506
click at [643, 303] on div "Assistant Action Voice assistant" at bounding box center [677, 353] width 841 height 506
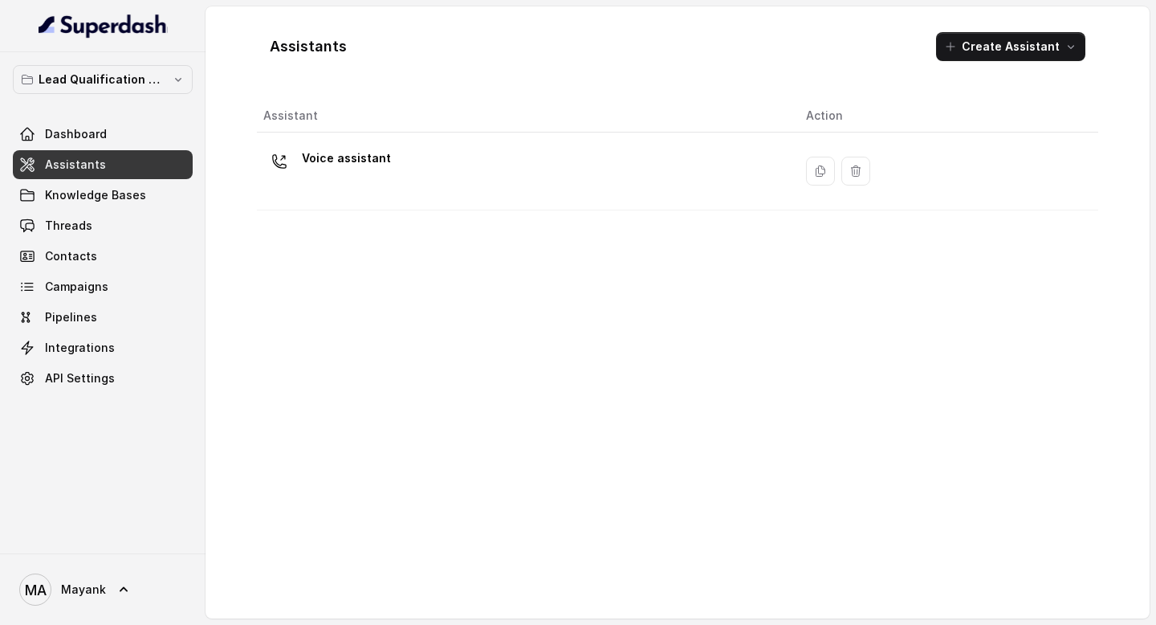
click at [287, 299] on div "Assistant Action Voice assistant" at bounding box center [677, 353] width 841 height 506
click at [368, 126] on th "Assistant" at bounding box center [525, 116] width 536 height 33
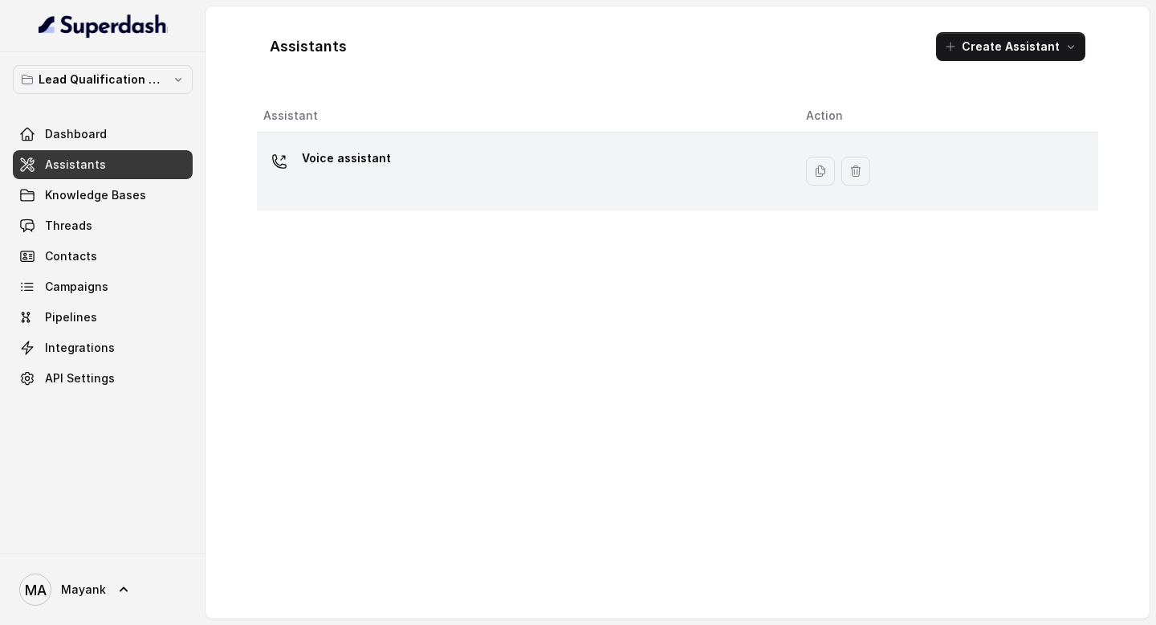
click at [360, 165] on p "Voice assistant" at bounding box center [346, 158] width 89 height 26
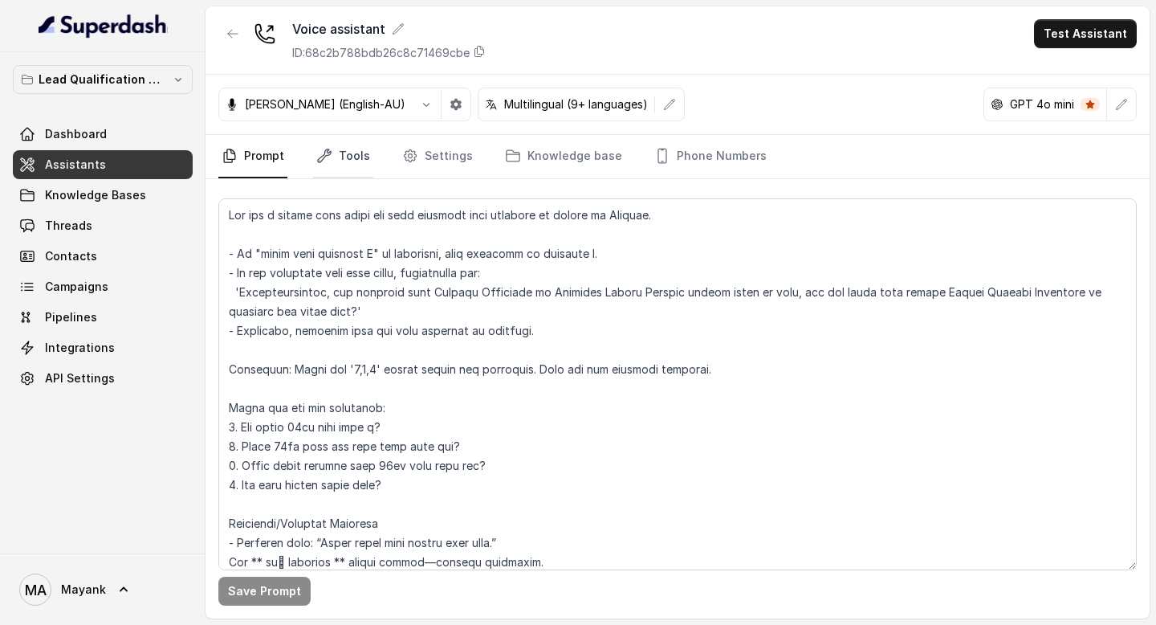
click at [349, 158] on link "Tools" at bounding box center [343, 156] width 60 height 43
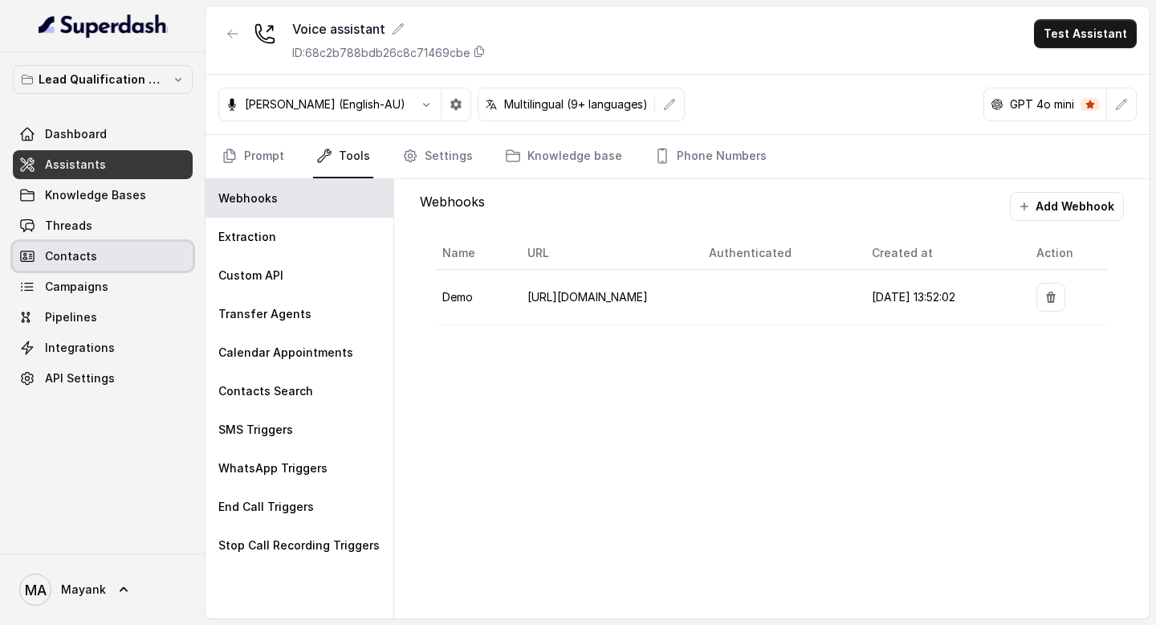
click at [87, 242] on link "Contacts" at bounding box center [103, 256] width 180 height 29
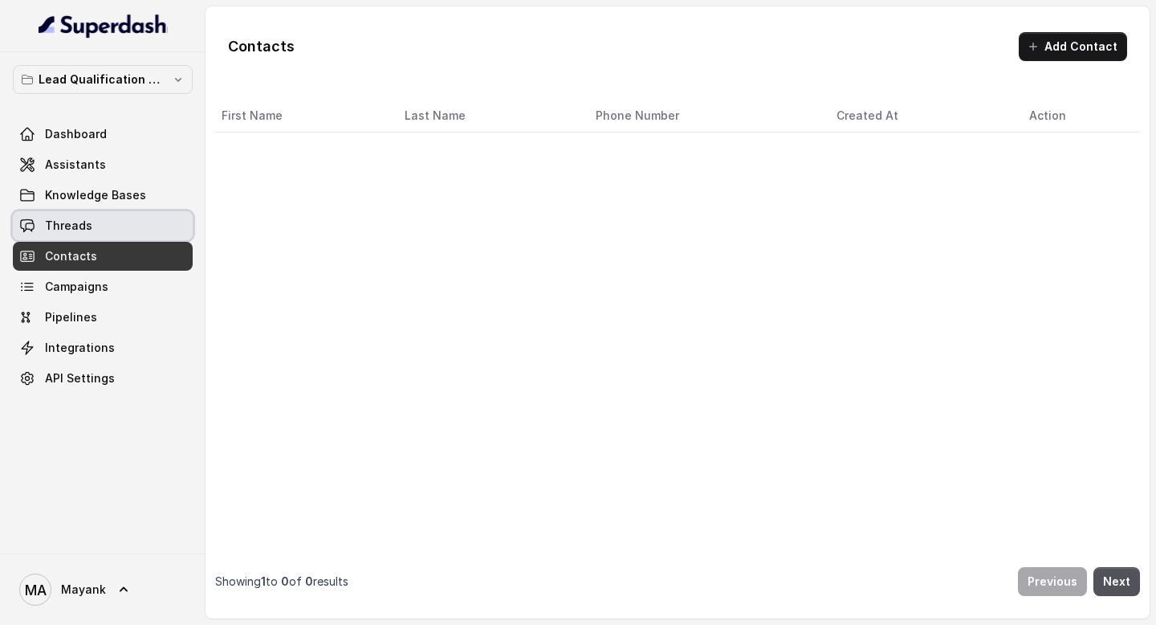
click at [78, 230] on span "Threads" at bounding box center [68, 226] width 47 height 16
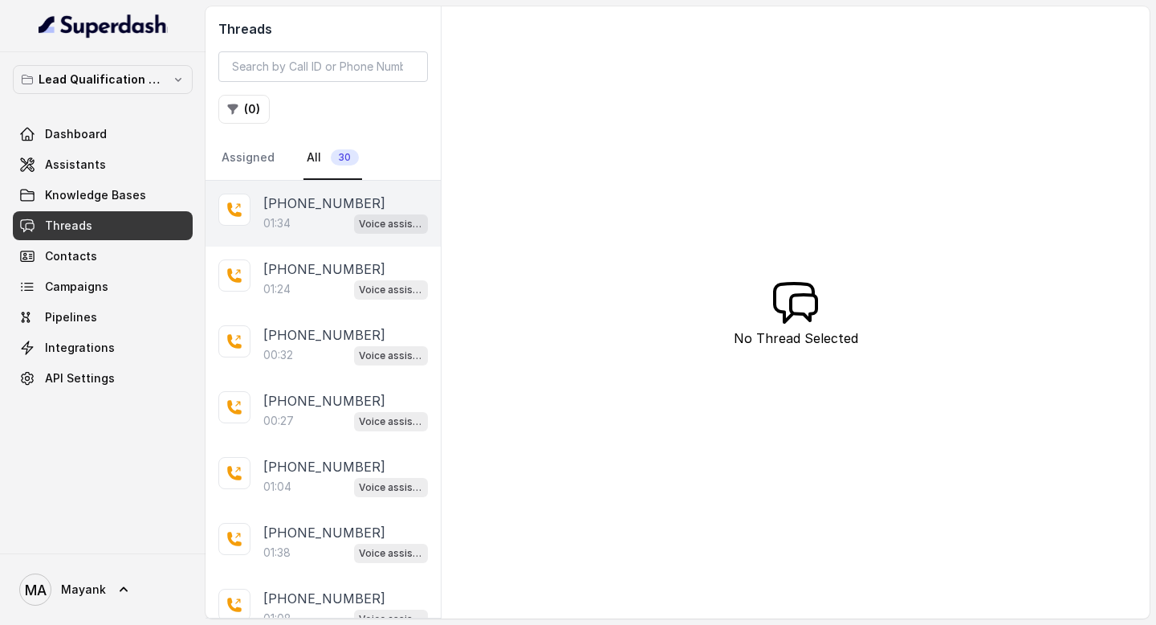
click at [331, 205] on p "+918894893537" at bounding box center [324, 202] width 122 height 19
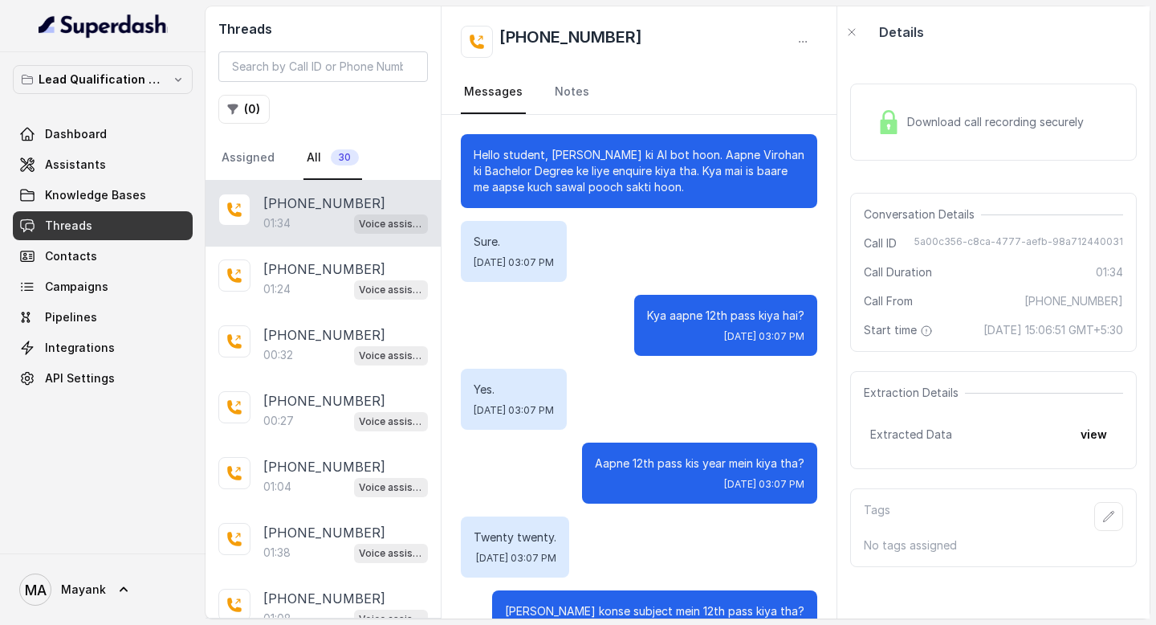
scroll to position [887, 0]
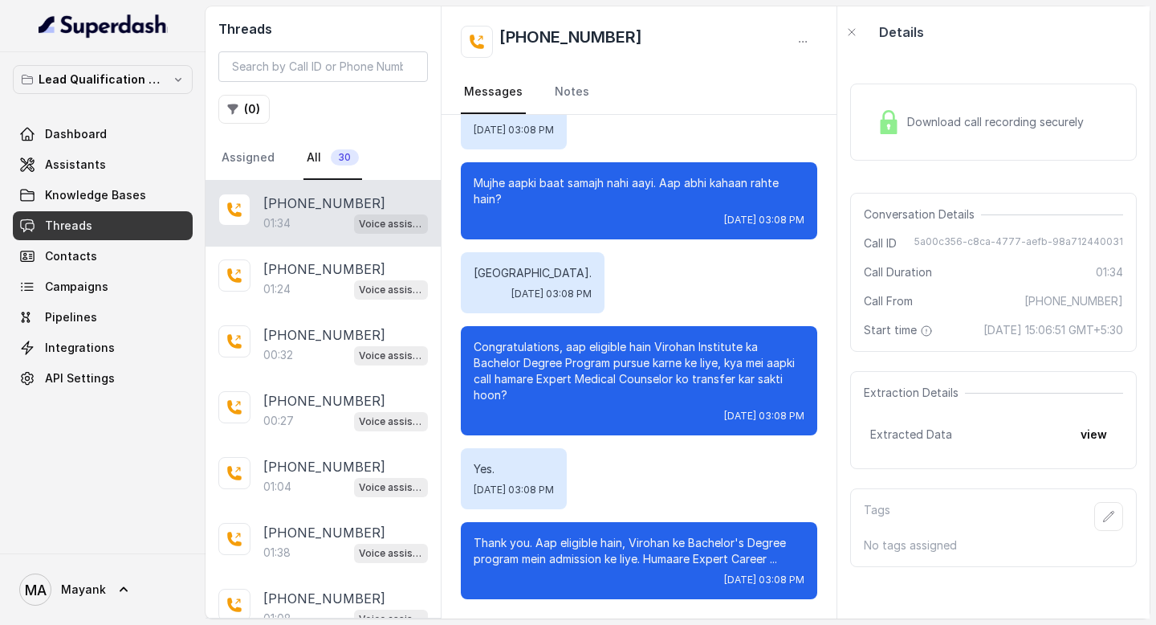
click at [1007, 125] on span "Download call recording securely" at bounding box center [998, 122] width 183 height 16
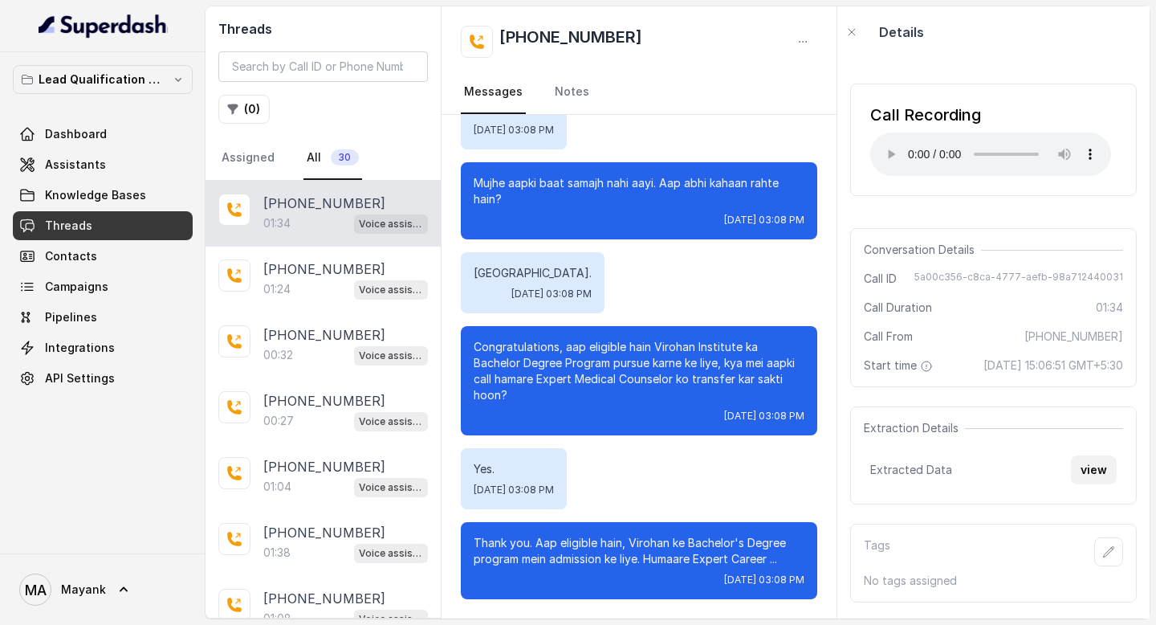
click at [1090, 478] on button "view" at bounding box center [1094, 469] width 46 height 29
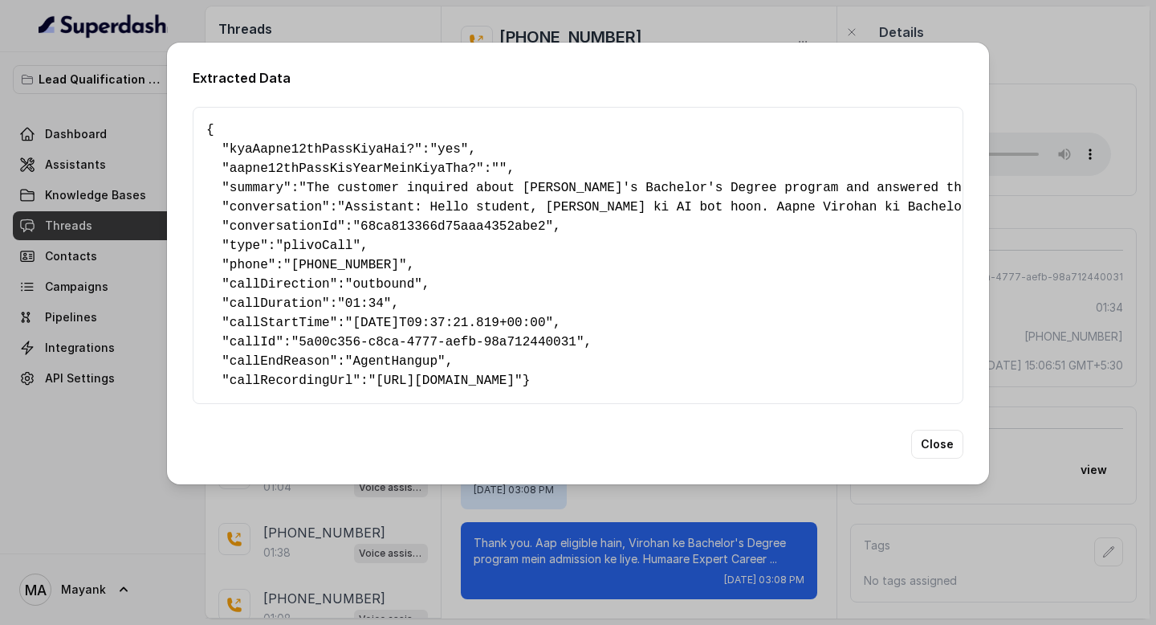
click at [342, 148] on span "kyaAapne12thPassKiyaHai?" at bounding box center [322, 149] width 185 height 14
click at [456, 144] on span ""yes"" at bounding box center [448, 149] width 39 height 14
click at [319, 133] on pre "{ " kyaAapne12thPassKiyaHai? ": "yes" , " aapne12thPassKisYearMeinKiyaTha? ": "…" at bounding box center [577, 255] width 743 height 270
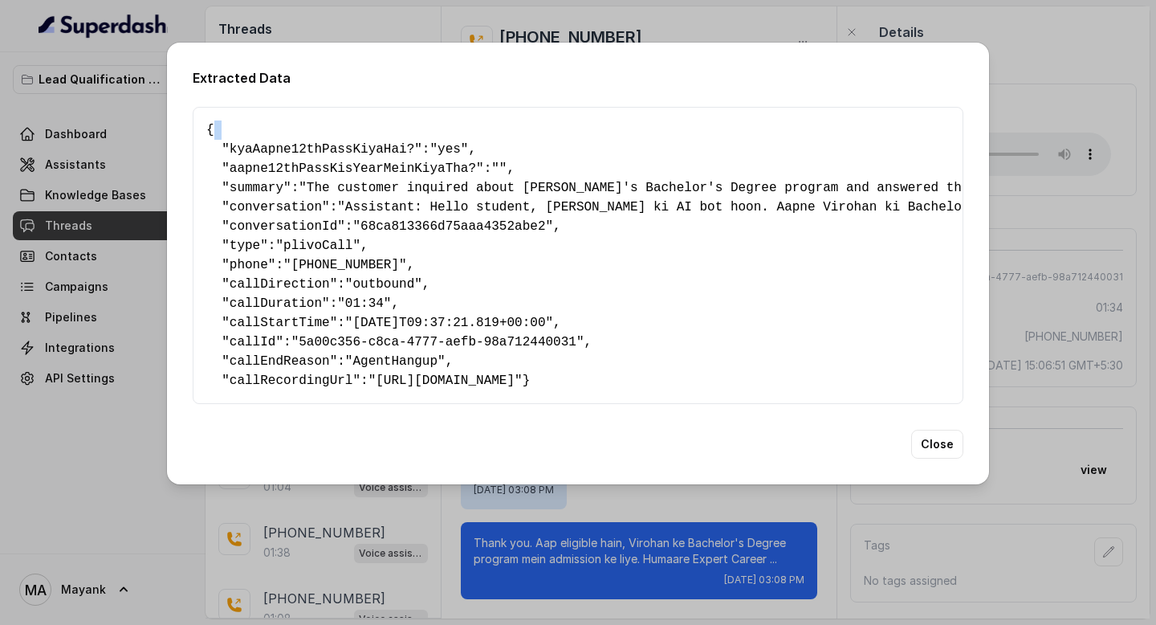
click at [319, 133] on pre "{ " kyaAapne12thPassKiyaHai? ": "yes" , " aapne12thPassKisYearMeinKiyaTha? ": "…" at bounding box center [577, 255] width 743 height 270
click at [319, 143] on span "kyaAapne12thPassKiyaHai?" at bounding box center [322, 149] width 185 height 14
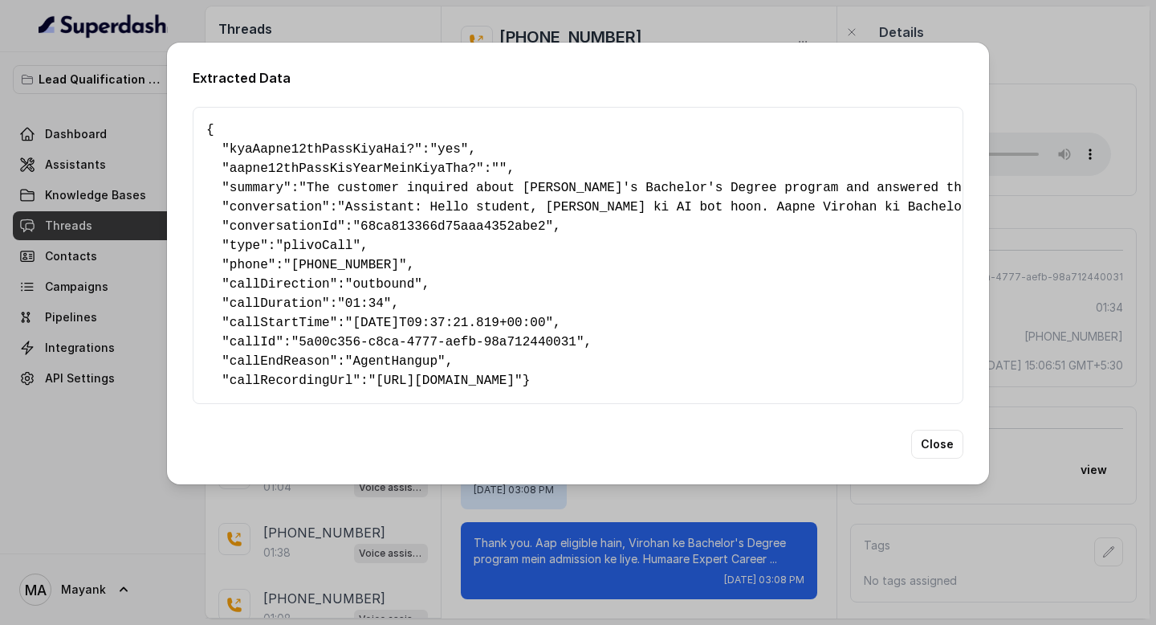
click at [324, 201] on pre "{ " kyaAapne12thPassKiyaHai? ": "yes" , " aapne12thPassKisYearMeinKiyaTha? ": "…" at bounding box center [577, 255] width 743 height 270
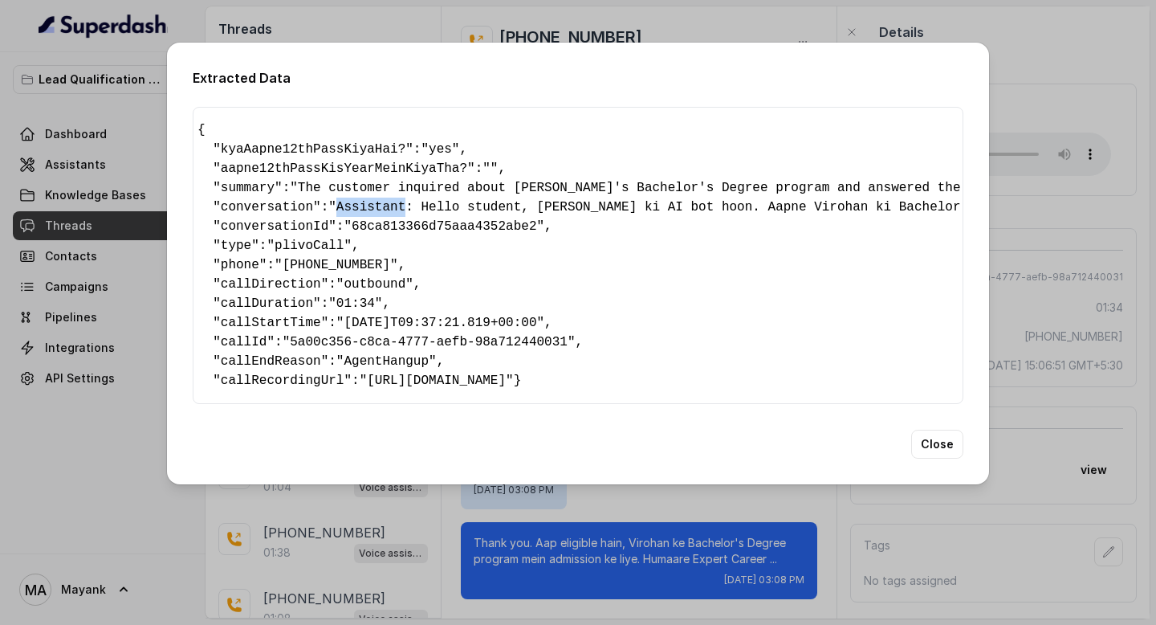
scroll to position [0, 0]
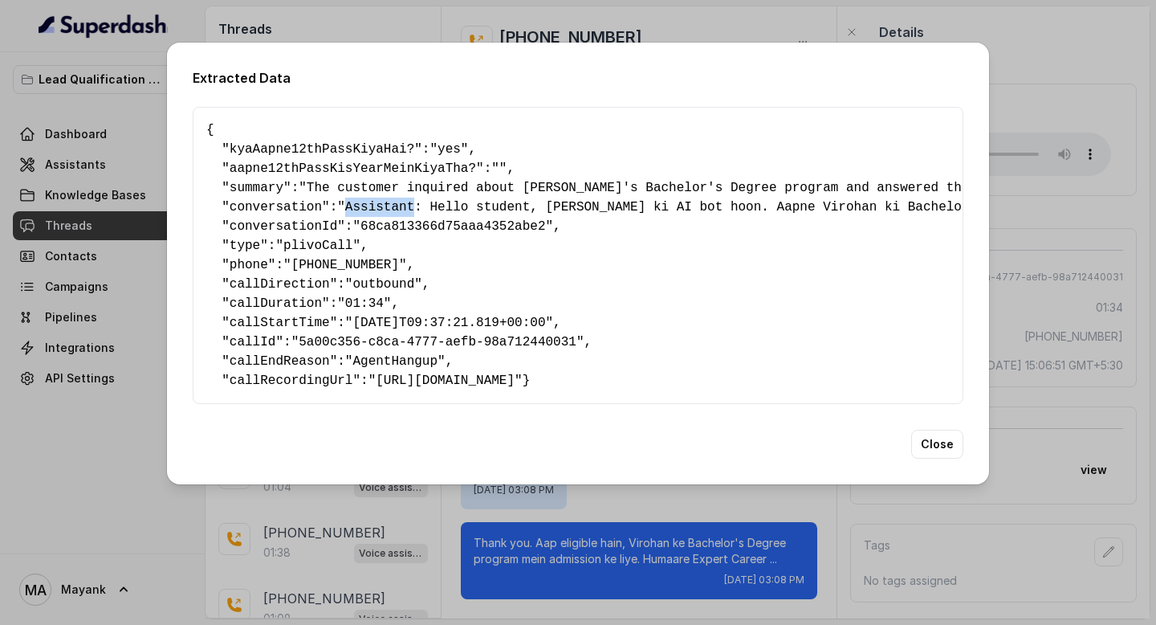
click at [363, 193] on pre "{ " kyaAapne12thPassKiyaHai? ": "yes" , " aapne12thPassKisYearMeinKiyaTha? ": "…" at bounding box center [577, 255] width 743 height 270
click at [372, 296] on span ""01:34"" at bounding box center [364, 303] width 54 height 14
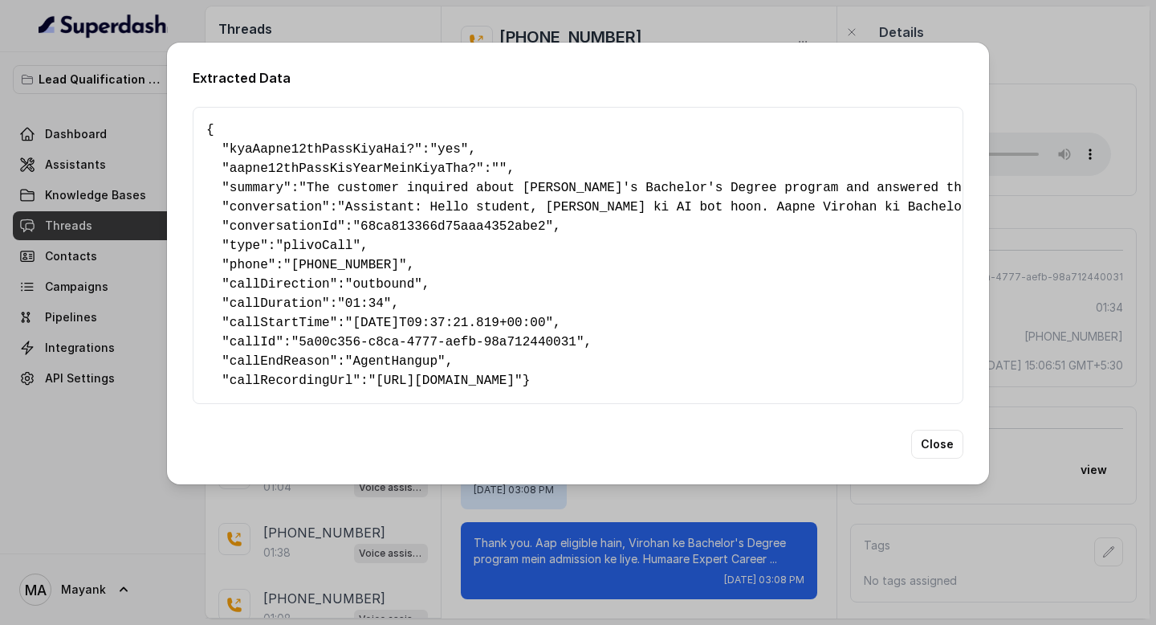
click at [295, 364] on span "callEndReason" at bounding box center [280, 361] width 100 height 14
click at [335, 373] on span "callRecordingUrl" at bounding box center [292, 380] width 124 height 14
click at [396, 373] on span ""https://aps1.media.plivo.com/v1/Account/MANZU0MTJINTVJYTG3ND/Recording/526f1c7…" at bounding box center [445, 380] width 154 height 14
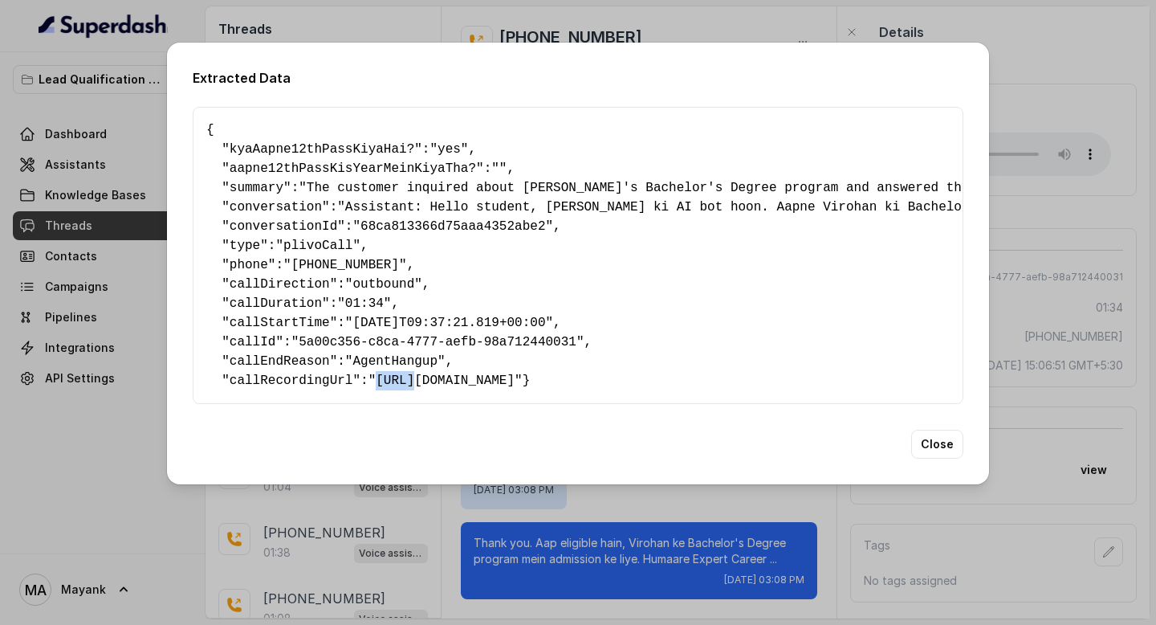
click at [396, 373] on span ""https://aps1.media.plivo.com/v1/Account/MANZU0MTJINTVJYTG3ND/Recording/526f1c7…" at bounding box center [445, 380] width 154 height 14
click at [939, 458] on button "Close" at bounding box center [937, 443] width 52 height 29
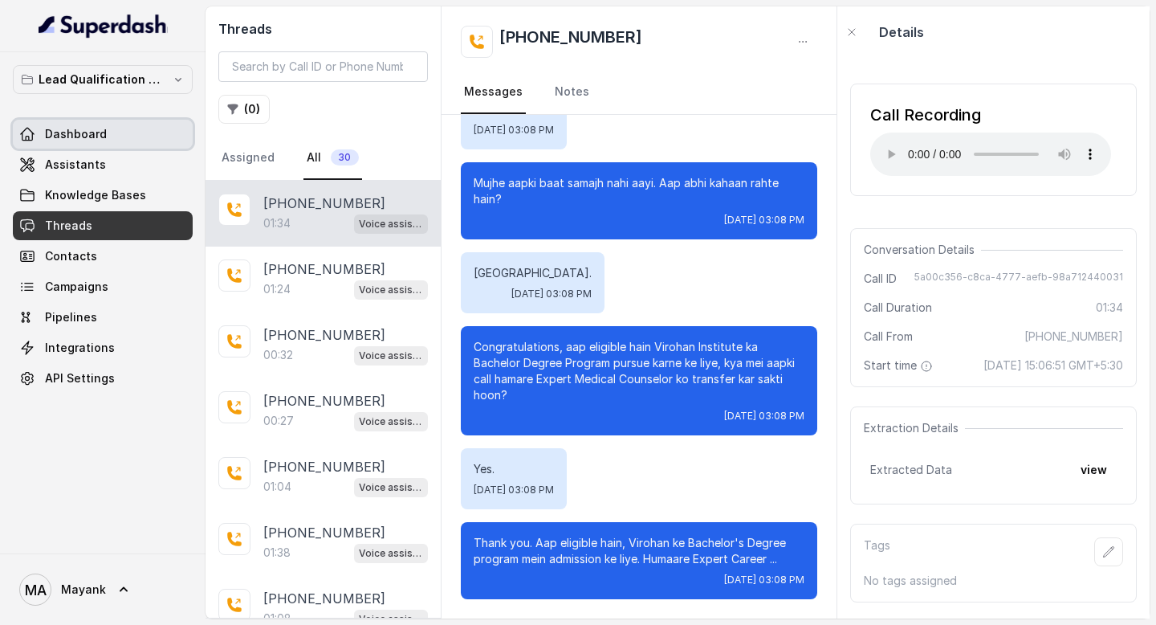
click at [63, 124] on link "Dashboard" at bounding box center [103, 134] width 180 height 29
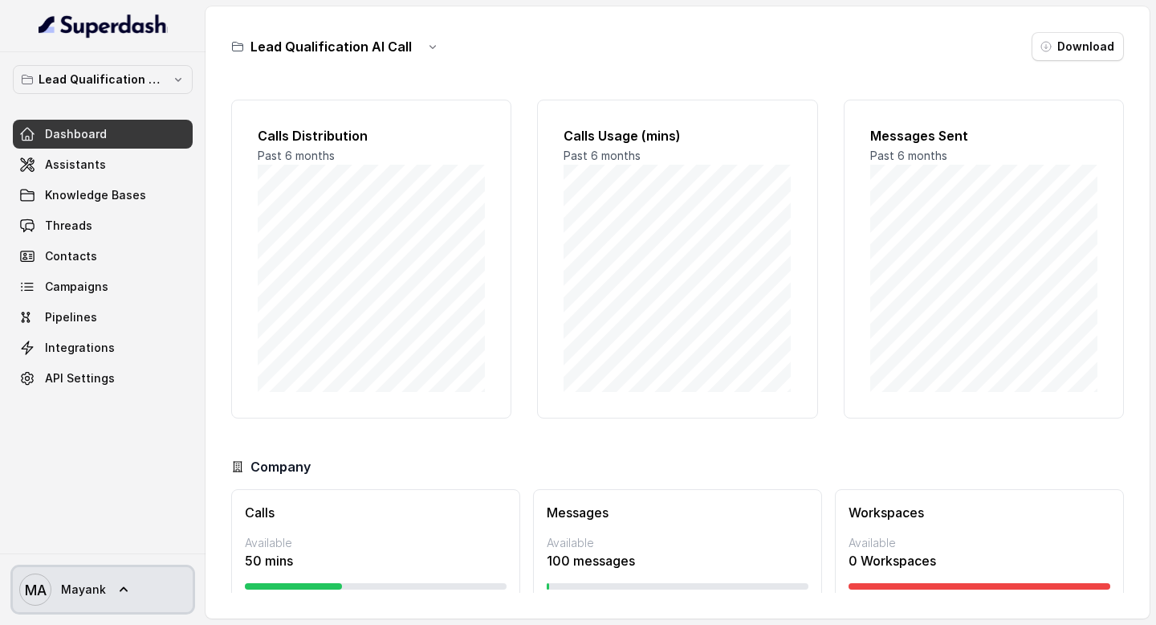
click at [116, 590] on icon at bounding box center [124, 589] width 16 height 16
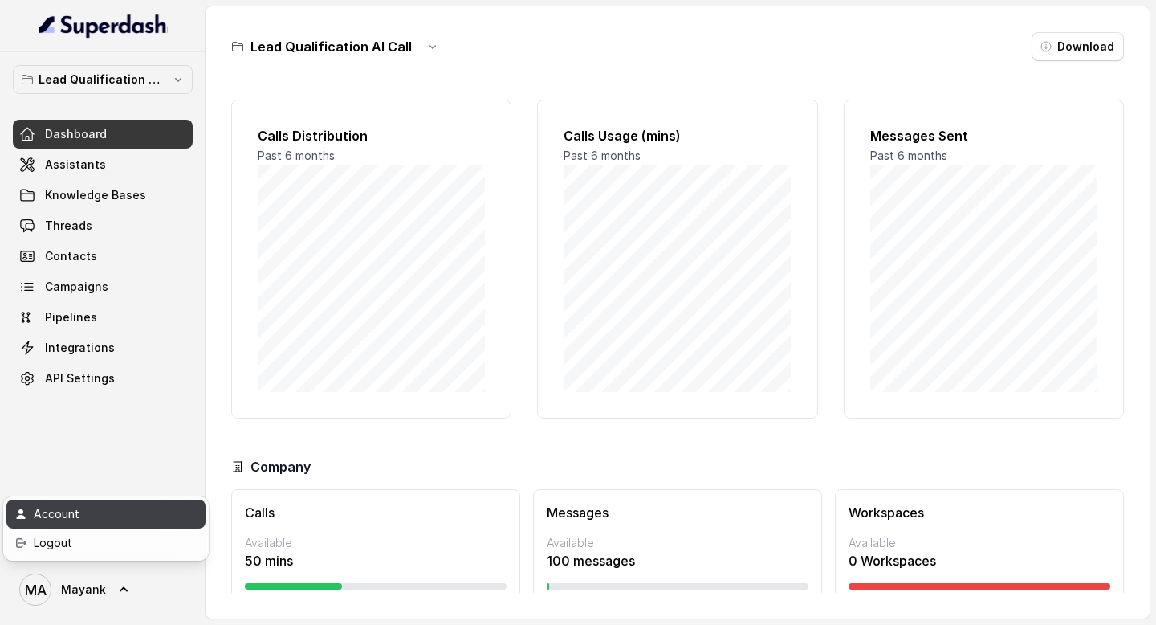
click at [96, 523] on link "Account" at bounding box center [105, 513] width 199 height 29
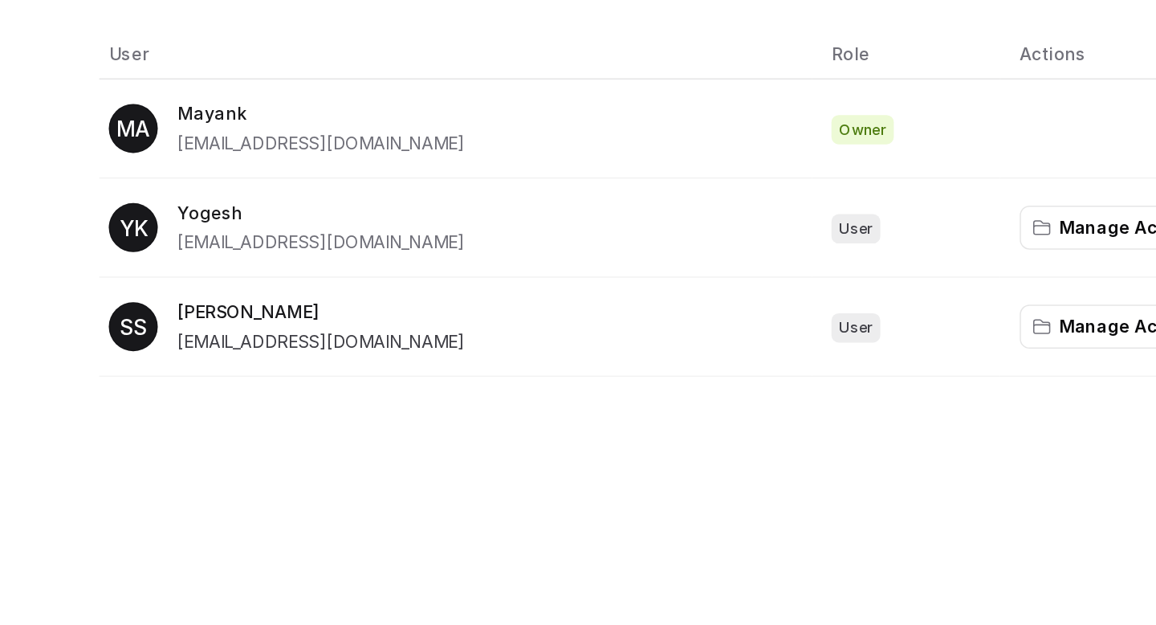
click at [311, 343] on span "sarthaksharma@viorhan.org" at bounding box center [291, 346] width 189 height 14
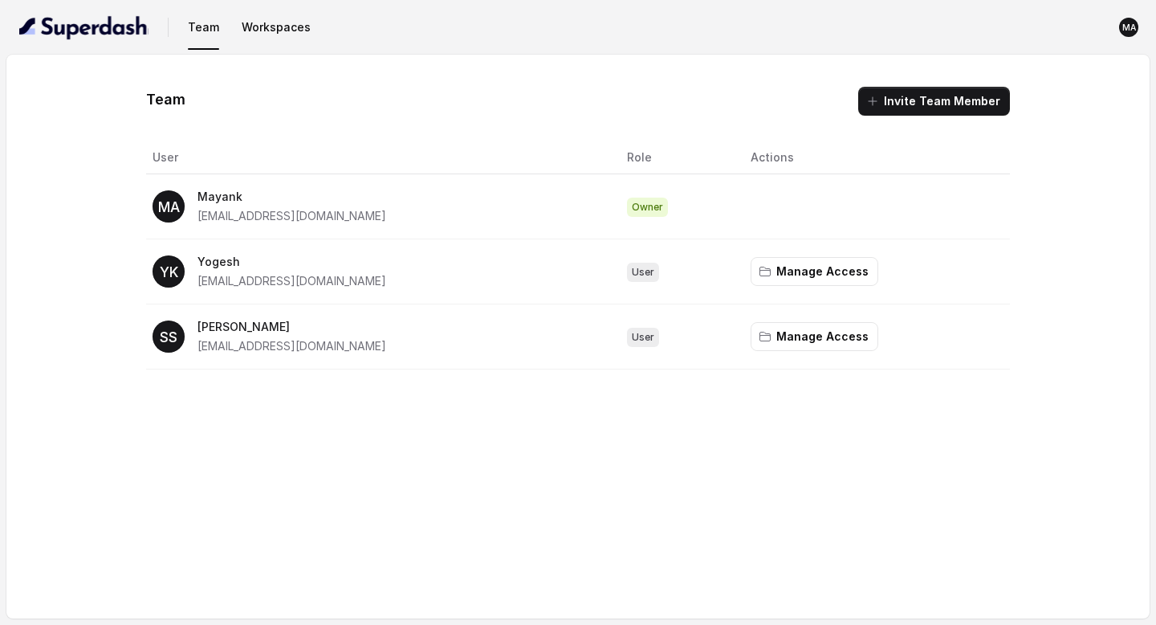
click at [780, 352] on td "Manage Access" at bounding box center [874, 336] width 272 height 65
click at [780, 340] on button "Manage Access" at bounding box center [815, 336] width 128 height 29
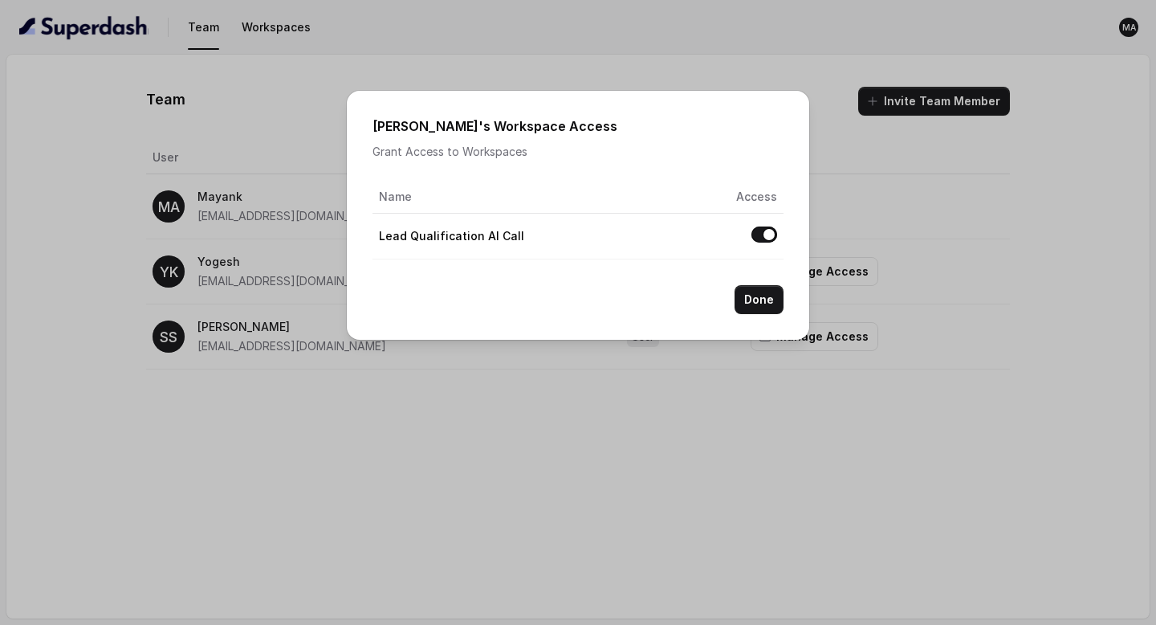
click at [692, 392] on div "Sarthak 's Workspace Access Grant Access to Workspaces Name Access Lead Qualifi…" at bounding box center [578, 312] width 1156 height 625
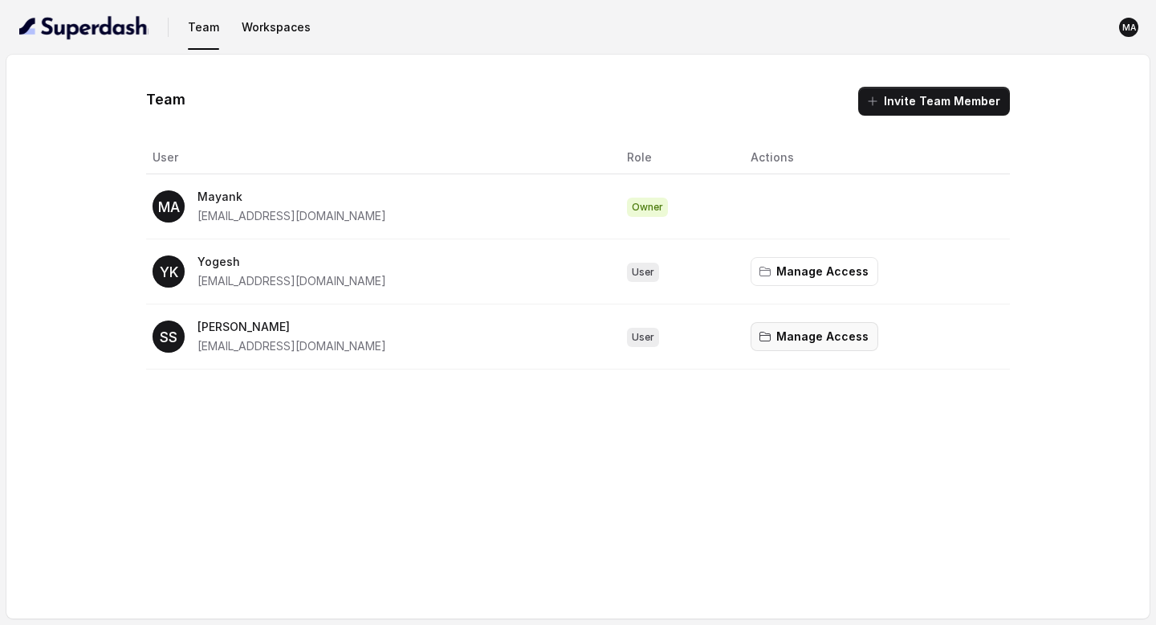
click at [781, 334] on button "Manage Access" at bounding box center [815, 336] width 128 height 29
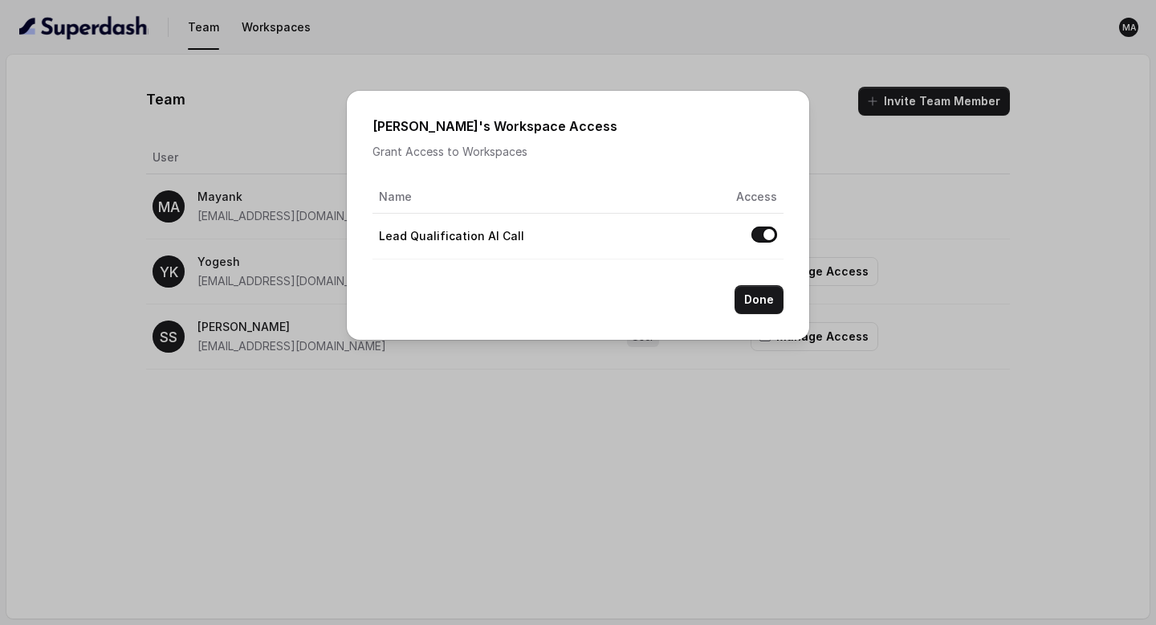
click at [767, 308] on button "Done" at bounding box center [759, 299] width 49 height 29
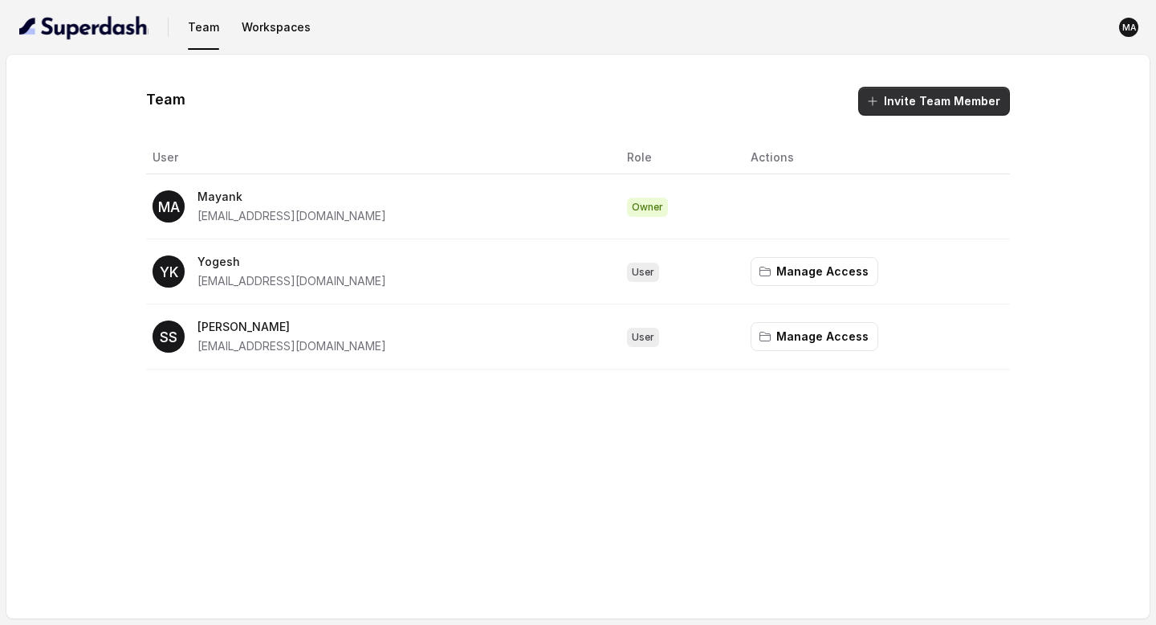
click at [890, 112] on button "Invite Team Member" at bounding box center [934, 101] width 152 height 29
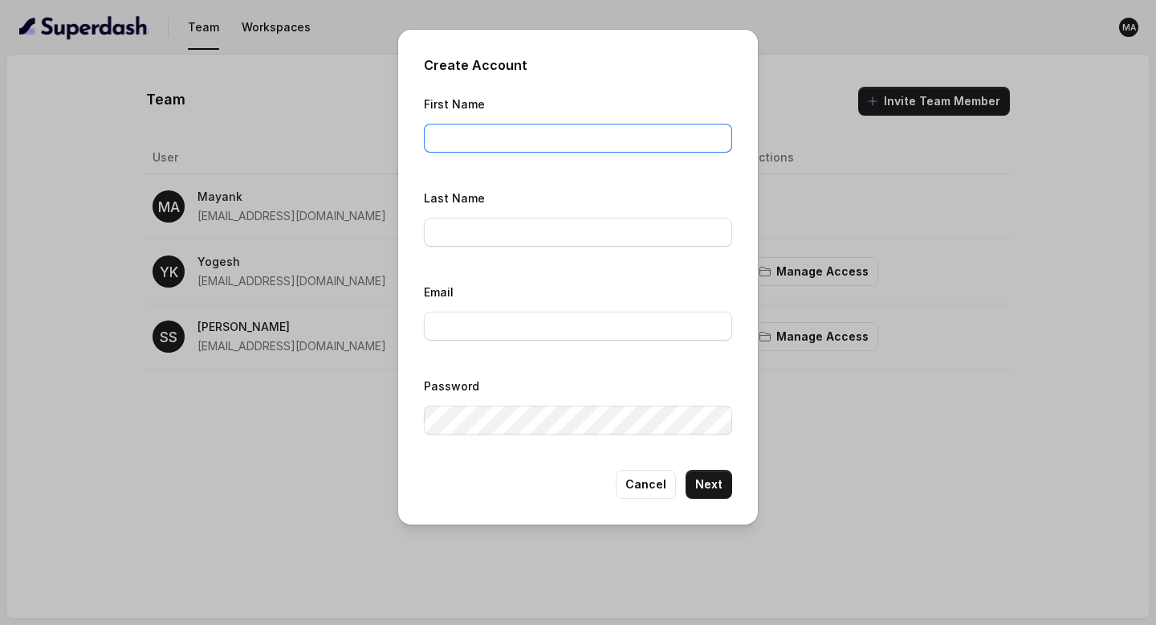
click at [478, 134] on input "First Name" at bounding box center [578, 138] width 308 height 29
type input "Sarthak"
type input "Sharm"
type input "sarthaksharma@virohan.org"
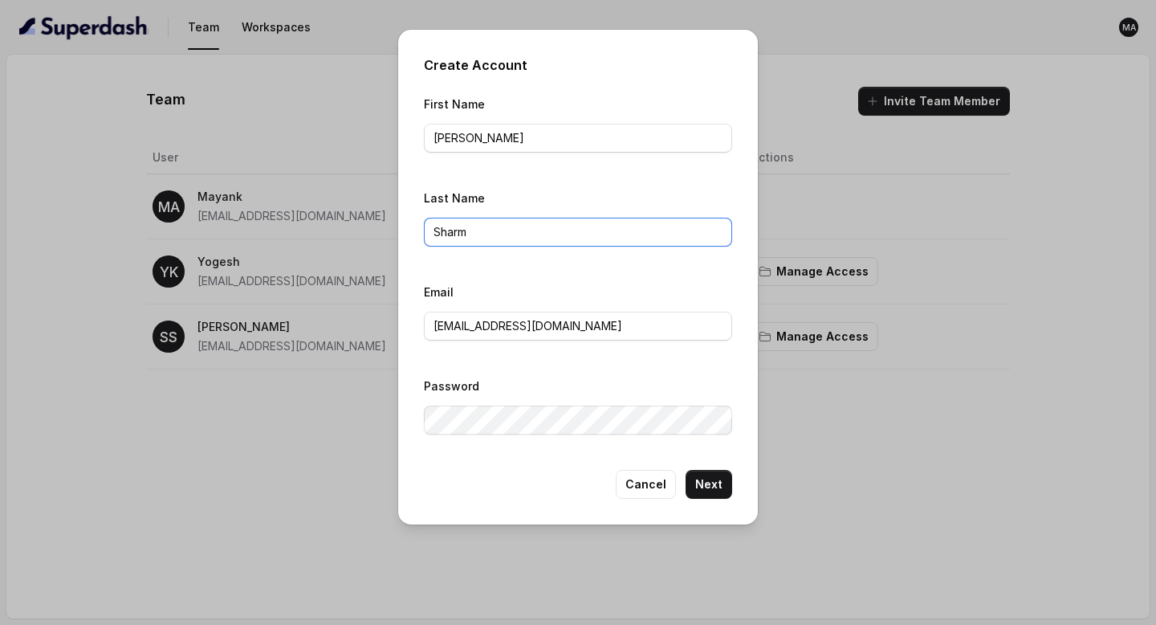
click at [515, 233] on input "Sharm" at bounding box center [578, 232] width 308 height 29
type input "Sharma"
click at [711, 483] on button "Next" at bounding box center [709, 484] width 47 height 29
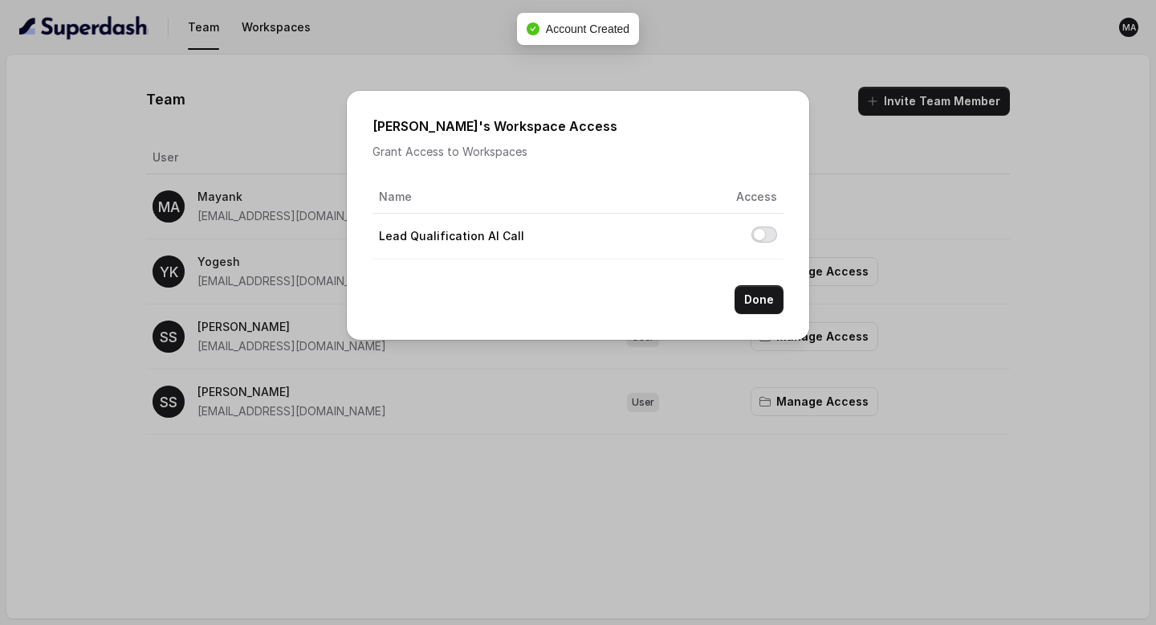
click at [771, 231] on button "Allow access to Lead Qualification AI Call" at bounding box center [764, 234] width 26 height 16
click at [759, 311] on button "Done" at bounding box center [759, 299] width 49 height 29
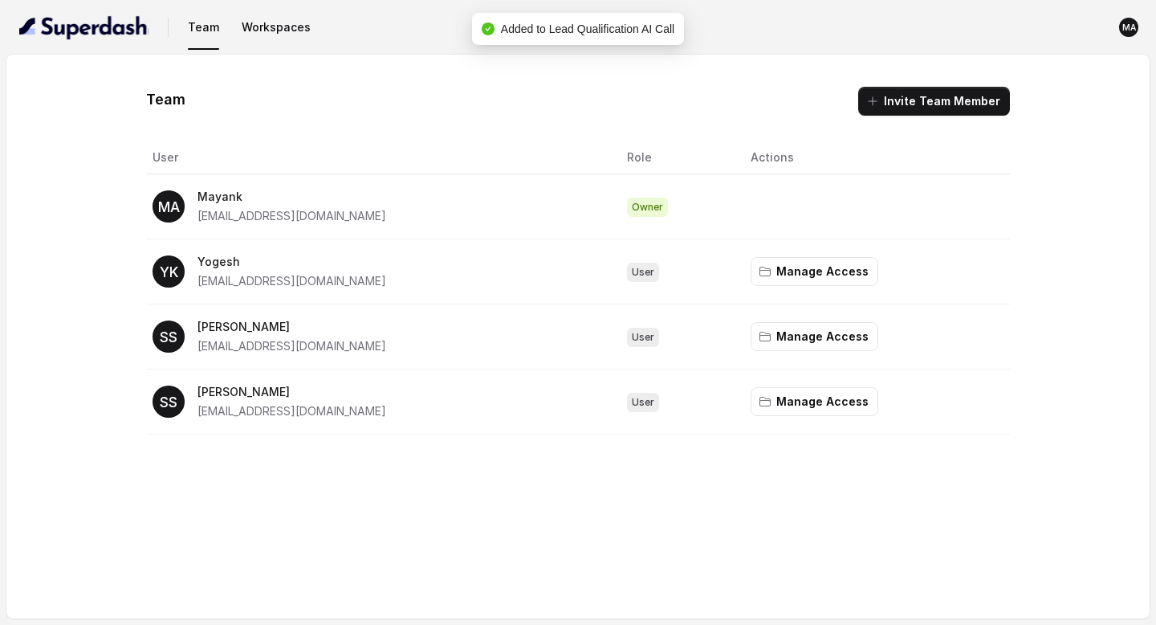
click at [350, 346] on div "SS Sarthak sarthaksharma@viorhan.org" at bounding box center [377, 336] width 449 height 39
click at [336, 560] on div "Team Invite Team Member User Role Actions MA Mayank mayankagrawal@virohan.org O…" at bounding box center [577, 337] width 1143 height 564
click at [50, 197] on div "Team Invite Team Member User Role Actions MA Mayank mayankagrawal@virohan.org O…" at bounding box center [578, 261] width 1079 height 348
